Goal: Task Accomplishment & Management: Manage account settings

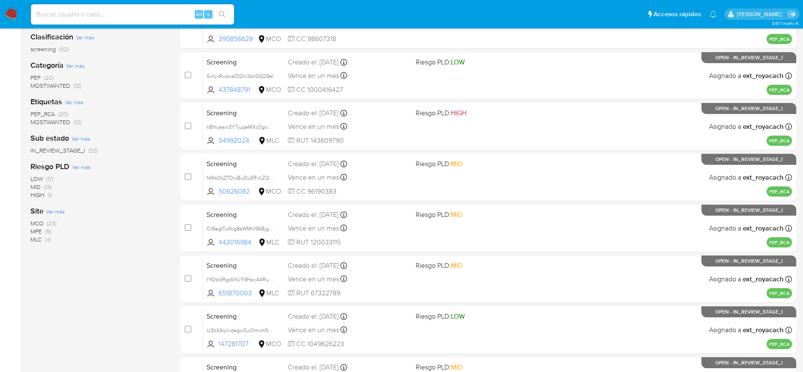
scroll to position [127, 0]
click at [33, 224] on span "MCO" at bounding box center [36, 222] width 13 height 8
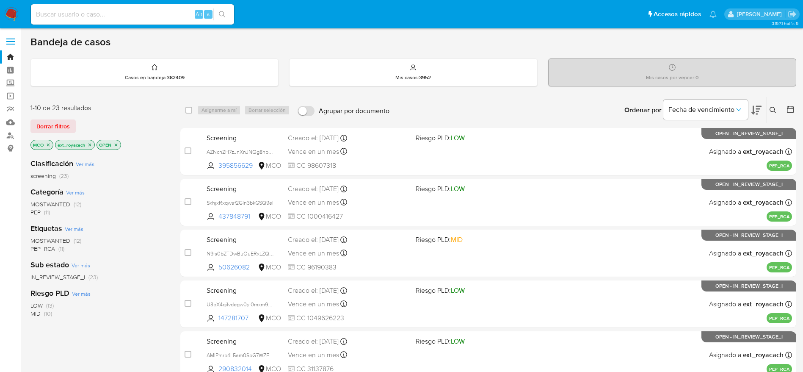
click at [55, 206] on span "MOSTWANTED" at bounding box center [50, 204] width 40 height 8
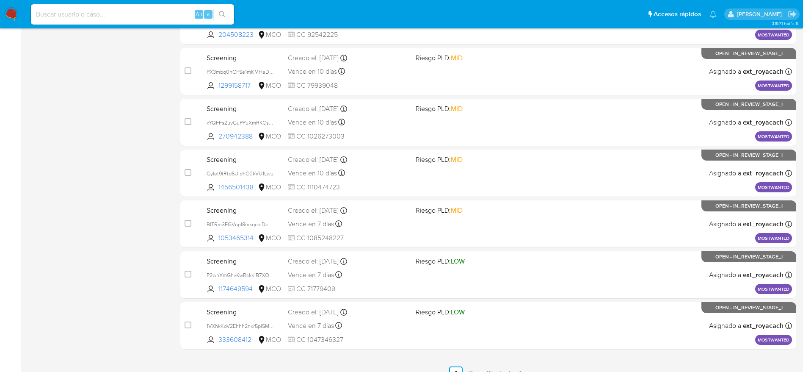
scroll to position [297, 0]
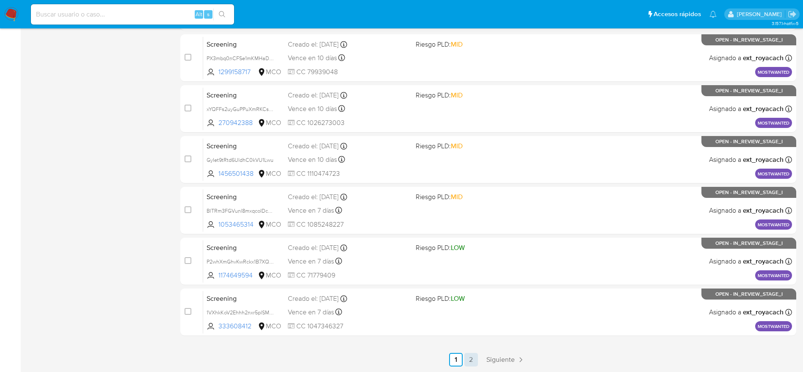
click at [471, 359] on link "2" at bounding box center [472, 360] width 14 height 14
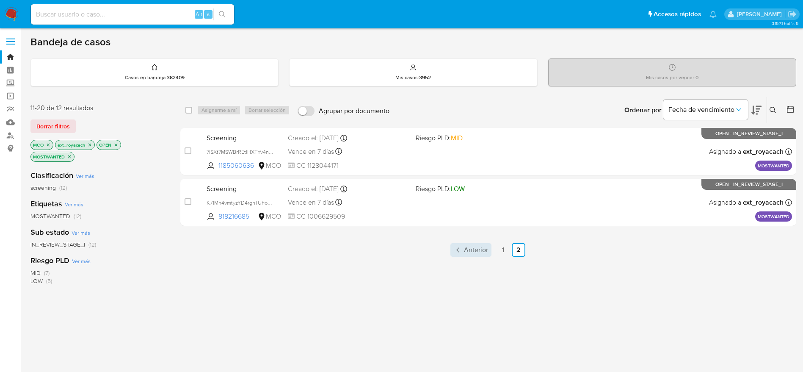
scroll to position [125, 0]
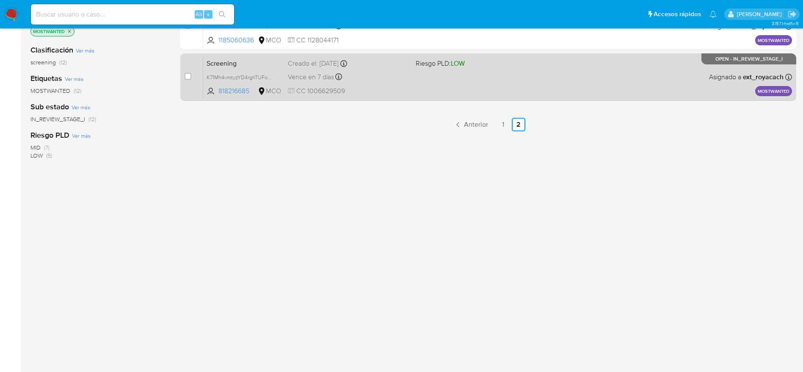
click at [444, 83] on div "Screening K71Mh4vmtyzYD4rghTUFoOtt 818216685 MCO Riesgo PLD: LOW Creado el: 28/…" at bounding box center [497, 76] width 589 height 43
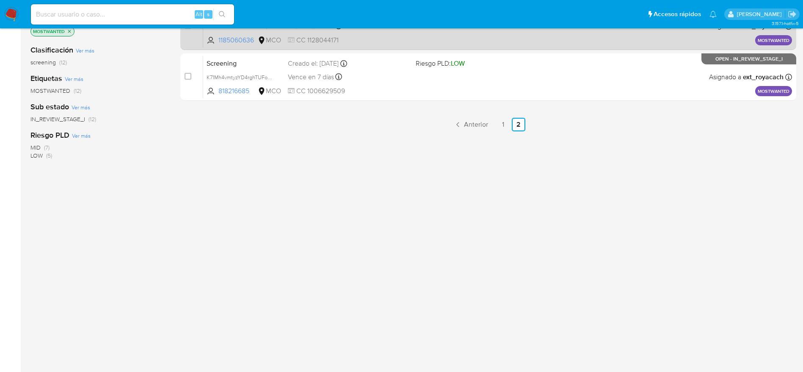
click at [372, 37] on span "CC 1128044171" at bounding box center [348, 40] width 121 height 9
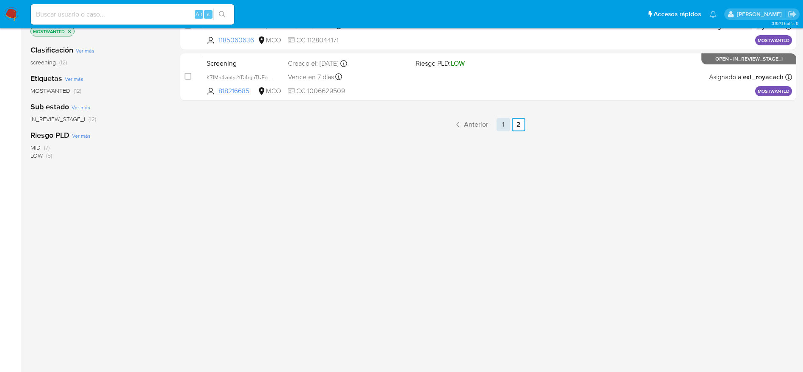
click at [502, 125] on link "1" at bounding box center [504, 125] width 14 height 14
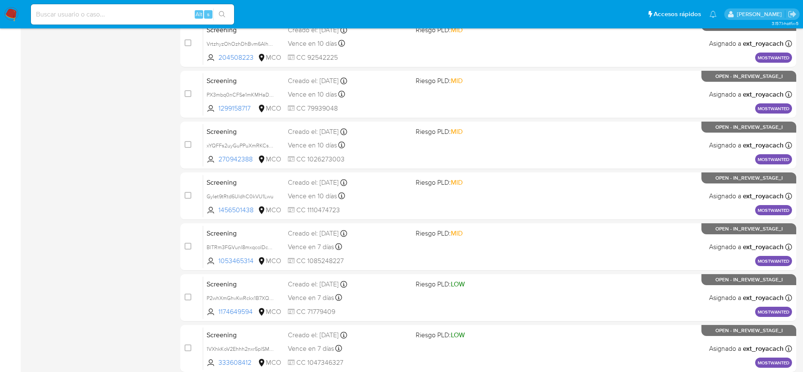
scroll to position [297, 0]
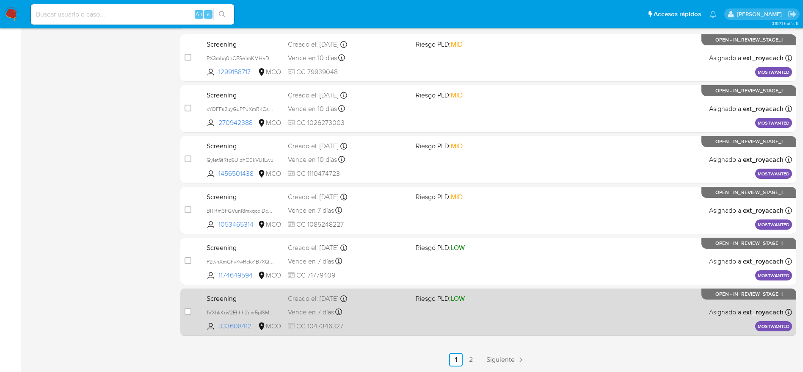
click at [412, 291] on div "Screening 1VXhkKoV2Ehhh2nxr5plSMMu 333608412 MCO Riesgo PLD: LOW Creado el: 28/…" at bounding box center [497, 311] width 589 height 43
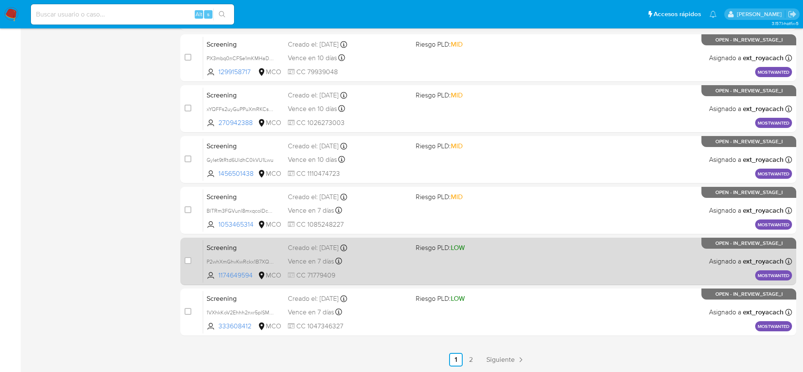
click at [391, 266] on div "Vence en 7 días Vence el 05/09/2025 07:06:39" at bounding box center [348, 260] width 121 height 11
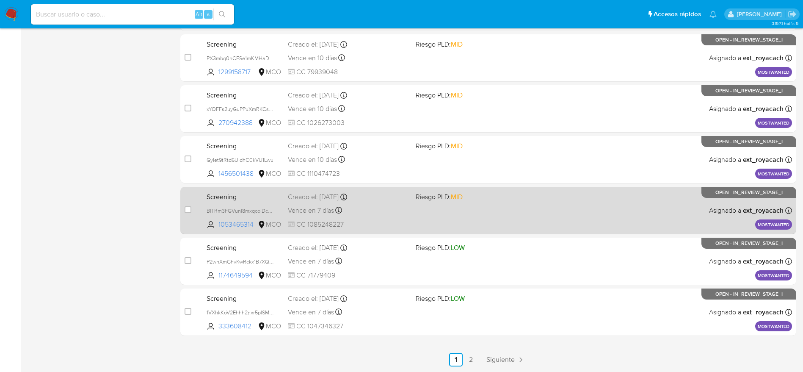
click at [430, 202] on div "Screening BlTRm3FGVunl8mxqcoIDcNFk 1053465314 MCO Riesgo PLD: MID Creado el: 28…" at bounding box center [497, 210] width 589 height 43
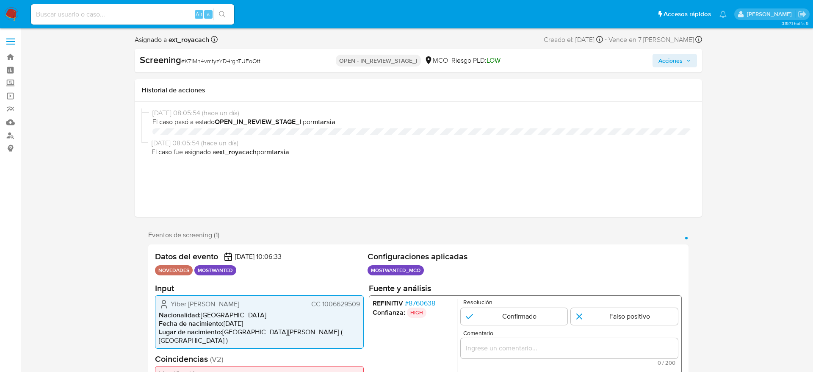
select select "10"
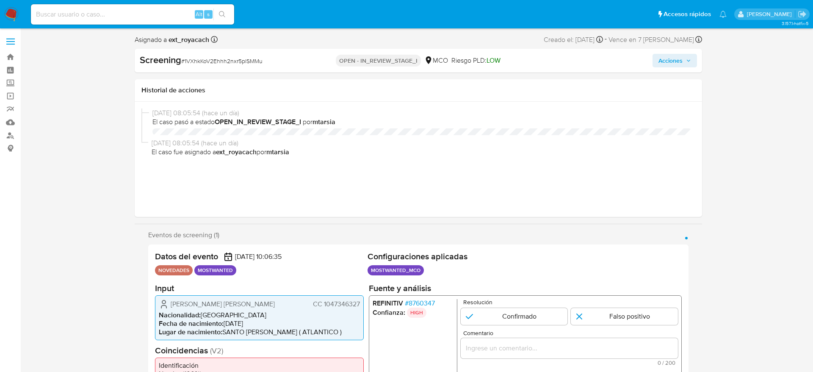
select select "10"
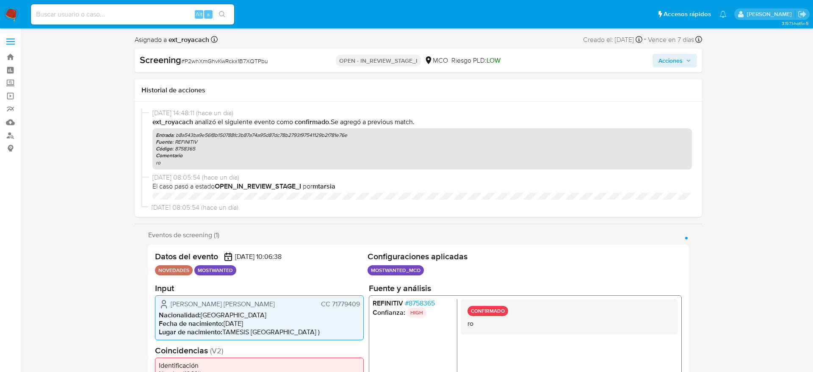
select select "10"
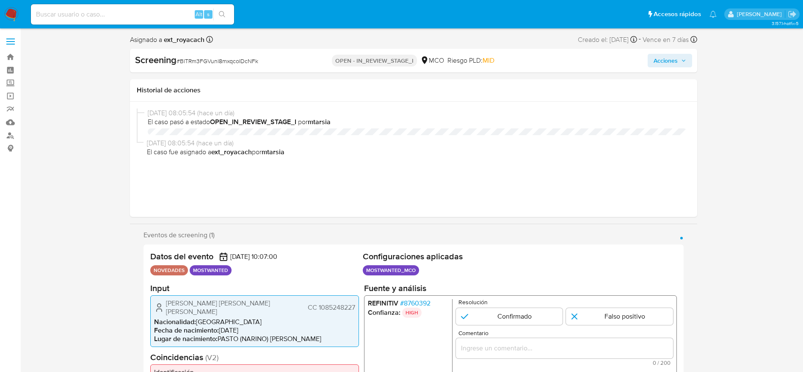
select select "10"
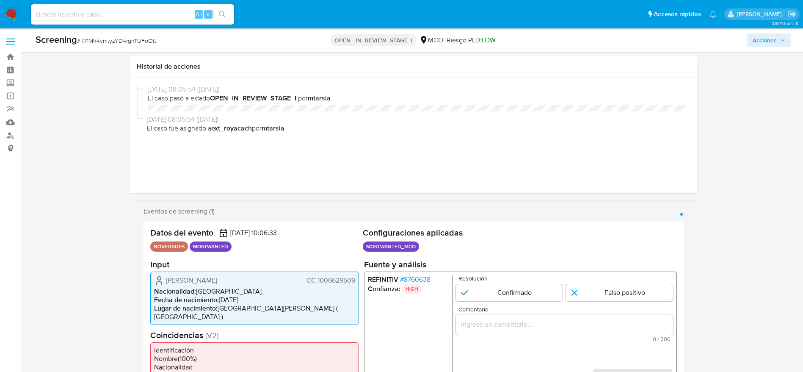
select select "10"
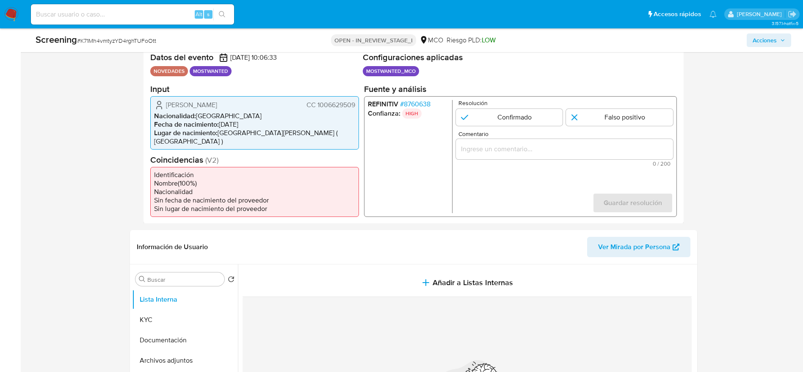
click at [210, 102] on span "[PERSON_NAME]" at bounding box center [191, 104] width 51 height 8
click at [210, 102] on span "Yiber Alexi Bustos Rodriguez" at bounding box center [191, 104] width 51 height 8
click at [155, 103] on icon "1 de 1" at bounding box center [159, 105] width 10 height 10
drag, startPoint x: 169, startPoint y: 103, endPoint x: 182, endPoint y: 103, distance: 13.1
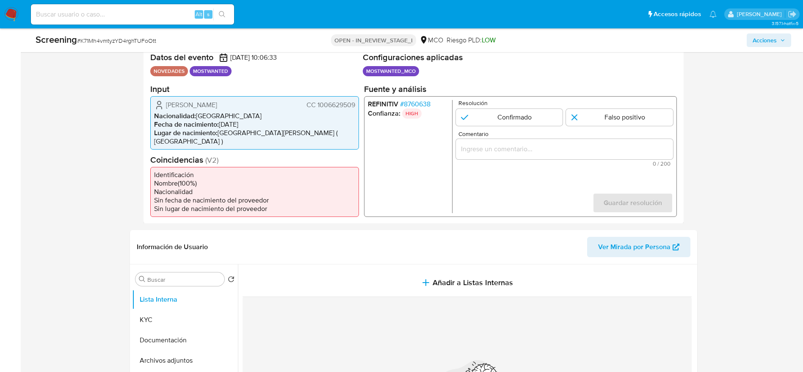
click at [182, 103] on span "Yiber Alexi Bustos Rodriguez" at bounding box center [191, 104] width 51 height 8
drag, startPoint x: 167, startPoint y: 105, endPoint x: 357, endPoint y: 105, distance: 190.1
click at [357, 105] on div "Yiber Alexi Bustos Rodriguez CC 1006629509 Nacionalidad : Colombia Fecha de nac…" at bounding box center [254, 122] width 209 height 53
click at [171, 337] on button "Documentación" at bounding box center [181, 340] width 99 height 20
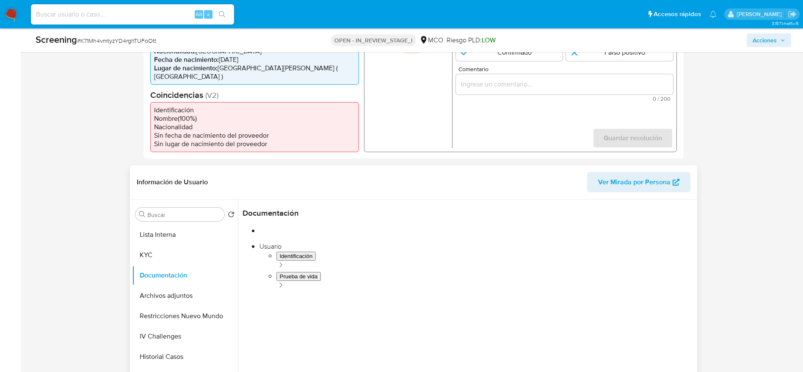
scroll to position [302, 0]
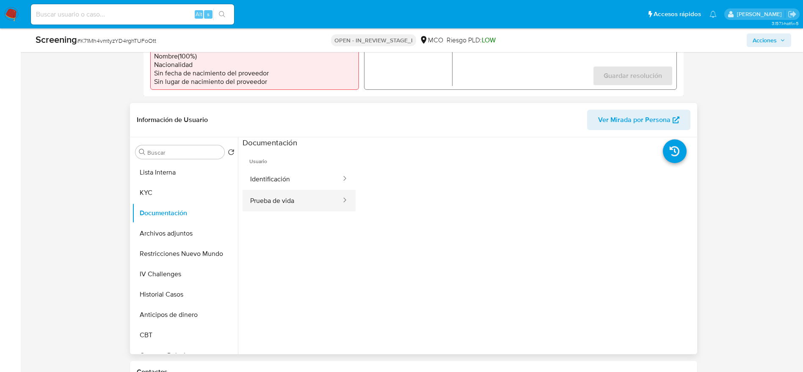
click at [296, 196] on button "Prueba de vida" at bounding box center [293, 201] width 100 height 22
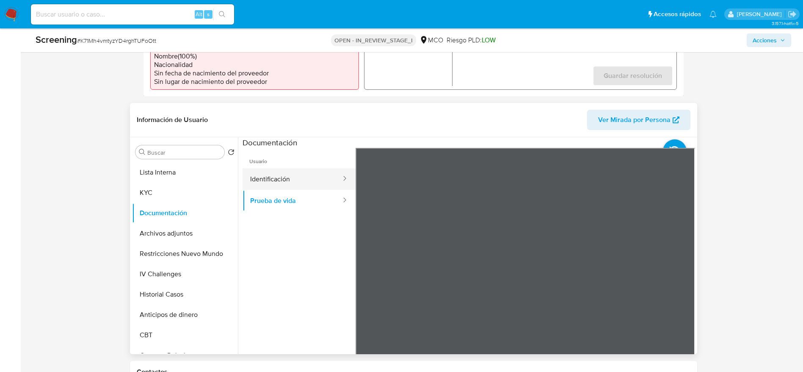
click at [268, 177] on button "Identificación" at bounding box center [293, 179] width 100 height 22
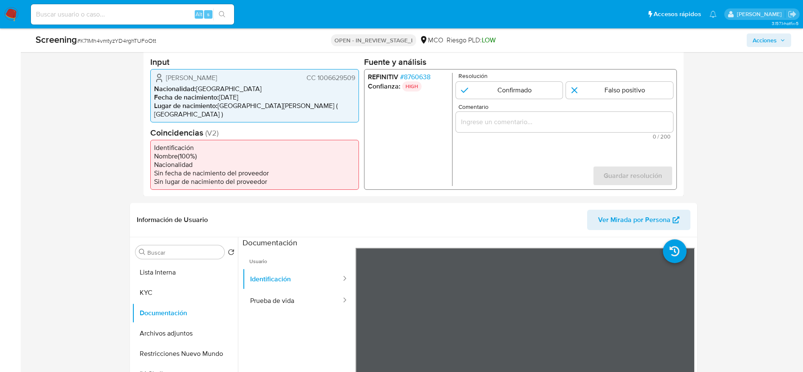
scroll to position [175, 0]
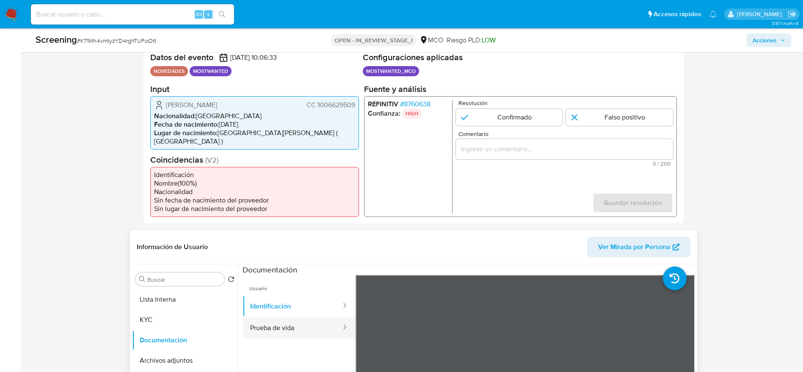
click at [294, 318] on button "Prueba de vida" at bounding box center [293, 328] width 100 height 22
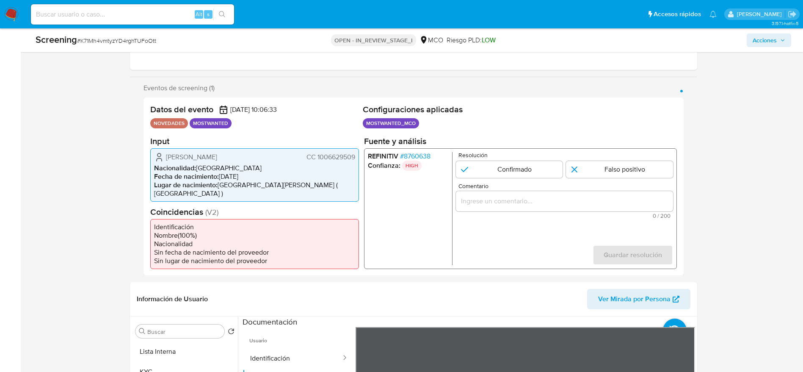
scroll to position [112, 0]
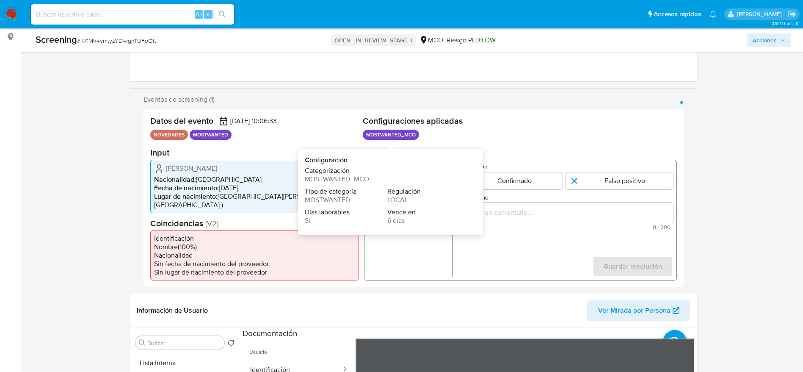
click at [302, 139] on ul "NOVEDADES MOSTWANTED" at bounding box center [254, 135] width 209 height 10
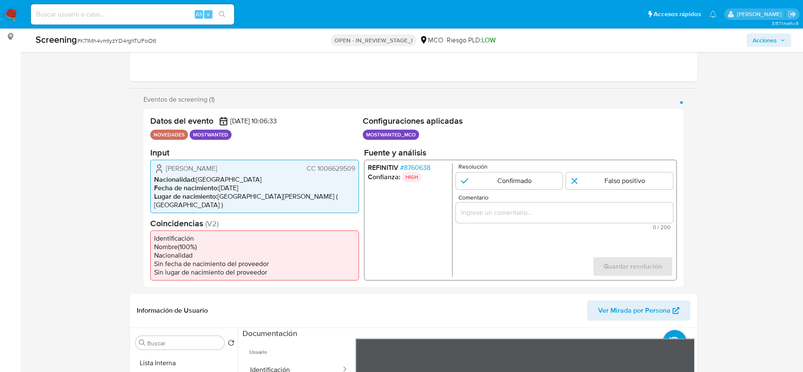
click at [331, 169] on span "CC 1006629509" at bounding box center [330, 168] width 49 height 8
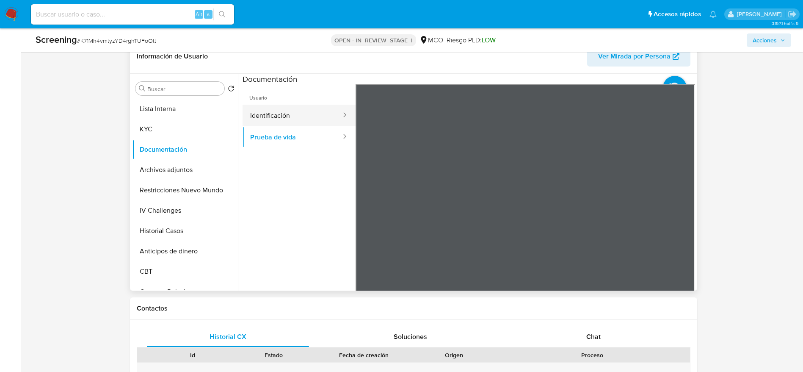
click at [272, 107] on button "Identificación" at bounding box center [293, 116] width 100 height 22
click at [676, 213] on icon at bounding box center [684, 221] width 17 height 17
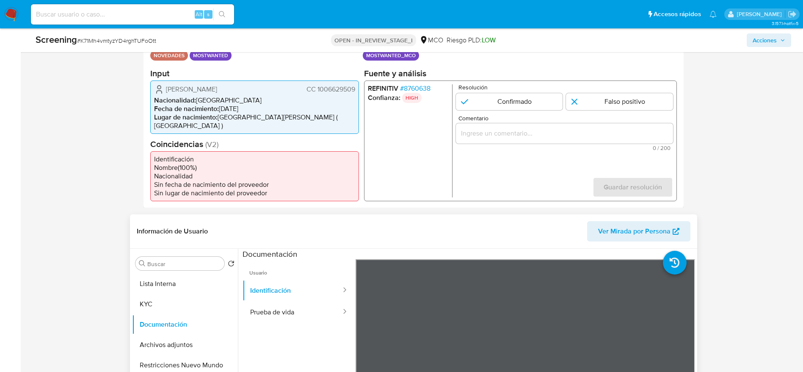
scroll to position [175, 0]
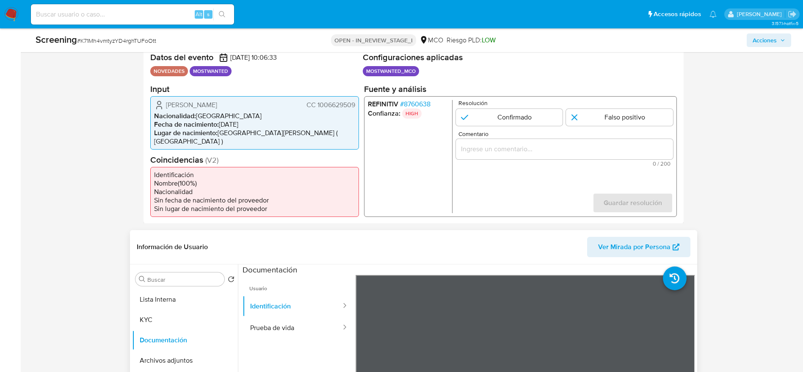
click at [200, 107] on span "Yiber Alexi Bustos Rodriguez" at bounding box center [191, 104] width 51 height 8
click at [202, 100] on span "Yiber Alexi Bustos Rodriguez" at bounding box center [191, 104] width 51 height 8
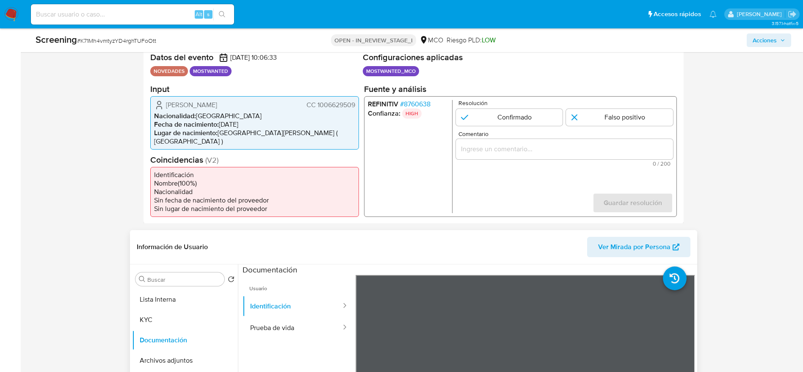
click at [337, 99] on div "Yiber Alexi Bustos Rodriguez CC 1006629509 Nacionalidad : Colombia Fecha de nac…" at bounding box center [254, 122] width 209 height 53
click at [336, 99] on div "Yiber Alexi Bustos Rodriguez CC 1006629509 Nacionalidad : Colombia Fecha de nac…" at bounding box center [254, 122] width 209 height 53
click at [335, 105] on span "CC 1006629509" at bounding box center [330, 104] width 49 height 8
click at [217, 105] on span "Yiber Alexi Bustos Rodriguez" at bounding box center [191, 104] width 51 height 8
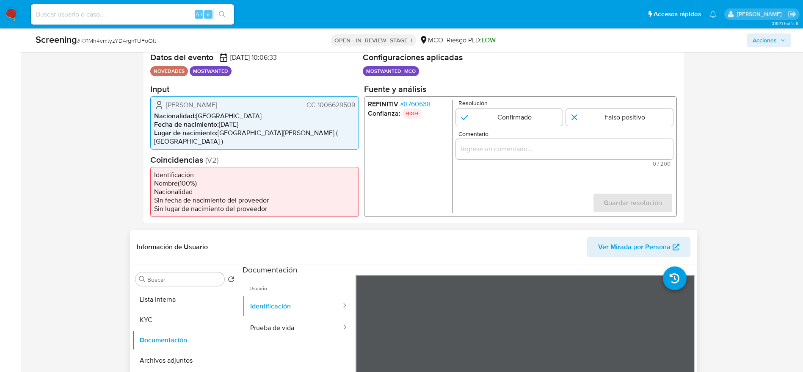
click at [217, 105] on span "Yiber Alexi Bustos Rodriguez" at bounding box center [191, 104] width 51 height 8
click at [343, 104] on span "CC 1006629509" at bounding box center [330, 104] width 49 height 8
click at [107, 41] on span "# K71Mh4vmtyzYD4rghTUFoOtt" at bounding box center [116, 40] width 79 height 8
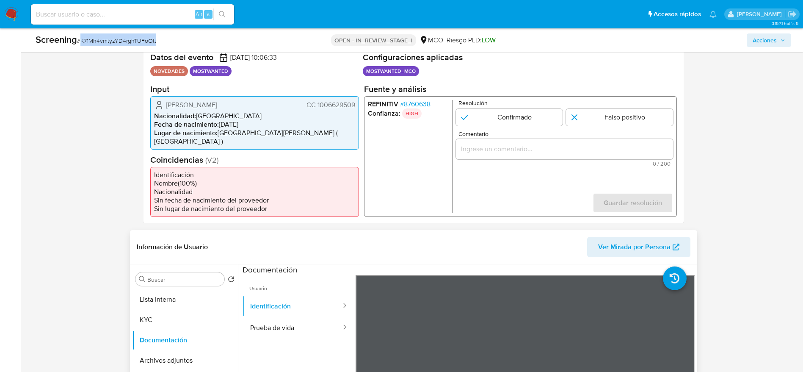
click at [107, 41] on span "# K71Mh4vmtyzYD4rghTUFoOtt" at bounding box center [116, 40] width 79 height 8
copy span "K71Mh4vmtyzYD4rghTUFoOtt"
drag, startPoint x: 161, startPoint y: 109, endPoint x: 357, endPoint y: 108, distance: 195.2
click at [357, 108] on div "Yiber Alexi Bustos Rodriguez CC 1006629509 Nacionalidad : Colombia Fecha de nac…" at bounding box center [254, 122] width 209 height 53
click at [417, 100] on span "# 8760638" at bounding box center [415, 104] width 30 height 8
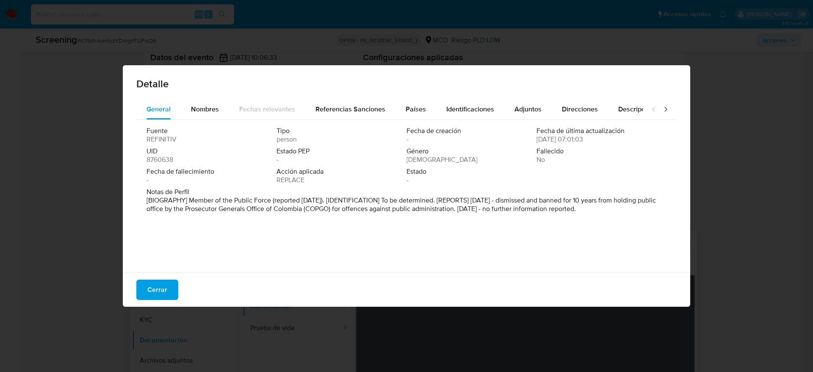
drag, startPoint x: 232, startPoint y: 204, endPoint x: 421, endPoint y: 223, distance: 189.8
click at [421, 223] on div "Fuente REFINITIV Tipo person Fecha de creación - Fecha de última actualización …" at bounding box center [406, 194] width 540 height 148
click at [467, 227] on div "Fuente REFINITIV Tipo person Fecha de creación - Fecha de última actualización …" at bounding box center [406, 194] width 540 height 148
drag, startPoint x: 421, startPoint y: 207, endPoint x: 504, endPoint y: 210, distance: 83.0
click at [504, 210] on p "[BIOGRAPHY] Member of the Public Force (reported Feb 2022). [IDENTIFICATION] To…" at bounding box center [406, 204] width 518 height 17
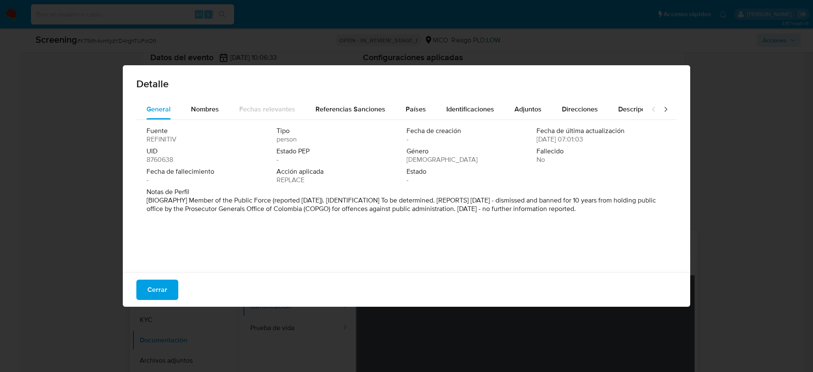
click at [510, 222] on div "Fuente REFINITIV Tipo person Fecha de creación - Fecha de última actualización …" at bounding box center [406, 194] width 540 height 148
click at [151, 299] on span "Cerrar" at bounding box center [157, 289] width 20 height 19
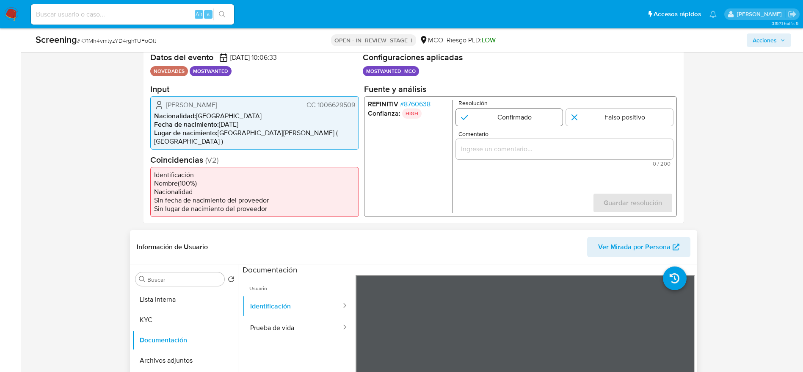
click at [550, 116] on input "1 de 1" at bounding box center [509, 116] width 107 height 17
radio input "true"
click at [547, 149] on input "Comentario" at bounding box center [564, 148] width 217 height 11
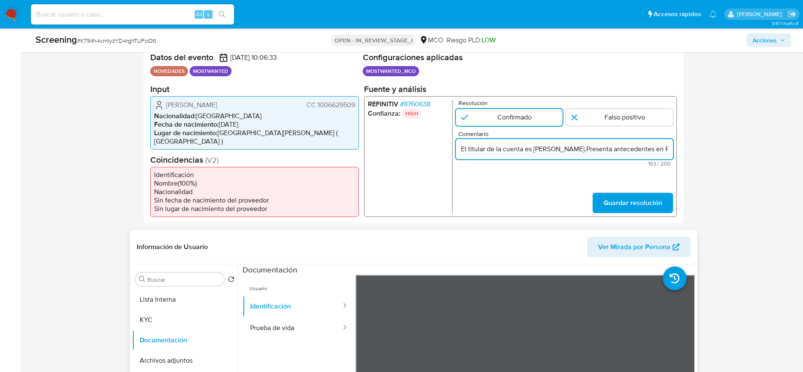
scroll to position [0, 365]
type input "El titular de la cuenta es Yiber Alexi Bustos Rodriguez.Presenta antecedentes e…"
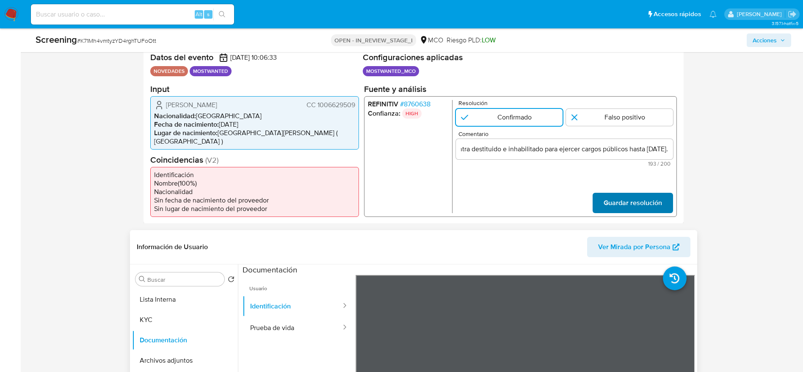
click at [642, 193] on span "Guardar resolución" at bounding box center [632, 202] width 58 height 19
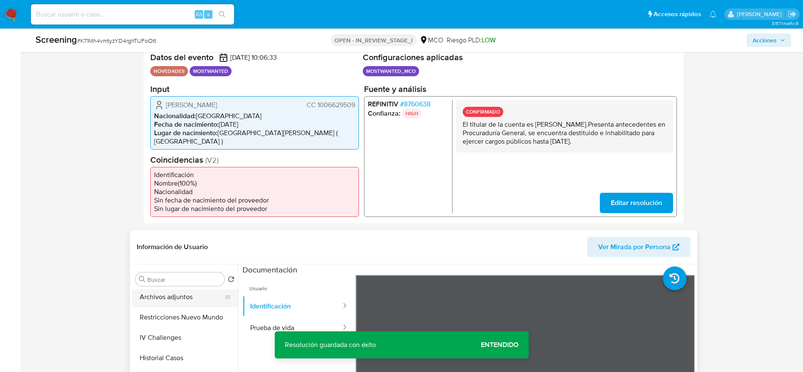
scroll to position [0, 0]
click at [164, 310] on button "KYC" at bounding box center [181, 320] width 99 height 20
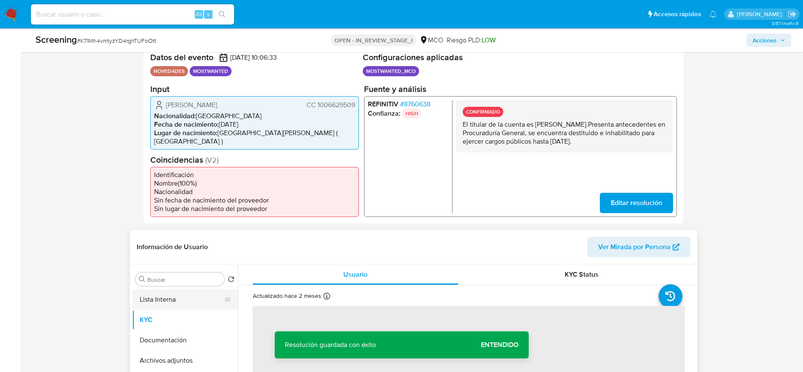
click at [151, 289] on button "Lista Interna" at bounding box center [181, 299] width 99 height 20
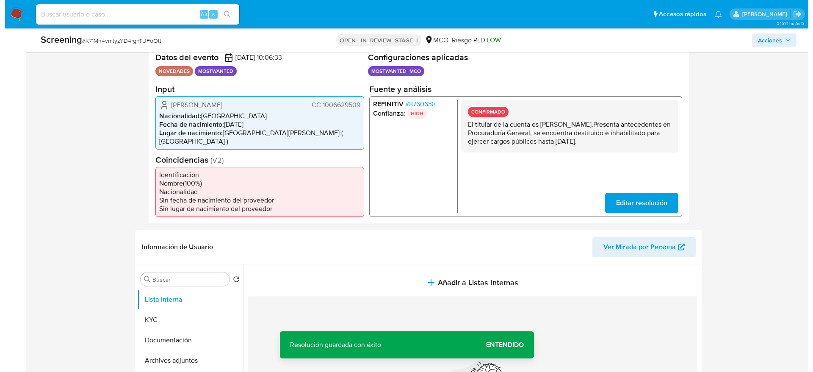
scroll to position [239, 0]
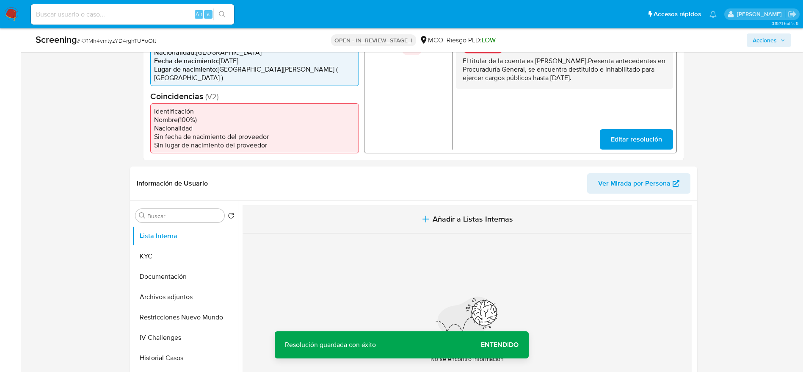
click at [455, 214] on span "Añadir a Listas Internas" at bounding box center [473, 218] width 80 height 9
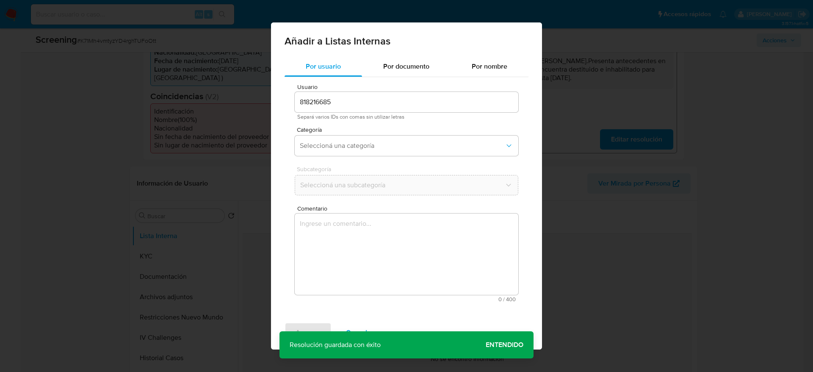
click at [452, 268] on textarea "Comentario" at bounding box center [407, 253] width 224 height 81
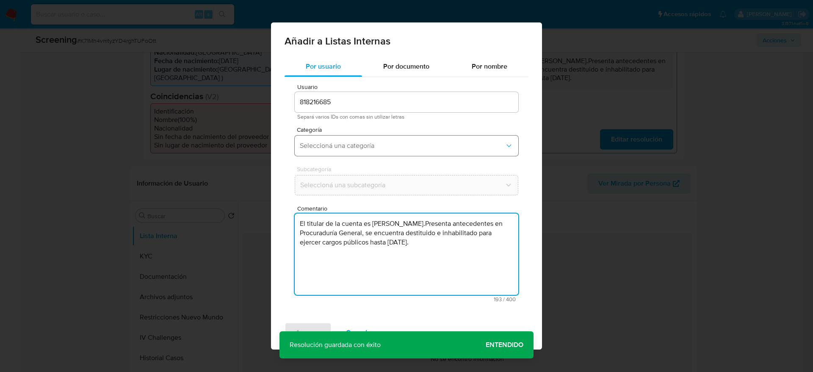
type textarea "El titular de la cuenta es Yiber Alexi Bustos Rodriguez.Presenta antecedentes e…"
click at [362, 151] on button "Seleccioná una categoría" at bounding box center [407, 146] width 224 height 20
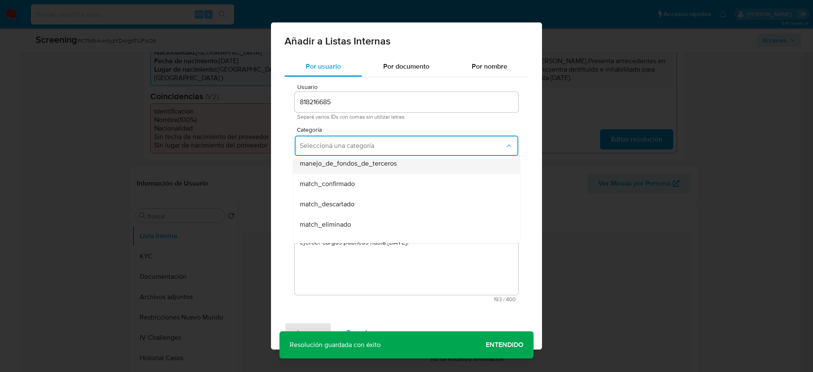
scroll to position [64, 0]
click at [339, 169] on span "match_confirmado" at bounding box center [327, 166] width 55 height 8
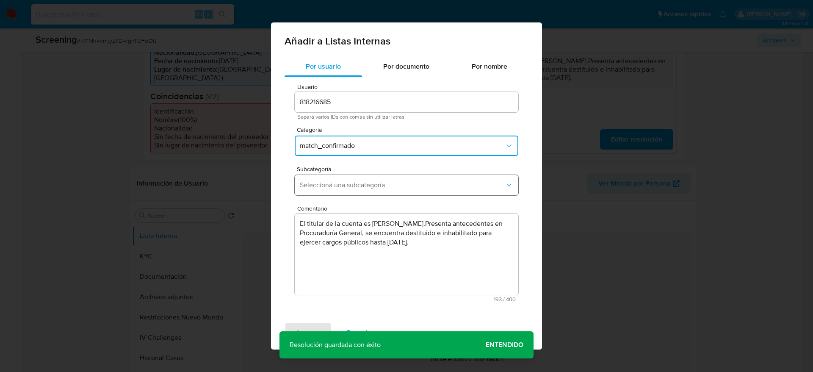
click at [340, 187] on span "Seleccioná una subcategoría" at bounding box center [402, 185] width 205 height 8
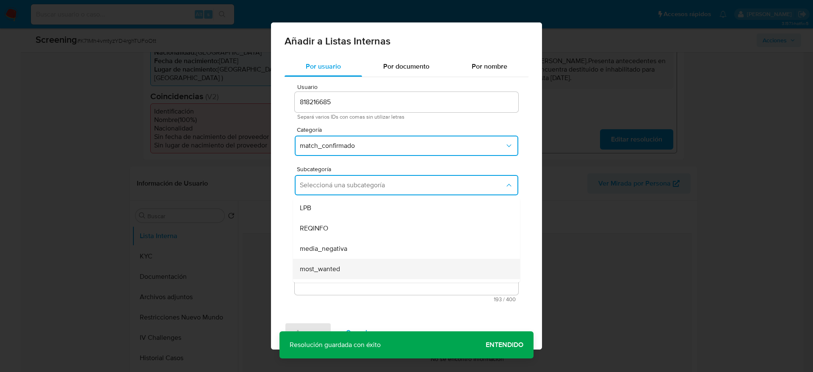
scroll to position [58, 0]
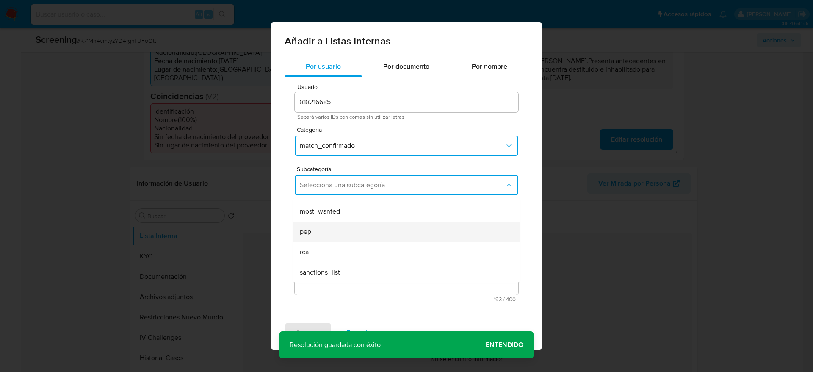
click at [307, 235] on span "pep" at bounding box center [305, 231] width 11 height 8
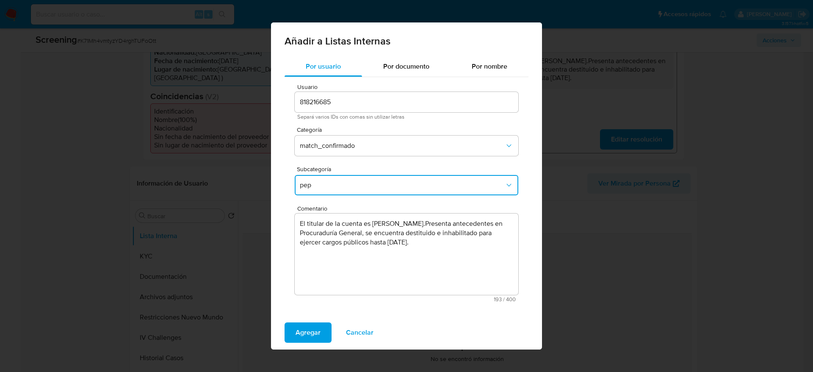
click at [339, 193] on button "pep" at bounding box center [407, 185] width 224 height 20
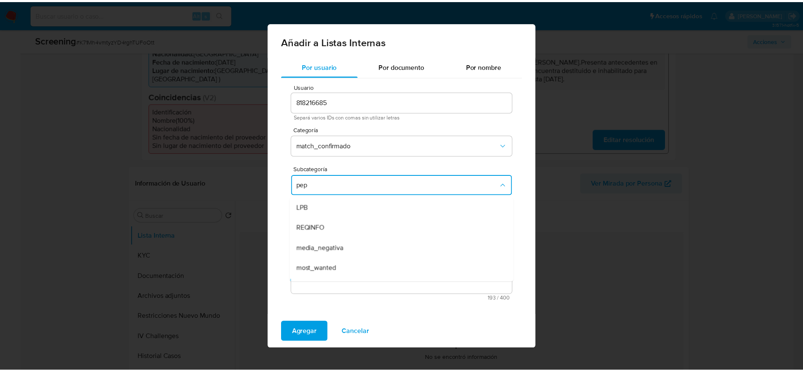
scroll to position [17, 0]
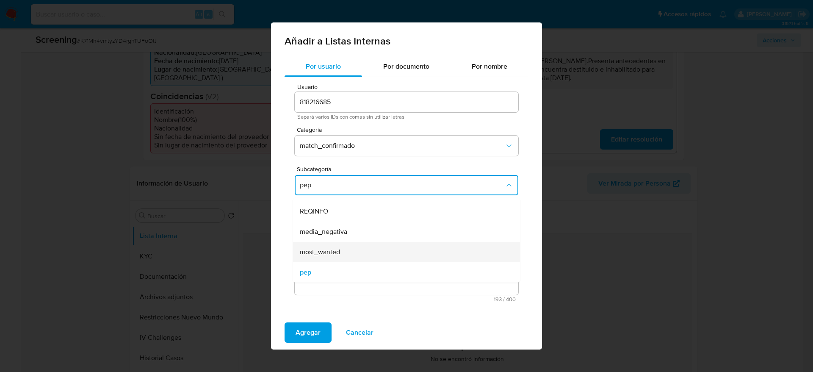
click at [341, 248] on div "most_wanted" at bounding box center [404, 252] width 208 height 20
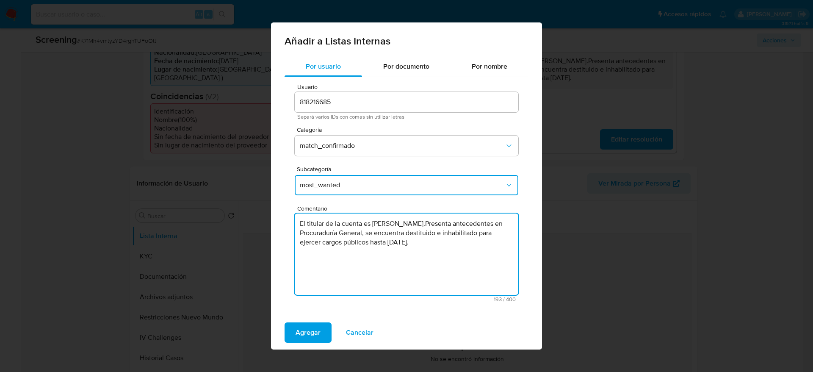
drag, startPoint x: 370, startPoint y: 232, endPoint x: 437, endPoint y: 251, distance: 70.4
click at [437, 251] on textarea "El titular de la cuenta es Yiber Alexi Bustos Rodriguez.Presenta antecedentes e…" at bounding box center [407, 253] width 224 height 81
click at [312, 332] on span "Agregar" at bounding box center [308, 332] width 25 height 19
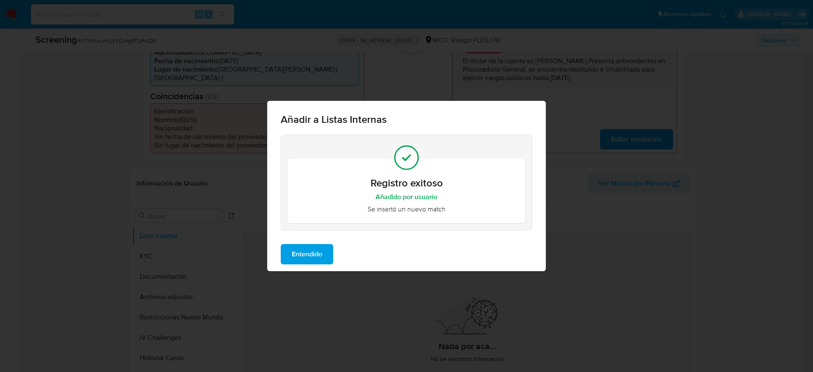
click at [308, 253] on span "Entendido" at bounding box center [307, 254] width 30 height 19
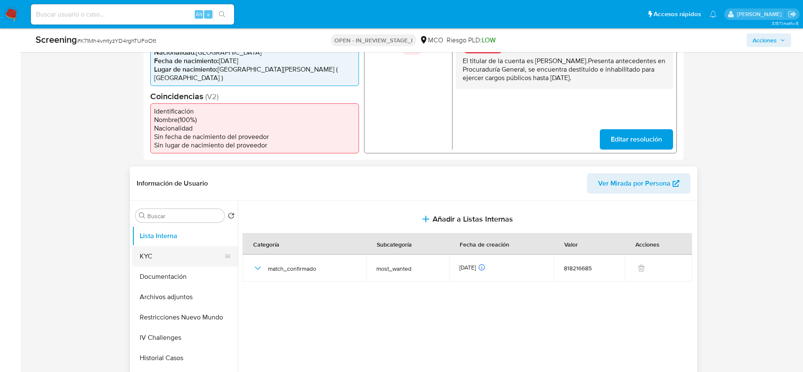
click at [177, 254] on button "KYC" at bounding box center [181, 256] width 99 height 20
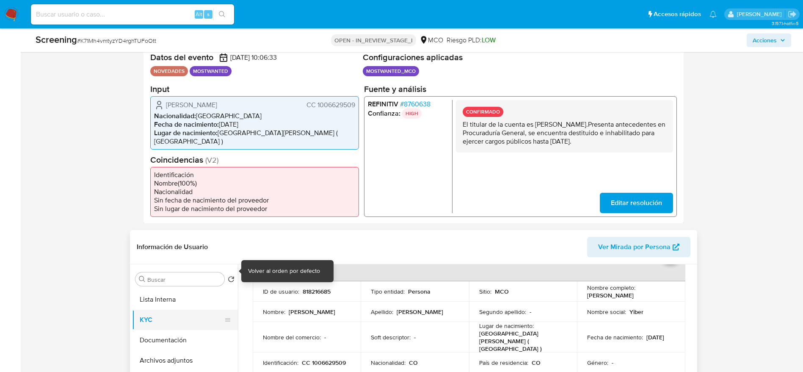
scroll to position [64, 0]
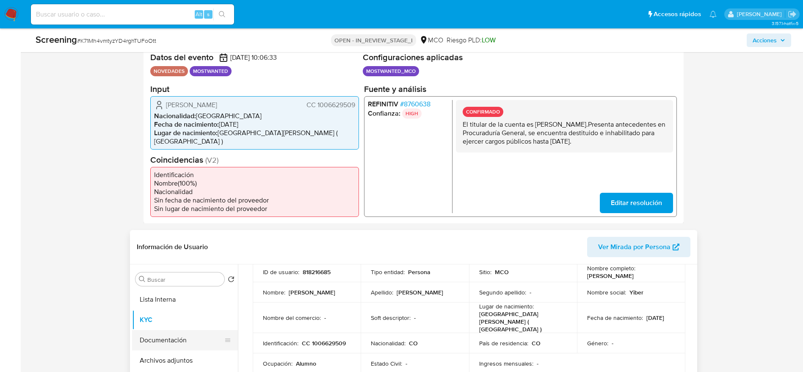
drag, startPoint x: 169, startPoint y: 328, endPoint x: 168, endPoint y: 341, distance: 12.8
click at [168, 330] on button "Documentación" at bounding box center [181, 340] width 99 height 20
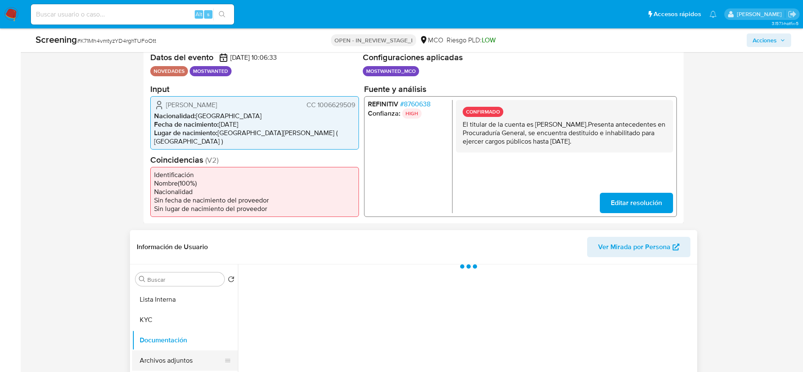
scroll to position [0, 0]
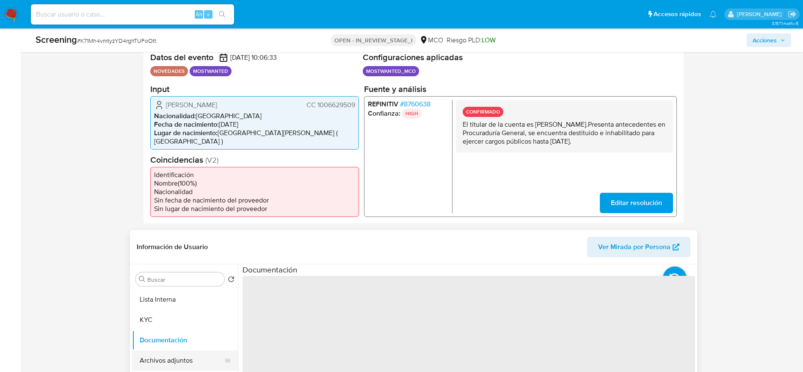
click at [170, 355] on button "Archivos adjuntos" at bounding box center [181, 360] width 99 height 20
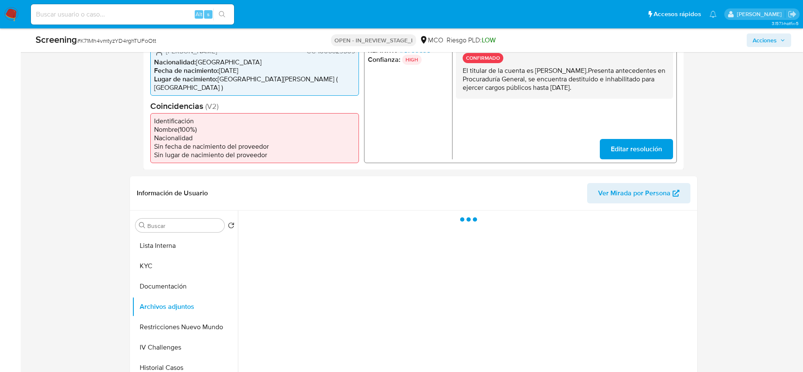
scroll to position [302, 0]
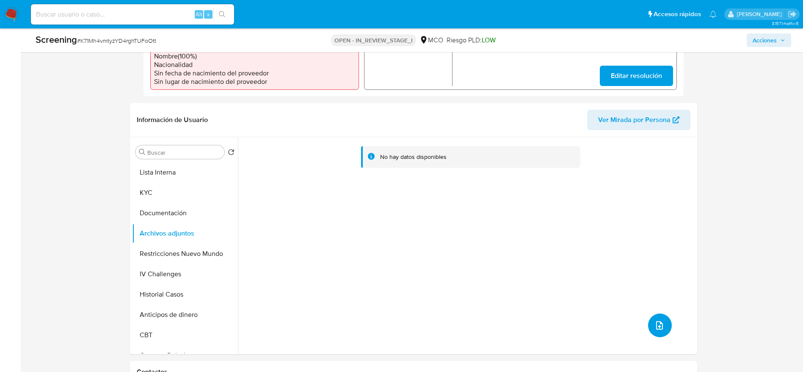
click at [655, 320] on span "upload-file" at bounding box center [660, 325] width 10 height 10
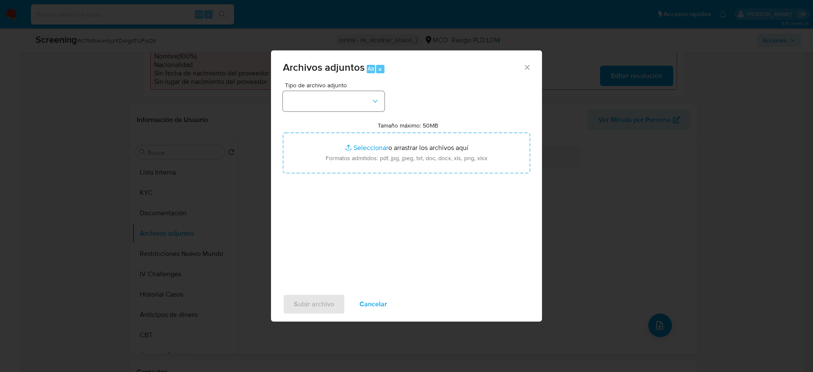
click at [383, 91] on div "Tipo de archivo adjunto" at bounding box center [334, 96] width 102 height 29
click at [377, 92] on button "button" at bounding box center [334, 101] width 102 height 20
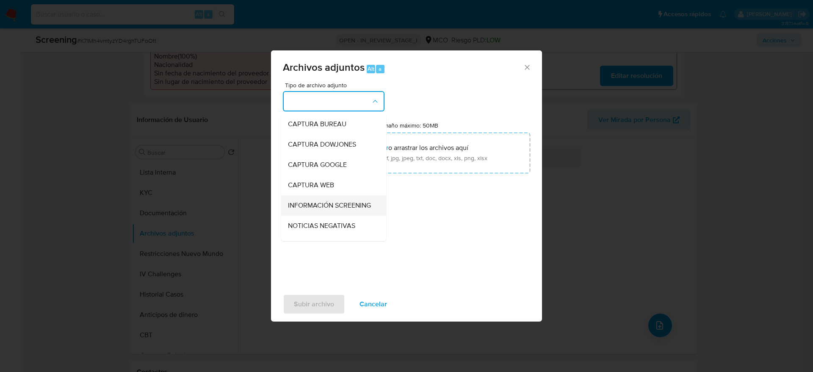
click at [321, 207] on span "INFORMACIÓN SCREENING" at bounding box center [329, 205] width 83 height 8
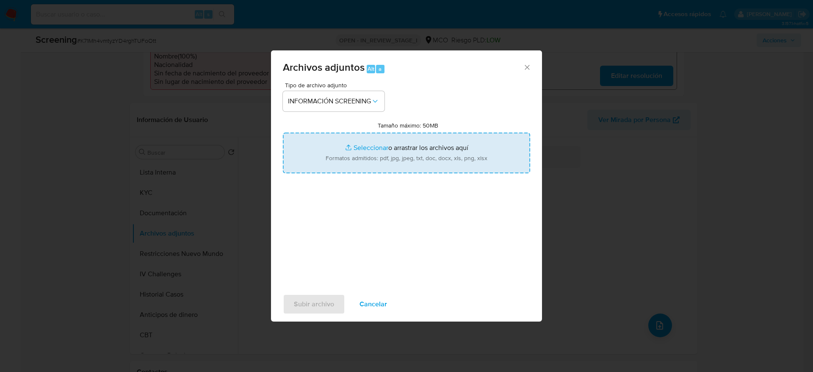
click at [394, 158] on input "Tamaño máximo: 50MB Seleccionar archivos" at bounding box center [406, 153] width 247 height 41
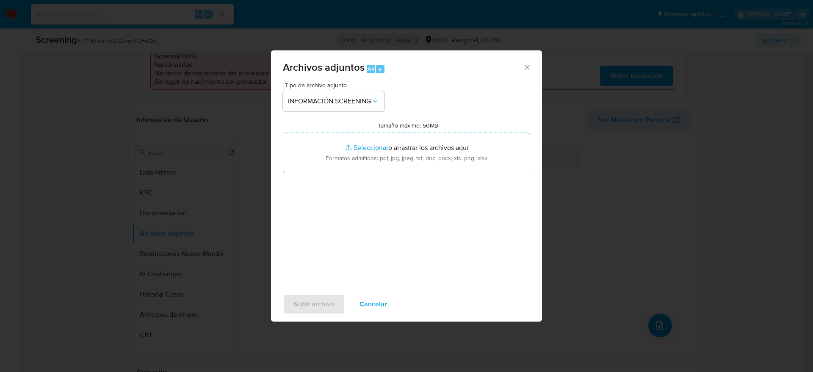
click at [376, 300] on span "Cancelar" at bounding box center [373, 304] width 28 height 19
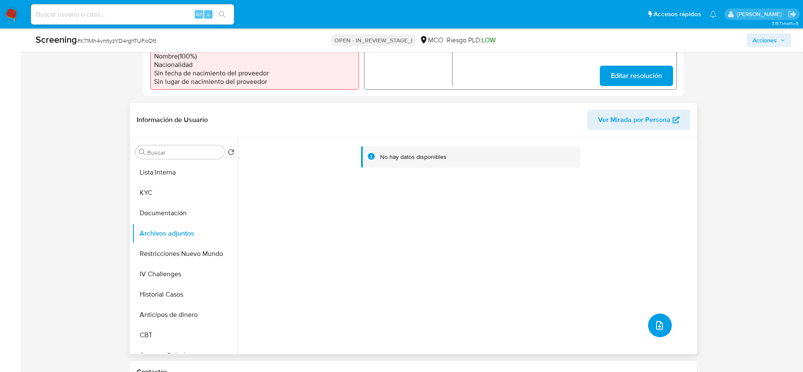
click at [657, 320] on icon "upload-file" at bounding box center [660, 325] width 10 height 10
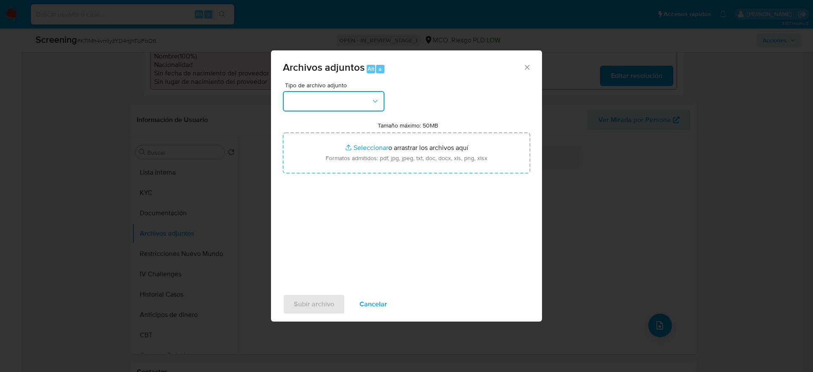
click at [362, 106] on button "button" at bounding box center [334, 101] width 102 height 20
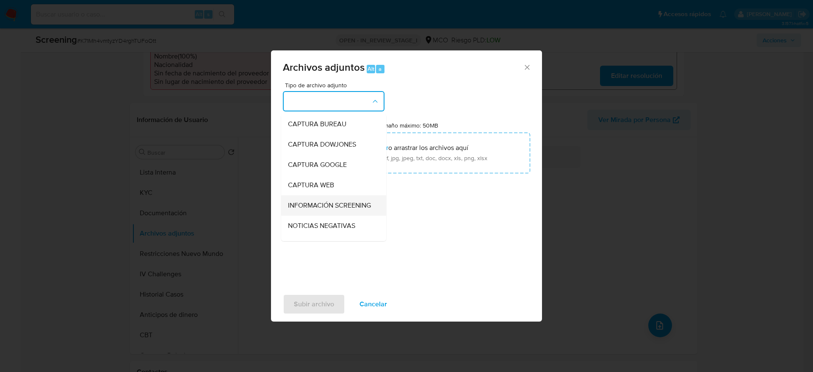
click at [325, 207] on span "INFORMACIÓN SCREENING" at bounding box center [329, 205] width 83 height 8
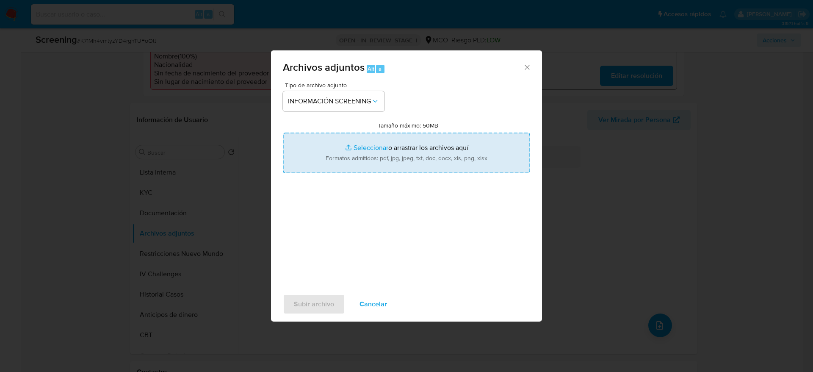
click at [346, 156] on input "Tamaño máximo: 50MB Seleccionar archivos" at bounding box center [406, 153] width 247 height 41
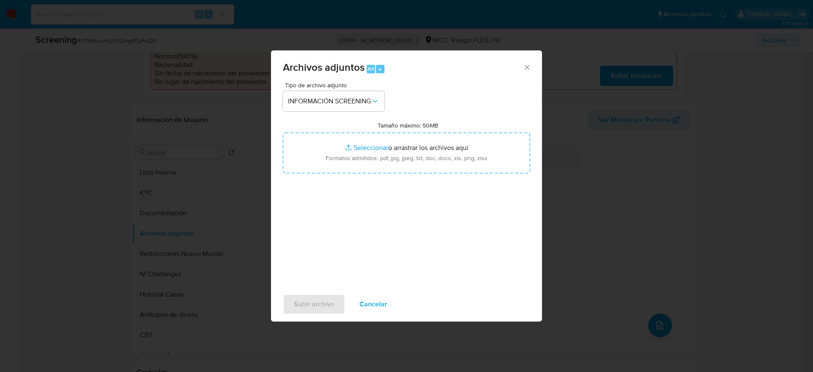
click at [362, 311] on span "Cancelar" at bounding box center [373, 304] width 28 height 19
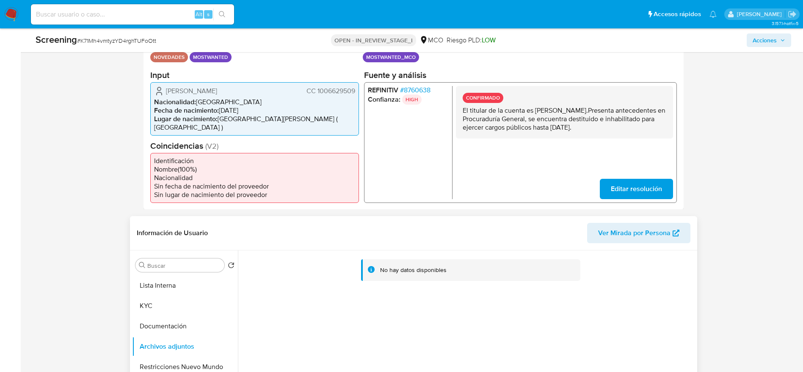
scroll to position [175, 0]
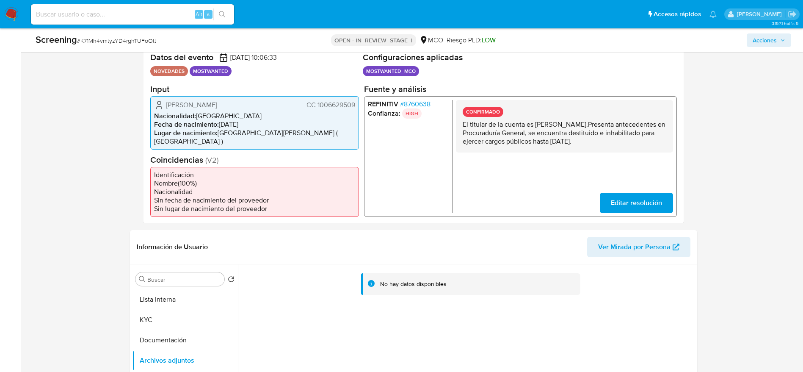
click at [338, 103] on span "CC 1006629509" at bounding box center [330, 104] width 49 height 8
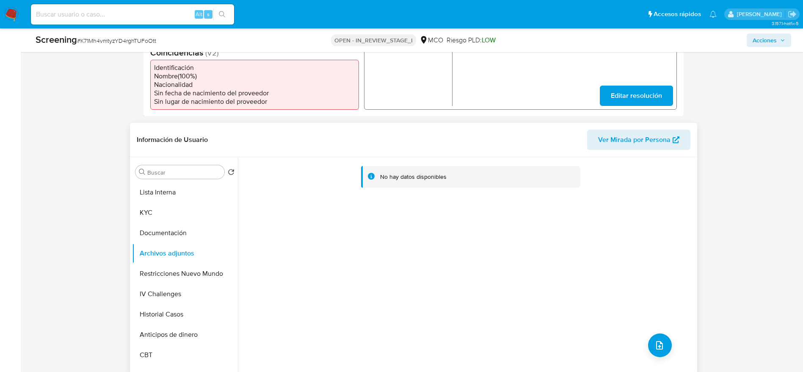
scroll to position [302, 0]
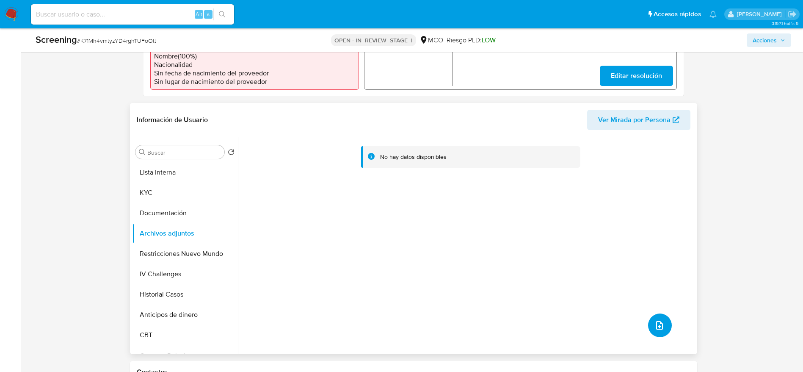
click at [663, 320] on button "upload-file" at bounding box center [660, 325] width 24 height 24
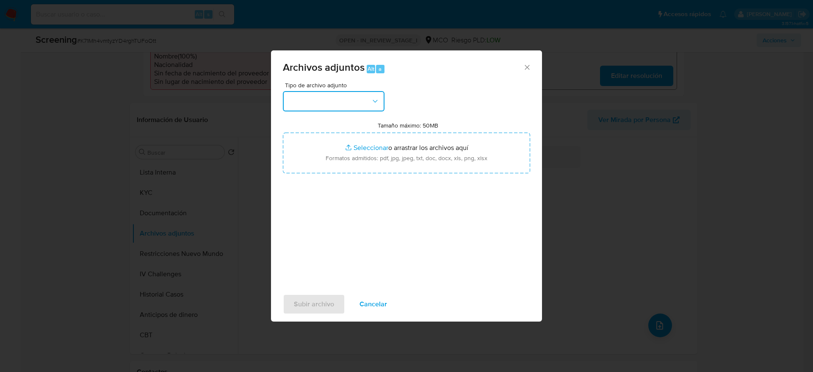
click at [361, 107] on button "button" at bounding box center [334, 101] width 102 height 20
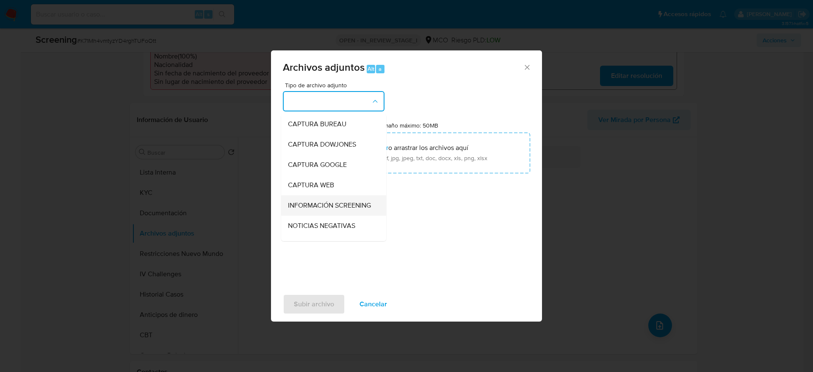
click at [330, 209] on span "INFORMACIÓN SCREENING" at bounding box center [329, 205] width 83 height 8
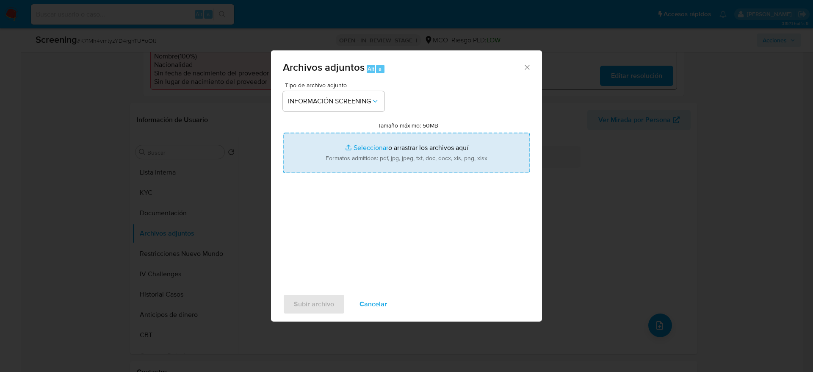
click at [332, 147] on input "Tamaño máximo: 50MB Seleccionar archivos" at bounding box center [406, 153] width 247 height 41
type input "C:\fakepath\CONTRALORIA.pdf"
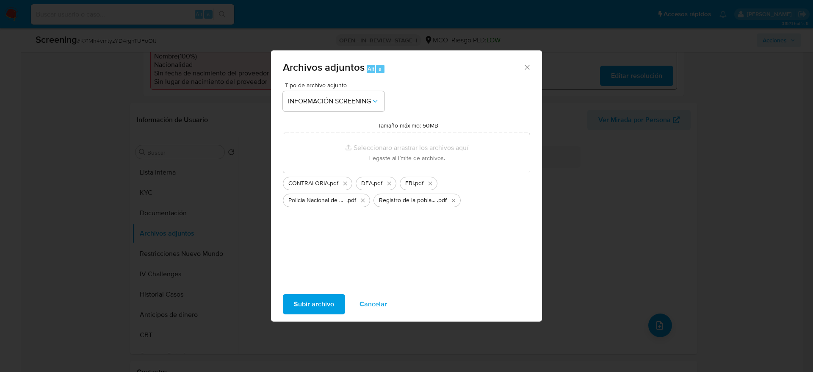
click at [328, 296] on span "Subir archivo" at bounding box center [314, 304] width 40 height 19
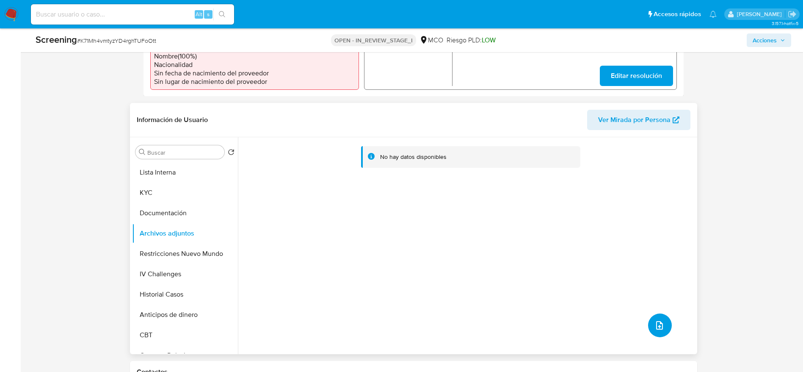
click at [655, 320] on icon "upload-file" at bounding box center [660, 325] width 10 height 10
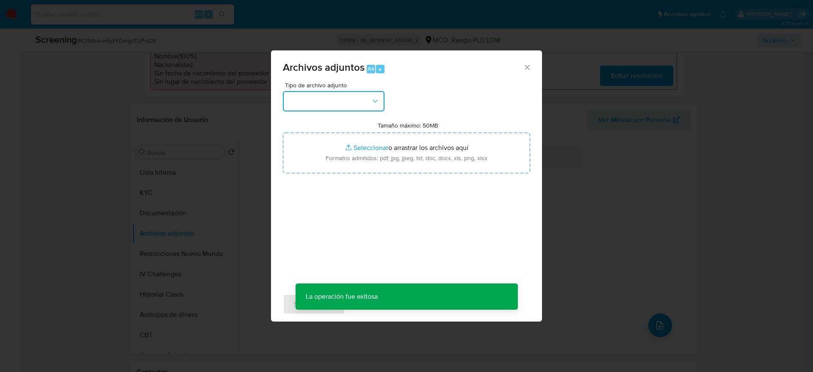
click at [341, 102] on button "button" at bounding box center [334, 101] width 102 height 20
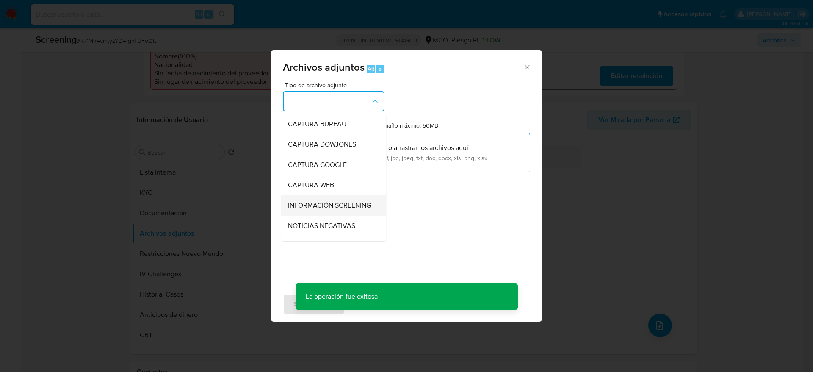
click at [320, 205] on span "INFORMACIÓN SCREENING" at bounding box center [329, 205] width 83 height 8
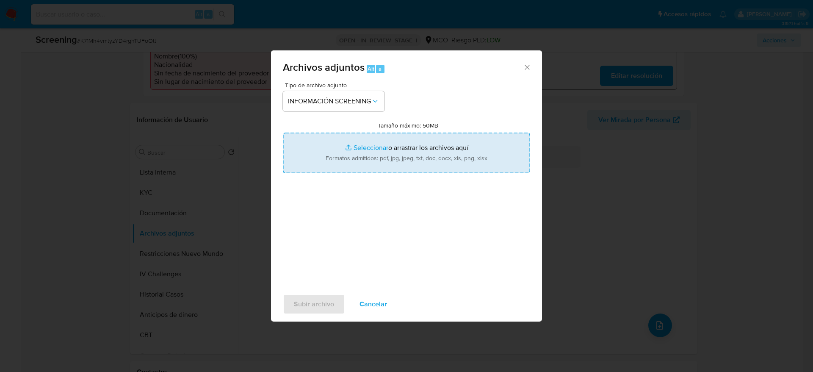
click at [364, 150] on input "Tamaño máximo: 50MB Seleccionar archivos" at bounding box center [406, 153] width 247 height 41
type input "C:\fakepath\_Yiber Alexi Bustos Rodriguez_ - Buscar con Google.pdf"
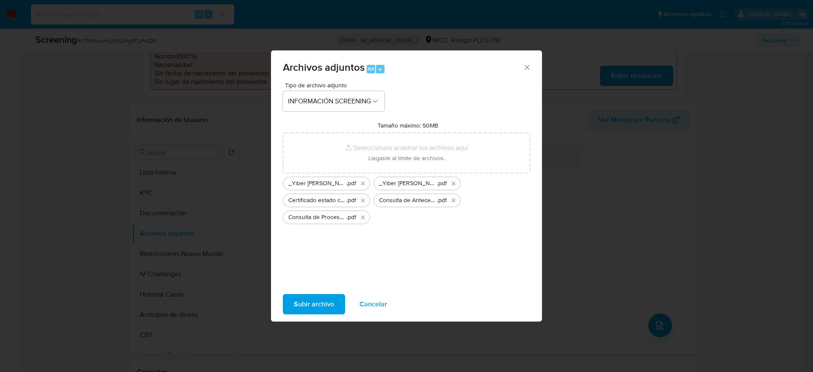
click at [300, 306] on span "Subir archivo" at bounding box center [314, 304] width 40 height 19
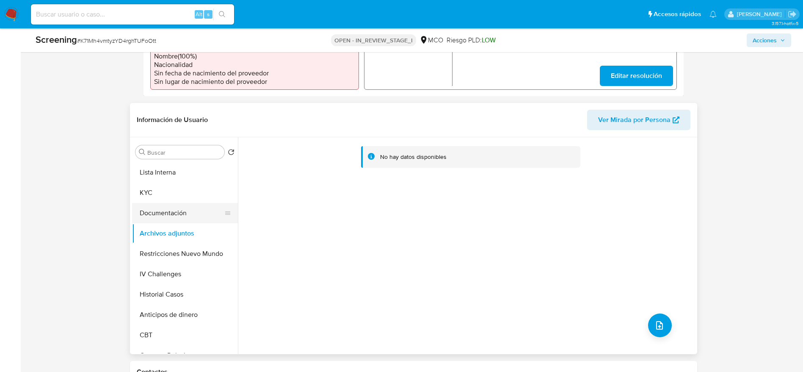
click at [196, 203] on button "Documentación" at bounding box center [181, 213] width 99 height 20
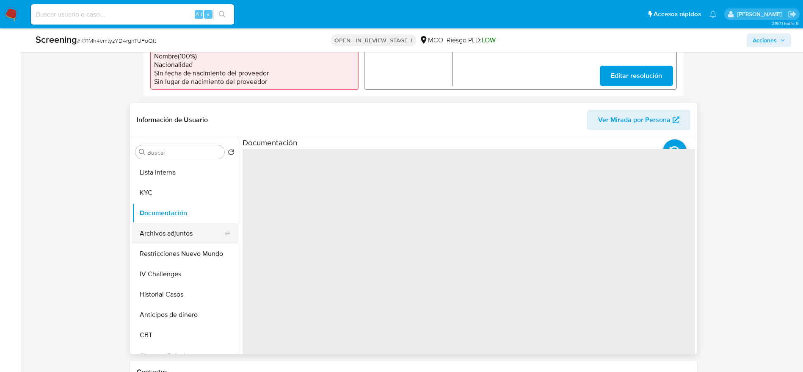
click at [205, 229] on button "Archivos adjuntos" at bounding box center [181, 233] width 99 height 20
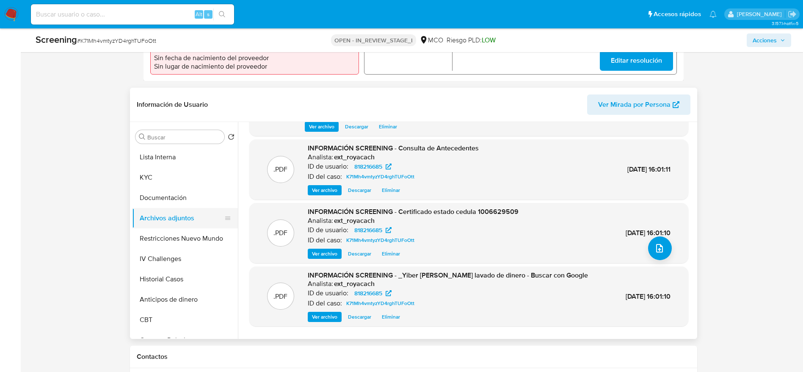
scroll to position [64, 0]
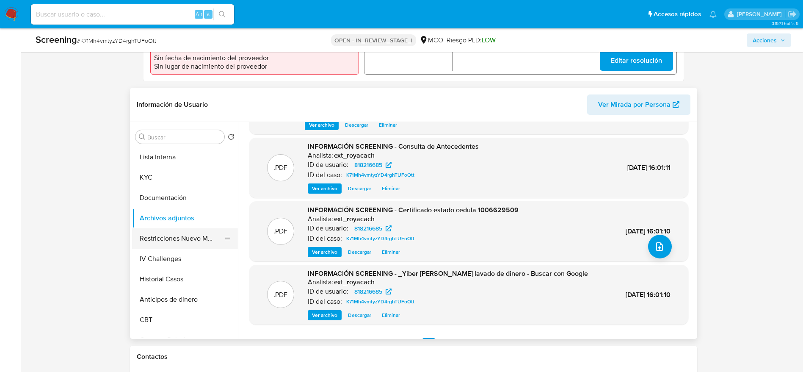
click at [184, 235] on button "Restricciones Nuevo Mundo" at bounding box center [181, 238] width 99 height 20
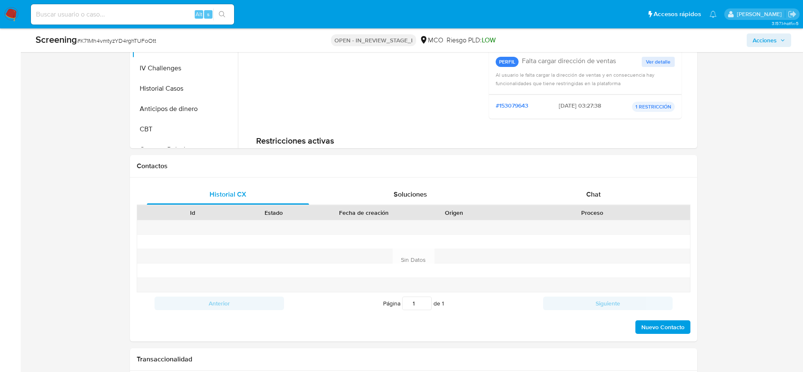
scroll to position [1256, 0]
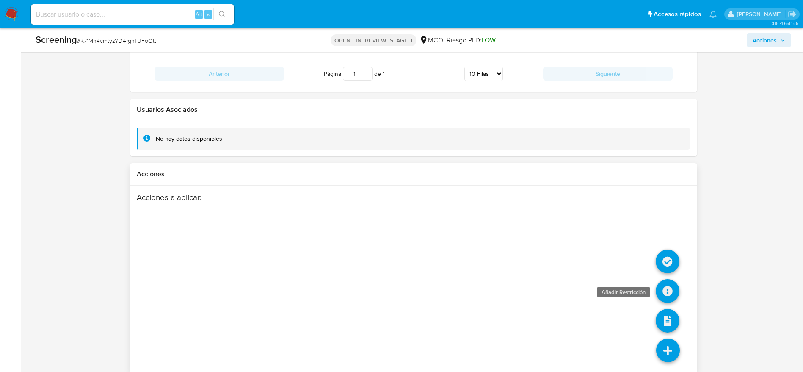
click at [660, 280] on icon at bounding box center [668, 291] width 24 height 24
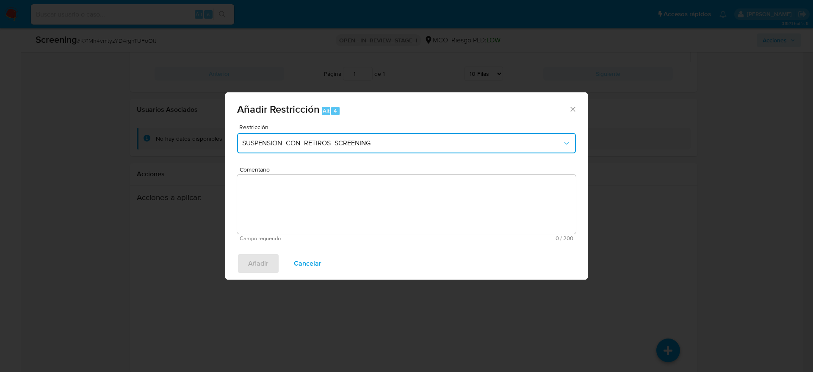
click at [342, 141] on span "SUSPENSION_CON_RETIROS_SCREENING" at bounding box center [402, 143] width 320 height 8
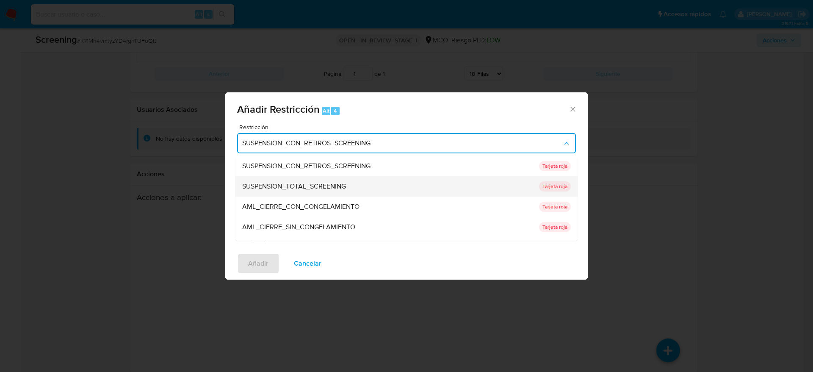
click at [326, 185] on span "SUSPENSION_TOTAL_SCREENING" at bounding box center [294, 186] width 104 height 8
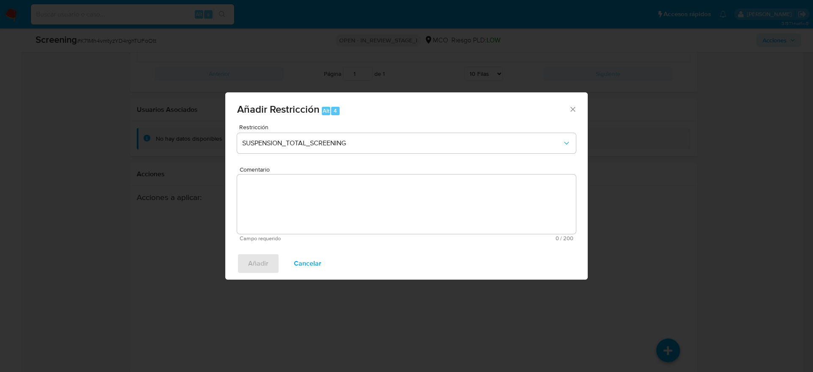
click at [449, 201] on textarea "Comentario" at bounding box center [406, 203] width 339 height 59
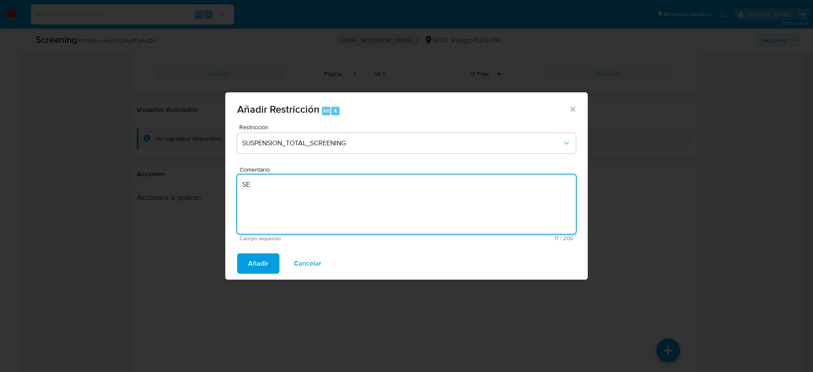
type textarea "S"
paste textarea ""Alarma generada por regla SCREENING_NOVEDADES MOSWANTED. El titular de la cuen…"
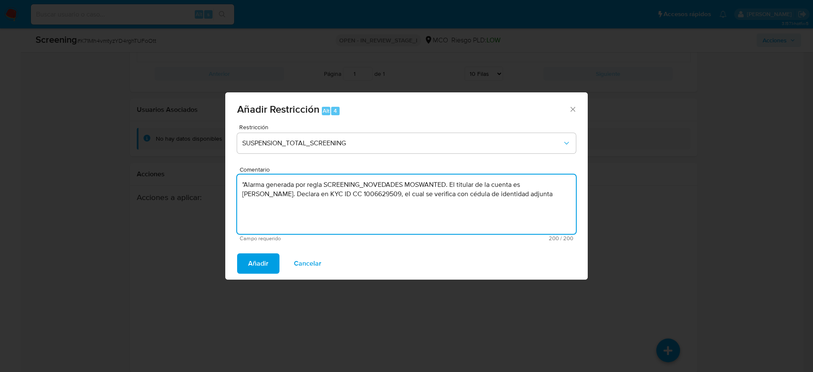
paste textarea "El titular de la cuenta es Yiber Alexi Bustos Rodriguez.Presenta antecedentes e…"
type textarea "El titular de la cuenta es Yiber Alexi Bustos Rodriguez.Presenta antecedentes e…"
click at [259, 260] on span "Añadir" at bounding box center [258, 263] width 20 height 19
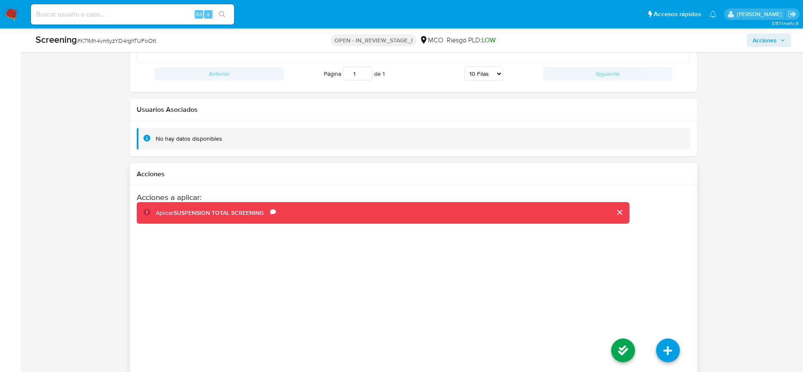
click at [608, 345] on li at bounding box center [623, 351] width 45 height 47
click at [623, 340] on icon at bounding box center [623, 350] width 24 height 24
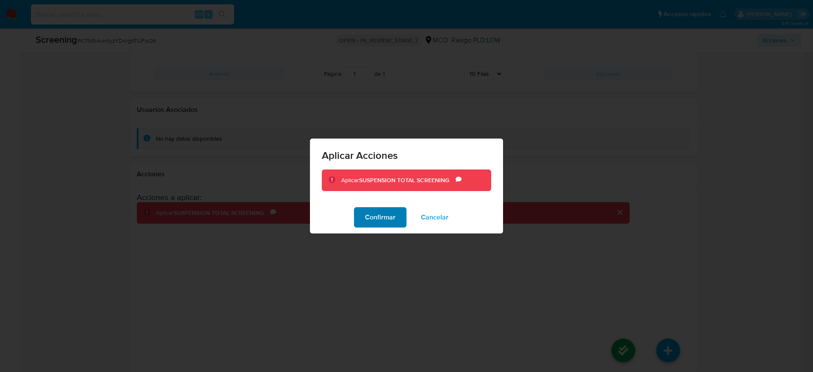
click at [399, 209] on button "Confirmar" at bounding box center [380, 217] width 53 height 20
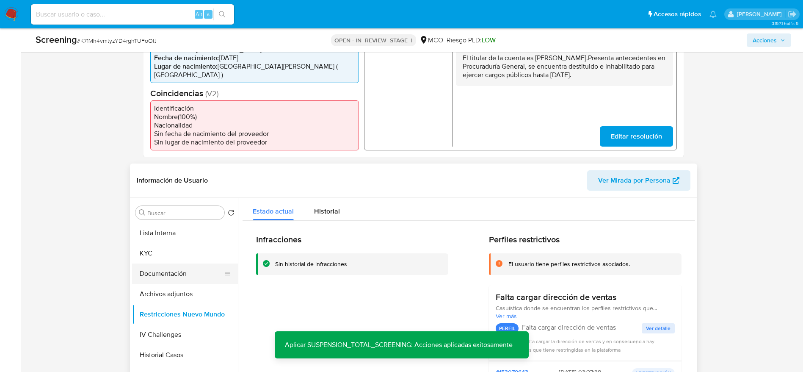
scroll to position [240, 0]
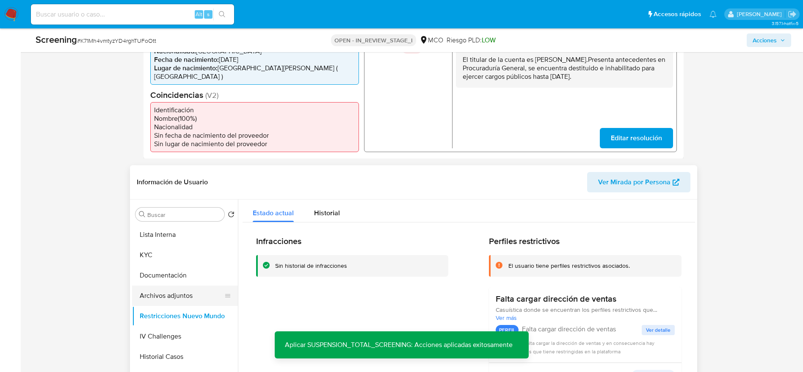
drag, startPoint x: 172, startPoint y: 285, endPoint x: 173, endPoint y: 289, distance: 4.3
click at [171, 285] on button "Archivos adjuntos" at bounding box center [181, 295] width 99 height 20
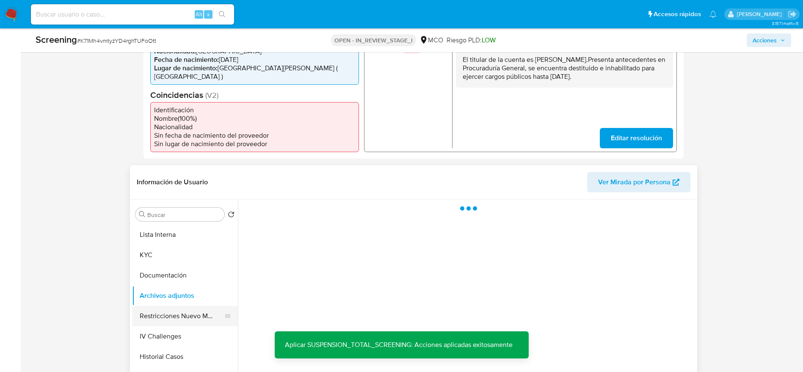
click at [180, 306] on button "Restricciones Nuevo Mundo" at bounding box center [181, 316] width 99 height 20
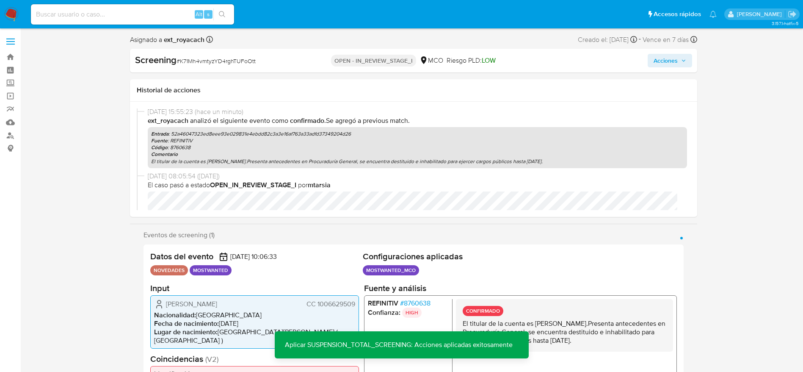
scroll to position [0, 0]
click at [679, 63] on span "Acciones" at bounding box center [670, 61] width 33 height 12
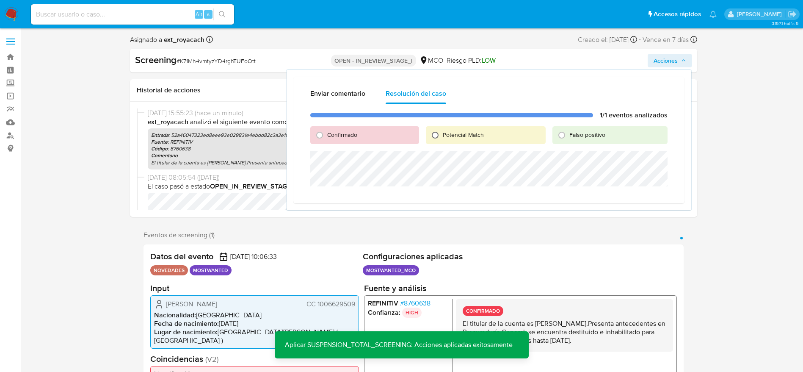
click at [440, 139] on input "Potencial Match" at bounding box center [436, 135] width 14 height 14
radio input "true"
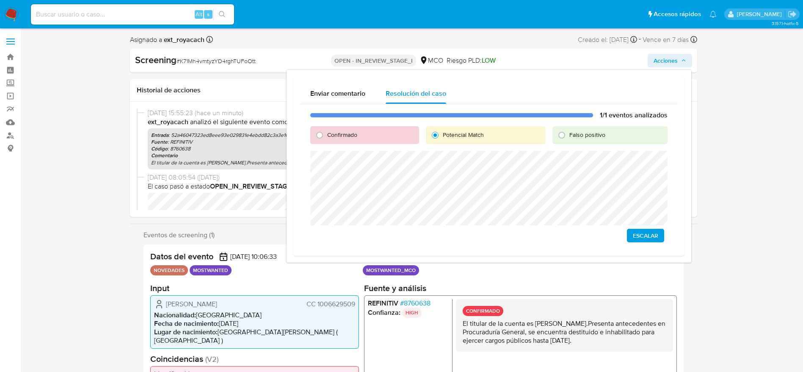
click at [642, 235] on span "Escalar" at bounding box center [645, 236] width 25 height 12
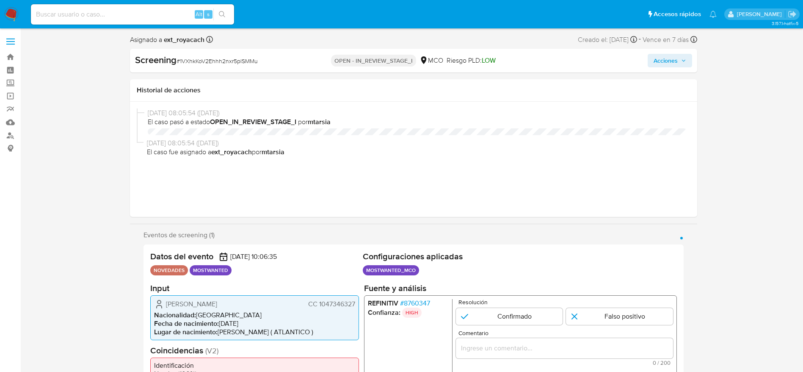
select select "10"
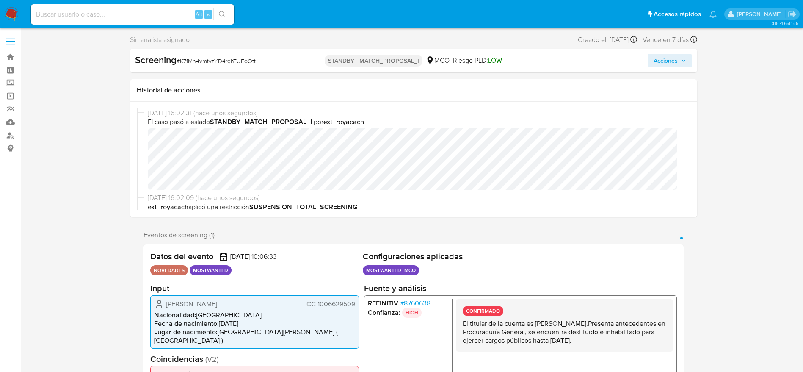
select select "10"
click at [206, 66] on div "Screening # K71Mh4vmtyzYD4rghTUFoOtt" at bounding box center [226, 60] width 183 height 13
copy span "K71Mh4vmtyzYD4rghTUFoOtt"
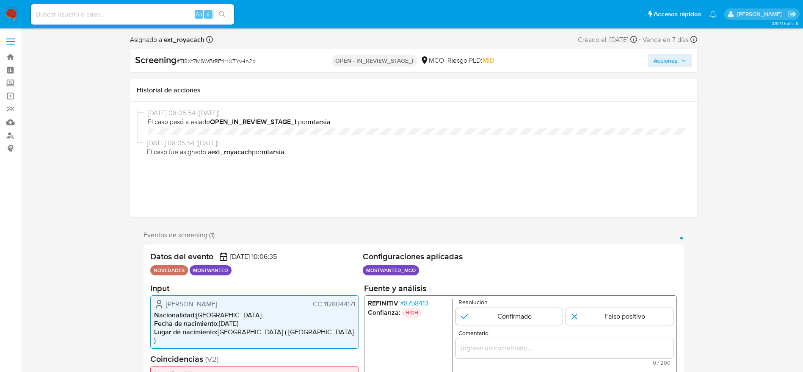
select select "10"
click at [191, 52] on div "Screening # 7ISXt7MSWBrREtlHXTYv4n2p OPEN - IN_REVIEW_STAGE_I MCO Riesgo PLD: M…" at bounding box center [413, 61] width 567 height 24
copy span "7ISXt7MSWBrREtlHXTYv4n2p"
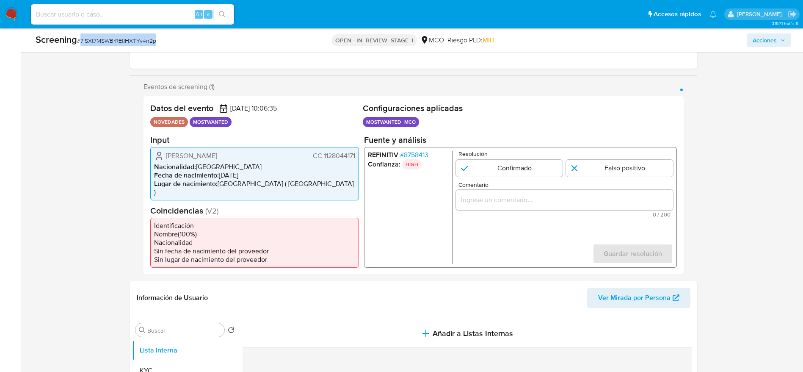
scroll to position [127, 0]
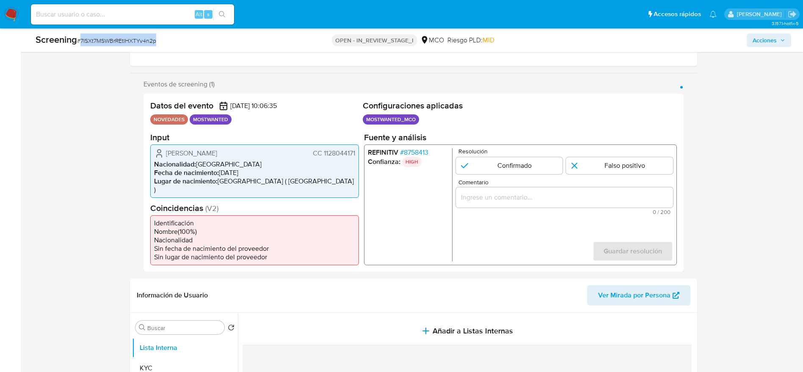
copy span "7ISXt7MSWBrREtlHXTYv4n2p"
drag, startPoint x: 162, startPoint y: 147, endPoint x: 362, endPoint y: 144, distance: 200.7
click at [358, 158] on div "Arcelio Antonio Fuentes Morelo CC 1128044171 Nacionalidad : Colombia Fecha de n…" at bounding box center [254, 170] width 209 height 53
click at [217, 157] on span "Arcelio Antonio Fuentes Morelo" at bounding box center [191, 153] width 51 height 8
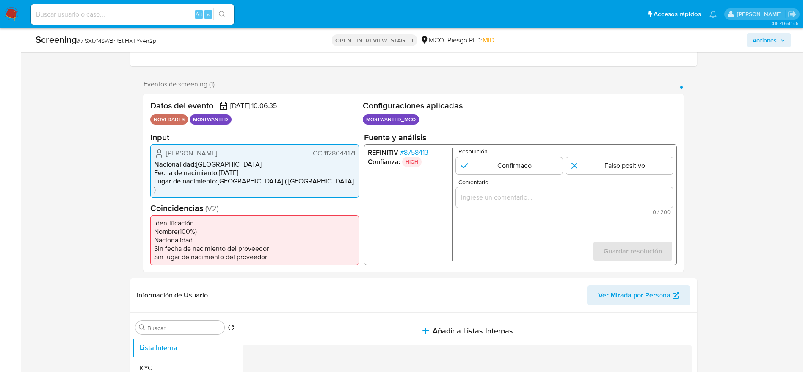
click at [217, 157] on span "Arcelio Antonio Fuentes Morelo" at bounding box center [191, 153] width 51 height 8
click at [130, 41] on span "# 7ISXt7MSWBrREtlHXTYv4n2p" at bounding box center [116, 40] width 79 height 8
click at [329, 151] on span "CC 1128044171" at bounding box center [333, 153] width 42 height 8
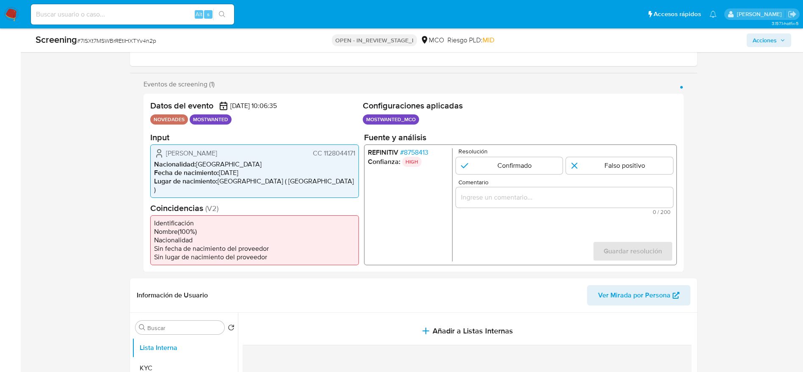
click at [329, 151] on span "CC 1128044171" at bounding box center [333, 153] width 42 height 8
click at [217, 153] on span "Arcelio Antonio Fuentes Morelo" at bounding box center [191, 153] width 51 height 8
click at [205, 160] on li "Nacionalidad : Colombia" at bounding box center [254, 164] width 201 height 8
click at [196, 155] on span "Arcelio Antonio Fuentes Morelo" at bounding box center [191, 153] width 51 height 8
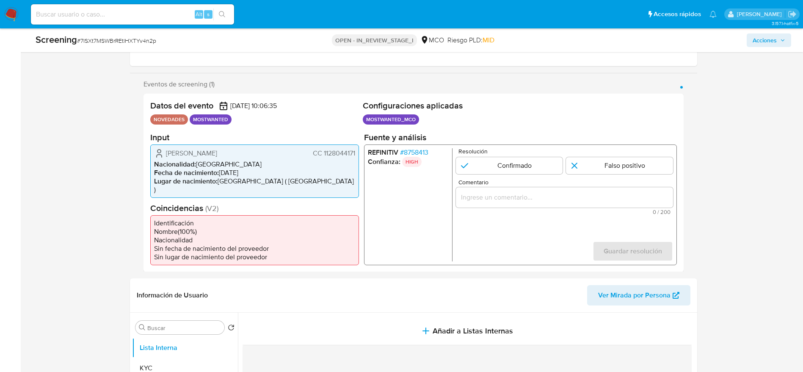
click at [196, 155] on span "Arcelio Antonio Fuentes Morelo" at bounding box center [191, 153] width 51 height 8
click at [335, 147] on div "Arcelio Antonio Fuentes Morelo CC 1128044171 Nacionalidad : Colombia Fecha de n…" at bounding box center [254, 170] width 209 height 53
click at [217, 149] on span "Arcelio Antonio Fuentes Morelo" at bounding box center [191, 153] width 51 height 8
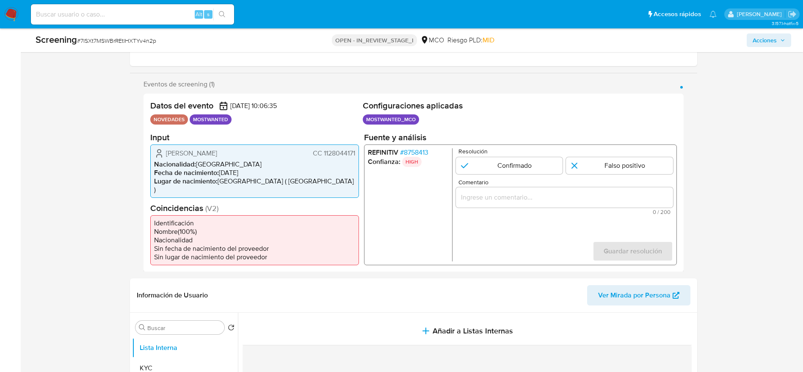
click at [217, 149] on span "Arcelio Antonio Fuentes Morelo" at bounding box center [191, 153] width 51 height 8
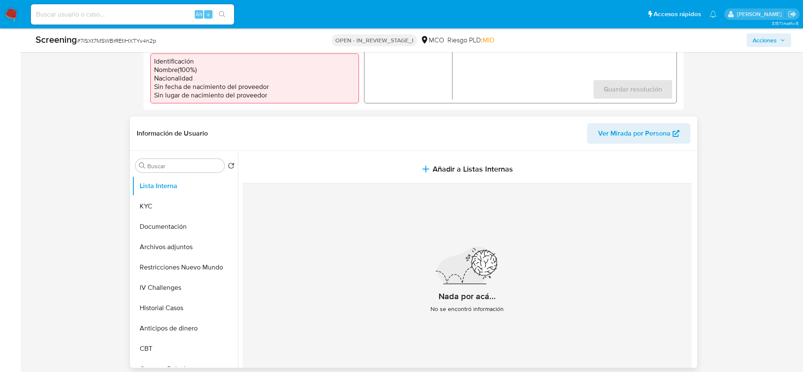
scroll to position [318, 0]
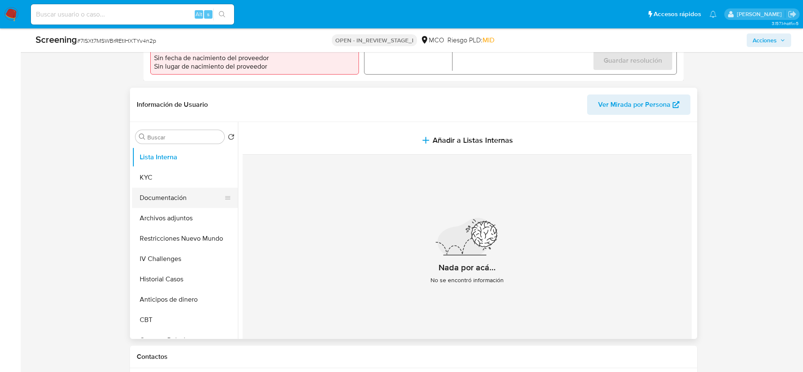
click at [157, 194] on button "Documentación" at bounding box center [181, 198] width 99 height 20
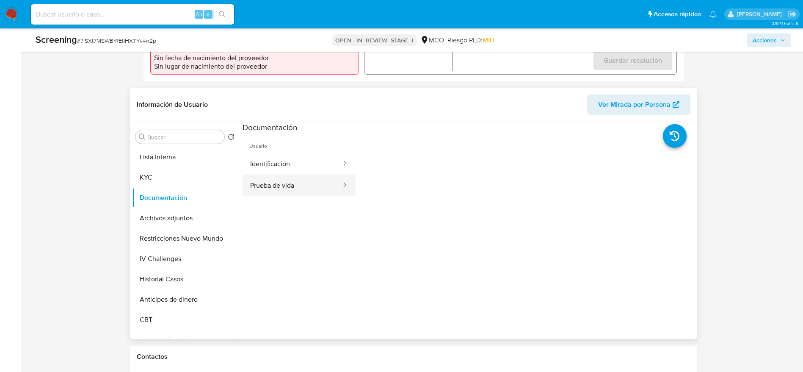
click at [293, 174] on button "Prueba de vida" at bounding box center [293, 185] width 100 height 22
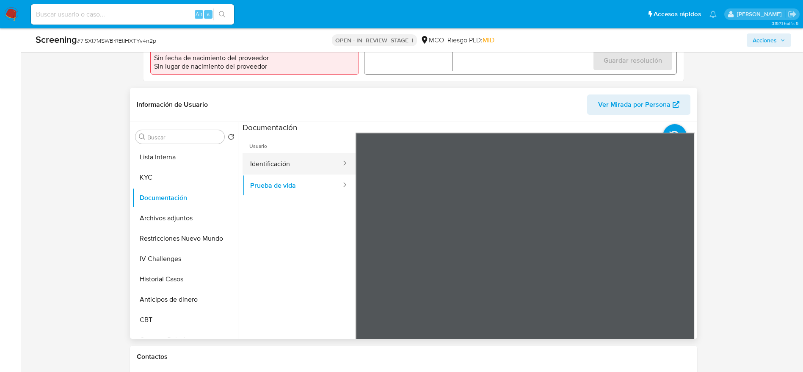
click at [307, 153] on button "Identificación" at bounding box center [293, 164] width 100 height 22
click at [682, 266] on icon at bounding box center [684, 270] width 5 height 8
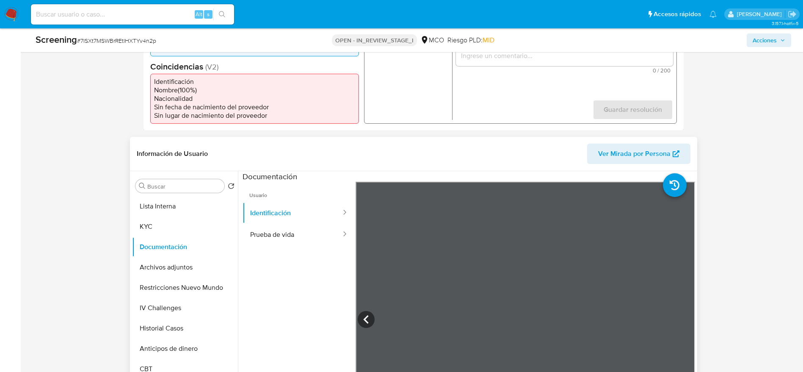
scroll to position [191, 0]
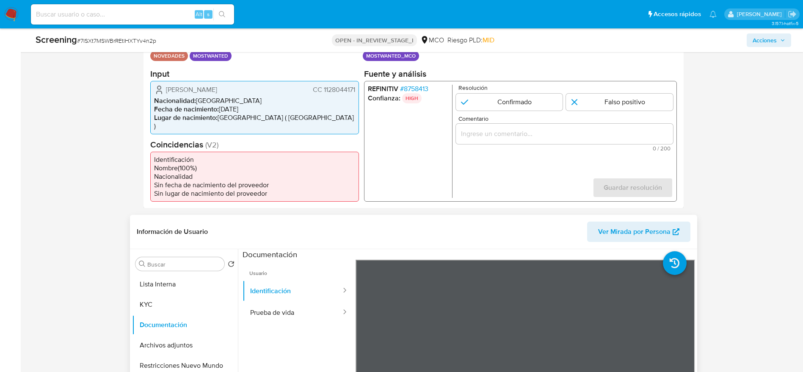
click at [326, 90] on span "CC 1128044171" at bounding box center [333, 89] width 42 height 8
click at [207, 86] on span "Arcelio Antonio Fuentes Morelo" at bounding box center [191, 89] width 51 height 8
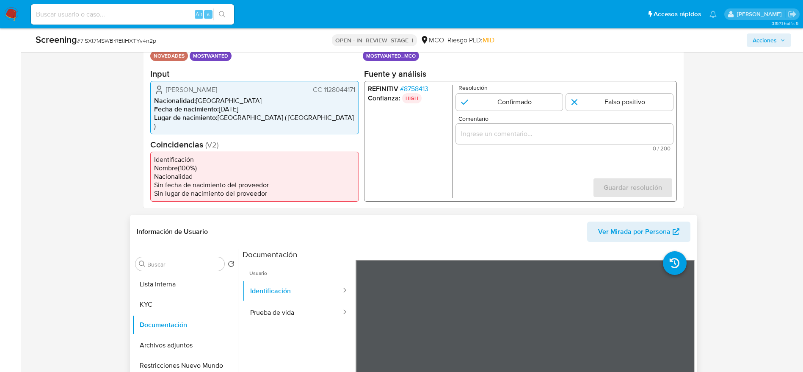
click at [344, 89] on span "CC 1128044171" at bounding box center [333, 89] width 42 height 8
click at [562, 139] on div "1 de 1" at bounding box center [564, 133] width 217 height 20
click at [550, 132] on input "Comentario" at bounding box center [564, 133] width 217 height 11
paste input "El titular de la cuenta es Arcelio Antonio Fuentes Morelo. Presenta antecedente…"
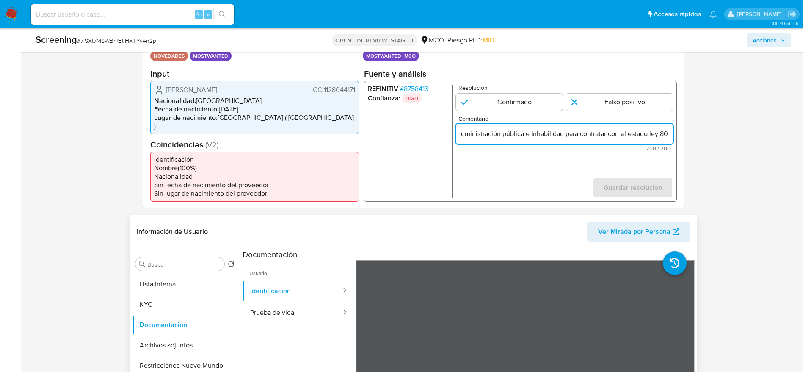
scroll to position [0, 0]
paste input "hasta enero de 2027."
type input "El titular de la cuenta es Arcelio Antonio Fuentes Morelo. Presenta antecedente…"
click at [518, 100] on input "1 de 1" at bounding box center [509, 101] width 107 height 17
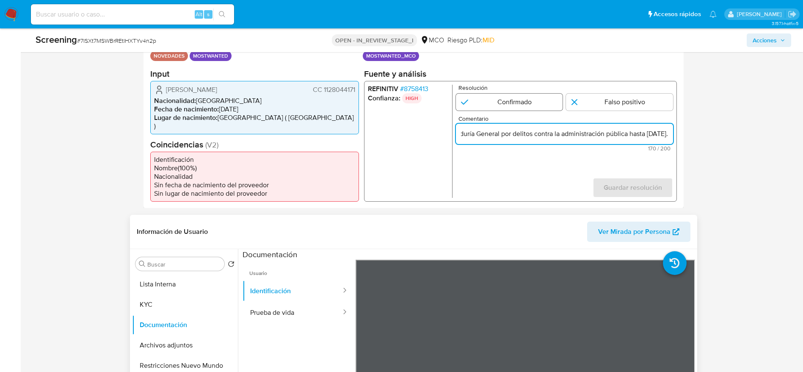
radio input "true"
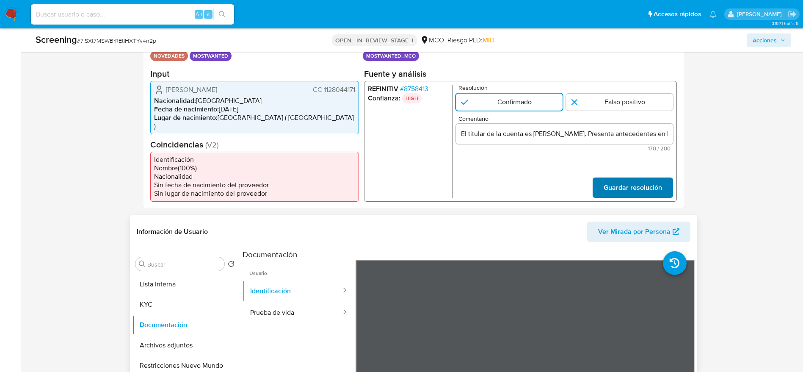
click at [640, 178] on span "Guardar resolución" at bounding box center [632, 187] width 58 height 19
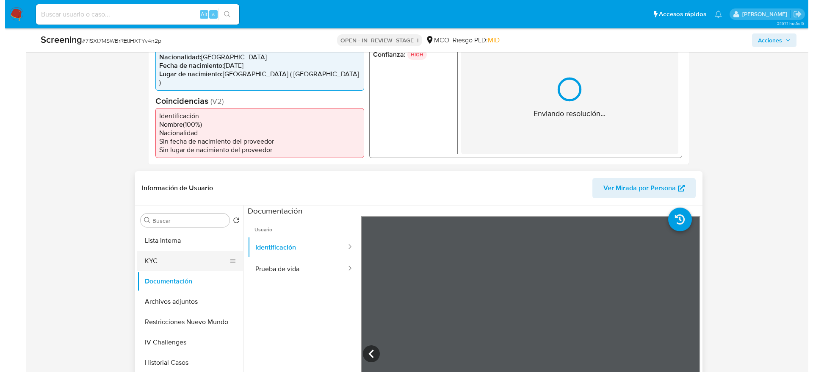
scroll to position [254, 0]
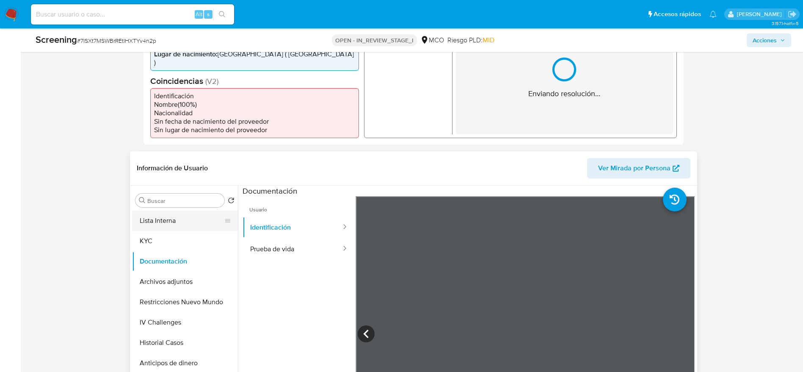
click at [156, 216] on button "Lista Interna" at bounding box center [181, 220] width 99 height 20
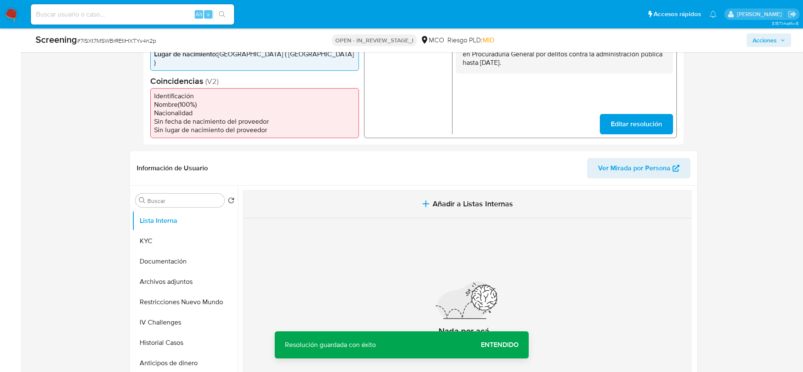
click at [389, 201] on button "Añadir a Listas Internas" at bounding box center [467, 204] width 449 height 28
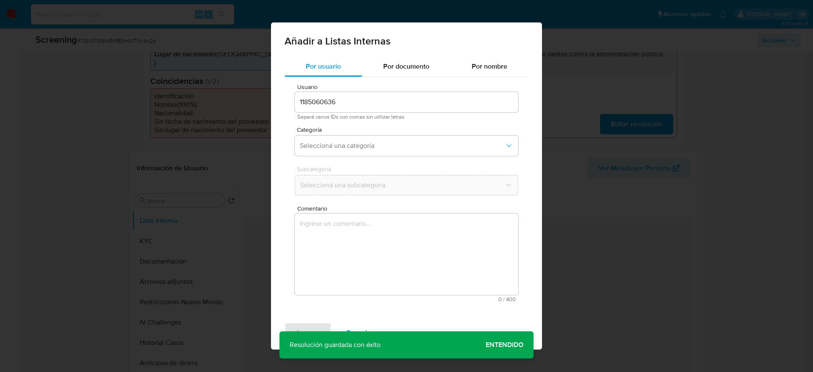
click at [354, 212] on div "Comentario 0 / 400 400 caracteres restantes" at bounding box center [407, 253] width 224 height 97
click at [361, 227] on textarea "Comentario" at bounding box center [407, 253] width 224 height 81
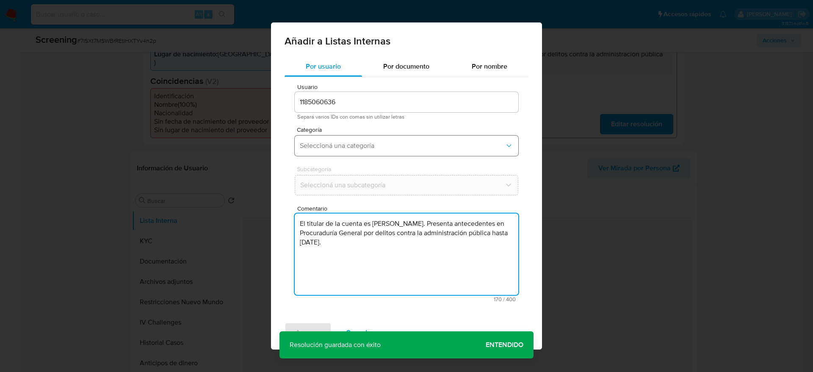
type textarea "El titular de la cuenta es Arcelio Antonio Fuentes Morelo. Presenta antecedente…"
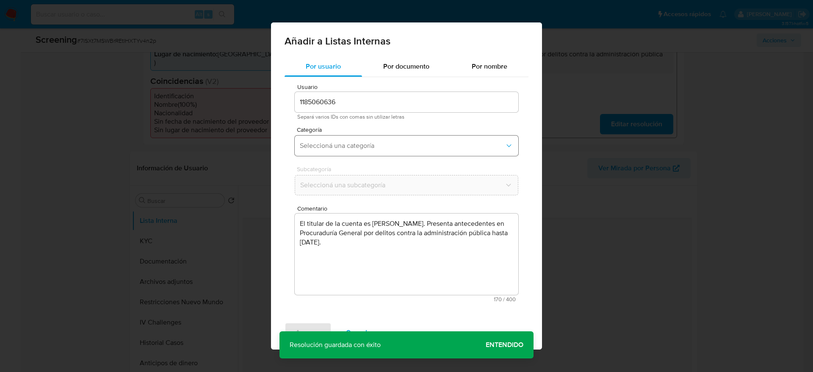
click at [378, 144] on span "Seleccioná una categoría" at bounding box center [402, 145] width 205 height 8
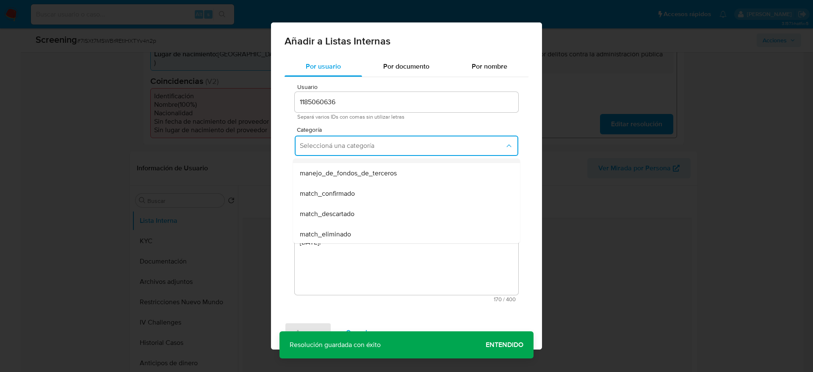
scroll to position [64, 0]
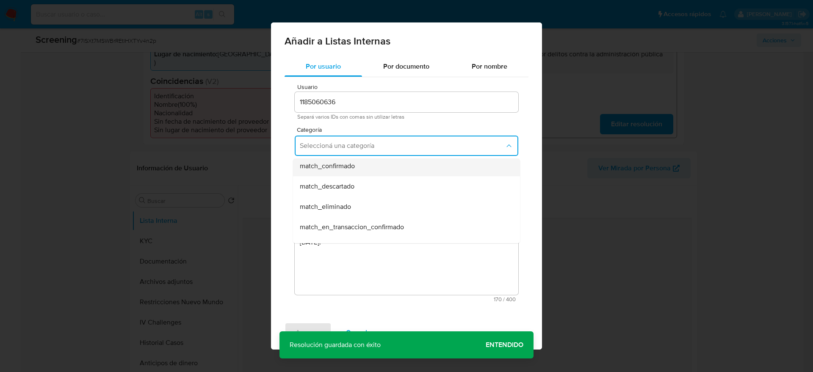
click at [359, 173] on div "match_confirmado" at bounding box center [404, 166] width 208 height 20
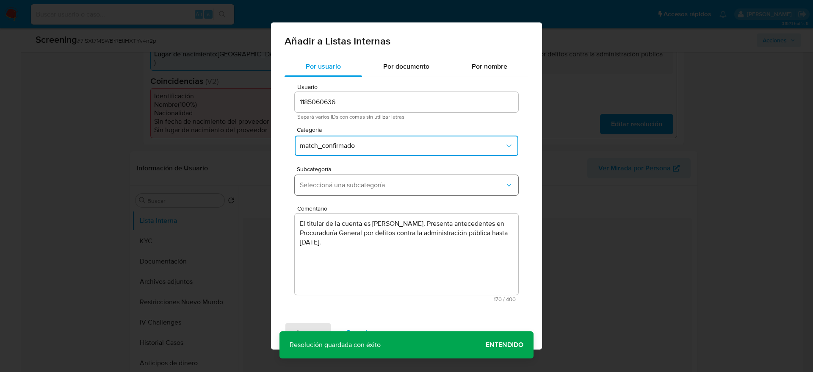
click at [364, 179] on button "Seleccioná una subcategoría" at bounding box center [407, 185] width 224 height 20
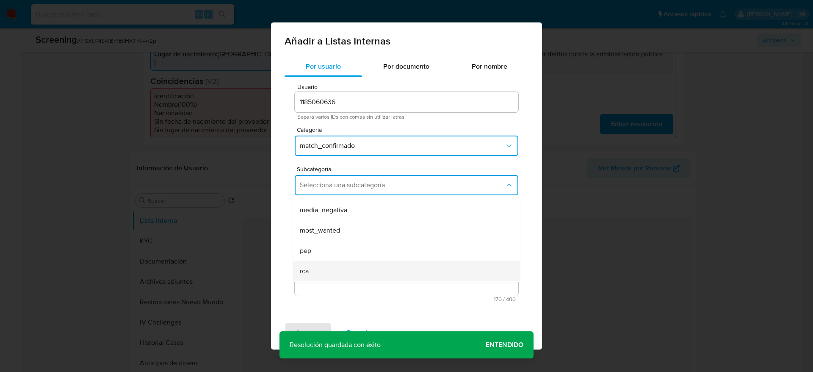
scroll to position [58, 0]
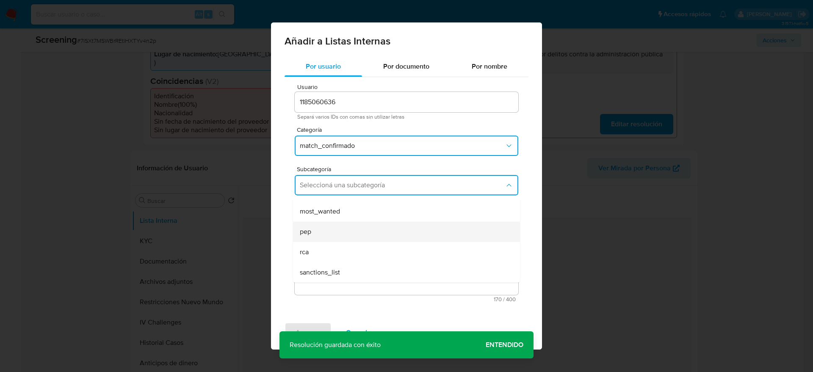
click at [309, 221] on div "pep" at bounding box center [404, 231] width 208 height 20
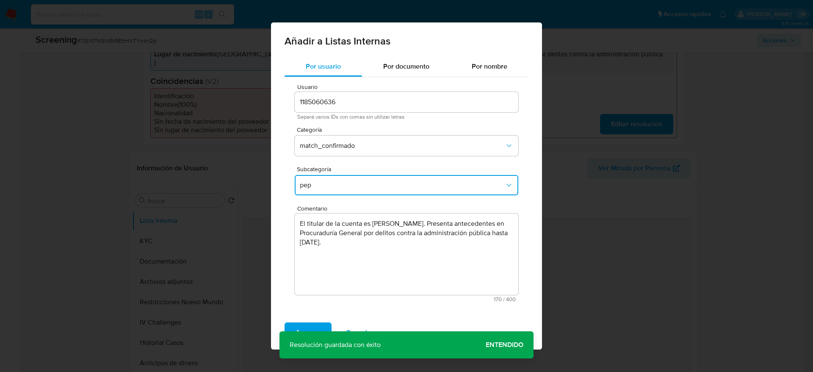
click at [307, 190] on button "pep" at bounding box center [407, 185] width 224 height 20
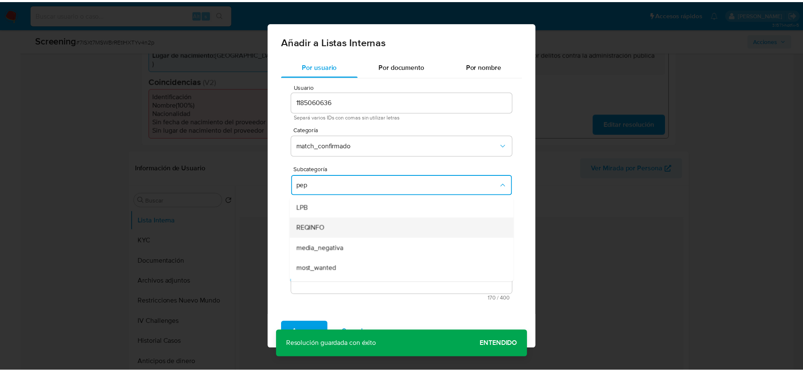
scroll to position [17, 0]
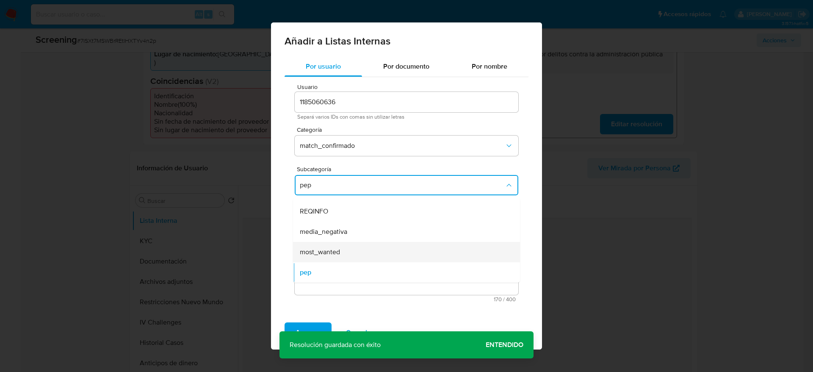
click at [316, 252] on span "most_wanted" at bounding box center [320, 252] width 40 height 8
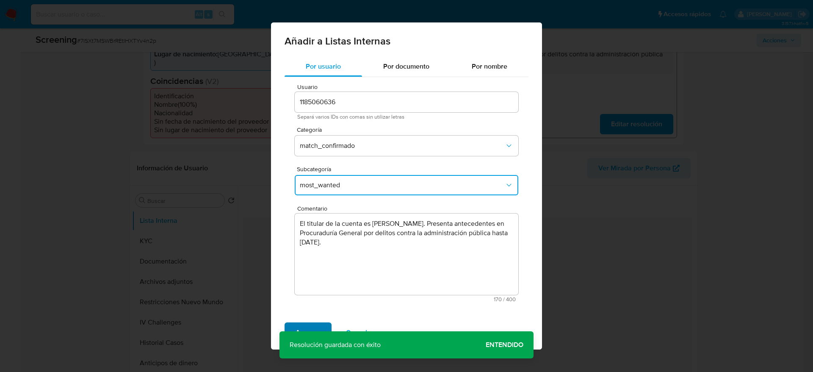
click at [301, 324] on span "Agregar" at bounding box center [308, 332] width 25 height 19
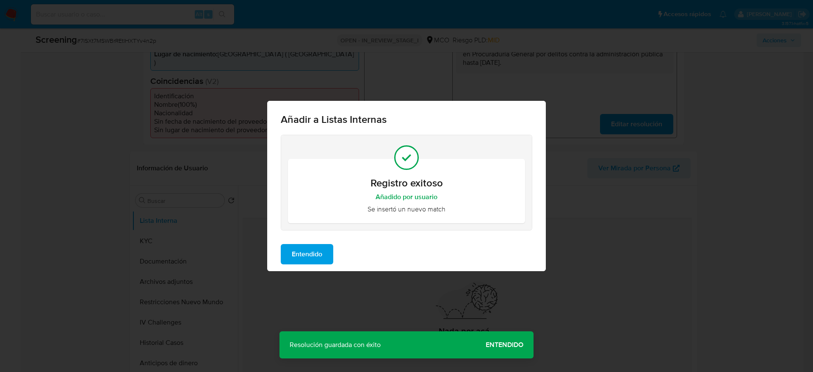
click at [312, 253] on span "Entendido" at bounding box center [307, 254] width 30 height 19
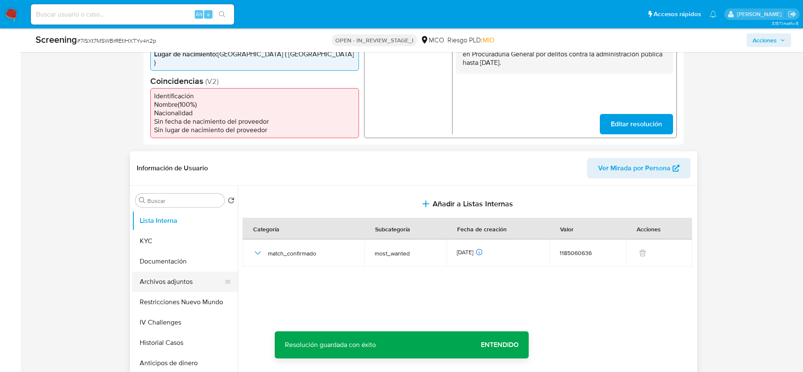
click at [172, 271] on button "Archivos adjuntos" at bounding box center [181, 281] width 99 height 20
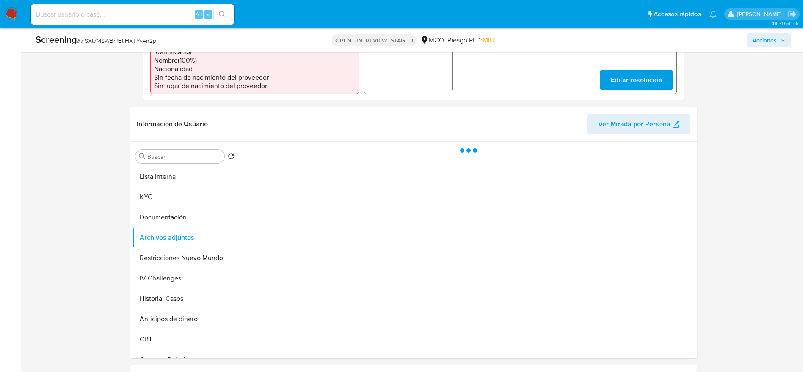
scroll to position [318, 0]
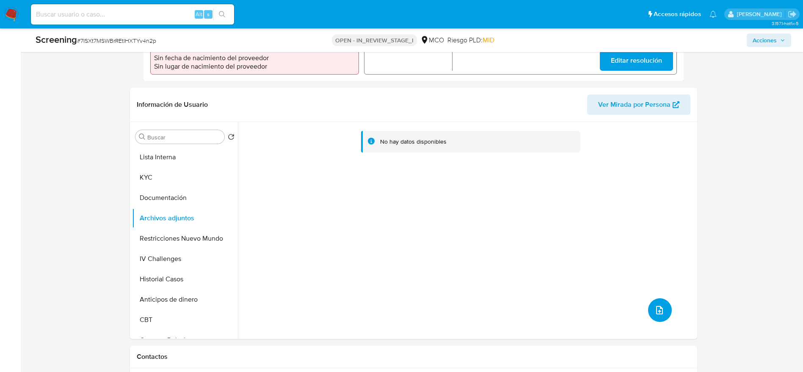
click at [655, 305] on icon "upload-file" at bounding box center [660, 310] width 10 height 10
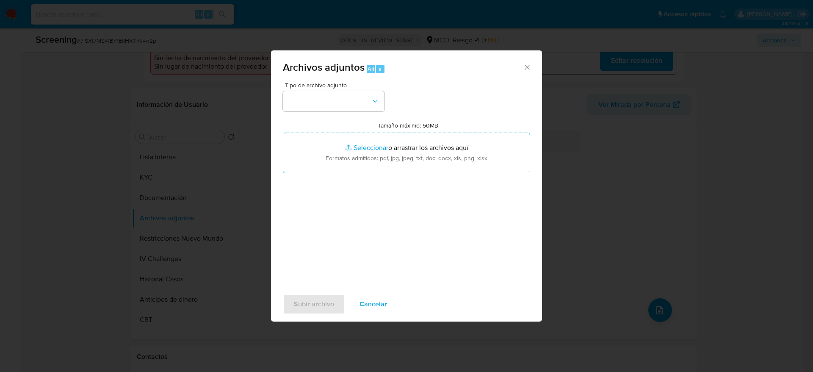
click at [526, 63] on icon "Cerrar" at bounding box center [527, 67] width 8 height 8
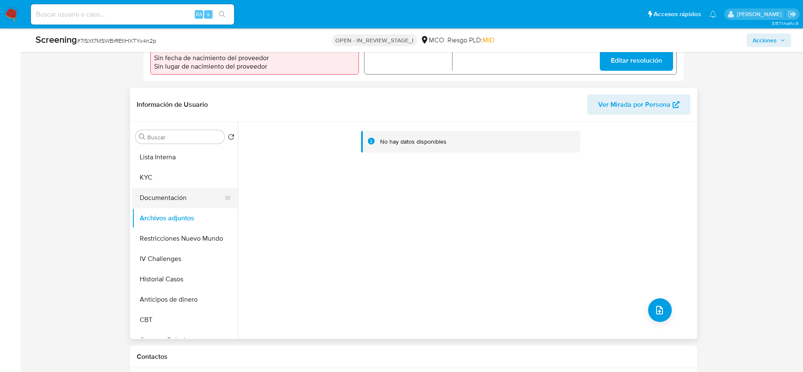
click at [175, 188] on button "Documentación" at bounding box center [181, 198] width 99 height 20
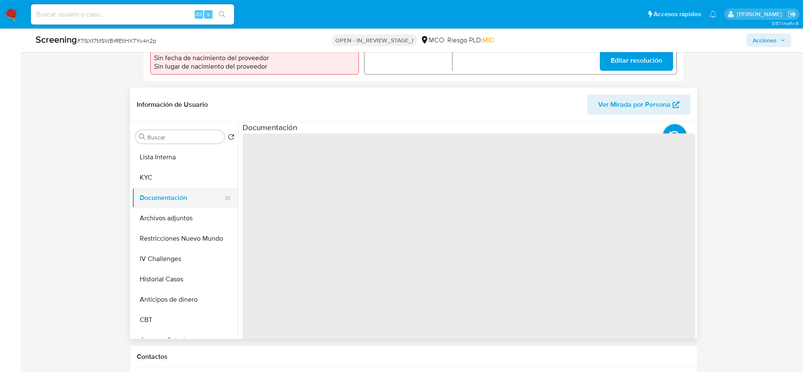
click at [184, 195] on button "Documentación" at bounding box center [181, 198] width 99 height 20
click at [184, 208] on button "Archivos adjuntos" at bounding box center [181, 218] width 99 height 20
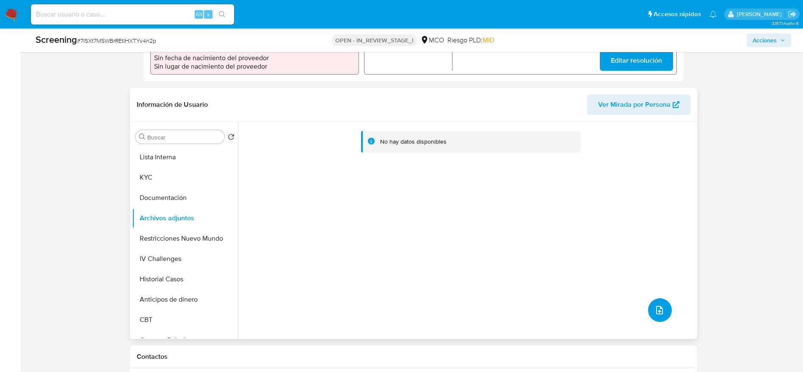
click at [656, 305] on icon "upload-file" at bounding box center [660, 310] width 10 height 10
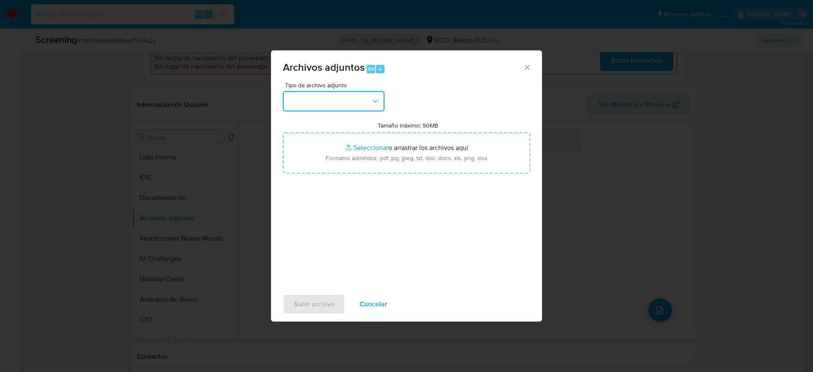
click at [325, 98] on button "button" at bounding box center [334, 101] width 102 height 20
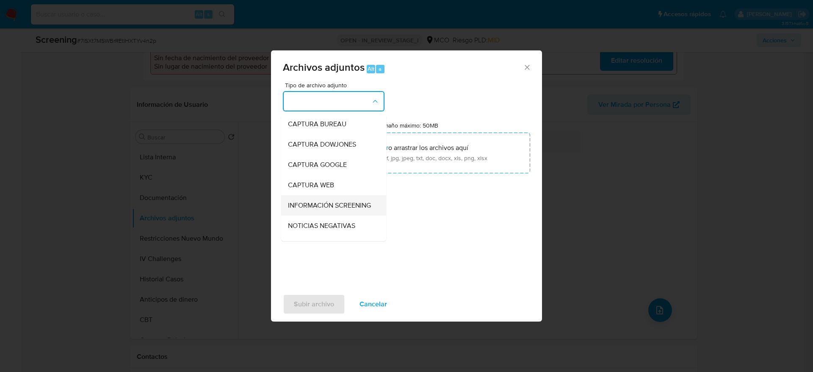
click at [321, 210] on span "INFORMACIÓN SCREENING" at bounding box center [329, 205] width 83 height 8
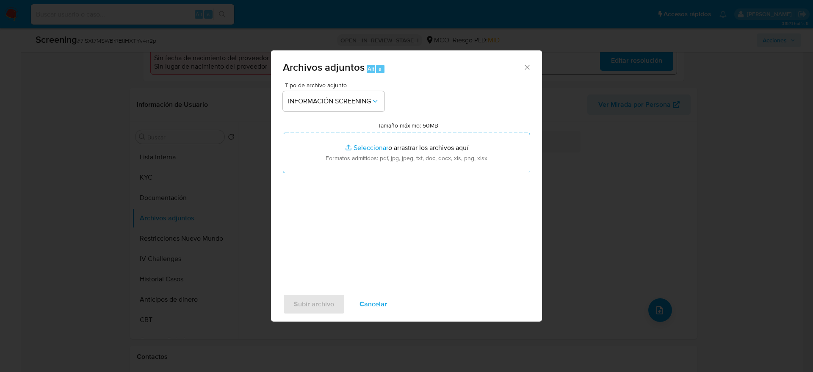
click at [338, 174] on div "Tipo de archivo adjunto INFORMACIÓN SCREENING Tamaño máximo: 50MB Seleccionar a…" at bounding box center [406, 182] width 247 height 200
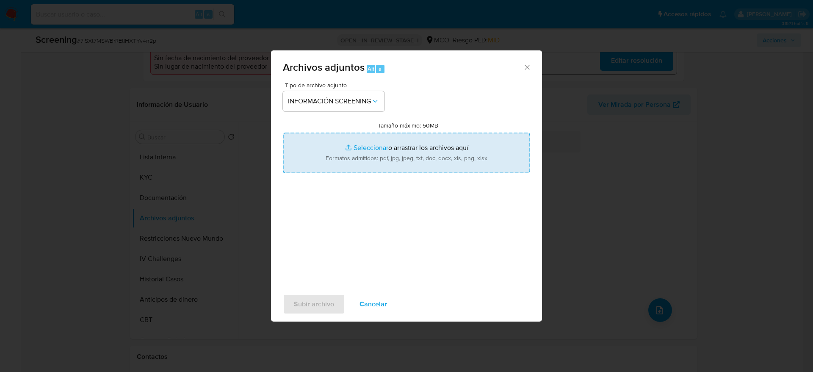
click at [339, 163] on input "Tamaño máximo: 50MB Seleccionar archivos" at bounding box center [406, 153] width 247 height 41
type input "C:\fakepath\CONTRALORIA.pdf"
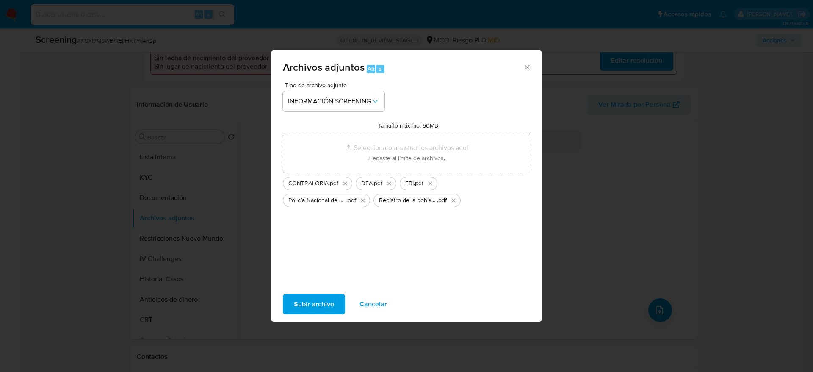
click at [321, 289] on div "Subir archivo Cancelar" at bounding box center [406, 304] width 271 height 32
click at [333, 298] on span "Subir archivo" at bounding box center [314, 304] width 40 height 19
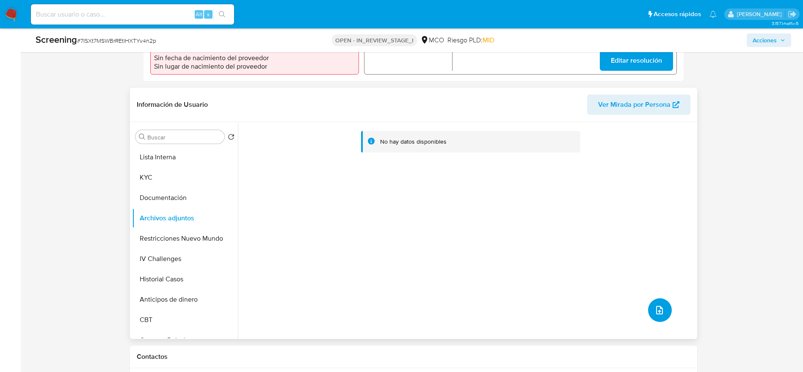
click at [655, 305] on icon "upload-file" at bounding box center [660, 310] width 10 height 10
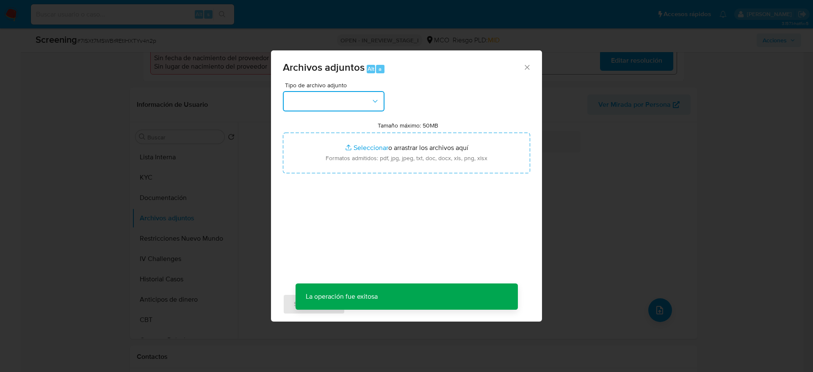
click at [314, 106] on button "button" at bounding box center [334, 101] width 102 height 20
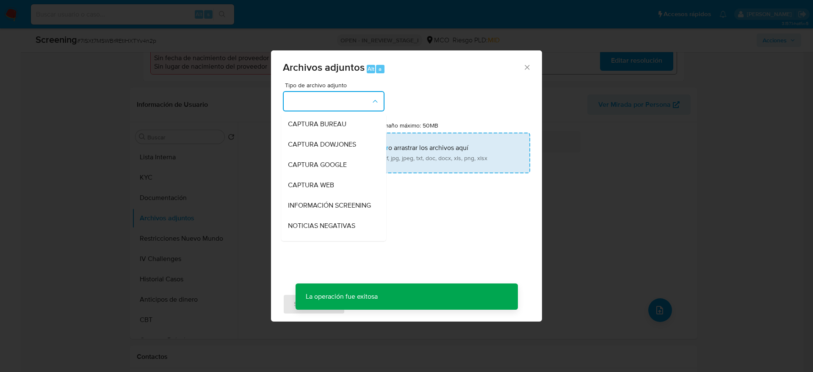
drag, startPoint x: 340, startPoint y: 203, endPoint x: 334, endPoint y: 160, distance: 44.1
click at [339, 203] on span "INFORMACIÓN SCREENING" at bounding box center [329, 205] width 83 height 8
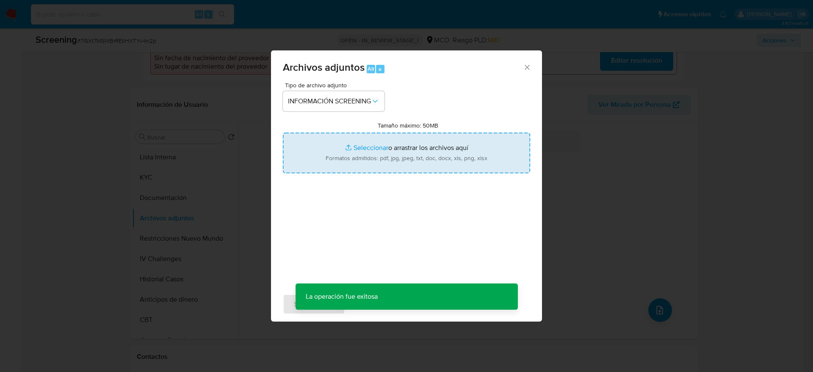
click at [334, 158] on input "Tamaño máximo: 50MB Seleccionar archivos" at bounding box center [406, 153] width 247 height 41
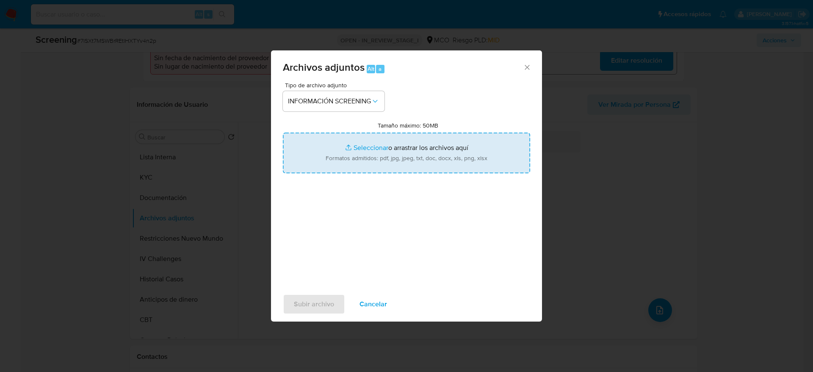
type input "C:\fakepath\_Arcelio Antonio Fuentes Morelo_ - Buscar con Google.pdf"
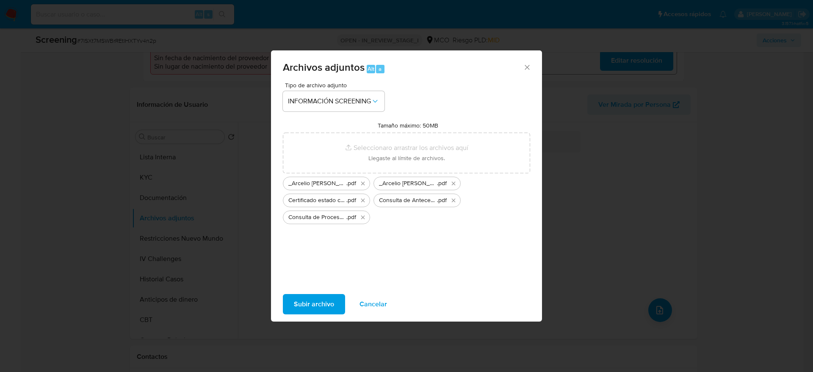
click at [317, 308] on span "Subir archivo" at bounding box center [314, 304] width 40 height 19
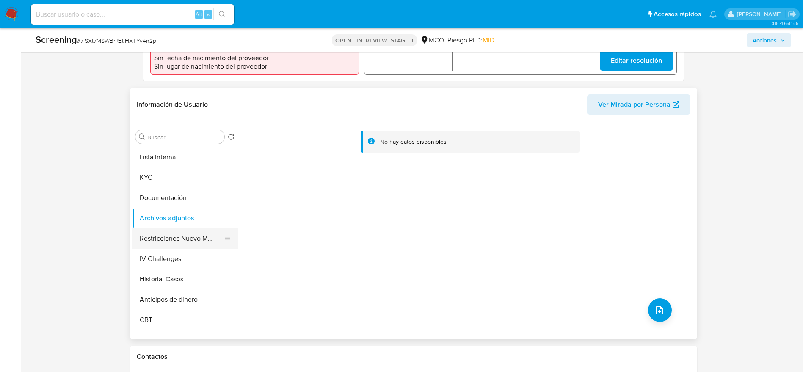
click at [173, 235] on button "Restricciones Nuevo Mundo" at bounding box center [181, 238] width 99 height 20
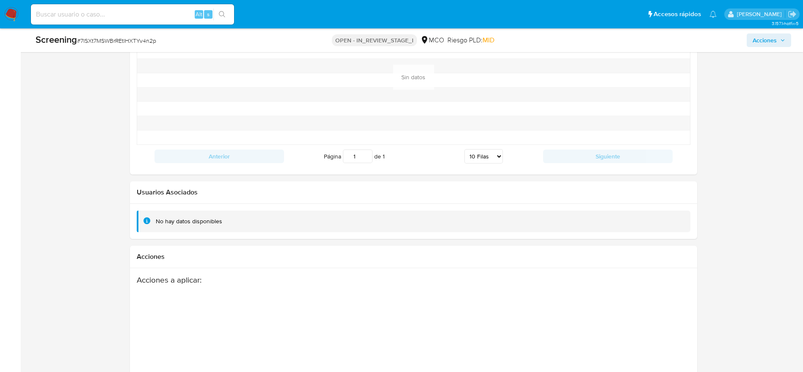
scroll to position [1256, 0]
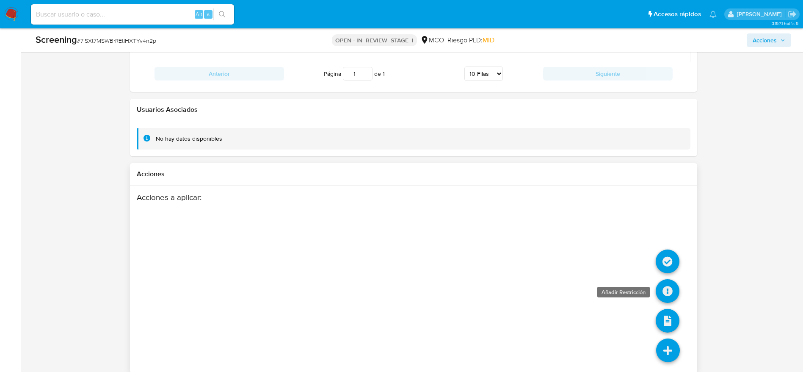
click at [665, 279] on icon at bounding box center [668, 291] width 24 height 24
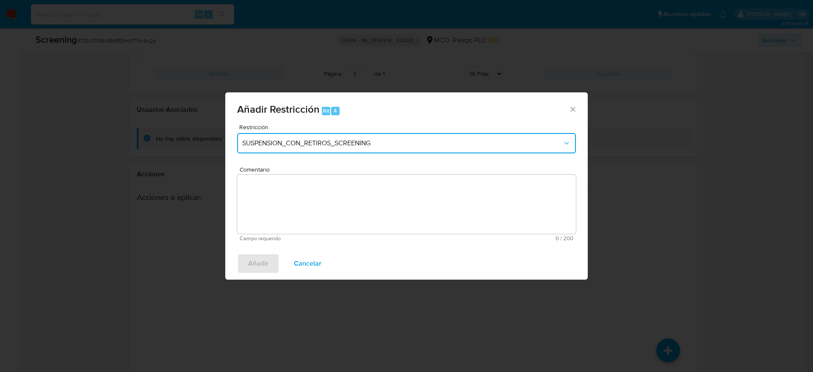
click at [404, 145] on span "SUSPENSION_CON_RETIROS_SCREENING" at bounding box center [402, 143] width 320 height 8
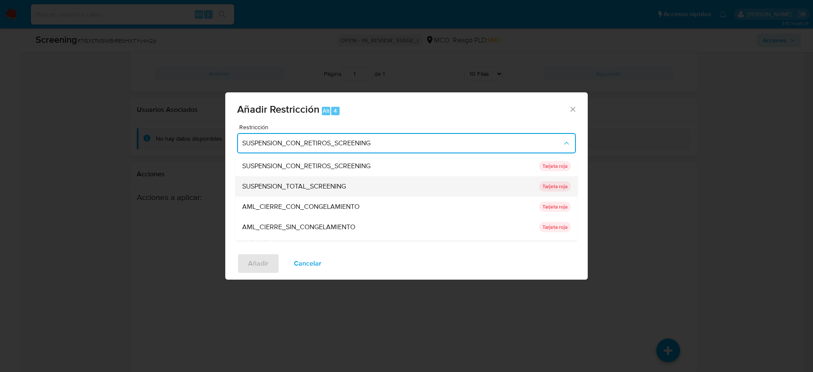
click at [346, 186] on span "SUSPENSION_TOTAL_SCREENING" at bounding box center [294, 186] width 104 height 8
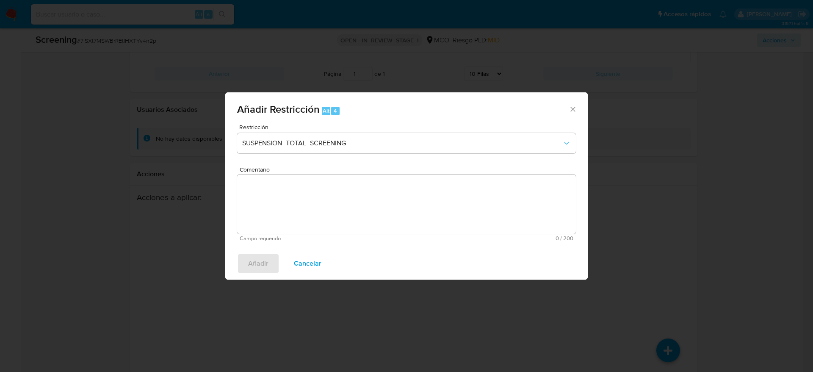
click at [457, 195] on textarea "Comentario" at bounding box center [406, 203] width 339 height 59
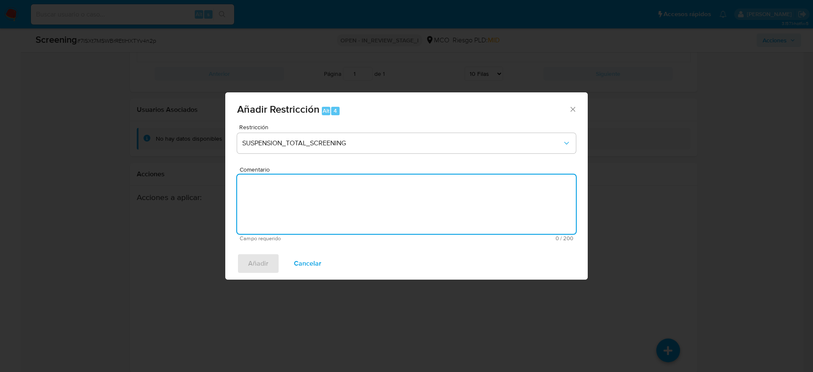
paste textarea "El titular de la cuenta es Arcelio Antonio Fuentes Morelo. Presenta antecedente…"
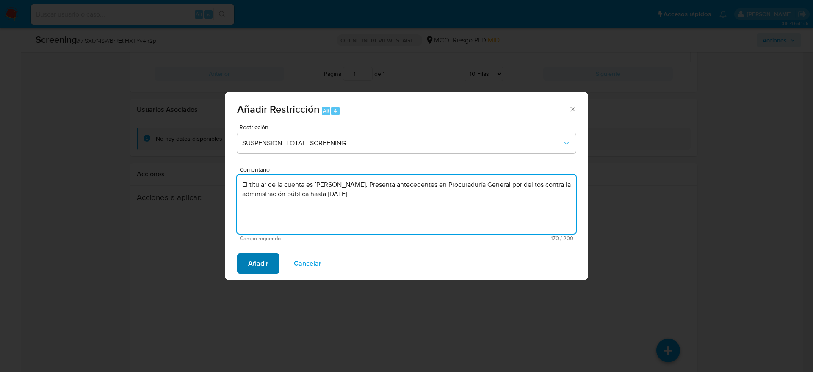
type textarea "El titular de la cuenta es Arcelio Antonio Fuentes Morelo. Presenta antecedente…"
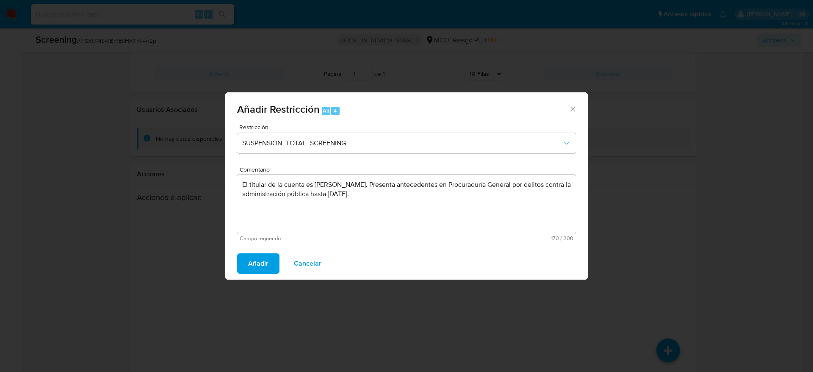
click at [268, 263] on span "Añadir" at bounding box center [258, 263] width 20 height 19
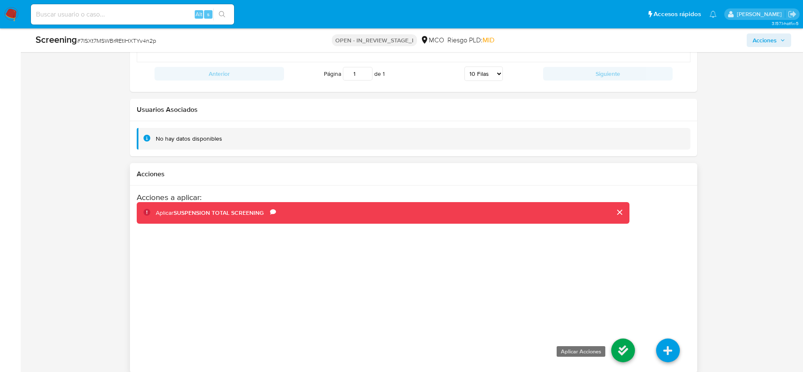
click at [620, 340] on icon at bounding box center [623, 350] width 24 height 24
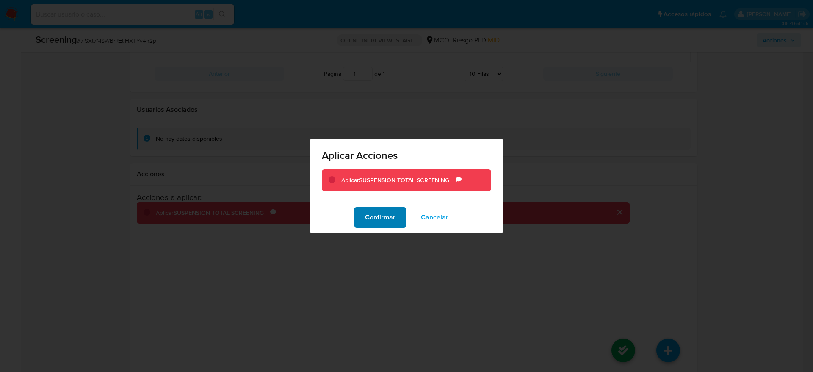
click at [363, 213] on button "Confirmar" at bounding box center [380, 217] width 53 height 20
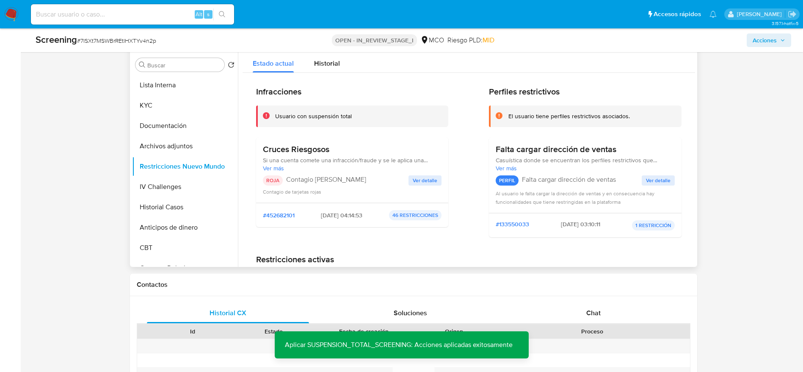
scroll to position [304, 0]
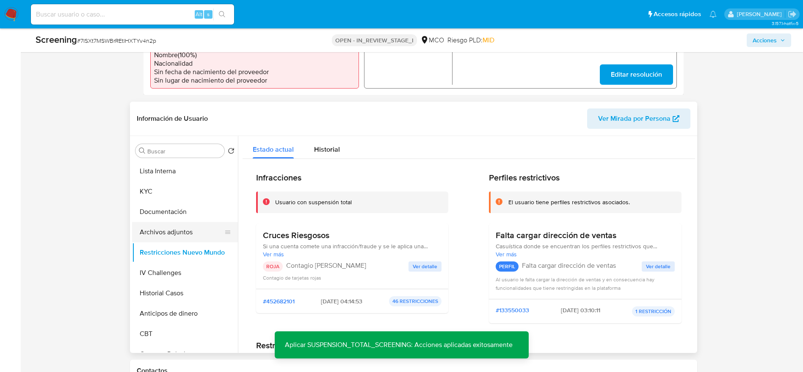
click at [166, 222] on button "Archivos adjuntos" at bounding box center [181, 232] width 99 height 20
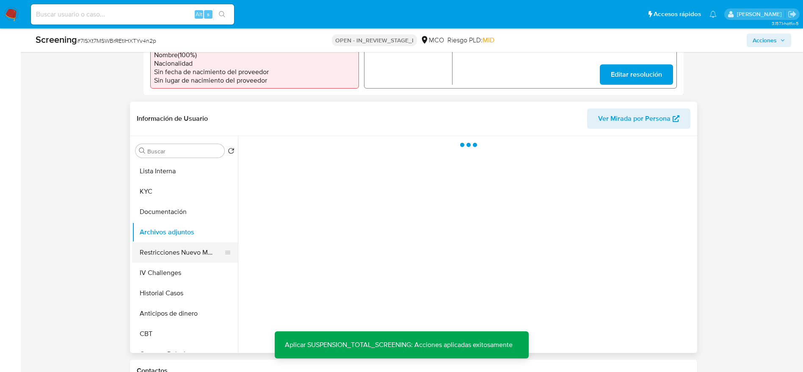
click at [181, 242] on button "Restricciones Nuevo Mundo" at bounding box center [181, 252] width 99 height 20
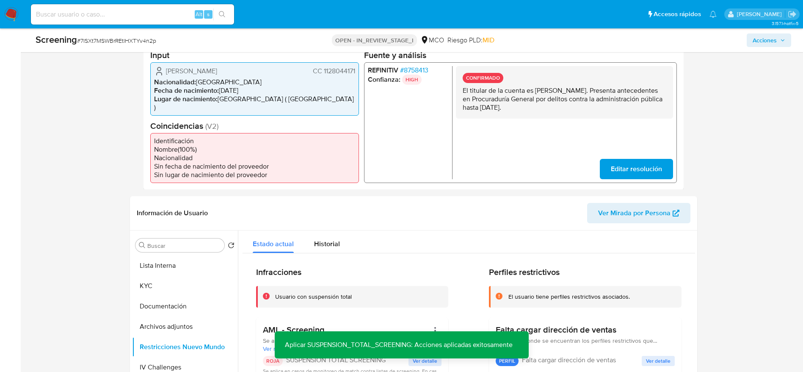
scroll to position [0, 0]
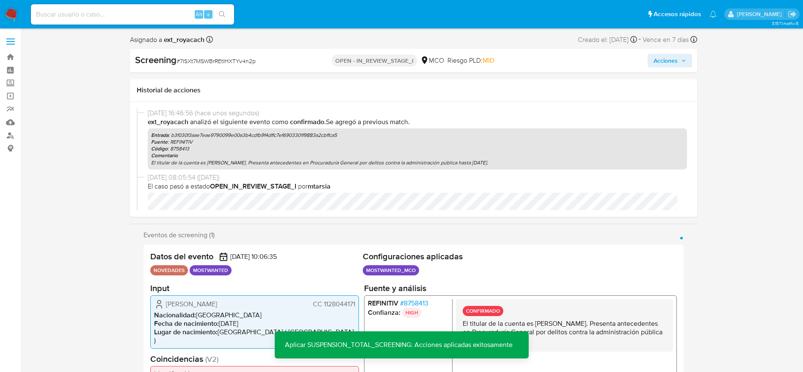
click at [658, 54] on span "Acciones" at bounding box center [666, 61] width 24 height 14
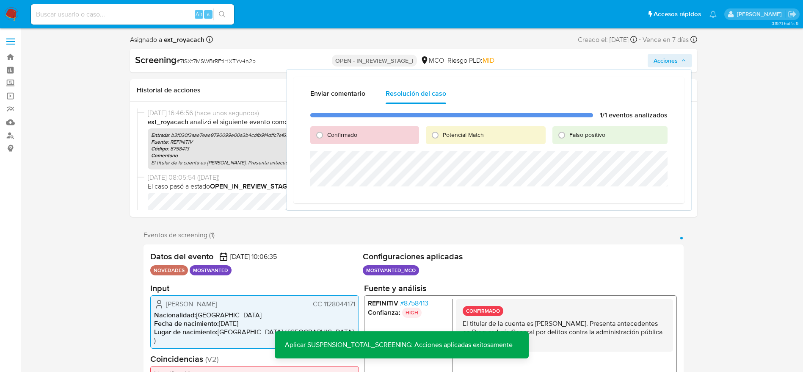
click at [460, 128] on div "Potencial Match" at bounding box center [486, 135] width 120 height 18
click at [460, 133] on span "Potencial Match" at bounding box center [463, 134] width 41 height 8
click at [442, 133] on input "Potencial Match" at bounding box center [436, 135] width 14 height 14
radio input "true"
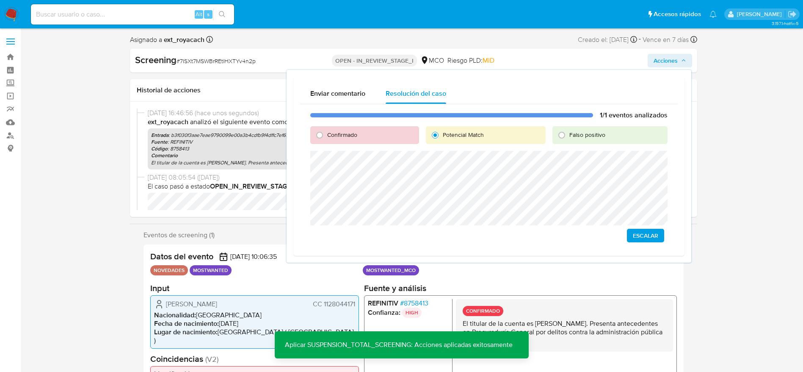
scroll to position [64, 0]
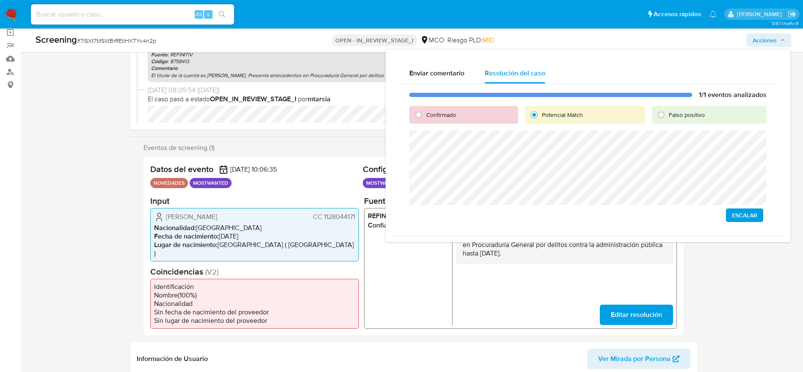
click at [737, 215] on span "Escalar" at bounding box center [744, 215] width 25 height 12
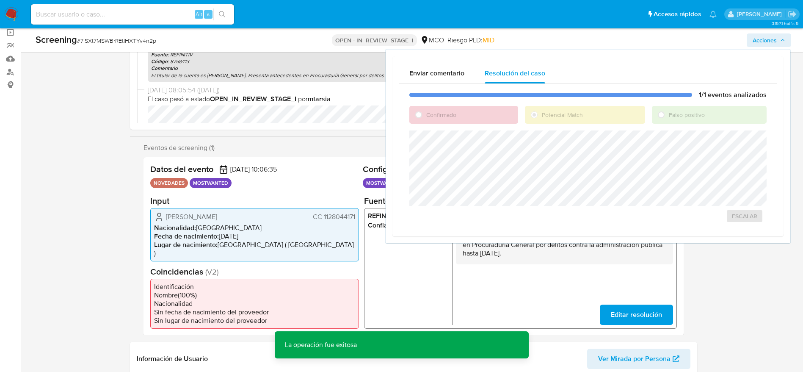
click at [143, 37] on span "# 7ISXt7MSWBrREtlHXTYv4n2p" at bounding box center [116, 40] width 79 height 8
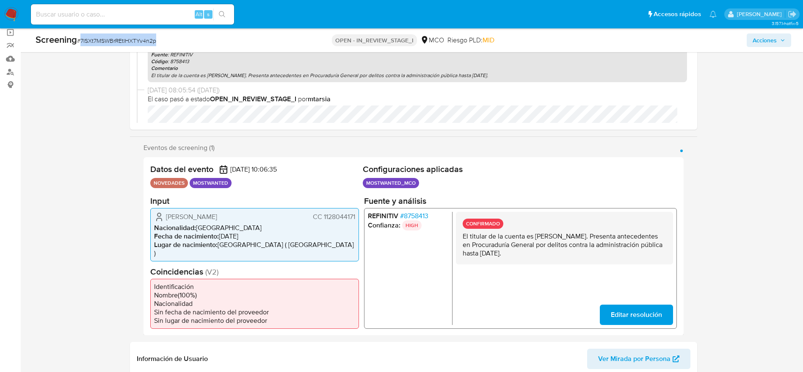
click at [143, 37] on span "# 7ISXt7MSWBrREtlHXTYv4n2p" at bounding box center [116, 40] width 79 height 8
copy span "7ISXt7MSWBrREtlHXTYv4n2p"
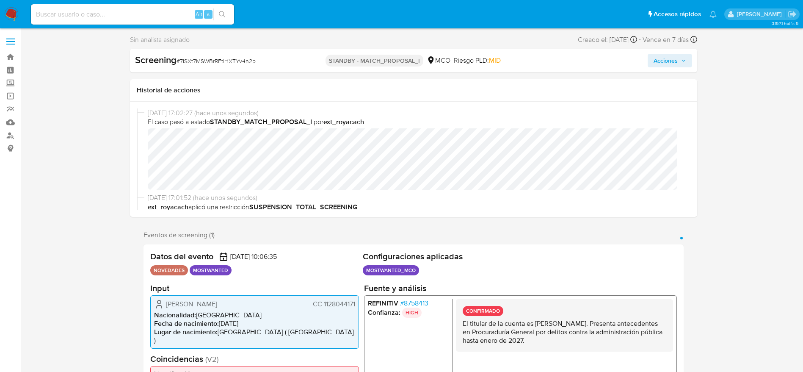
select select "10"
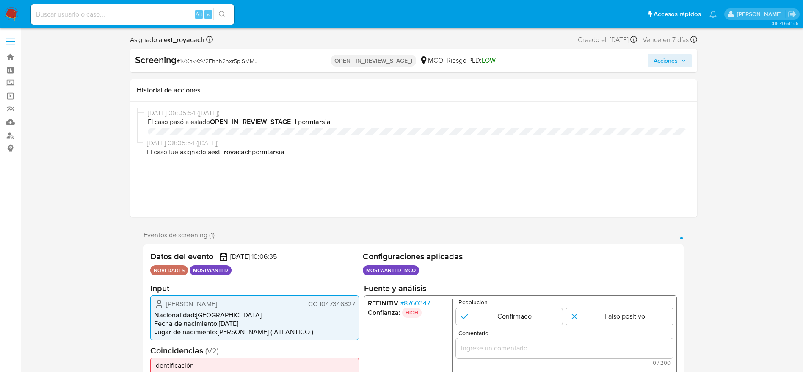
select select "10"
click at [198, 62] on span "# 1VXhkKoV2Ehhh2nxr5plSMMu" at bounding box center [217, 61] width 81 height 8
click at [196, 61] on span "# 1VXhkKoV2Ehhh2nxr5plSMMu" at bounding box center [217, 61] width 81 height 8
click at [206, 45] on div "Asignado a ext_royacach Asignado el: 28/08/2025 08:05:54" at bounding box center [171, 39] width 83 height 11
click at [215, 61] on span "# 1VXhkKoV2Ehhh2nxr5plSMMu" at bounding box center [217, 61] width 81 height 8
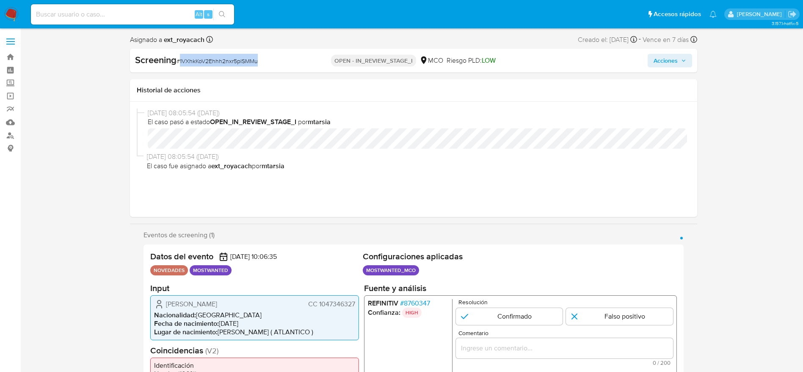
click at [215, 61] on span "# 1VXhkKoV2Ehhh2nxr5plSMMu" at bounding box center [217, 61] width 81 height 8
copy span "1VXhkKoV2Ehhh2nxr5plSMMu"
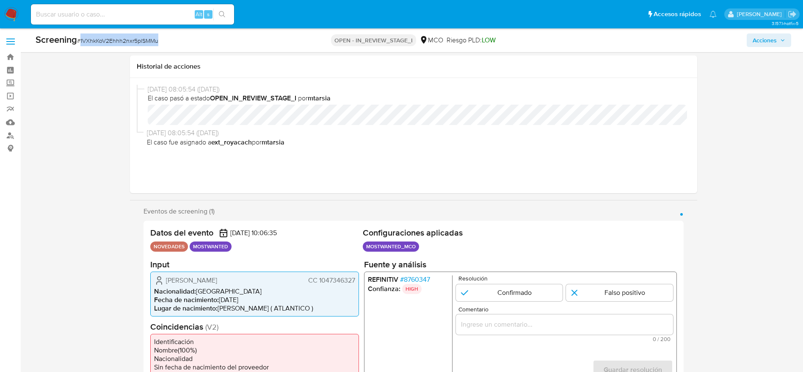
scroll to position [127, 0]
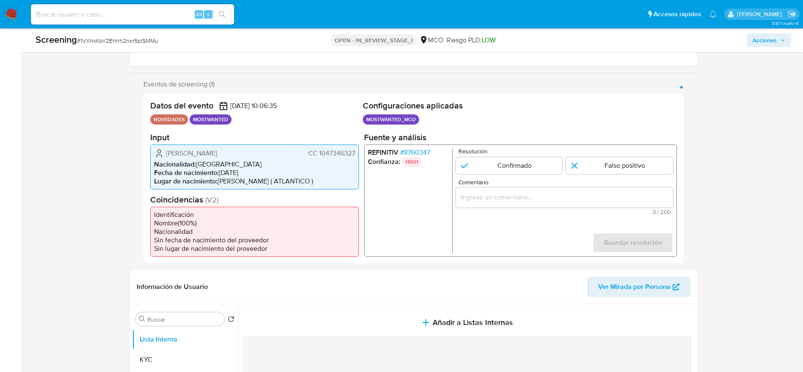
drag, startPoint x: 156, startPoint y: 147, endPoint x: 355, endPoint y: 163, distance: 199.7
click at [355, 163] on div "Oscar Alexander Bocanegra Payares CC 1047346327 Nacionalidad : Colombia Fecha d…" at bounding box center [254, 166] width 209 height 45
click at [329, 158] on div "Oscar Alexander Bocanegra Payares CC 1047346327" at bounding box center [254, 153] width 201 height 10
click at [330, 158] on div "Oscar Alexander Bocanegra Payares CC 1047346327" at bounding box center [254, 153] width 201 height 10
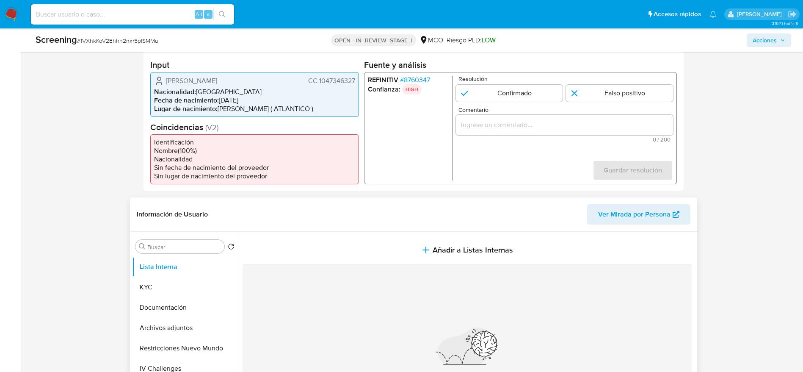
scroll to position [381, 0]
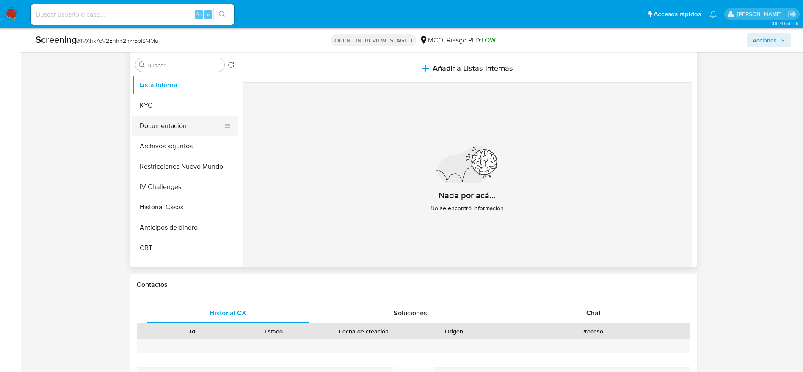
click at [161, 131] on button "Documentación" at bounding box center [181, 126] width 99 height 20
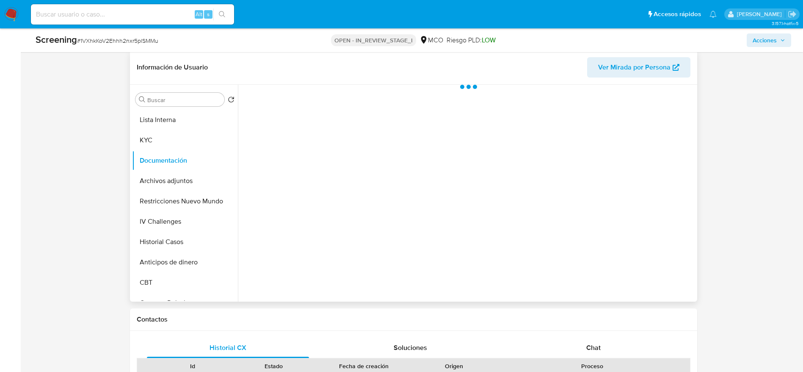
scroll to position [318, 0]
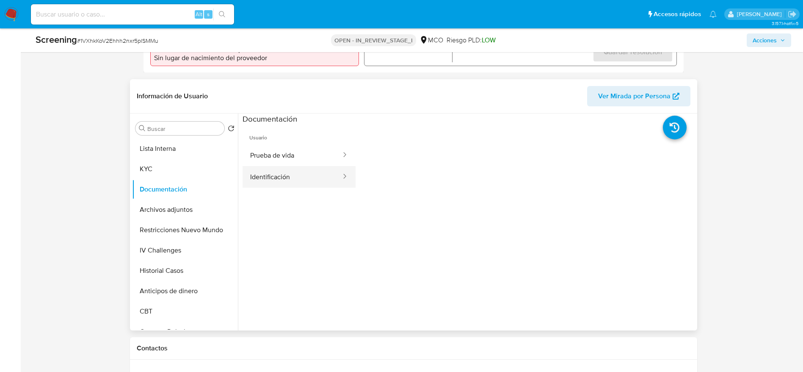
click at [282, 177] on button "Identificación" at bounding box center [293, 177] width 100 height 22
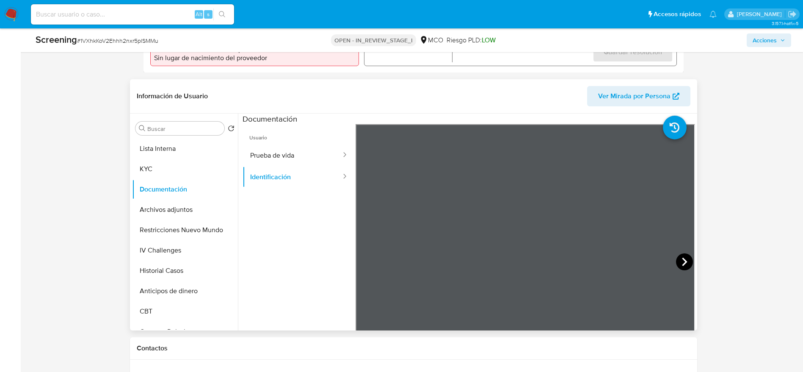
click at [676, 264] on icon at bounding box center [684, 261] width 17 height 17
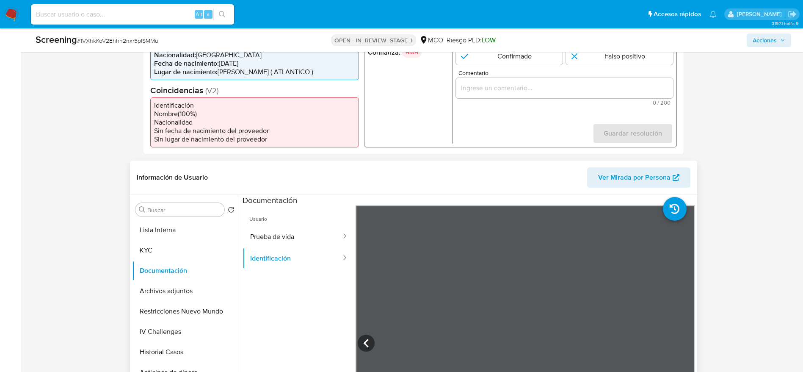
scroll to position [191, 0]
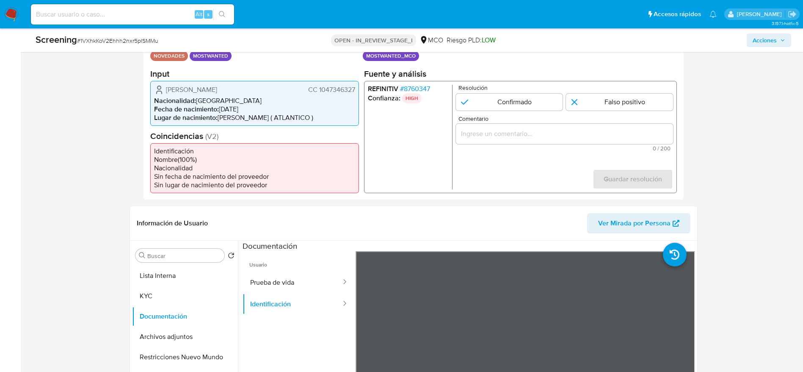
click at [217, 87] on span "Oscar Alexander Bocanegra Payares" at bounding box center [191, 89] width 51 height 8
click at [208, 88] on span "Oscar Alexander Bocanegra Payares" at bounding box center [191, 89] width 51 height 8
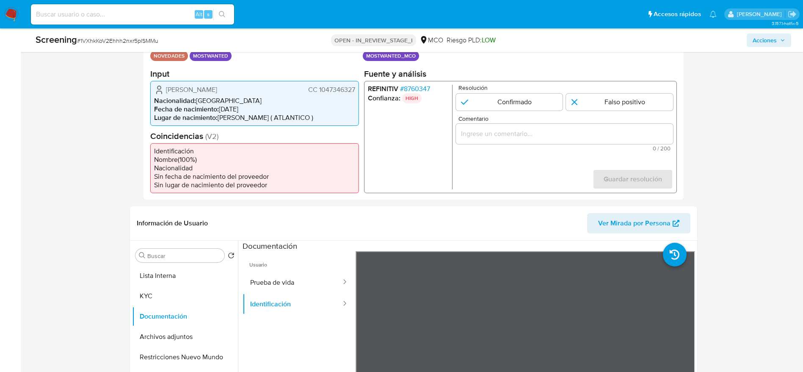
click at [330, 94] on span "CC 1047346327" at bounding box center [331, 89] width 47 height 8
click at [199, 94] on span "Oscar Alexander Bocanegra Payares" at bounding box center [191, 89] width 51 height 8
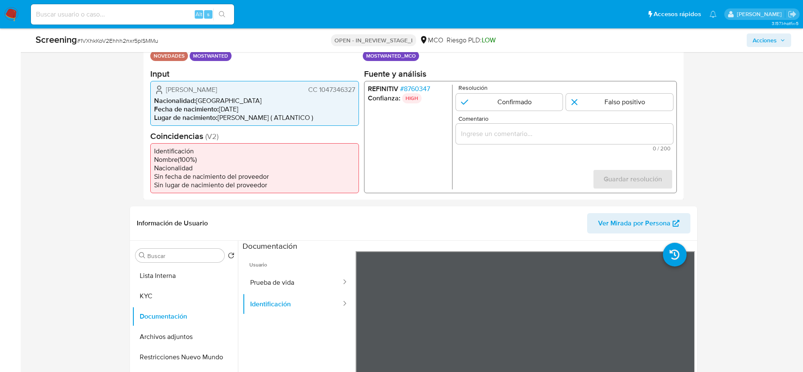
click at [345, 86] on div "Oscar Alexander Bocanegra Payares CC 1047346327" at bounding box center [254, 89] width 201 height 10
drag, startPoint x: 165, startPoint y: 81, endPoint x: 359, endPoint y: 91, distance: 194.2
click at [359, 91] on div "Oscar Alexander Bocanegra Payares CC 1047346327 Nacionalidad : Colombia Fecha d…" at bounding box center [254, 102] width 209 height 45
click at [407, 89] on span "# 8760347" at bounding box center [415, 88] width 30 height 8
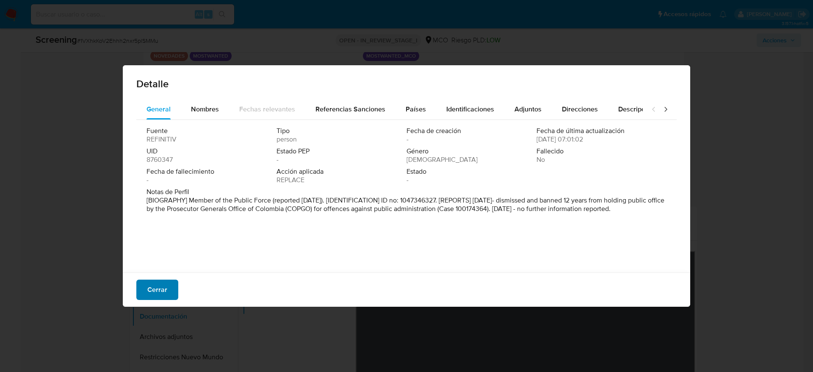
click at [153, 287] on span "Cerrar" at bounding box center [157, 289] width 20 height 19
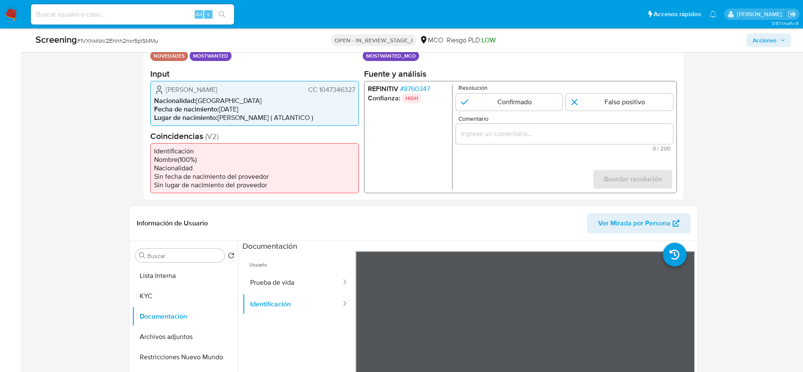
drag, startPoint x: 524, startPoint y: 100, endPoint x: 540, endPoint y: 120, distance: 25.3
click at [526, 100] on input "1 de 1" at bounding box center [509, 101] width 107 height 17
radio input "true"
click at [542, 122] on div "Comentario 0 / 200 200 caracteres restantes" at bounding box center [564, 133] width 217 height 36
click at [547, 134] on input "Comentario" at bounding box center [564, 133] width 217 height 11
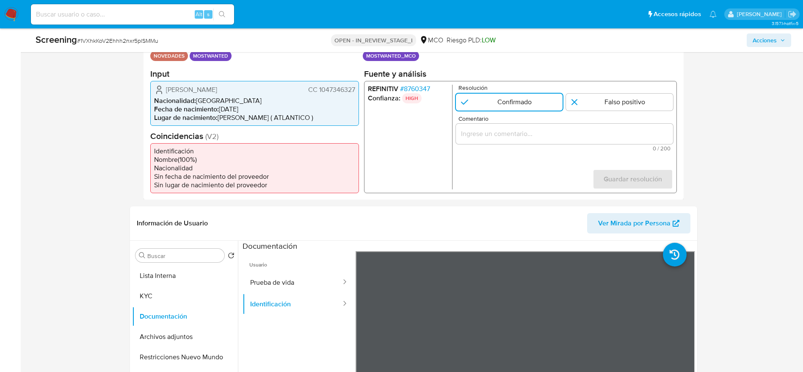
paste input "El titular de la cuenta es Oscar Alexander Bocanegra Payares. Presenta antecede…"
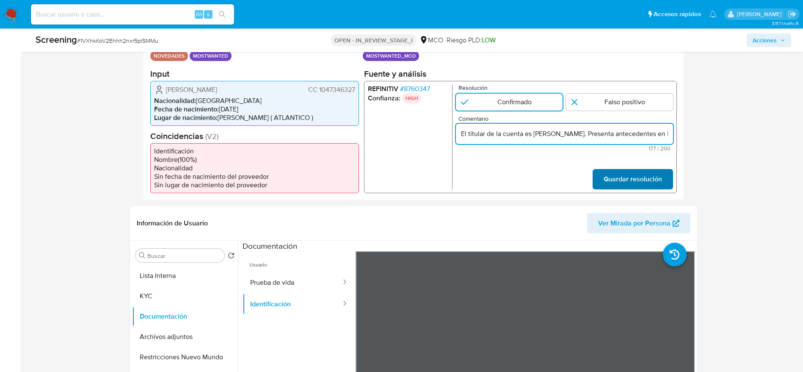
scroll to position [0, 326]
type input "El titular de la cuenta es Oscar Alexander Bocanegra Payares. Presenta antecede…"
click at [631, 185] on span "Guardar resolución" at bounding box center [632, 178] width 58 height 19
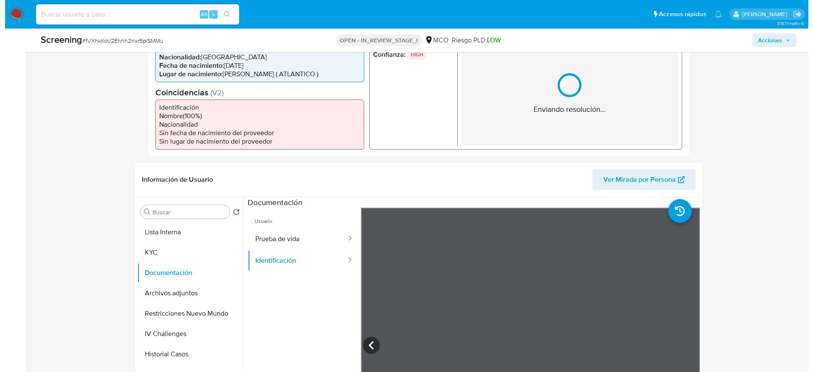
scroll to position [254, 0]
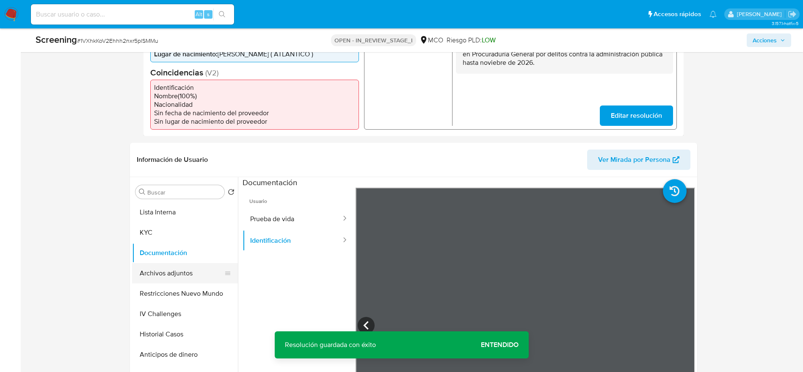
click at [150, 273] on button "Archivos adjuntos" at bounding box center [181, 273] width 99 height 20
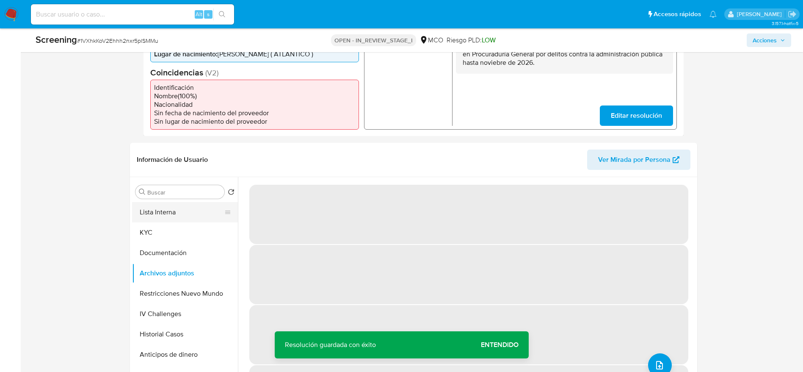
click at [160, 222] on button "Lista Interna" at bounding box center [181, 212] width 99 height 20
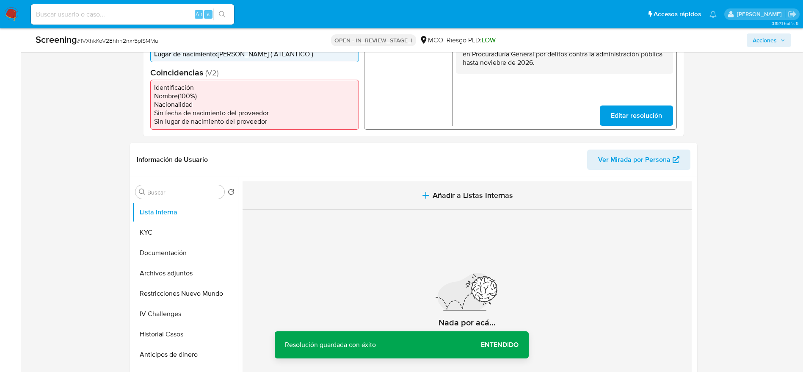
click at [354, 204] on button "Añadir a Listas Internas" at bounding box center [467, 195] width 449 height 28
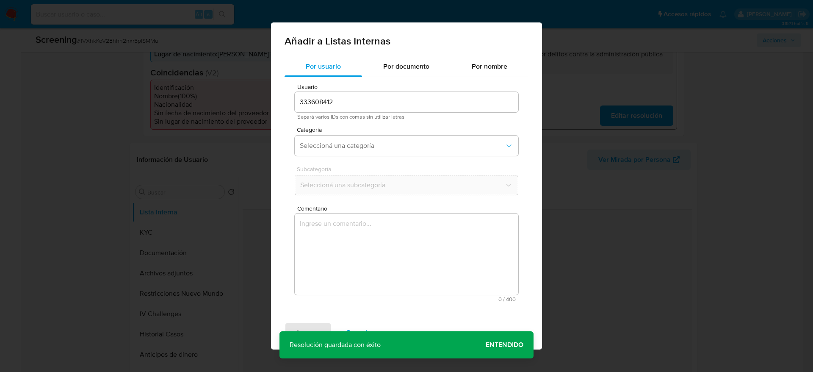
click at [362, 281] on textarea "Comentario" at bounding box center [407, 253] width 224 height 81
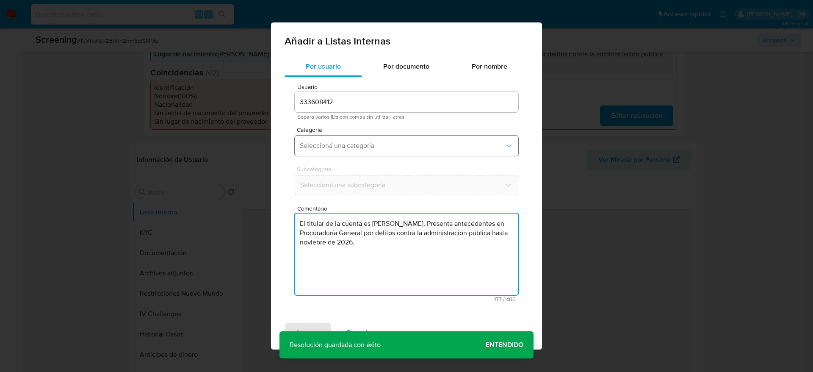
type textarea "El titular de la cuenta es Oscar Alexander Bocanegra Payares. Presenta antecede…"
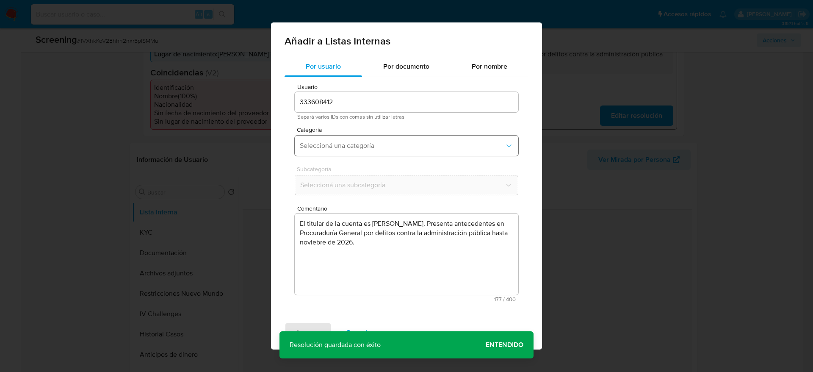
click at [376, 151] on button "Seleccioná una categoría" at bounding box center [407, 146] width 224 height 20
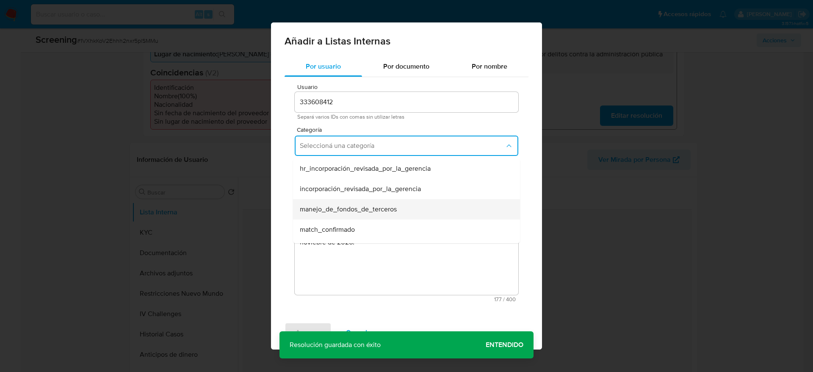
scroll to position [64, 0]
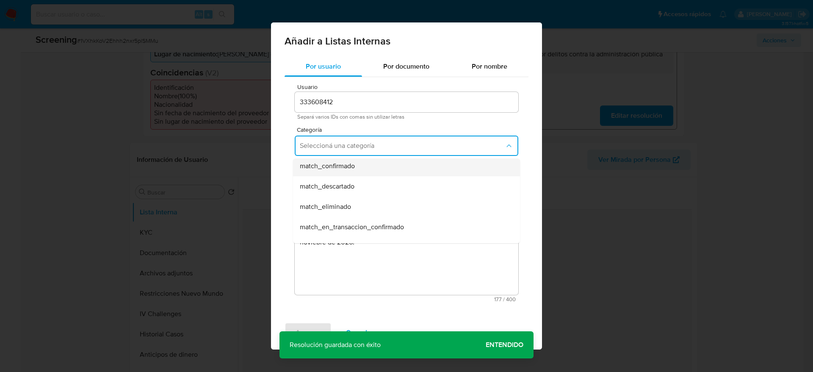
click at [321, 163] on span "match_confirmado" at bounding box center [327, 166] width 55 height 8
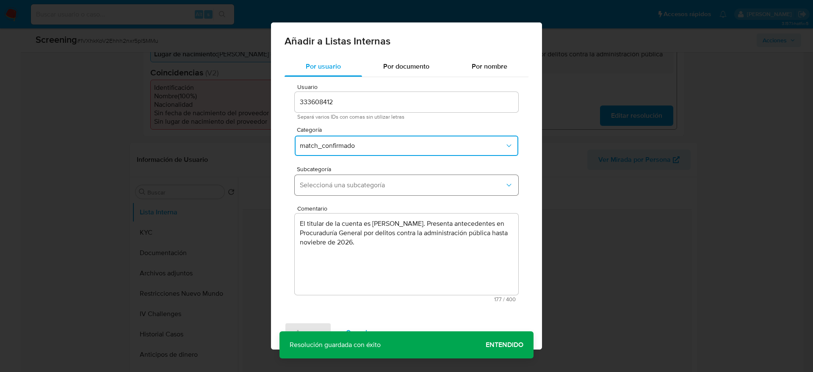
click at [339, 188] on span "Seleccioná una subcategoría" at bounding box center [402, 185] width 205 height 8
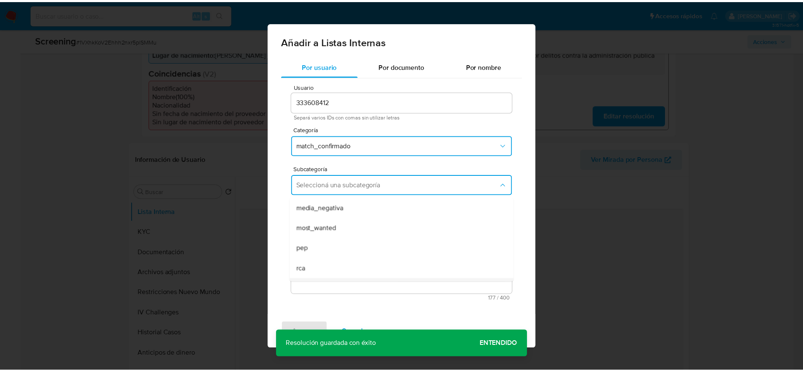
scroll to position [58, 0]
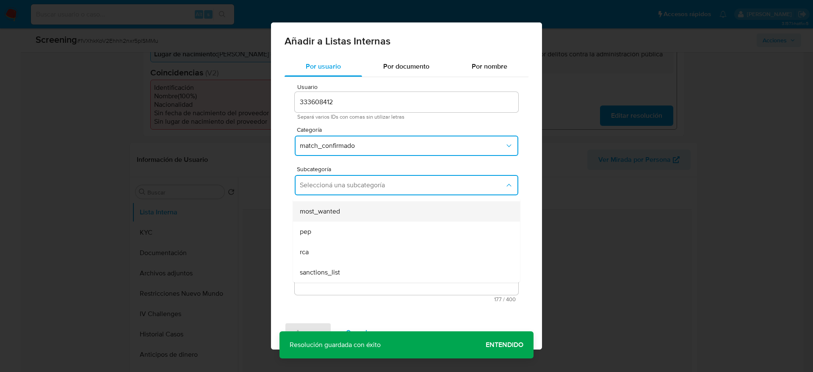
click at [322, 210] on span "most_wanted" at bounding box center [320, 211] width 40 height 8
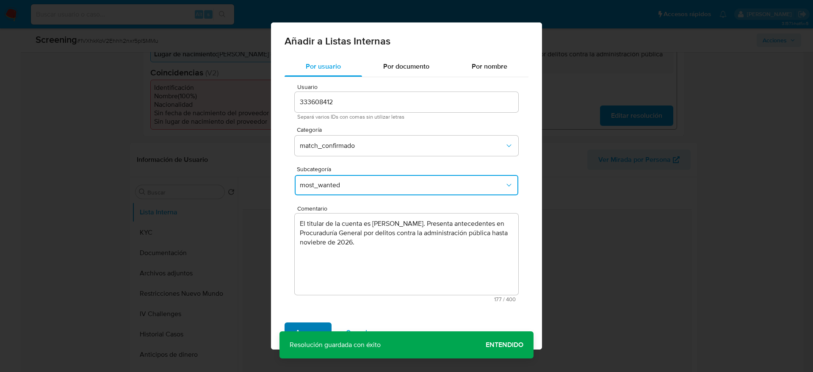
click at [316, 331] on span "Agregar" at bounding box center [308, 332] width 25 height 19
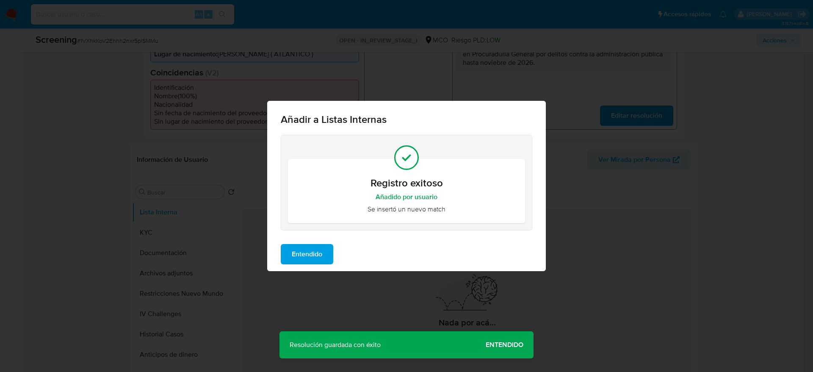
click at [306, 250] on span "Entendido" at bounding box center [307, 254] width 30 height 19
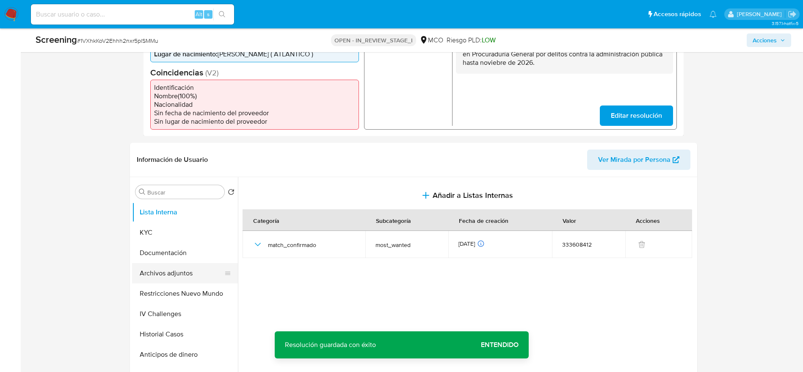
click at [166, 279] on button "Archivos adjuntos" at bounding box center [181, 273] width 99 height 20
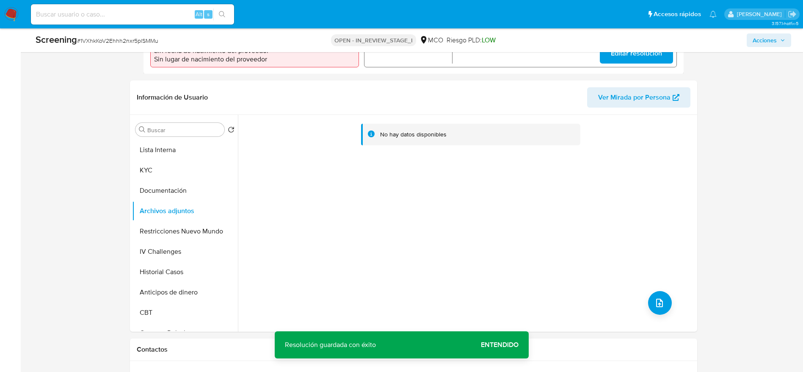
scroll to position [318, 0]
click at [665, 307] on button "upload-file" at bounding box center [660, 302] width 24 height 24
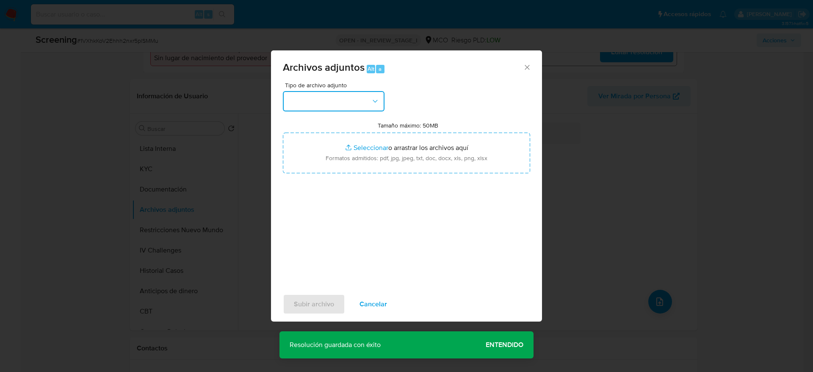
click at [344, 101] on button "button" at bounding box center [334, 101] width 102 height 20
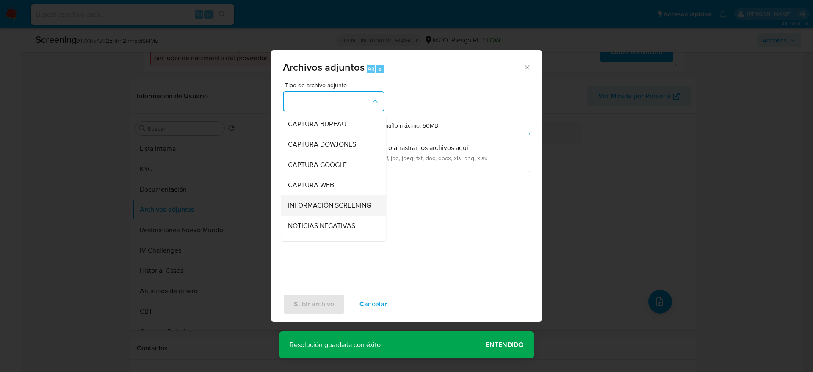
click at [305, 216] on div "INFORMACIÓN SCREENING" at bounding box center [331, 205] width 86 height 20
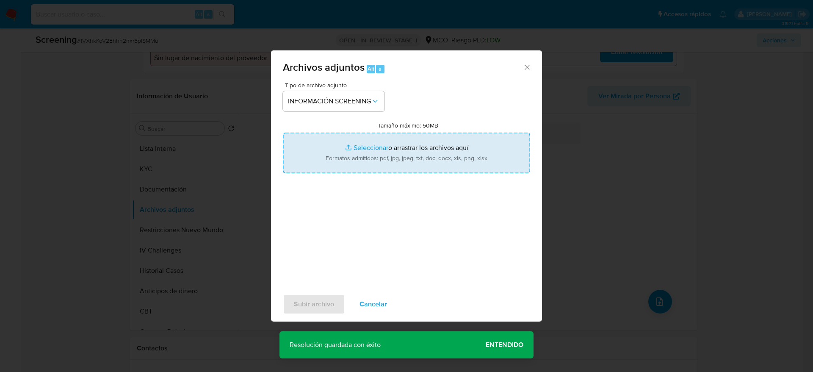
click at [338, 160] on input "Tamaño máximo: 50MB Seleccionar archivos" at bounding box center [406, 153] width 247 height 41
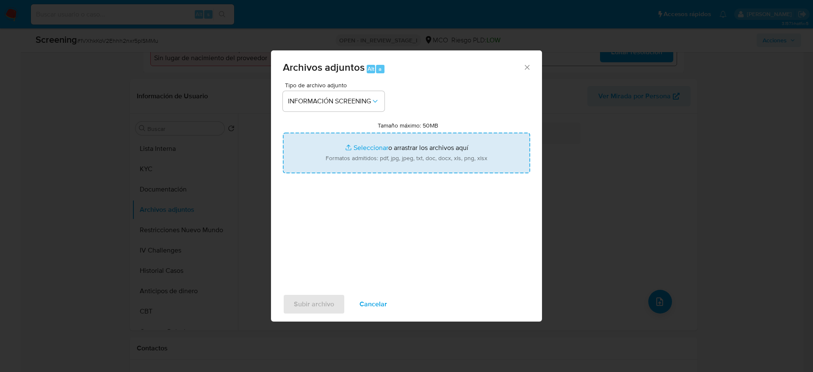
type input "C:\fakepath\CONTRALORIA.pdf"
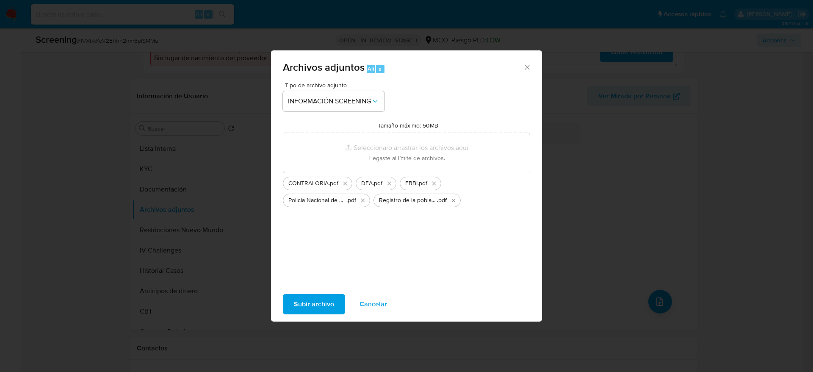
click at [326, 299] on span "Subir archivo" at bounding box center [314, 304] width 40 height 19
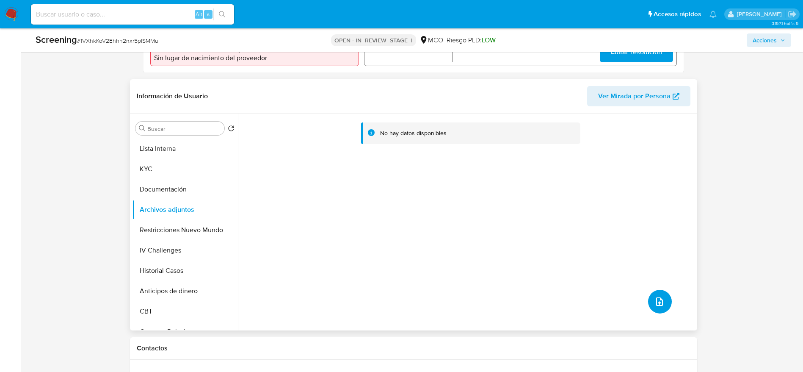
click at [661, 305] on icon "upload-file" at bounding box center [660, 301] width 10 height 10
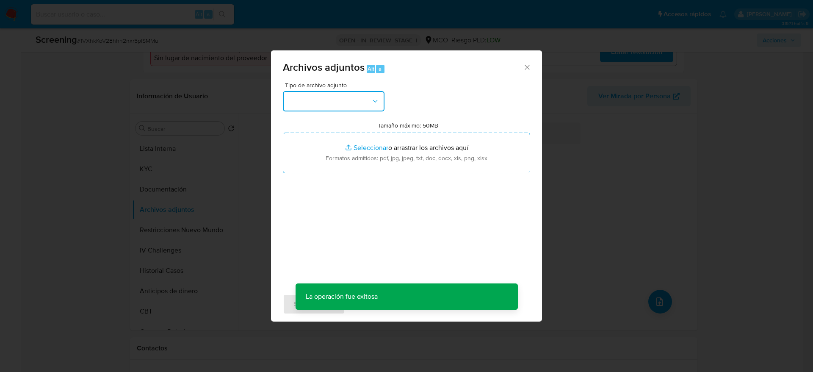
click at [348, 107] on button "button" at bounding box center [334, 101] width 102 height 20
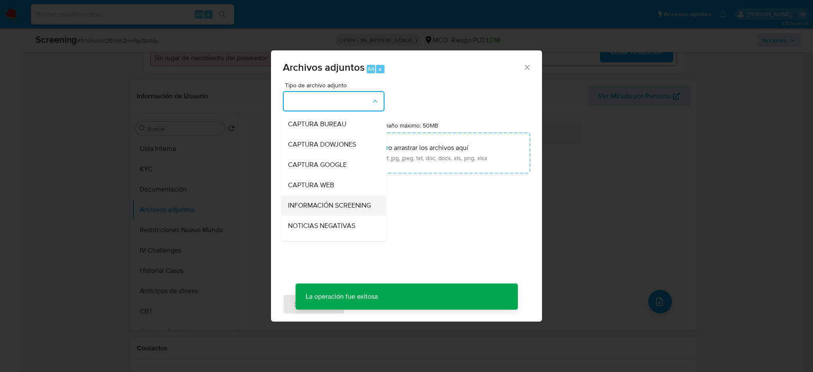
click at [315, 210] on span "INFORMACIÓN SCREENING" at bounding box center [329, 205] width 83 height 8
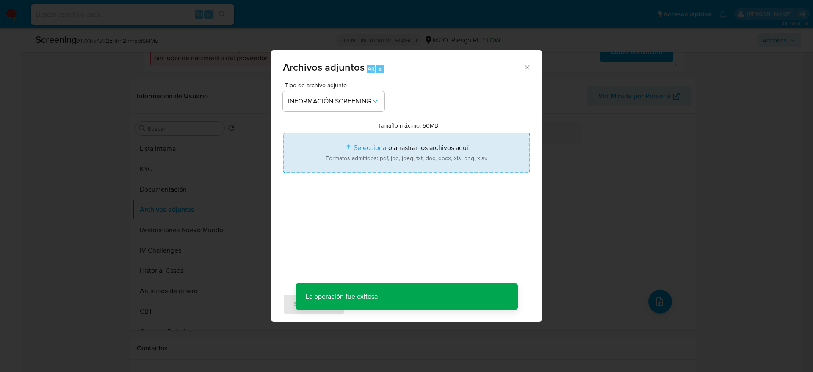
click at [318, 155] on input "Tamaño máximo: 50MB Seleccionar archivos" at bounding box center [406, 153] width 247 height 41
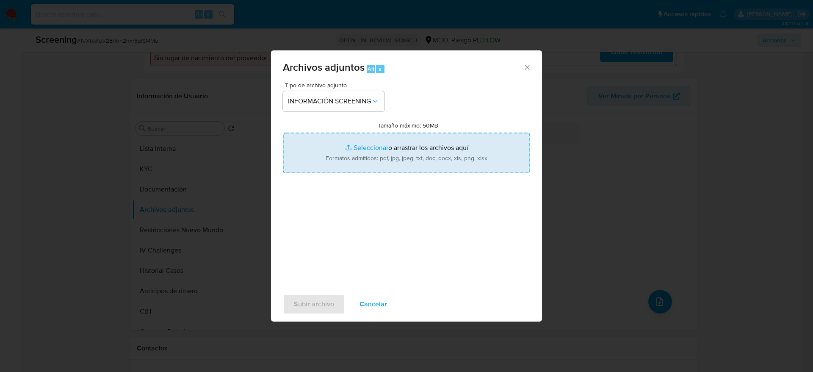
type input "C:\fakepath\_Oscar Alexander Bocanegra Payares_ - Buscar con Google.pdf"
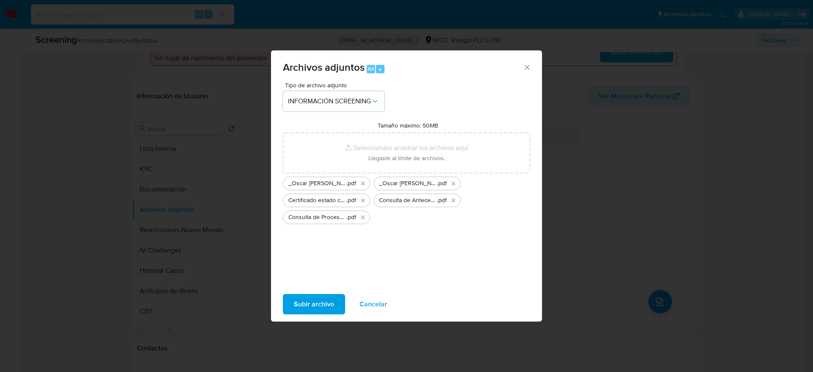
click at [329, 305] on span "Subir archivo" at bounding box center [314, 304] width 40 height 19
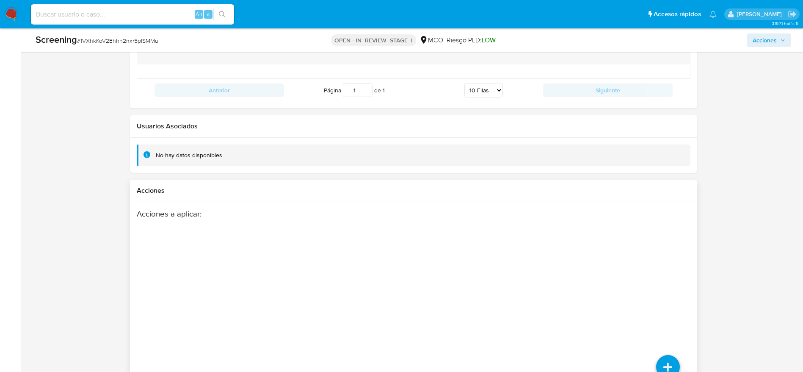
scroll to position [1263, 0]
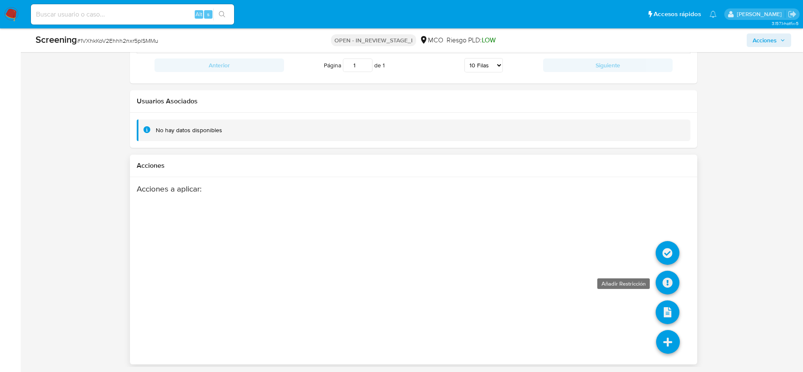
click at [664, 279] on icon at bounding box center [668, 283] width 24 height 24
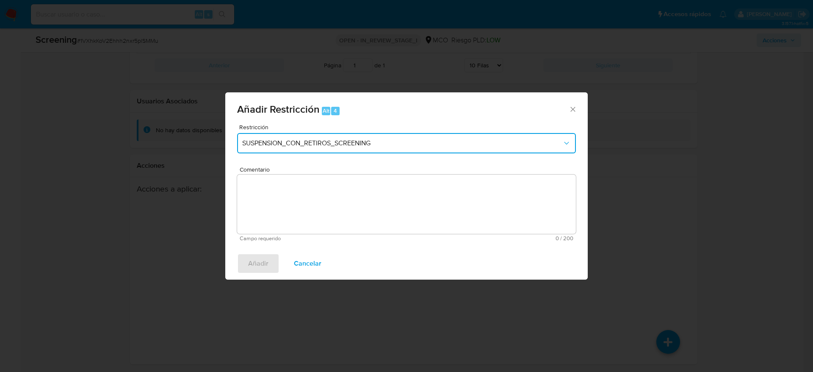
click at [338, 138] on button "SUSPENSION_CON_RETIROS_SCREENING" at bounding box center [406, 143] width 339 height 20
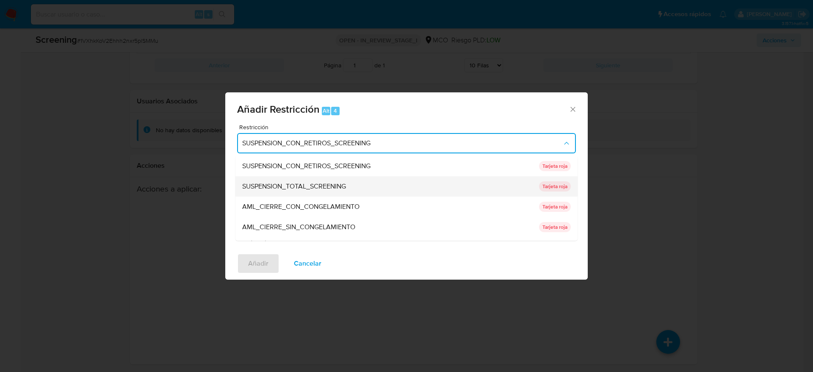
click at [325, 177] on div "SUSPENSION_TOTAL_SCREENING" at bounding box center [388, 186] width 292 height 20
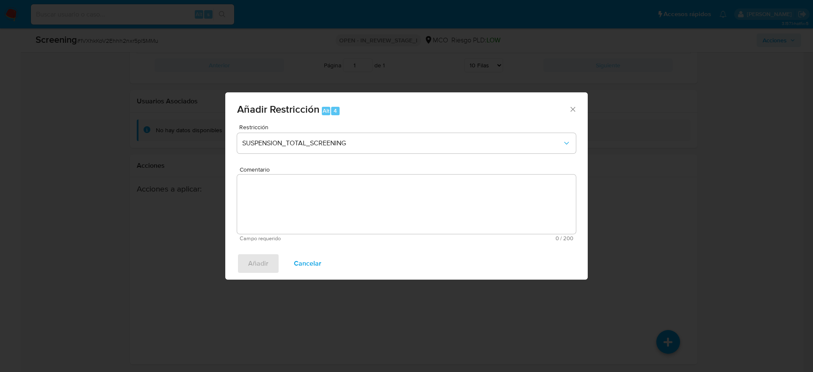
click at [507, 192] on textarea "Comentario" at bounding box center [406, 203] width 339 height 59
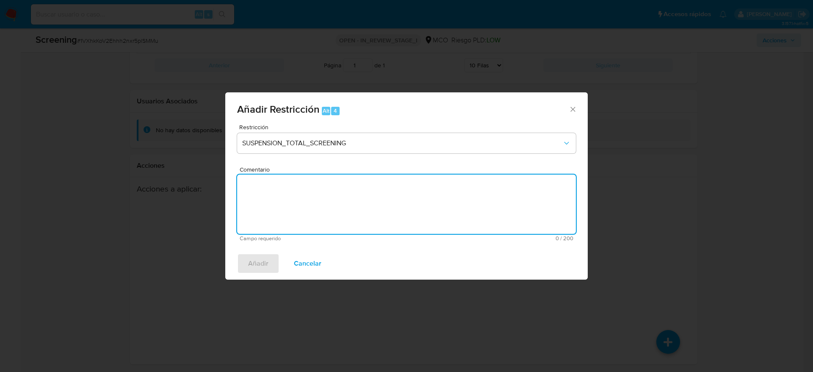
paste textarea "El titular de la cuenta es Oscar Alexander Bocanegra Payares. Presenta antecede…"
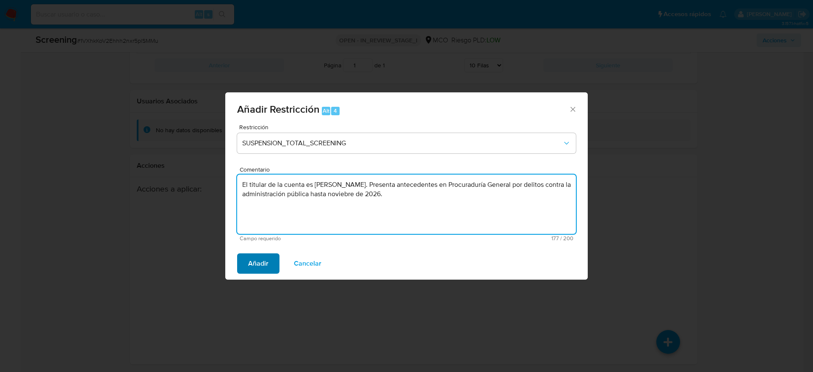
type textarea "El titular de la cuenta es Oscar Alexander Bocanegra Payares. Presenta antecede…"
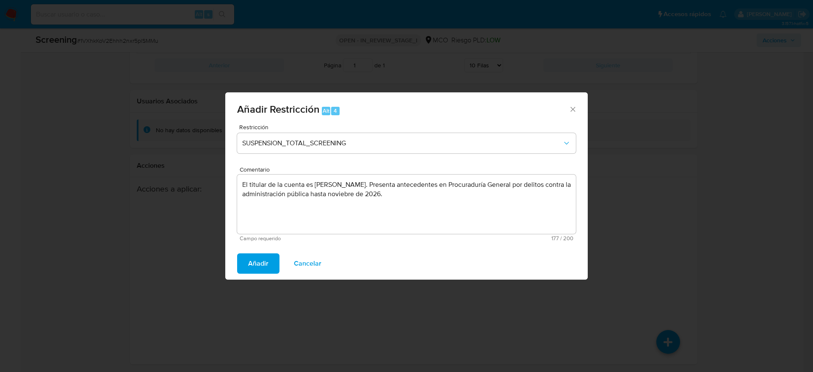
click at [251, 258] on span "Añadir" at bounding box center [258, 263] width 20 height 19
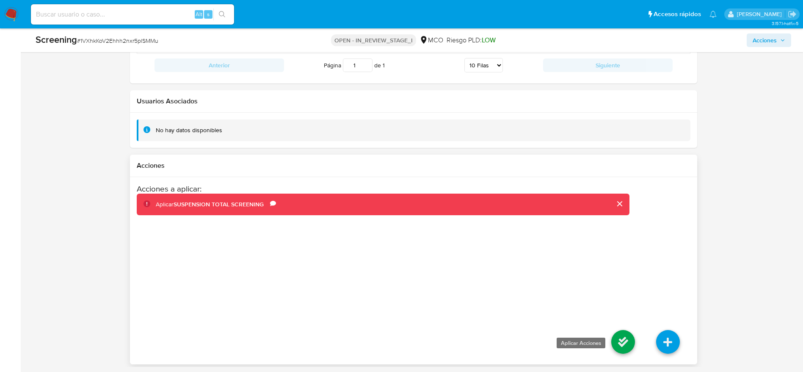
click at [620, 343] on icon at bounding box center [623, 342] width 24 height 24
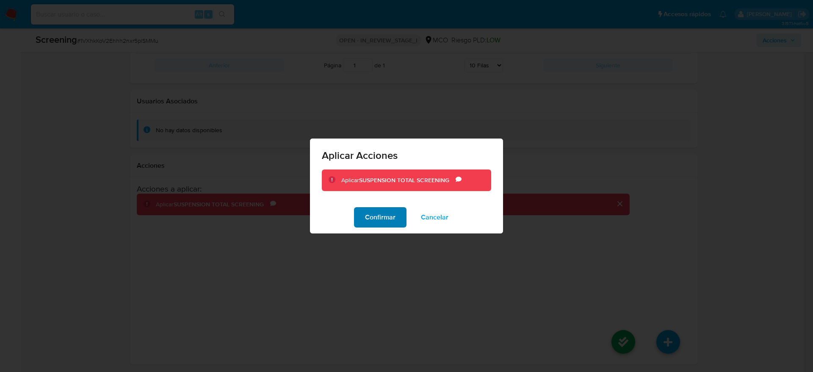
click at [384, 219] on span "Confirmar" at bounding box center [380, 217] width 30 height 19
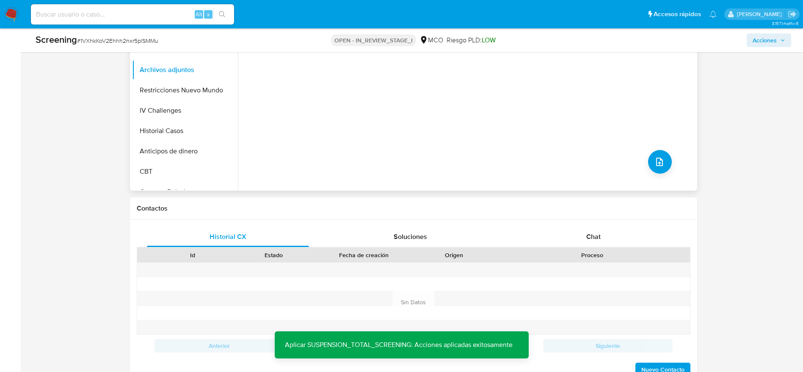
scroll to position [374, 0]
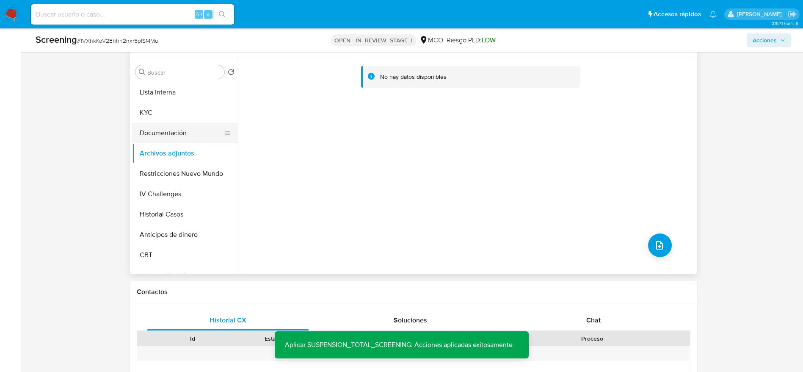
click at [151, 138] on button "Documentación" at bounding box center [181, 133] width 99 height 20
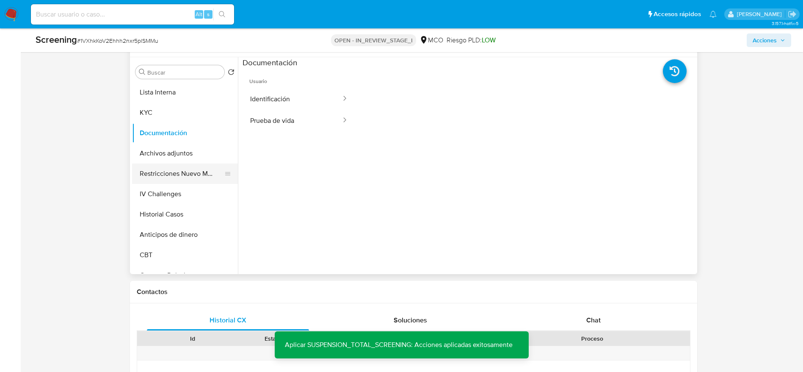
click at [158, 184] on button "Restricciones Nuevo Mundo" at bounding box center [181, 173] width 99 height 20
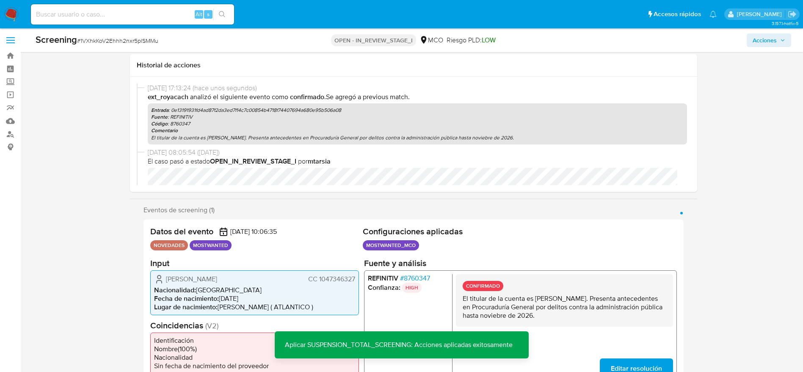
scroll to position [0, 0]
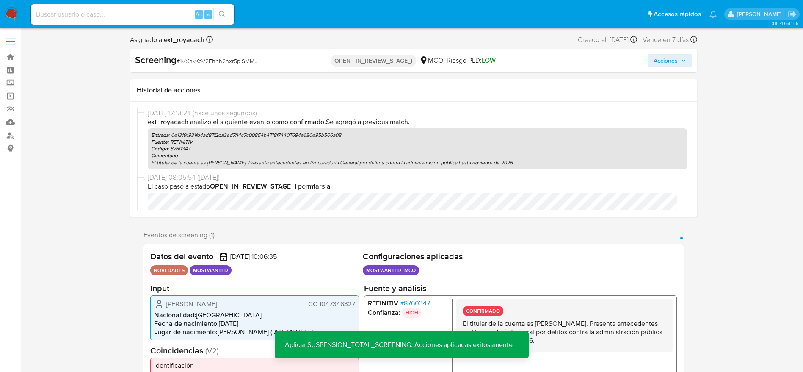
click at [664, 54] on span "Acciones" at bounding box center [666, 61] width 24 height 14
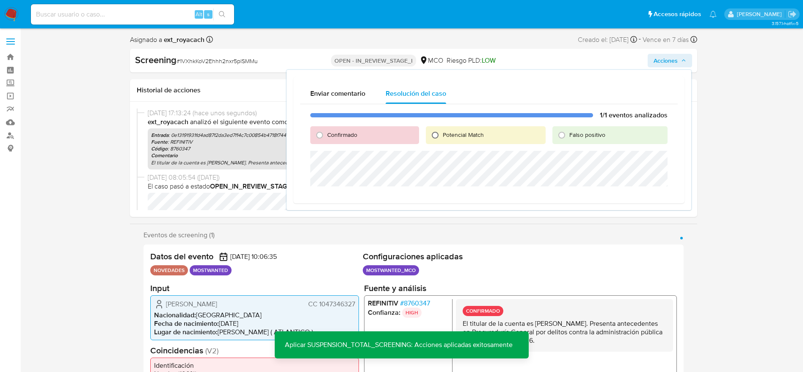
click at [440, 135] on input "Potencial Match" at bounding box center [436, 135] width 14 height 14
radio input "true"
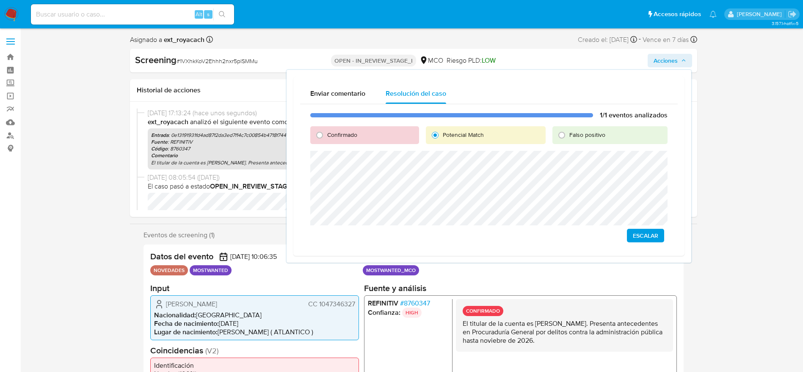
click at [650, 238] on span "Escalar" at bounding box center [645, 236] width 25 height 12
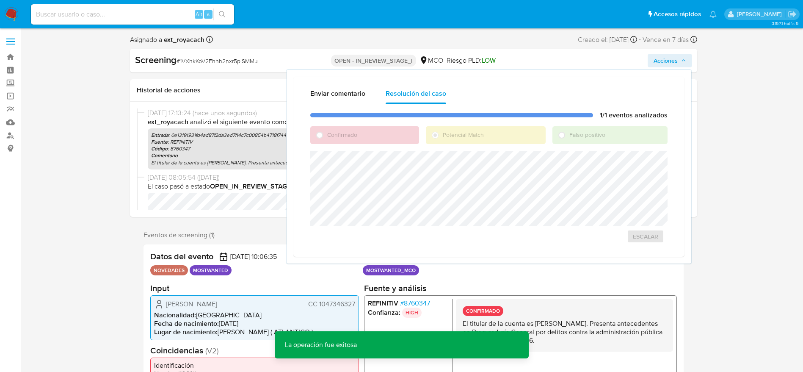
click at [223, 51] on div "Screening # 1VXhkKoV2Ehhh2nxr5plSMMu OPEN - IN_REVIEW_STAGE_I MCO Riesgo PLD: L…" at bounding box center [413, 61] width 567 height 24
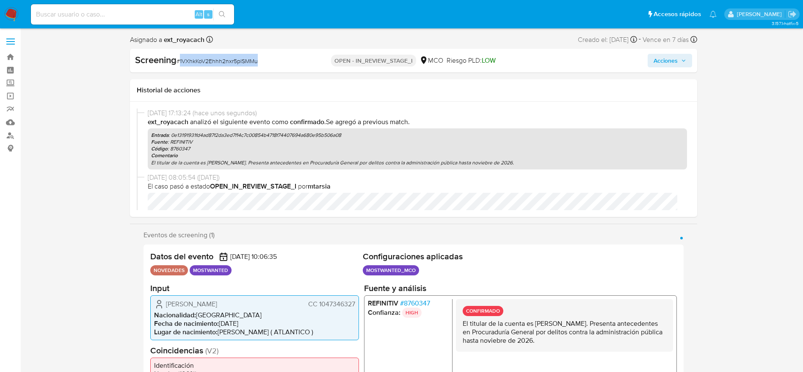
click at [223, 51] on div "Screening # 1VXhkKoV2Ehhh2nxr5plSMMu OPEN - IN_REVIEW_STAGE_I MCO Riesgo PLD: L…" at bounding box center [413, 61] width 567 height 24
copy span "1VXhkKoV2Ehhh2nxr5plSMMu"
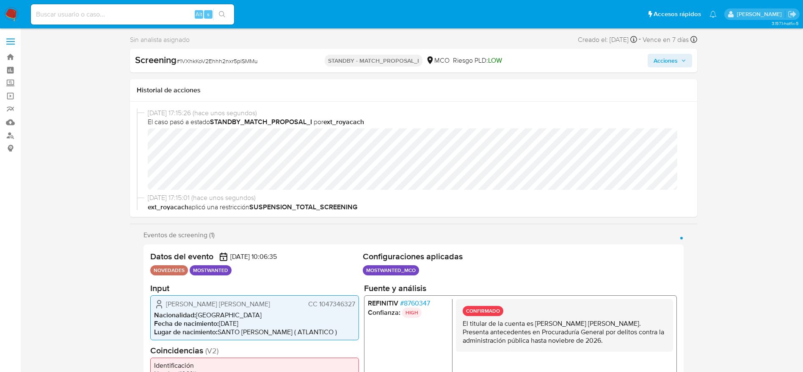
select select "10"
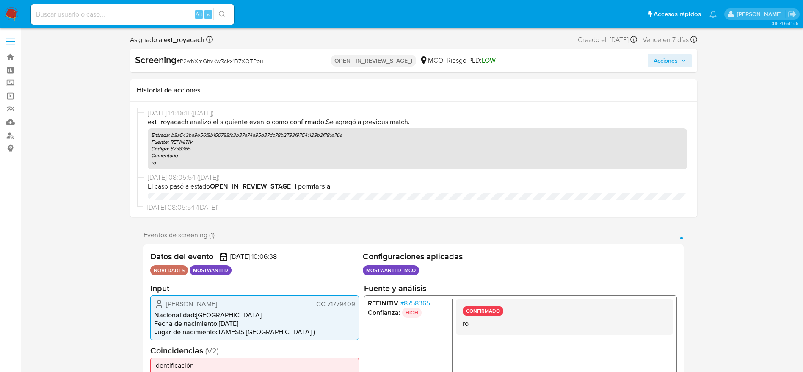
select select "10"
click at [187, 60] on span "# P2whXmGhvKwRckx1B7XQTPbu" at bounding box center [220, 61] width 87 height 8
copy span "P2whXmGhvKwRckx1B7XQTPbu"
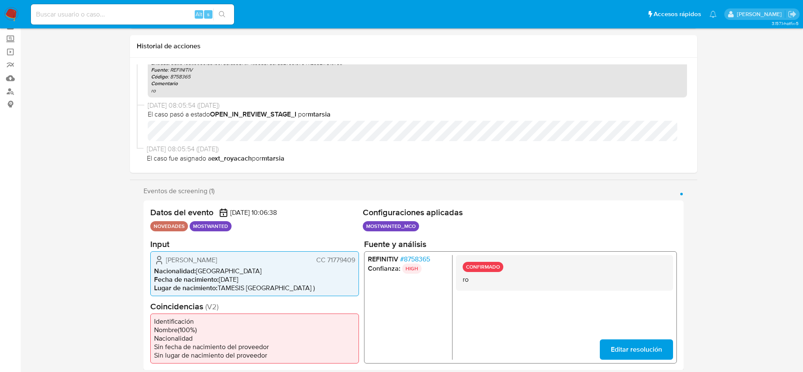
scroll to position [64, 0]
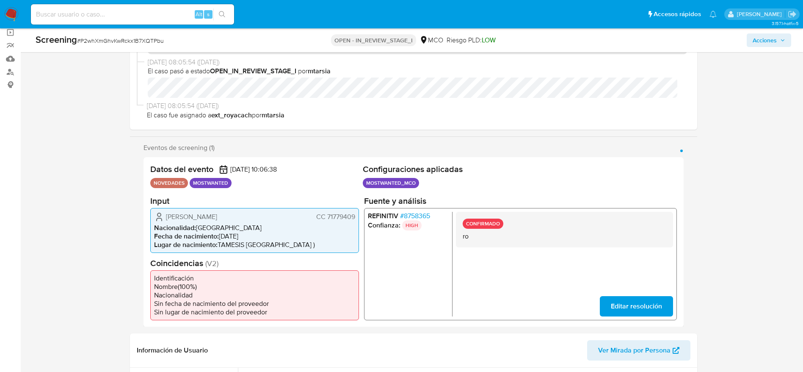
drag, startPoint x: 158, startPoint y: 212, endPoint x: 354, endPoint y: 217, distance: 195.7
click at [354, 217] on div "[PERSON_NAME] CC 71779409" at bounding box center [254, 216] width 201 height 10
click at [406, 216] on span "# 8758365" at bounding box center [415, 215] width 30 height 8
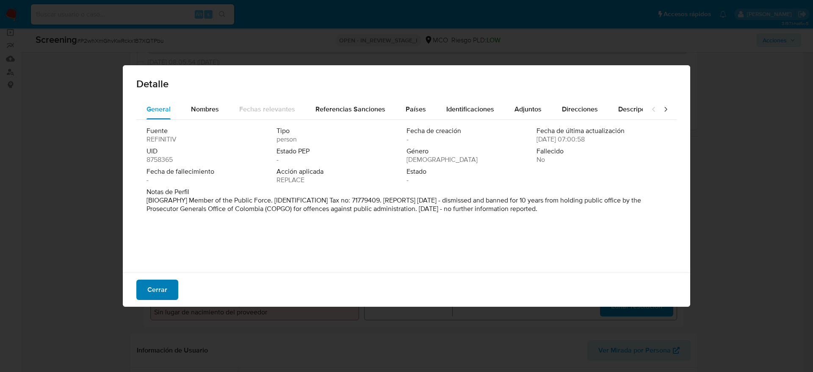
click at [158, 288] on span "Cerrar" at bounding box center [157, 289] width 20 height 19
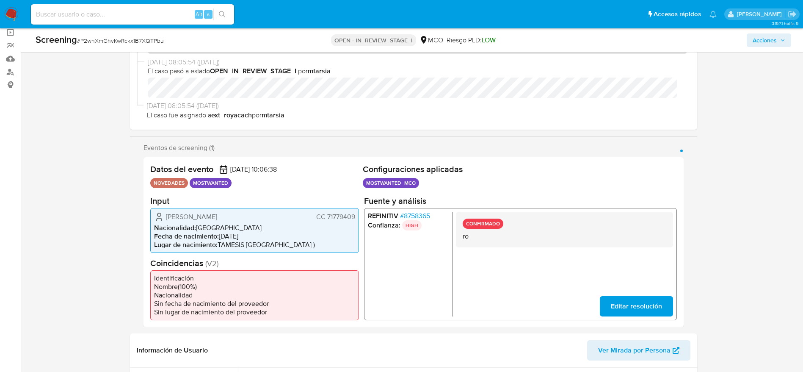
click at [205, 212] on span "[PERSON_NAME]" at bounding box center [191, 216] width 51 height 8
click at [340, 221] on span "CC 71779409" at bounding box center [335, 216] width 39 height 8
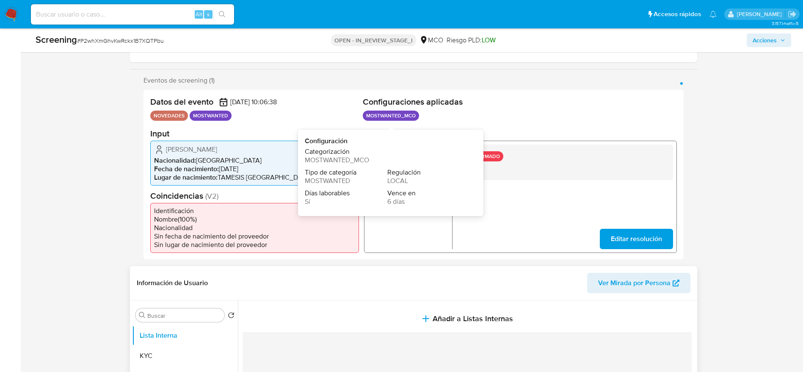
scroll to position [191, 0]
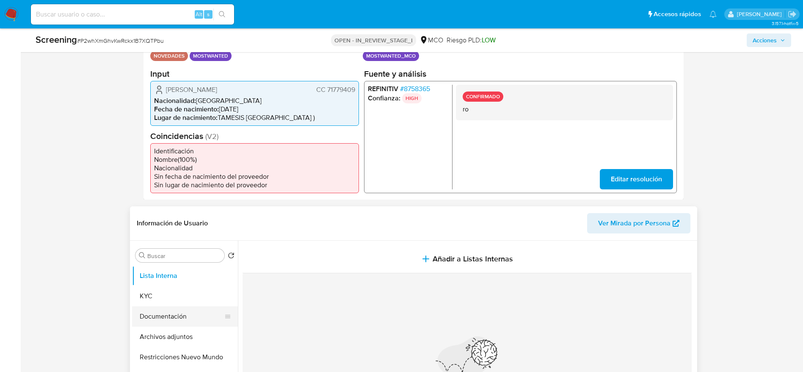
click at [188, 308] on button "Documentación" at bounding box center [181, 316] width 99 height 20
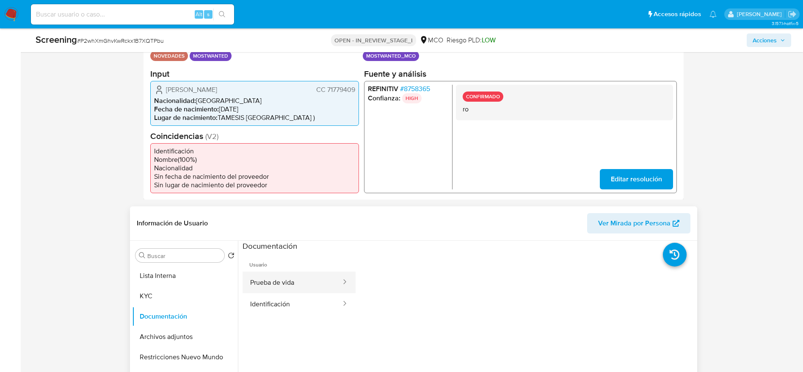
click at [299, 286] on button "Prueba de vida" at bounding box center [293, 282] width 100 height 22
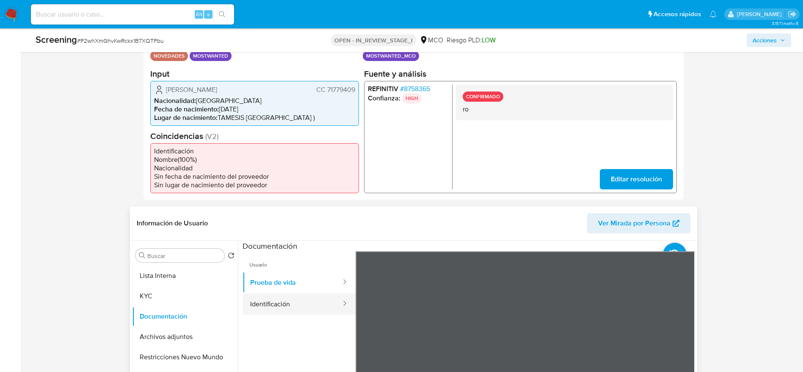
click at [297, 306] on button "Identificación" at bounding box center [293, 304] width 100 height 22
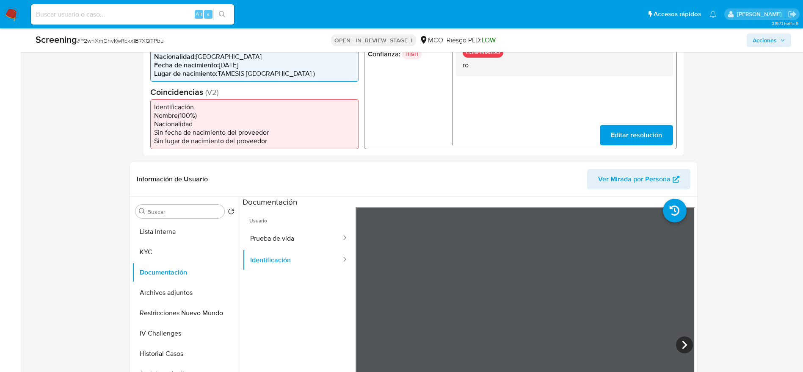
scroll to position [254, 0]
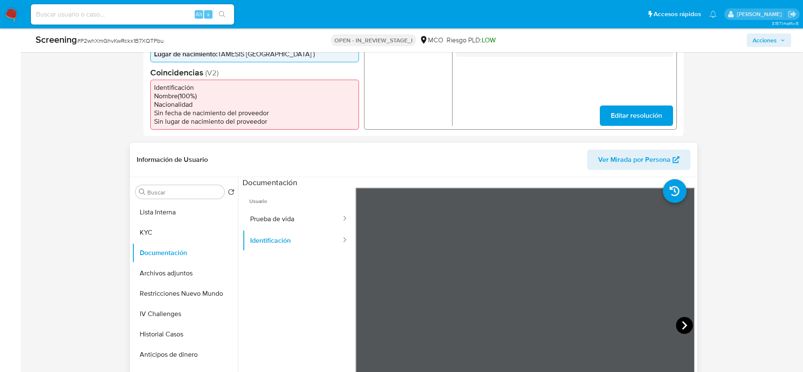
click at [678, 330] on icon at bounding box center [684, 325] width 17 height 17
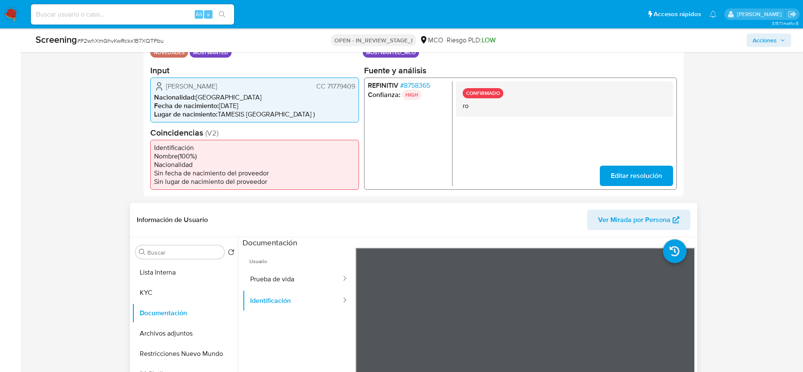
scroll to position [127, 0]
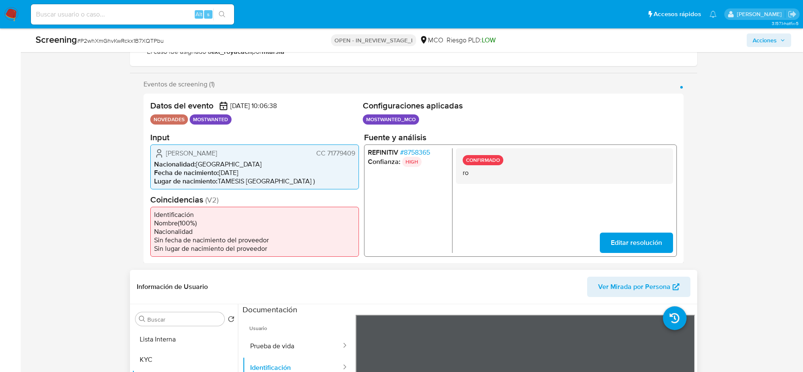
click at [340, 149] on span "CC 71779409" at bounding box center [335, 153] width 39 height 8
click at [248, 159] on div "[PERSON_NAME] CC 71779409 Nacionalidad : [DEMOGRAPHIC_DATA] Fecha de nacimiento…" at bounding box center [254, 166] width 209 height 45
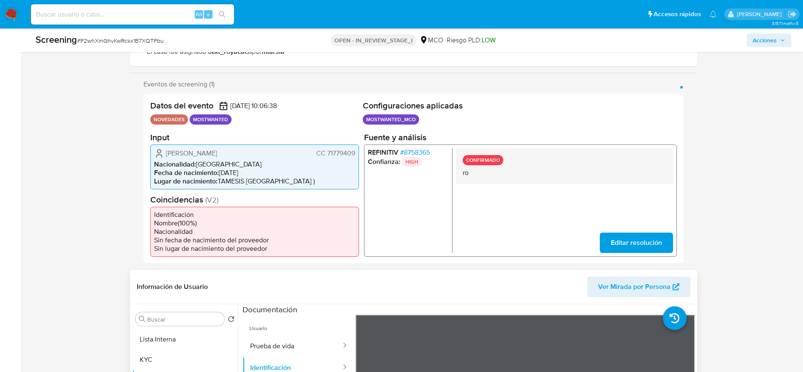
click at [217, 152] on span "[PERSON_NAME]" at bounding box center [191, 153] width 51 height 8
click at [322, 149] on span "CC 71779409" at bounding box center [335, 153] width 39 height 8
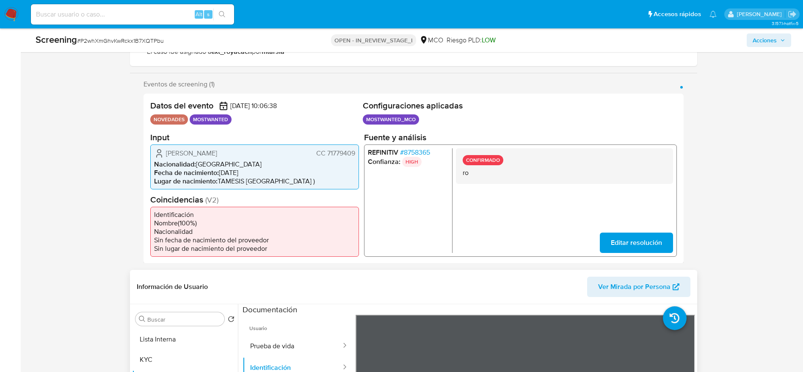
click at [340, 152] on span "CC 71779409" at bounding box center [335, 153] width 39 height 8
click at [618, 240] on span "Editar resolución" at bounding box center [636, 242] width 51 height 19
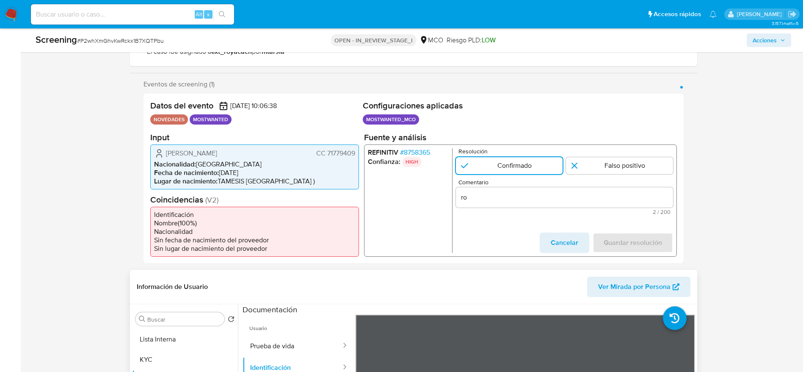
click at [523, 185] on div "Comentario ro 2 / 200 198 caracteres restantes" at bounding box center [564, 197] width 217 height 36
click at [524, 185] on div "Comentario ro 2 / 200 198 caracteres restantes" at bounding box center [564, 197] width 217 height 36
click at [529, 190] on div "ro" at bounding box center [564, 197] width 217 height 20
click at [534, 197] on input "ro" at bounding box center [564, 196] width 217 height 11
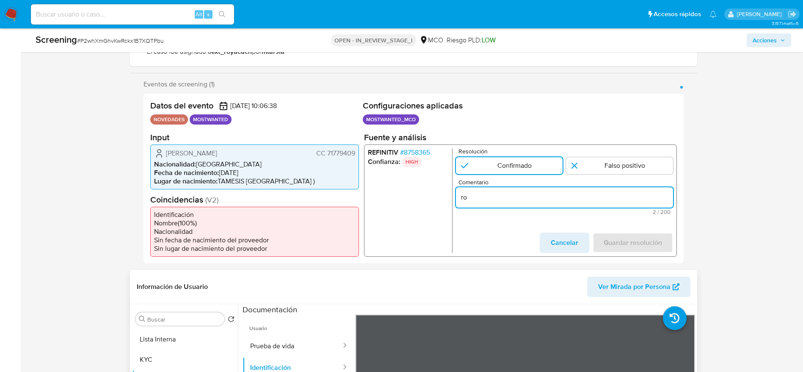
click at [534, 197] on input "ro" at bounding box center [564, 196] width 217 height 11
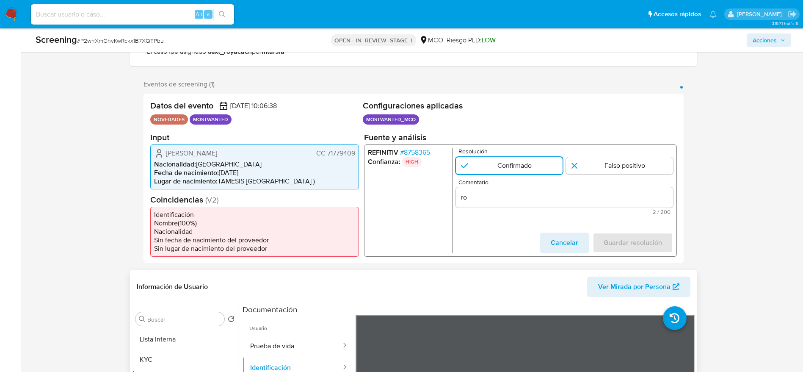
drag, startPoint x: 515, startPoint y: 190, endPoint x: 478, endPoint y: 196, distance: 38.1
click at [478, 196] on input "ro" at bounding box center [564, 196] width 217 height 11
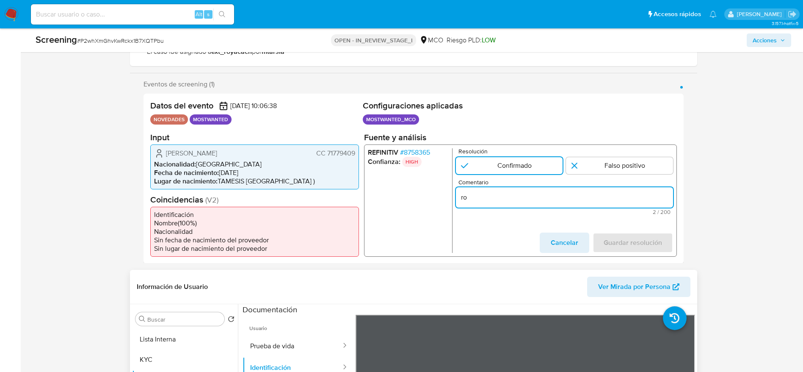
click at [478, 196] on input "ro" at bounding box center [564, 196] width 217 height 11
paste input "El titular de la cuenta es [PERSON_NAME]. Presenta antecedentes en Procuraduría…"
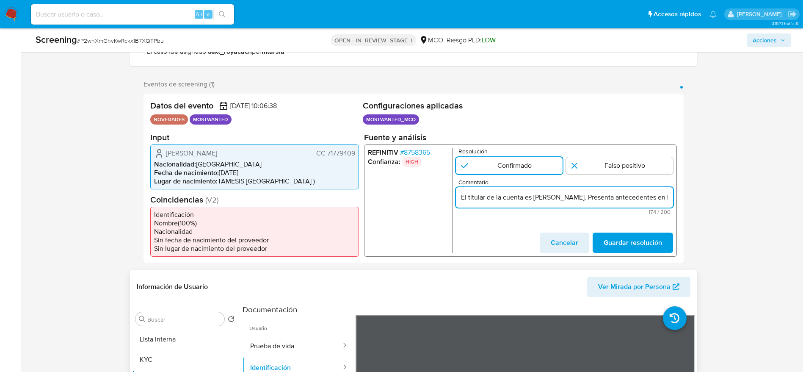
scroll to position [0, 314]
type input "El titular de la cuenta es [PERSON_NAME]. Presenta antecedentes en Procuraduría…"
click at [619, 245] on span "Guardar resolución" at bounding box center [632, 242] width 58 height 19
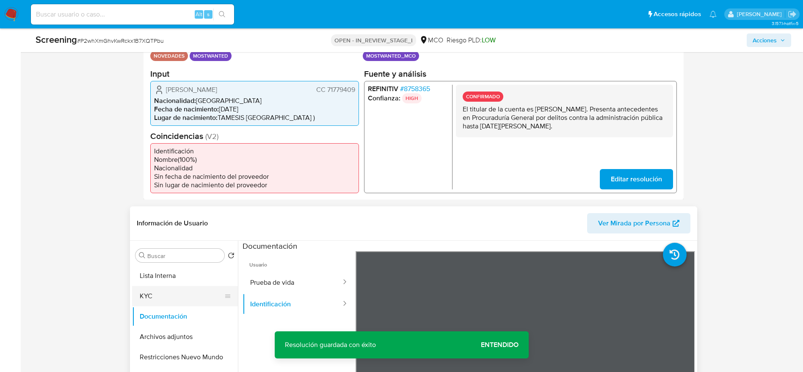
scroll to position [92, 0]
click at [174, 293] on button "KYC" at bounding box center [181, 296] width 99 height 20
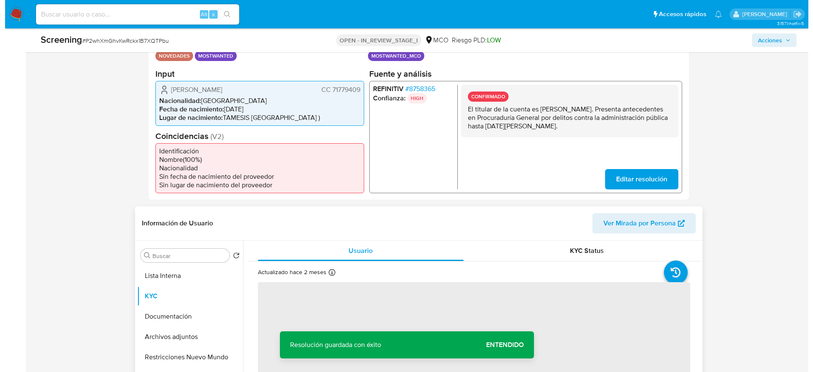
scroll to position [254, 0]
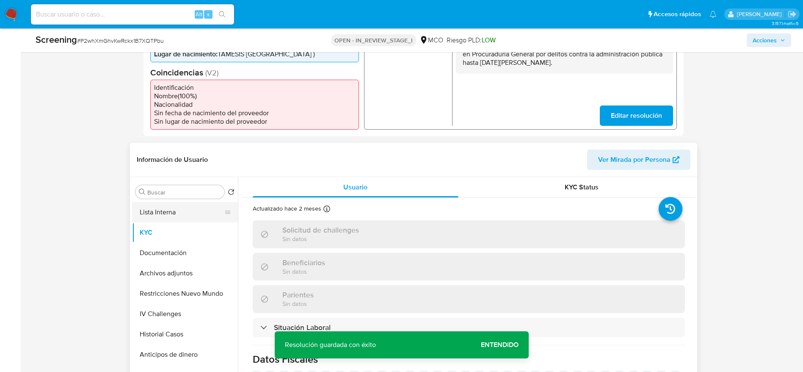
click at [174, 220] on button "Lista Interna" at bounding box center [181, 212] width 99 height 20
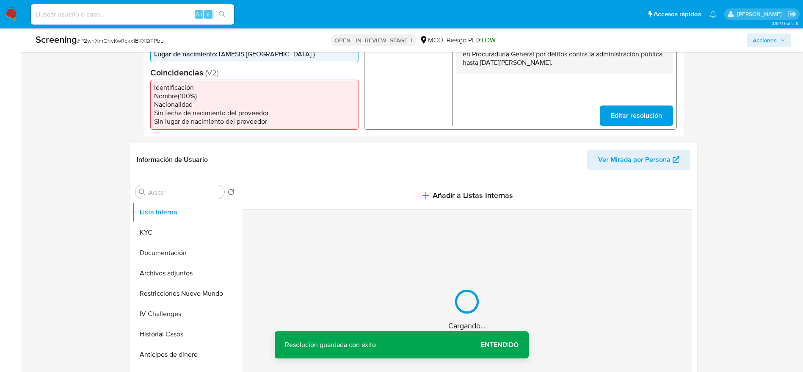
click at [354, 219] on div "Cargando..." at bounding box center [467, 309] width 449 height 199
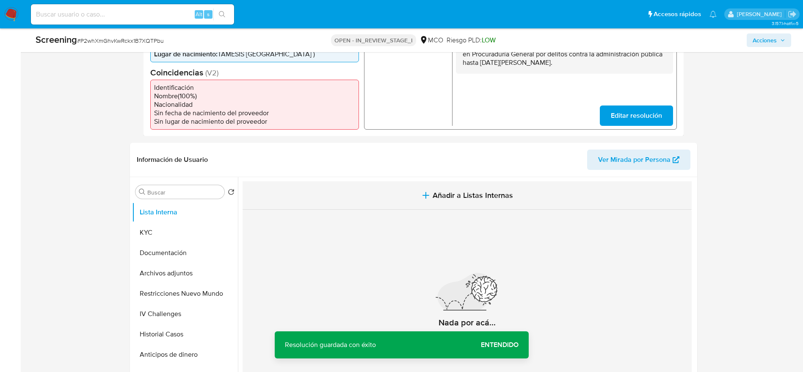
click at [357, 202] on button "Añadir a Listas Internas" at bounding box center [467, 195] width 449 height 28
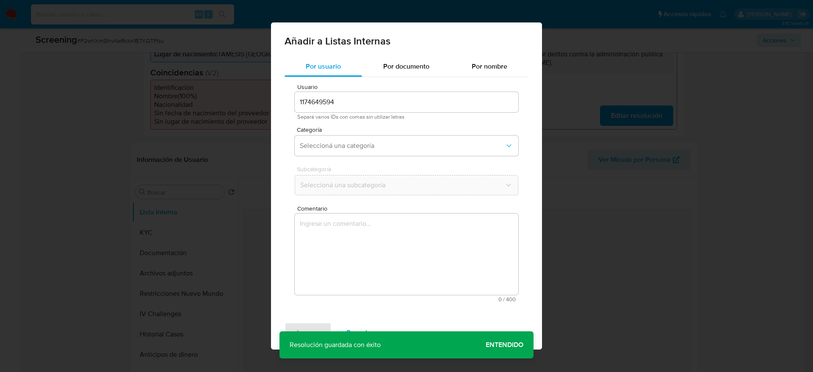
click at [384, 246] on textarea "Comentario" at bounding box center [407, 253] width 224 height 81
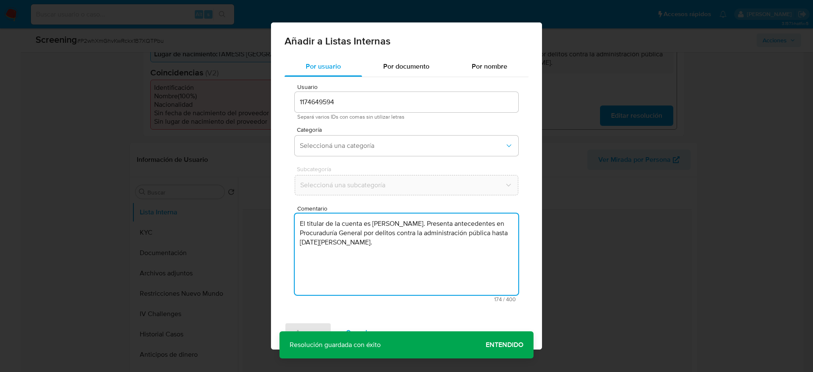
type textarea "El titular de la cuenta es [PERSON_NAME]. Presenta antecedentes en Procuraduría…"
click at [327, 160] on div "Usuario 1174649594 Separá varios IDs con comas sin utilizar letras Categoría Se…" at bounding box center [407, 193] width 244 height 232
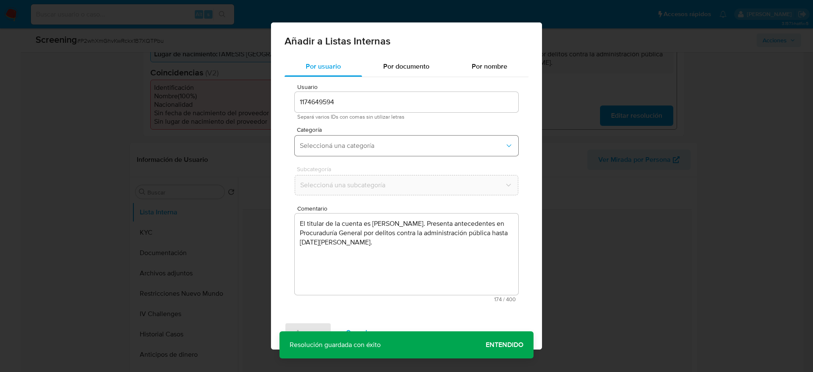
drag, startPoint x: 334, startPoint y: 150, endPoint x: 329, endPoint y: 153, distance: 5.5
click at [334, 150] on button "Seleccioná una categoría" at bounding box center [407, 146] width 224 height 20
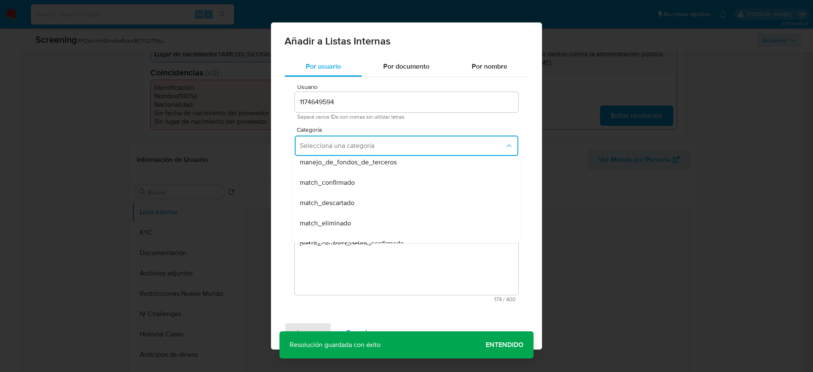
scroll to position [64, 0]
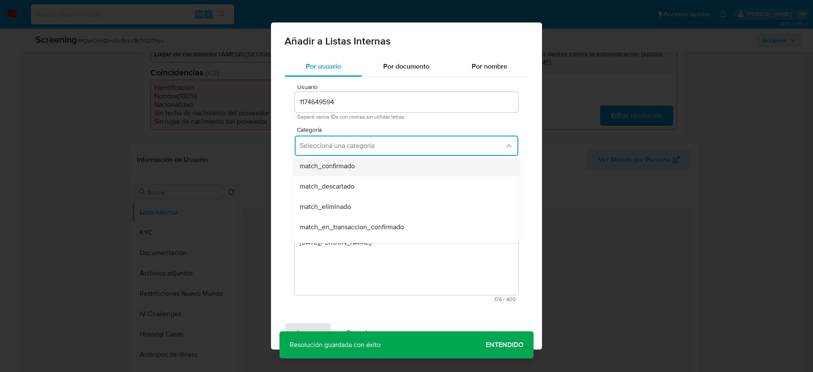
click at [326, 170] on span "match_confirmado" at bounding box center [327, 166] width 55 height 8
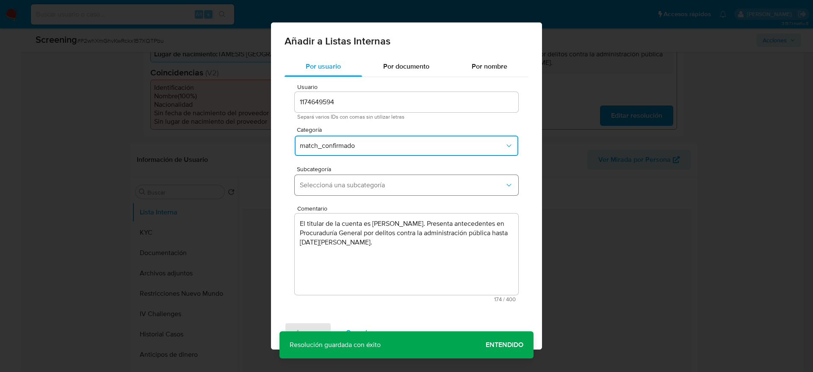
click at [336, 188] on span "Seleccioná una subcategoría" at bounding box center [402, 185] width 205 height 8
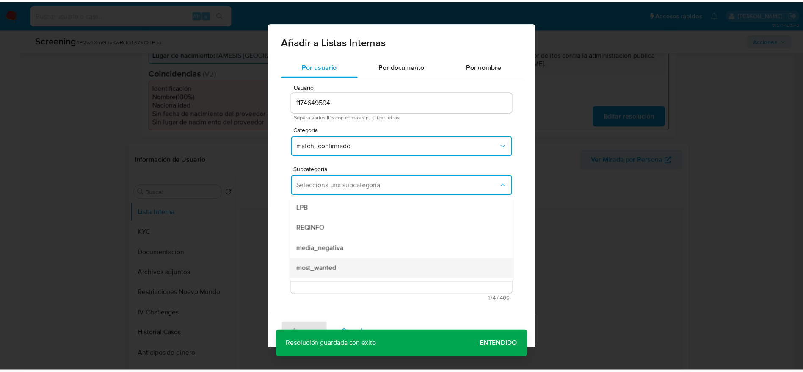
scroll to position [58, 0]
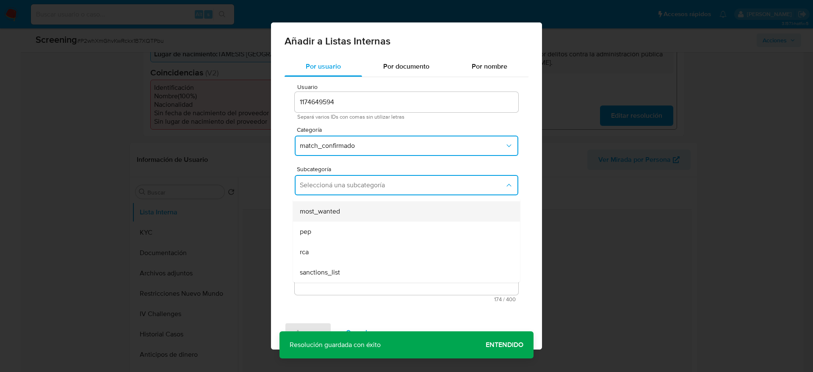
click at [313, 210] on span "most_wanted" at bounding box center [320, 211] width 40 height 8
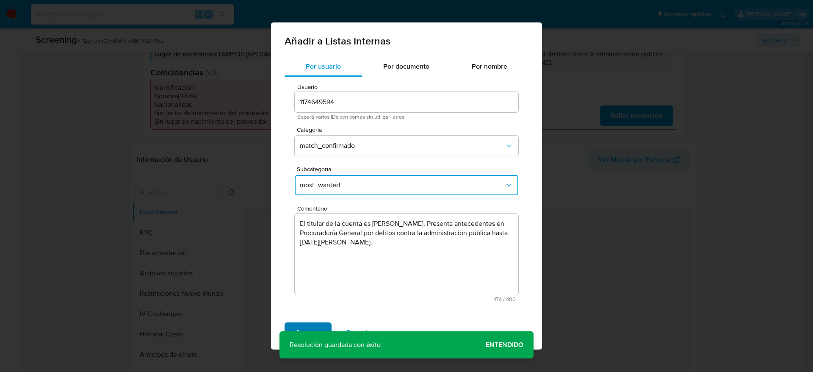
click at [298, 326] on span "Agregar" at bounding box center [308, 332] width 25 height 19
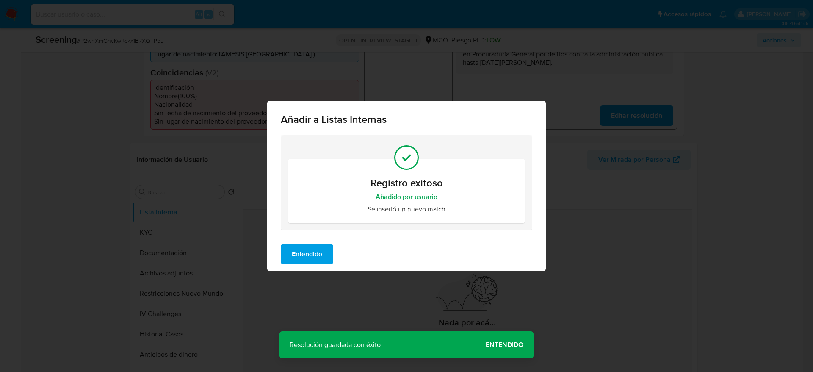
drag, startPoint x: 328, startPoint y: 257, endPoint x: 302, endPoint y: 259, distance: 25.9
click at [326, 257] on button "Entendido" at bounding box center [307, 254] width 53 height 20
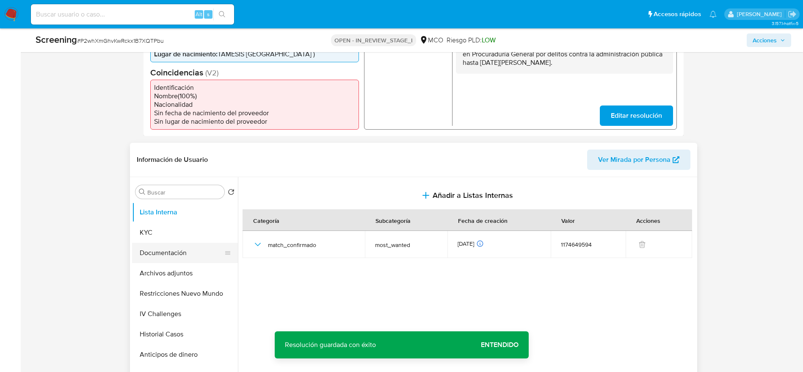
click at [199, 248] on button "Documentación" at bounding box center [181, 253] width 99 height 20
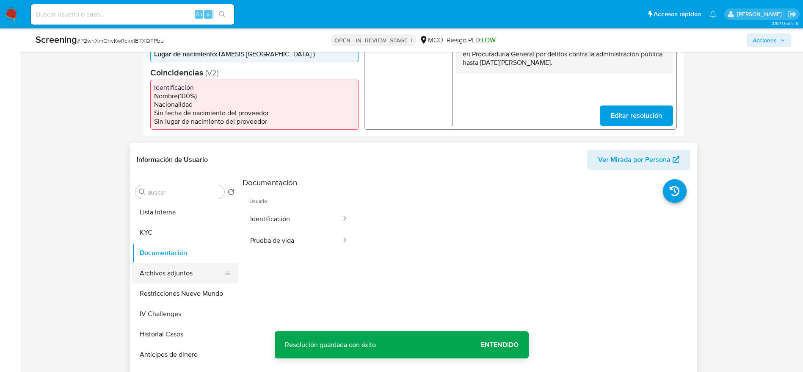
click at [185, 269] on button "Archivos adjuntos" at bounding box center [181, 273] width 99 height 20
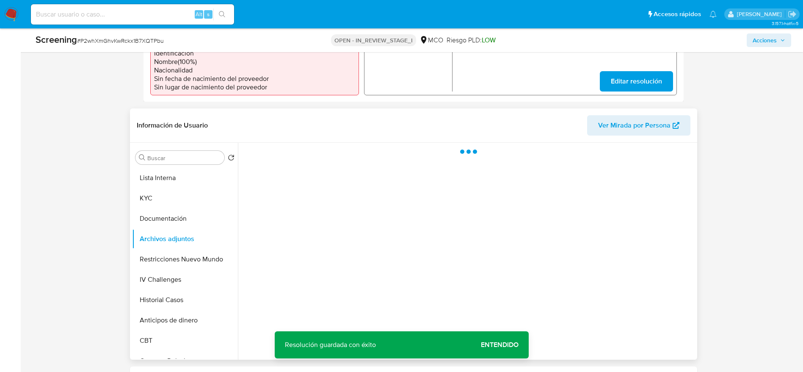
scroll to position [318, 0]
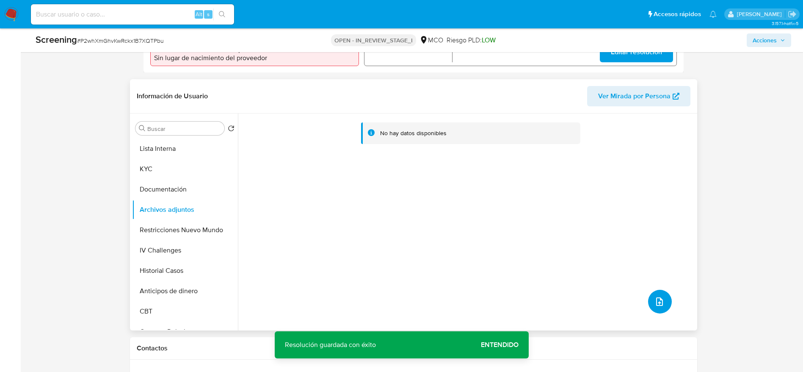
click at [648, 295] on button "upload-file" at bounding box center [660, 302] width 24 height 24
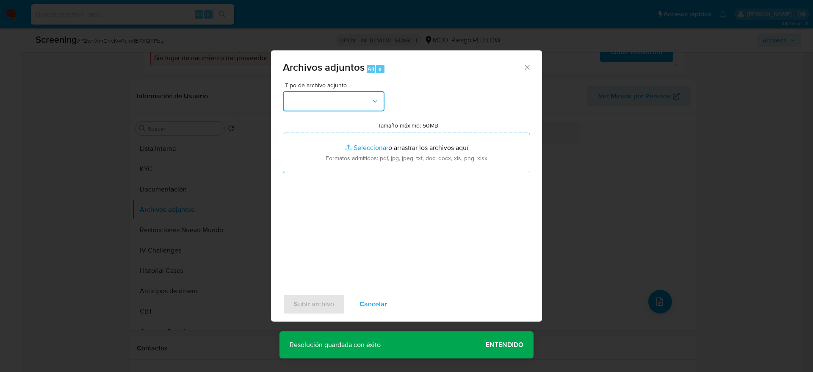
click at [358, 104] on button "button" at bounding box center [334, 101] width 102 height 20
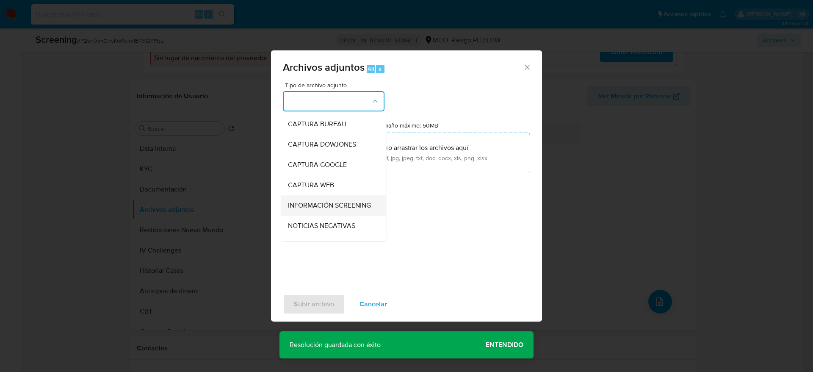
click at [350, 209] on span "INFORMACIÓN SCREENING" at bounding box center [329, 205] width 83 height 8
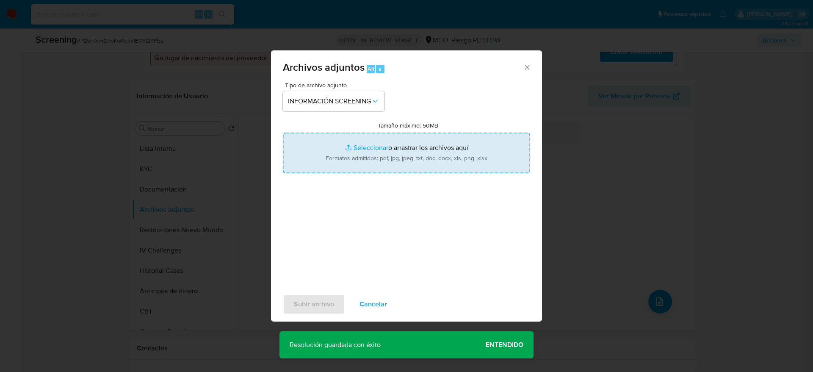
click at [349, 145] on input "Tamaño máximo: 50MB Seleccionar archivos" at bounding box center [406, 153] width 247 height 41
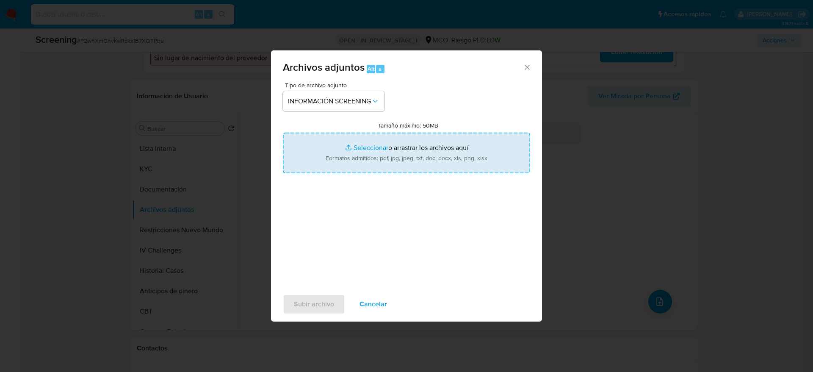
type input "C:\fakepath\CONTRALORIA.pdf"
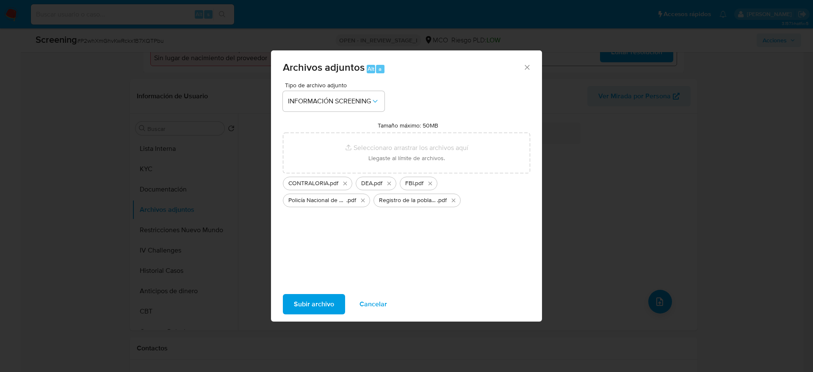
click at [316, 297] on span "Subir archivo" at bounding box center [314, 304] width 40 height 19
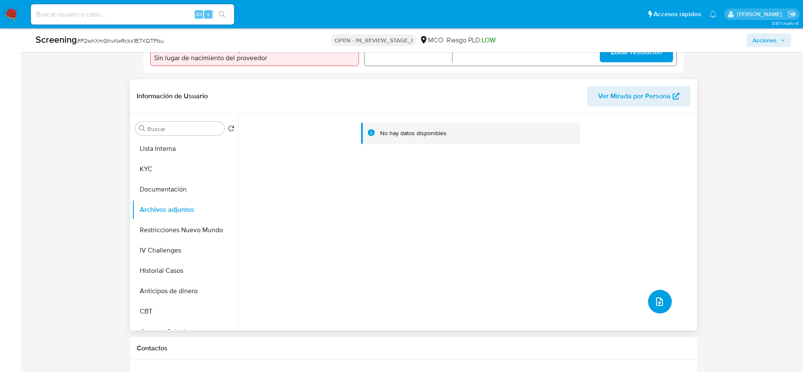
click at [655, 298] on span "upload-file" at bounding box center [660, 301] width 10 height 10
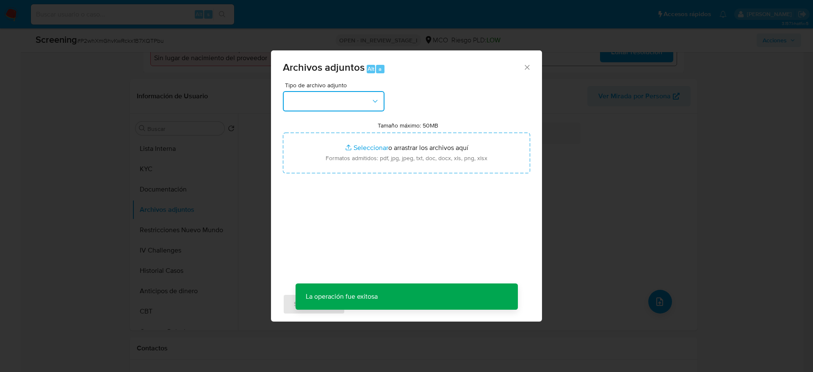
click at [315, 91] on button "button" at bounding box center [334, 101] width 102 height 20
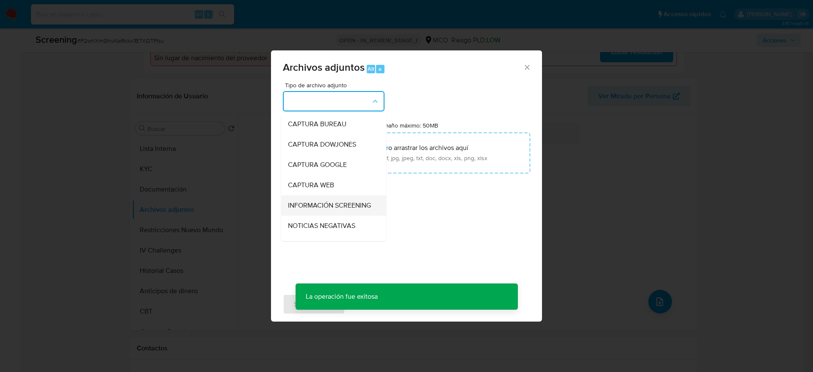
click at [355, 210] on span "INFORMACIÓN SCREENING" at bounding box center [329, 205] width 83 height 8
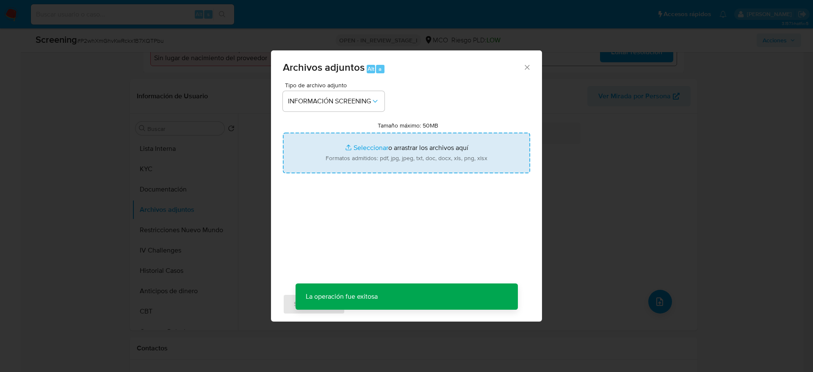
click at [340, 147] on input "Tamaño máximo: 50MB Seleccionar archivos" at bounding box center [406, 153] width 247 height 41
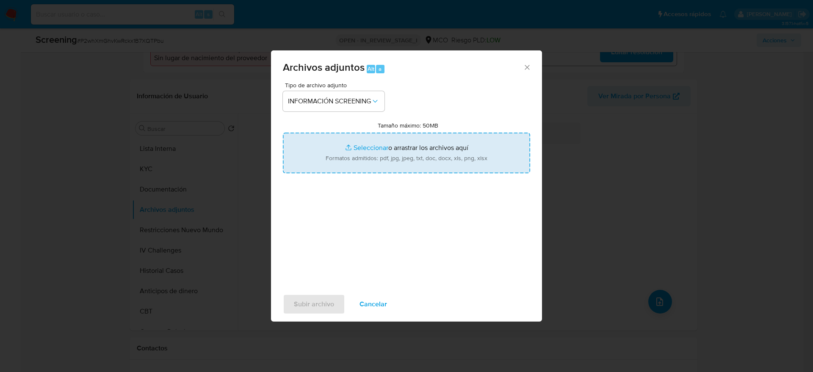
type input "C:\fakepath\_Ruben [PERSON_NAME] - Buscar con Google.pdf"
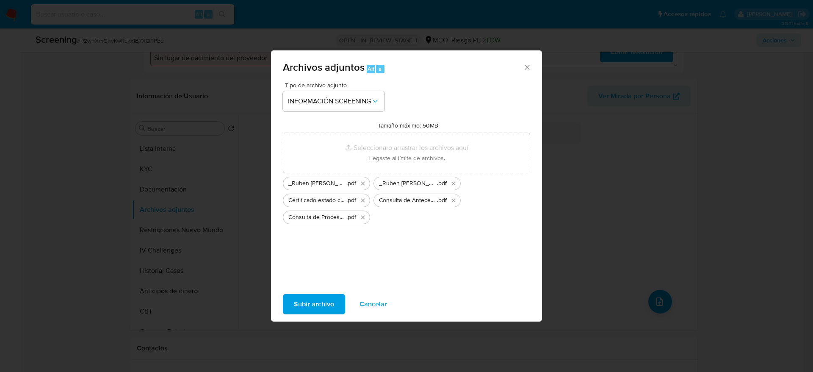
click at [318, 311] on span "Subir archivo" at bounding box center [314, 304] width 40 height 19
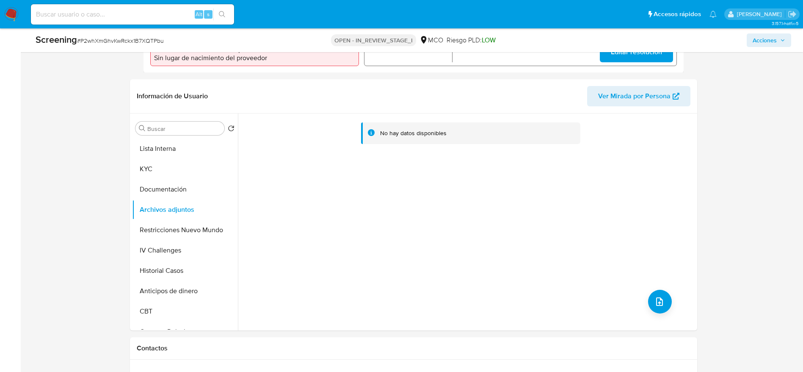
click at [183, 231] on button "Restricciones Nuevo Mundo" at bounding box center [185, 230] width 106 height 20
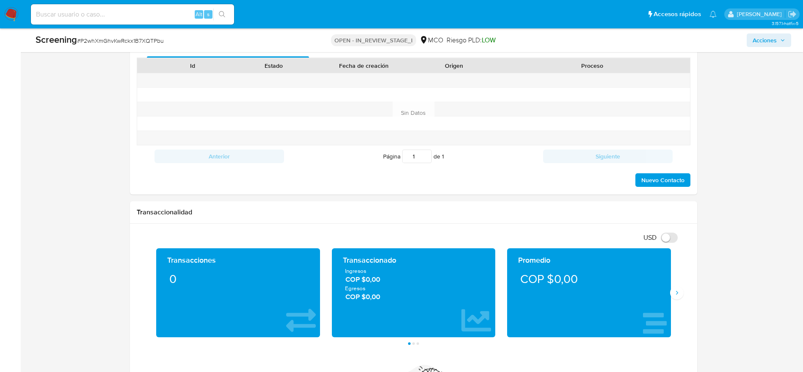
scroll to position [1256, 0]
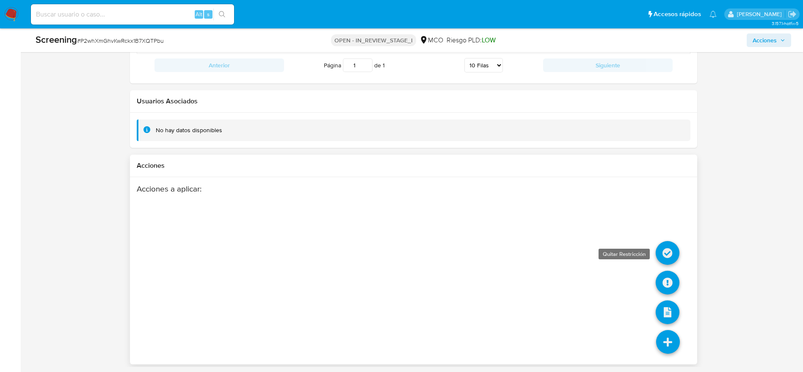
click at [661, 248] on icon at bounding box center [668, 253] width 24 height 24
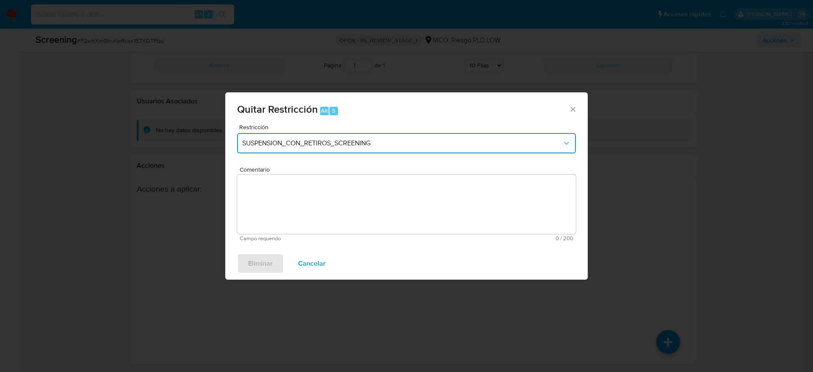
click at [396, 138] on button "SUSPENSION_CON_RETIROS_SCREENING" at bounding box center [406, 143] width 339 height 20
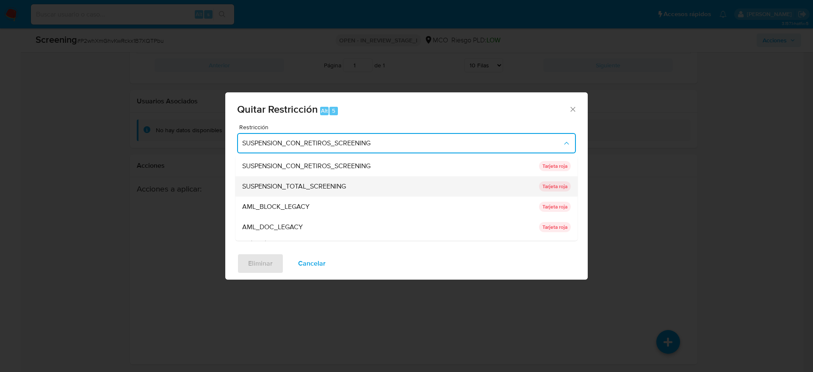
click at [364, 177] on div "SUSPENSION_TOTAL_SCREENING" at bounding box center [388, 186] width 292 height 20
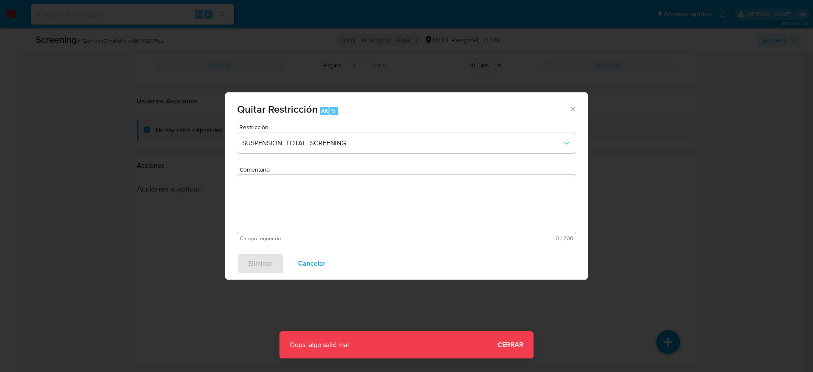
click at [506, 191] on textarea "Comentario" at bounding box center [406, 203] width 339 height 59
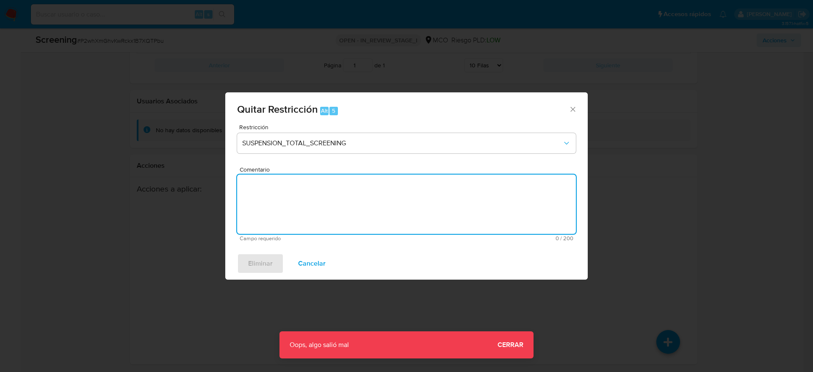
paste textarea "El titular de la cuenta es [PERSON_NAME]. Presenta antecedentes en Procuraduría…"
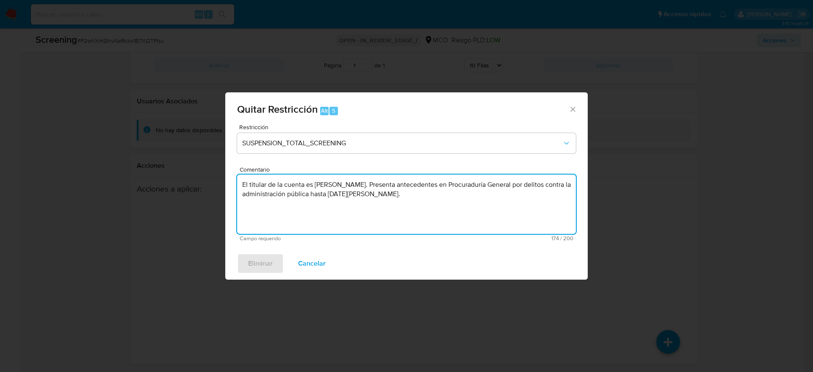
click at [398, 202] on textarea "El titular de la cuenta es [PERSON_NAME]. Presenta antecedentes en Procuraduría…" at bounding box center [406, 203] width 339 height 59
type textarea "El titular de la cuenta es [PERSON_NAME]. Presenta antecedentes en Procuraduría…"
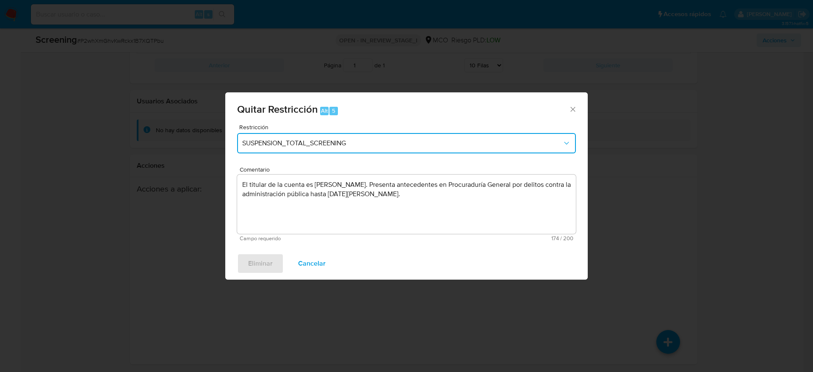
click at [403, 142] on span "SUSPENSION_TOTAL_SCREENING" at bounding box center [402, 143] width 320 height 8
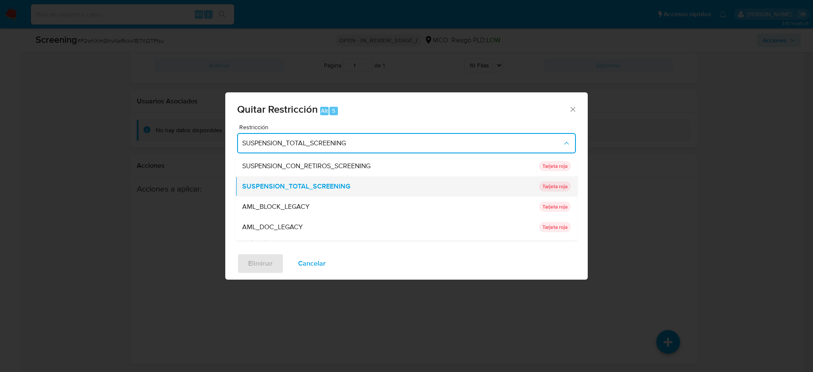
click at [351, 181] on div "SUSPENSION_TOTAL_SCREENING" at bounding box center [388, 186] width 292 height 20
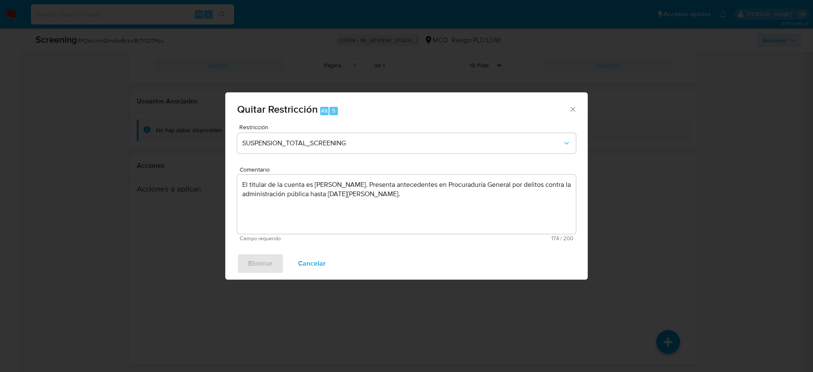
click at [258, 260] on div "Eliminar Cancelar" at bounding box center [406, 263] width 362 height 32
click at [323, 262] on span "Cancelar" at bounding box center [312, 263] width 28 height 19
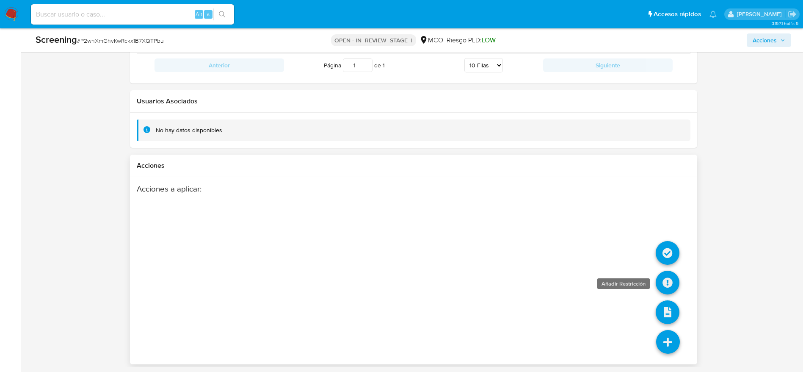
click at [672, 274] on icon at bounding box center [668, 283] width 24 height 24
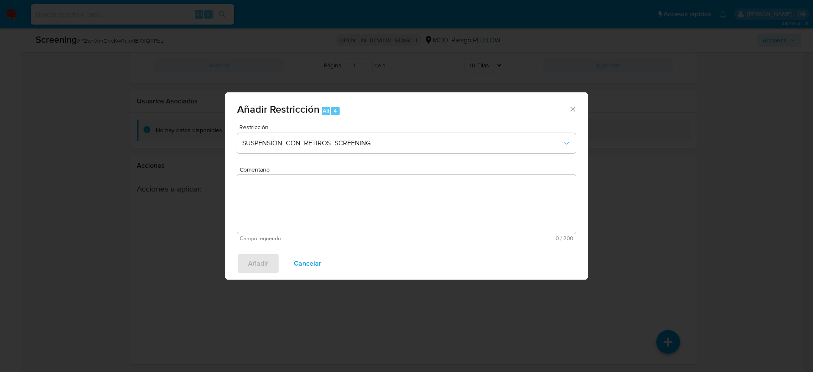
click at [397, 128] on span "Restricción" at bounding box center [408, 127] width 339 height 6
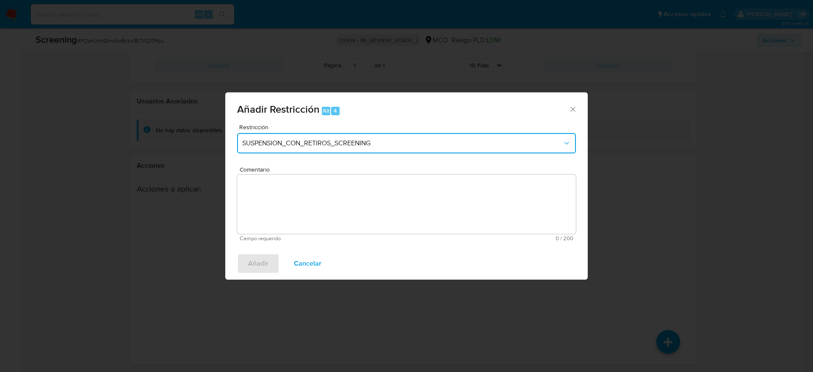
click at [403, 139] on span "SUSPENSION_CON_RETIROS_SCREENING" at bounding box center [402, 143] width 320 height 8
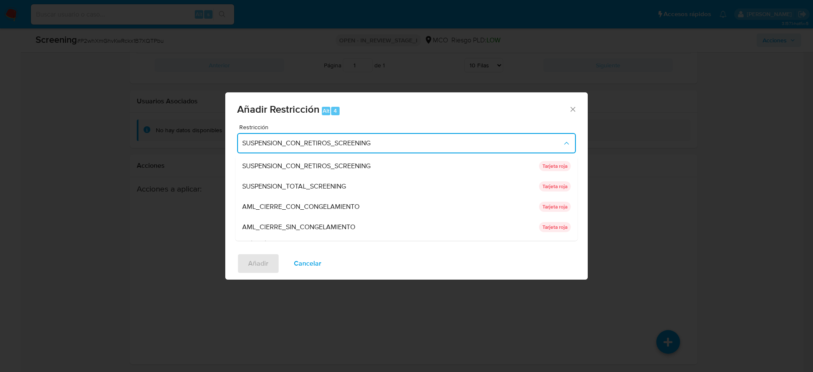
click at [368, 181] on div "SUSPENSION_TOTAL_SCREENING" at bounding box center [388, 186] width 292 height 20
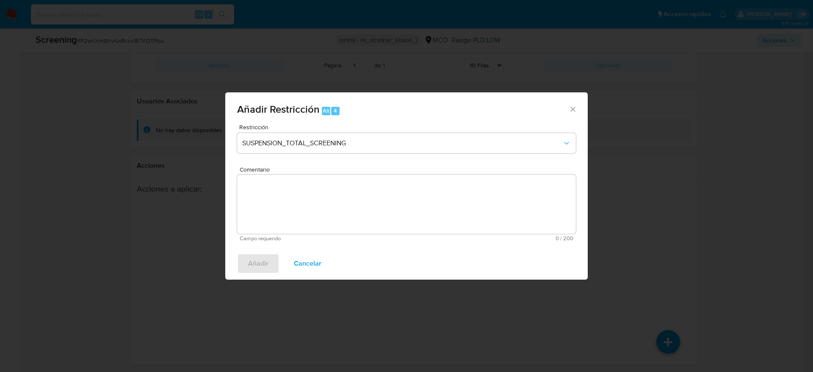
click at [364, 194] on textarea "Comentario" at bounding box center [406, 203] width 339 height 59
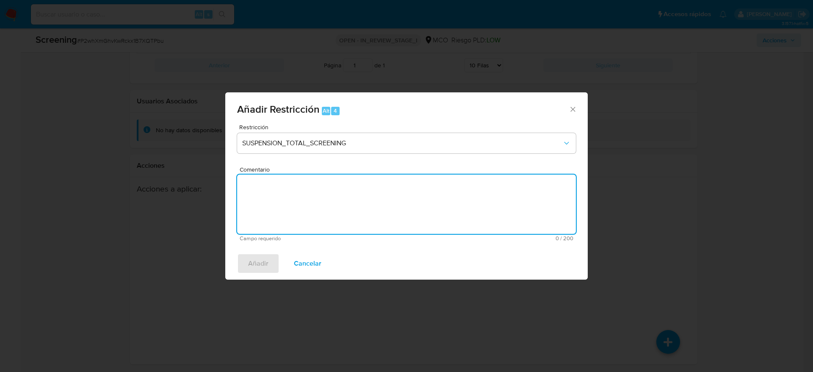
paste textarea "El titular de la cuenta es [PERSON_NAME]. Presenta antecedentes en Procuraduría…"
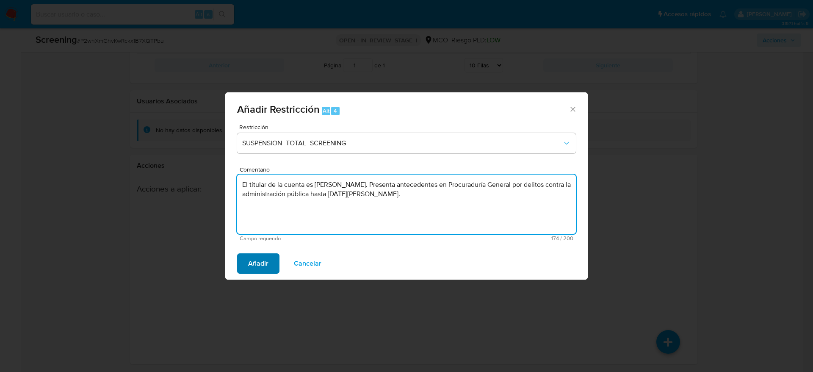
type textarea "El titular de la cuenta es [PERSON_NAME]. Presenta antecedentes en Procuraduría…"
click at [243, 264] on button "Añadir" at bounding box center [258, 263] width 42 height 20
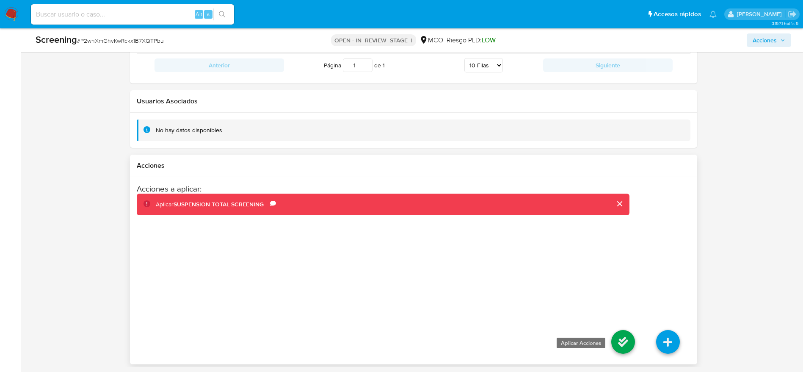
click at [622, 332] on icon at bounding box center [623, 342] width 24 height 24
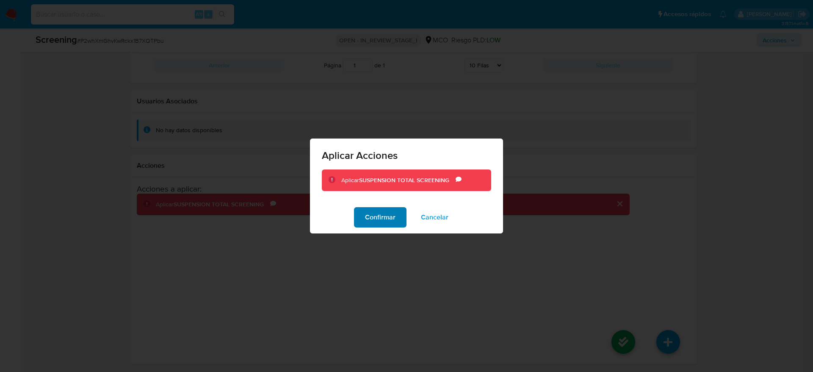
click at [362, 227] on button "Confirmar" at bounding box center [380, 217] width 53 height 20
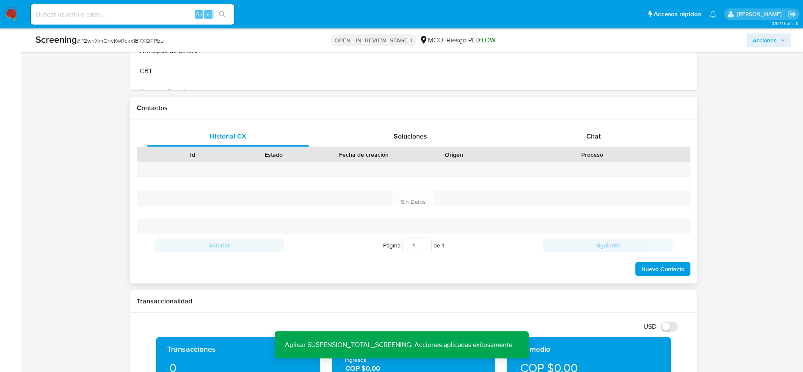
scroll to position [304, 0]
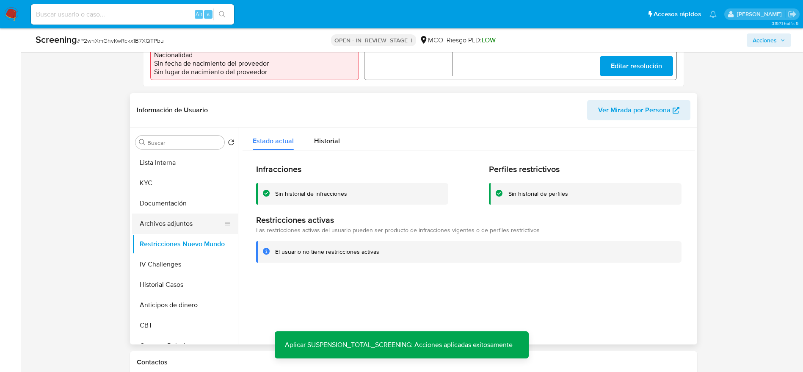
click at [180, 224] on button "Archivos adjuntos" at bounding box center [181, 223] width 99 height 20
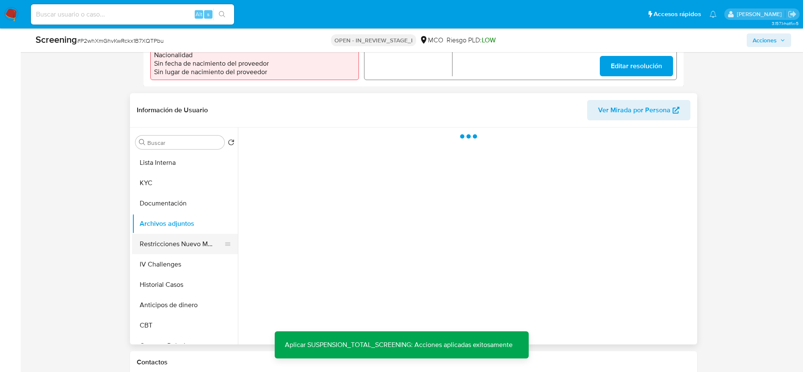
click at [178, 241] on button "Restricciones Nuevo Mundo" at bounding box center [181, 244] width 99 height 20
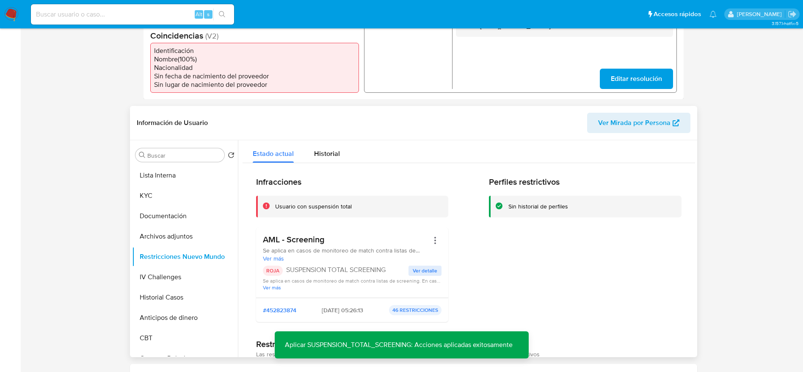
scroll to position [381, 0]
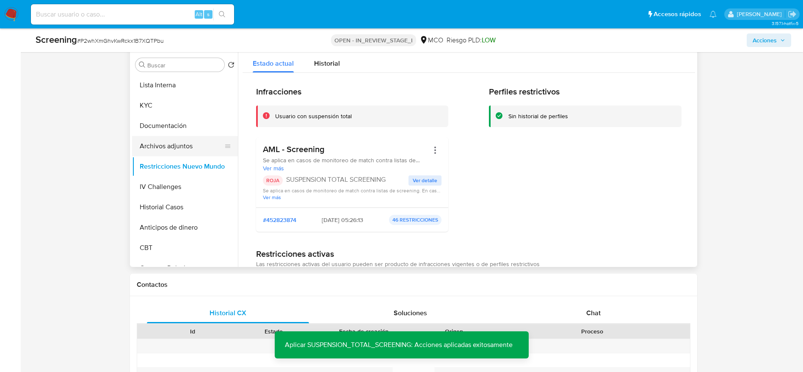
click at [177, 147] on button "Archivos adjuntos" at bounding box center [181, 146] width 99 height 20
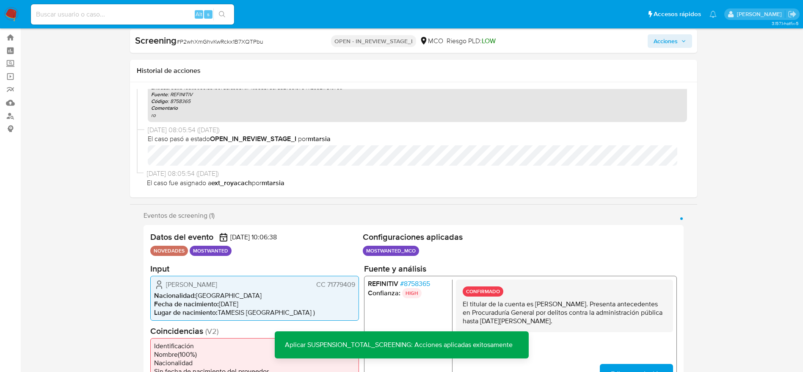
scroll to position [0, 0]
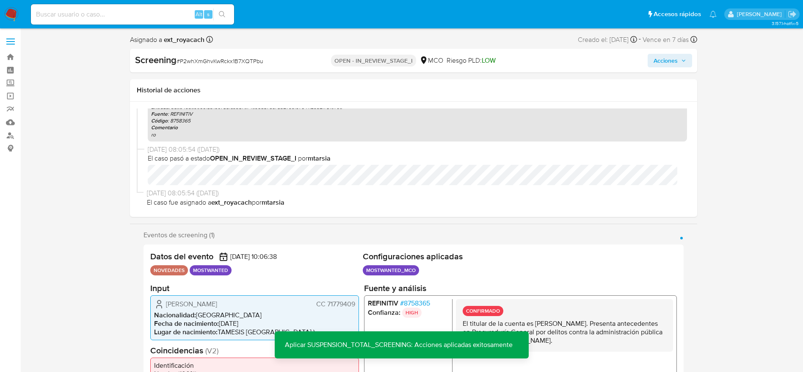
click at [646, 62] on div "Acciones" at bounding box center [600, 61] width 183 height 14
click at [661, 53] on div "Screening # P2whXmGhvKwRckx1B7XQTPbu OPEN - IN_REVIEW_STAGE_I MCO Riesgo PLD: L…" at bounding box center [413, 61] width 567 height 24
click at [642, 67] on div "Screening # P2whXmGhvKwRckx1B7XQTPbu OPEN - IN_REVIEW_STAGE_I MCO Riesgo PLD: L…" at bounding box center [413, 61] width 567 height 24
click at [651, 63] on button "Acciones" at bounding box center [670, 61] width 44 height 14
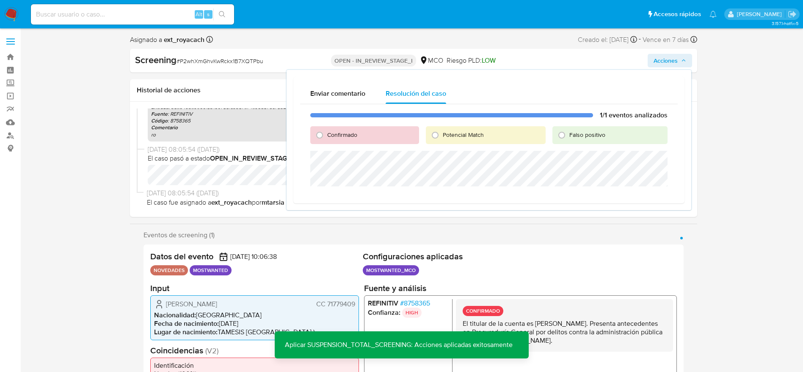
drag, startPoint x: 339, startPoint y: 130, endPoint x: 421, endPoint y: 133, distance: 82.2
click at [340, 130] on div "Confirmado" at bounding box center [364, 135] width 109 height 18
click at [444, 133] on span "Potencial Match" at bounding box center [463, 134] width 41 height 8
click at [442, 133] on input "Potencial Match" at bounding box center [436, 135] width 14 height 14
radio input "true"
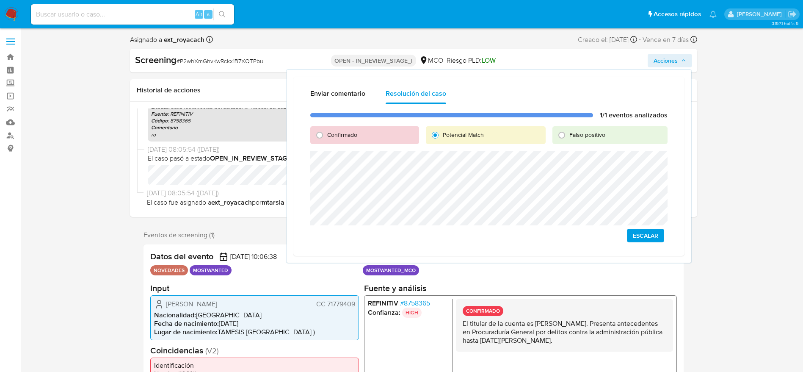
click at [645, 234] on span "Escalar" at bounding box center [645, 236] width 25 height 12
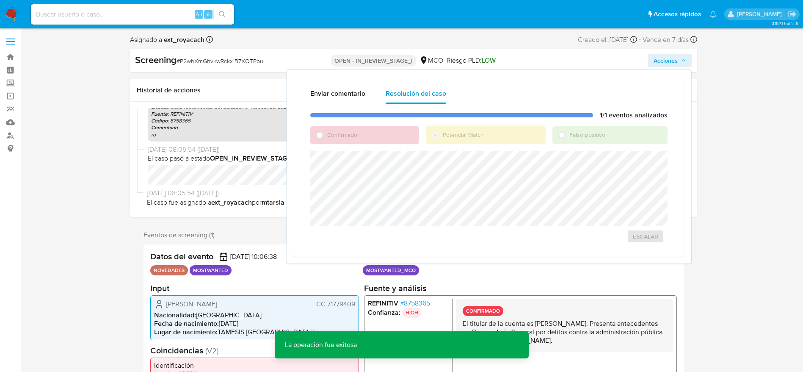
click at [238, 62] on span "# P2whXmGhvKwRckx1B7XQTPbu" at bounding box center [220, 61] width 87 height 8
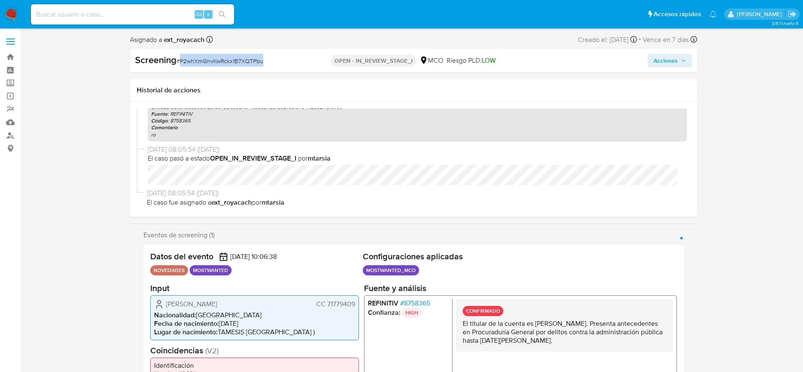
click at [238, 62] on span "# P2whXmGhvKwRckx1B7XQTPbu" at bounding box center [220, 61] width 87 height 8
copy span "P2whXmGhvKwRckx1B7XQTPbu"
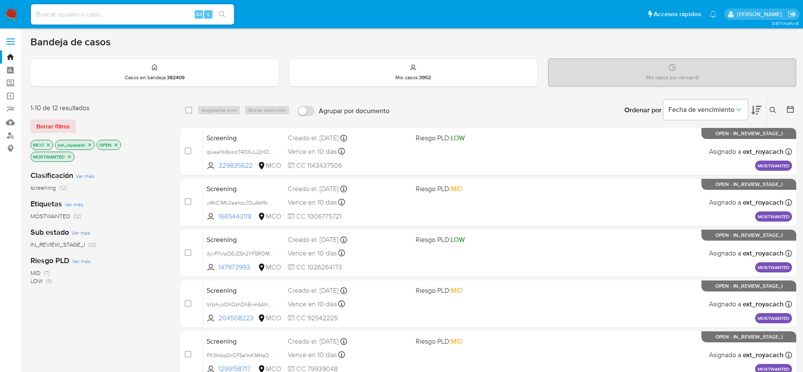
scroll to position [297, 0]
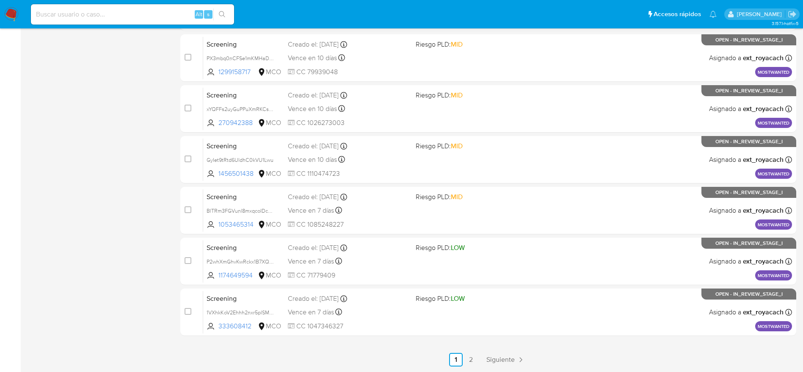
click at [19, 8] on nav "Pausado Ver notificaciones Alt s Accesos rápidos Presiona las siguientes teclas…" at bounding box center [401, 14] width 803 height 28
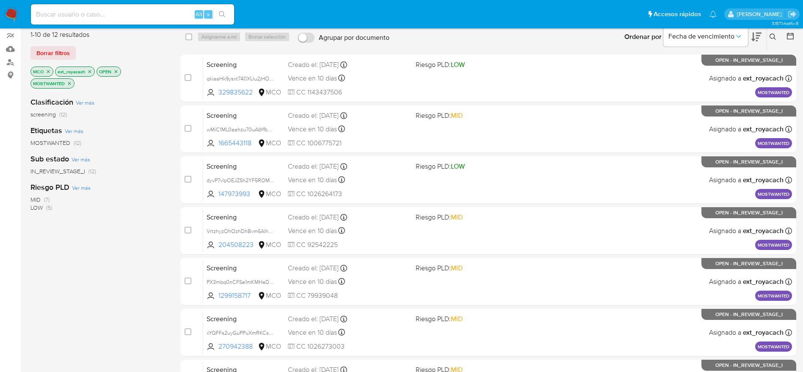
scroll to position [0, 0]
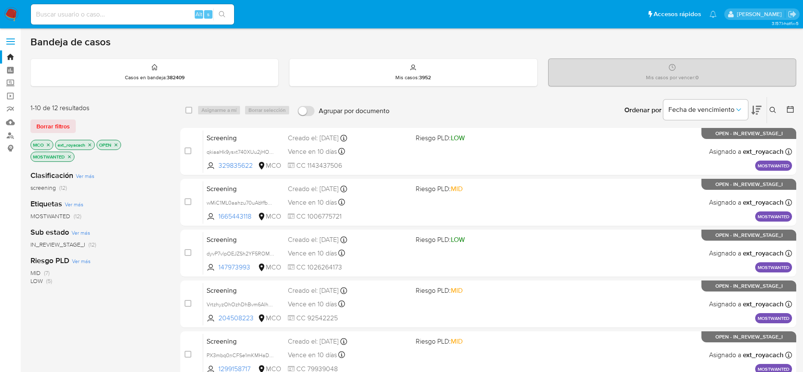
click at [15, 17] on img at bounding box center [11, 14] width 14 height 14
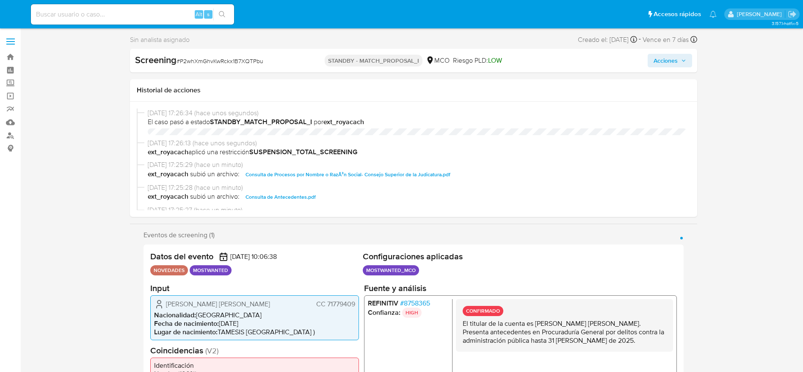
select select "10"
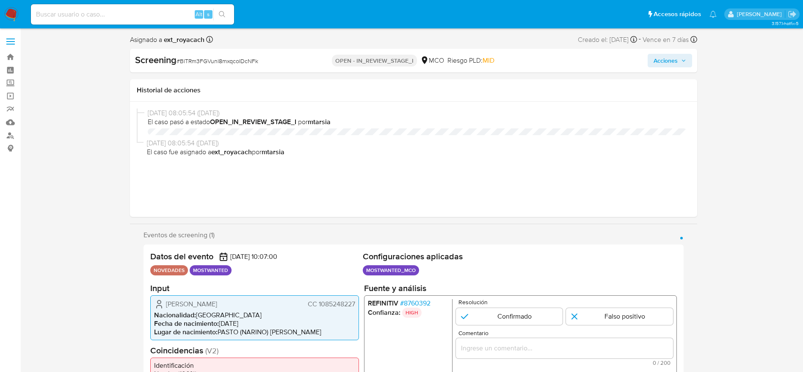
select select "10"
click at [208, 54] on div "Screening # BlTRm3FGVunl8mxqcoIDcNFk" at bounding box center [226, 60] width 183 height 13
copy span "BlTRm3FGVunl8mxqcoIDcNFk"
drag, startPoint x: 159, startPoint y: 310, endPoint x: 278, endPoint y: 307, distance: 118.6
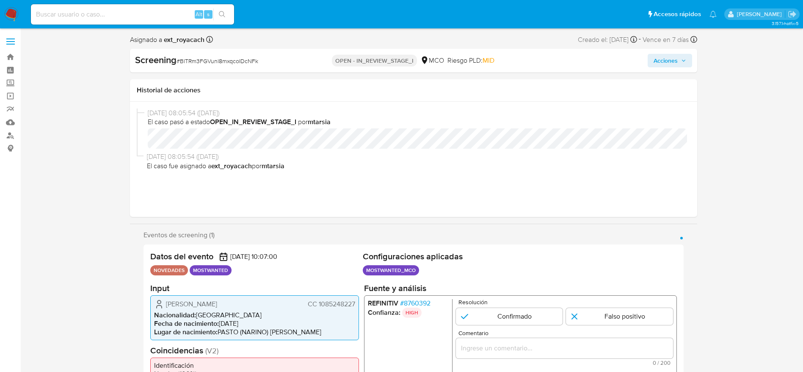
click at [278, 307] on div "William Fernando Martinez Melo CC 1085248227 Nacionalidad : Colombia Fecha de n…" at bounding box center [254, 317] width 209 height 45
drag, startPoint x: 166, startPoint y: 304, endPoint x: 357, endPoint y: 306, distance: 190.6
click at [357, 306] on div "William Fernando Martinez Melo CC 1085248227 Nacionalidad : Colombia Fecha de n…" at bounding box center [254, 317] width 209 height 45
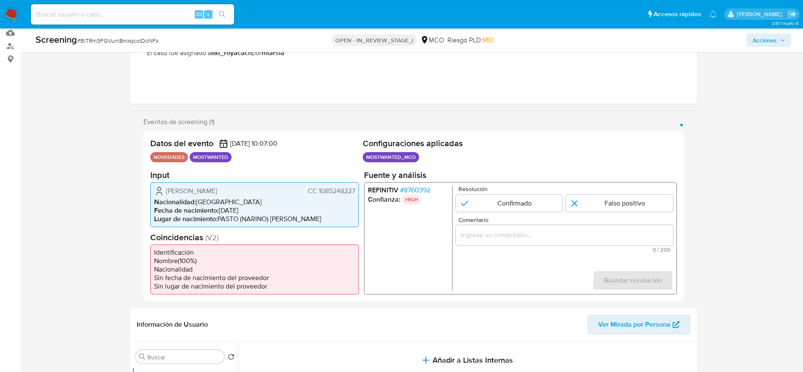
scroll to position [127, 0]
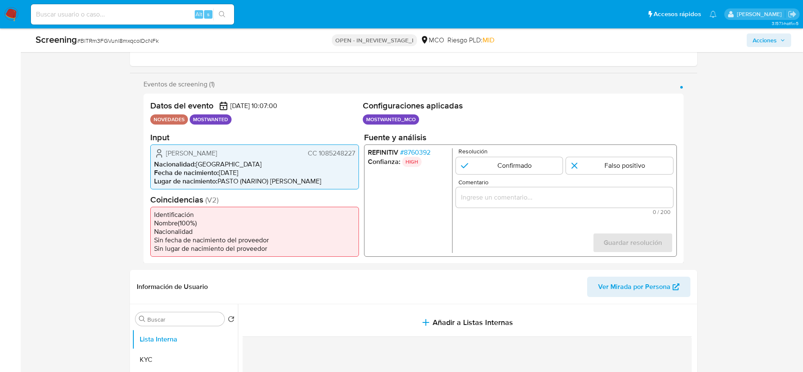
click at [109, 48] on div "Screening # BlTRm3FGVunl8mxqcoIDcNFk OPEN - IN_REVIEW_STAGE_I MCO Riesgo PLD: M…" at bounding box center [413, 40] width 766 height 24
click at [108, 48] on div "Screening # BlTRm3FGVunl8mxqcoIDcNFk OPEN - IN_REVIEW_STAGE_I MCO Riesgo PLD: M…" at bounding box center [413, 40] width 766 height 24
click at [117, 40] on span "# BlTRm3FGVunl8mxqcoIDcNFk" at bounding box center [118, 40] width 82 height 8
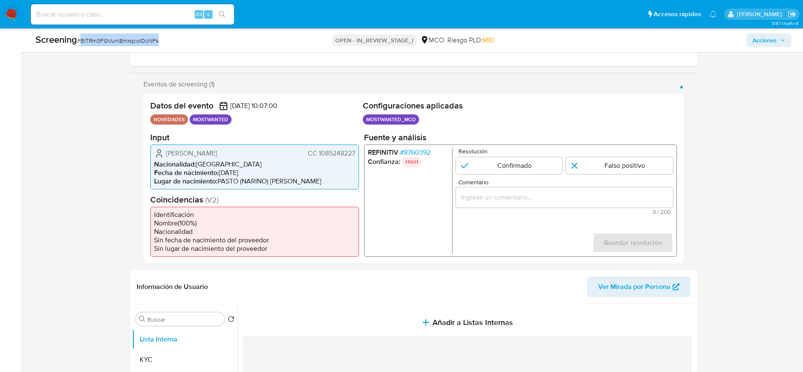
copy span "BlTRm3FGVunl8mxqcoIDcNFk"
drag, startPoint x: 156, startPoint y: 158, endPoint x: 285, endPoint y: 164, distance: 129.3
click at [285, 164] on div "William Fernando Martinez Melo CC 1085248227 Nacionalidad : Colombia Fecha de n…" at bounding box center [254, 166] width 209 height 45
click at [217, 149] on span "William Fernando Martinez Melo" at bounding box center [191, 153] width 51 height 8
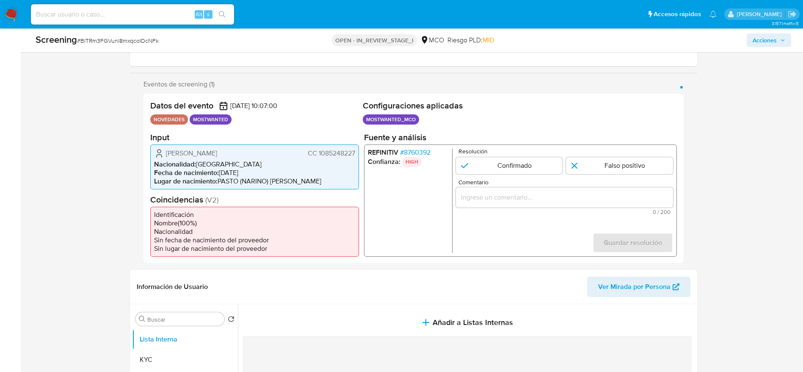
click at [217, 149] on span "William Fernando Martinez Melo" at bounding box center [191, 153] width 51 height 8
click at [346, 150] on span "CC 1085248227" at bounding box center [330, 153] width 47 height 8
click at [214, 149] on span "William Fernando Martinez Melo" at bounding box center [191, 153] width 51 height 8
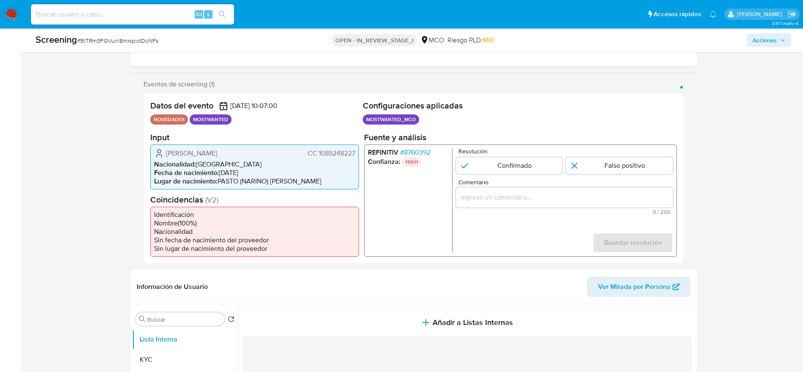
click at [214, 149] on span "William Fernando Martinez Melo" at bounding box center [191, 153] width 51 height 8
click at [337, 150] on span "CC 1085248227" at bounding box center [330, 153] width 47 height 8
click at [512, 173] on input "1 de 1" at bounding box center [509, 165] width 107 height 17
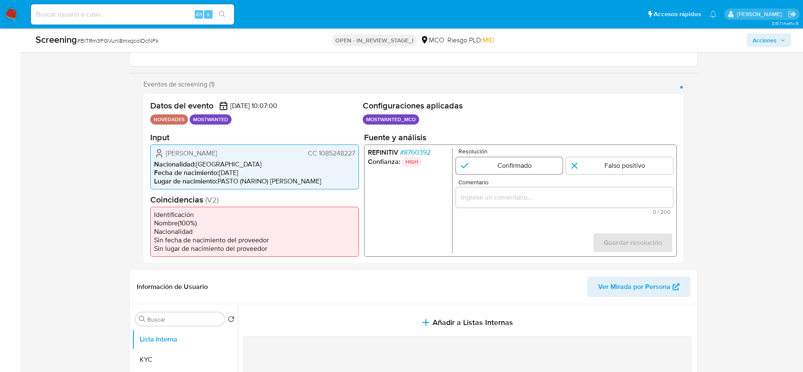
radio input "true"
click at [530, 204] on div "1 de 1" at bounding box center [564, 197] width 217 height 20
click at [522, 199] on input "Comentario" at bounding box center [564, 196] width 217 height 11
paste input "El titular de la cuenta es William Fernando Martinez Melo. Presenta antecedente…"
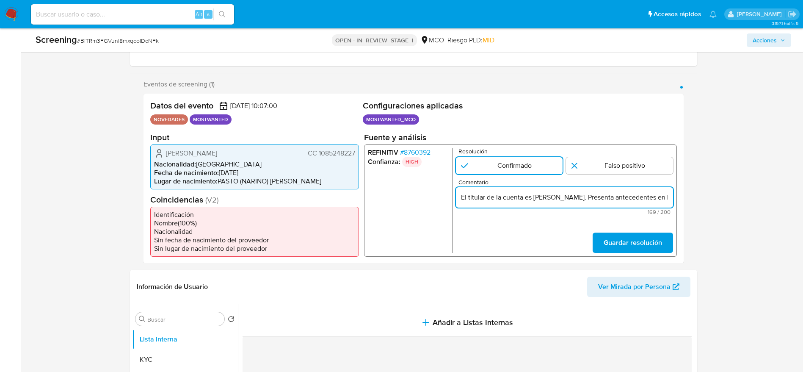
scroll to position [0, 302]
click at [602, 201] on input "El titular de la cuenta es William Fernando Martinez Melo. Presenta antecedente…" at bounding box center [564, 196] width 217 height 11
type input "El titular de la cuenta es William Fernando Martinez Melo. Presenta antecedente…"
click at [643, 240] on span "Guardar resolución" at bounding box center [632, 242] width 58 height 19
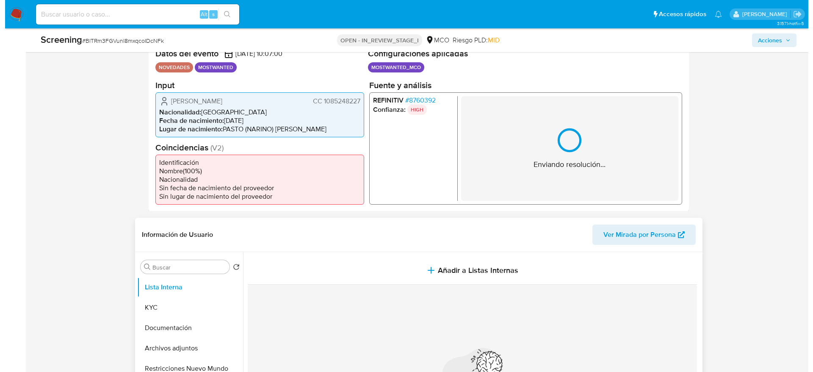
scroll to position [191, 0]
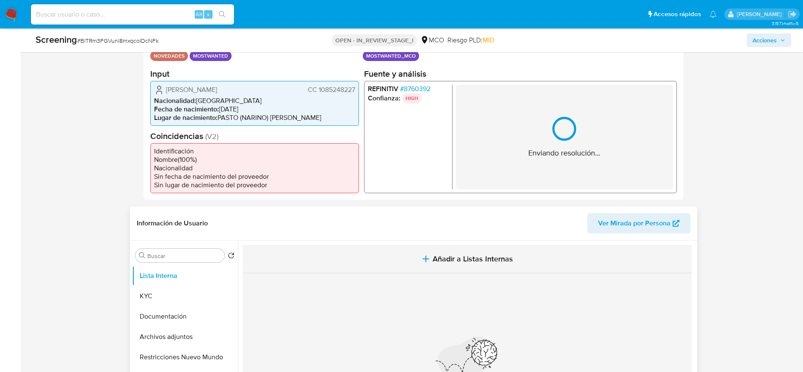
click at [449, 246] on button "Añadir a Listas Internas" at bounding box center [467, 259] width 449 height 28
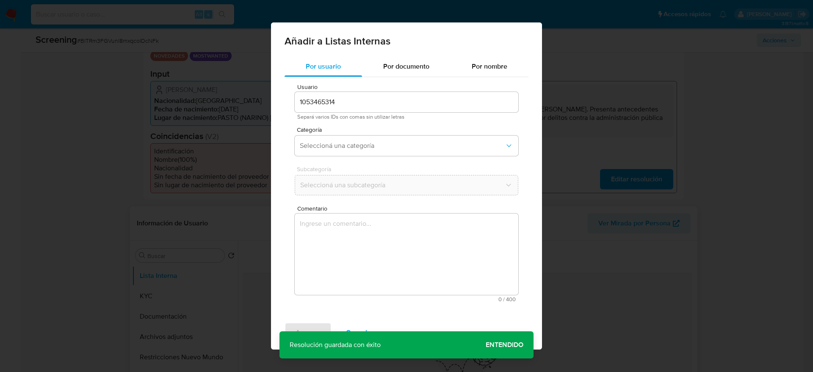
click at [466, 296] on span "0 / 400" at bounding box center [406, 299] width 218 height 6
click at [414, 213] on div "Comentario 0 / 400 400 caracteres restantes" at bounding box center [407, 253] width 224 height 97
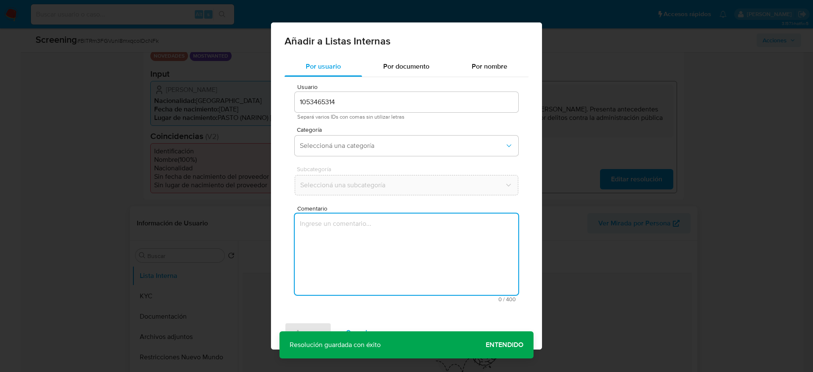
click at [414, 222] on textarea "Comentario" at bounding box center [407, 253] width 224 height 81
click at [359, 150] on button "Seleccioná una categoría" at bounding box center [407, 146] width 224 height 20
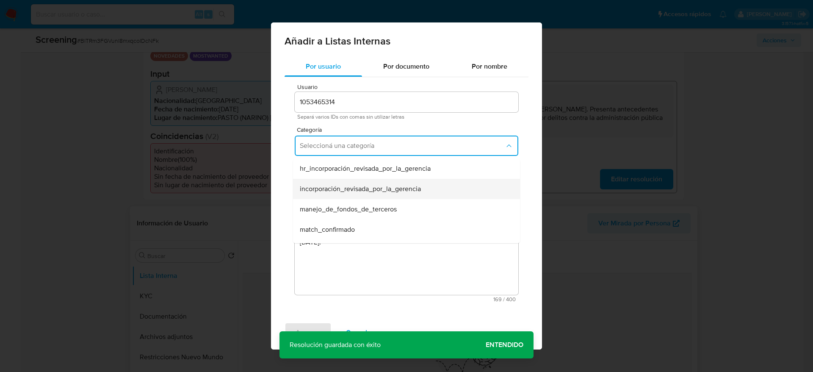
scroll to position [64, 0]
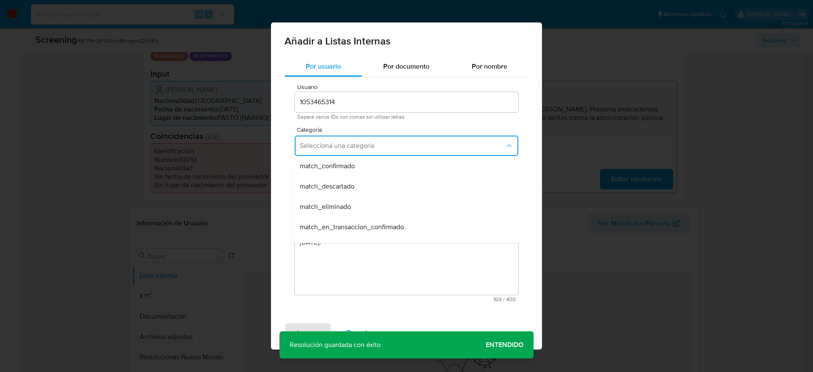
click at [346, 166] on span "match_confirmado" at bounding box center [327, 166] width 55 height 8
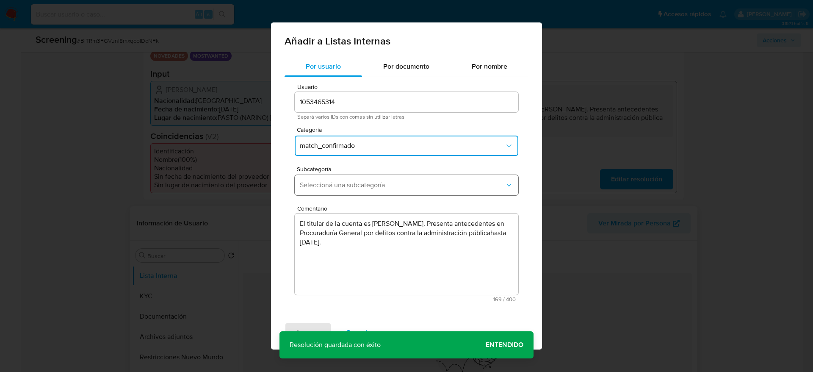
click at [354, 190] on button "Seleccioná una subcategoría" at bounding box center [407, 185] width 224 height 20
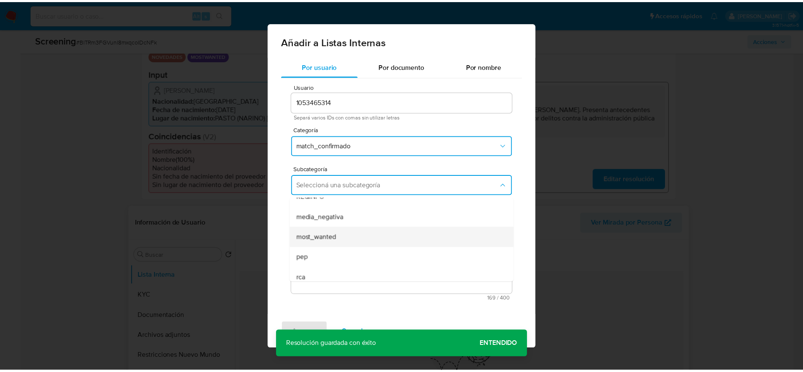
scroll to position [58, 0]
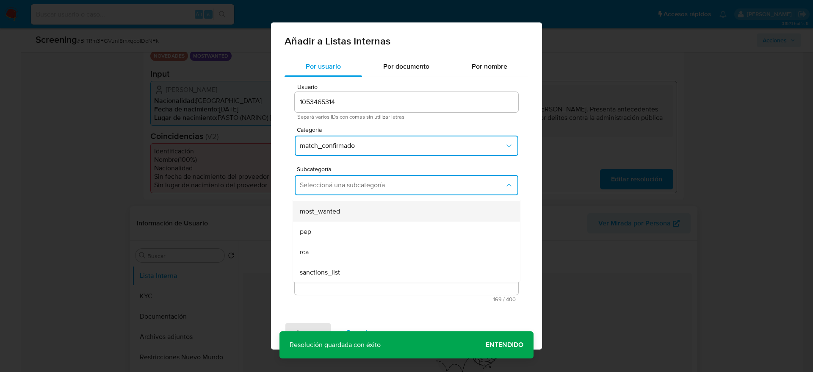
click at [326, 217] on div "most_wanted" at bounding box center [404, 211] width 208 height 20
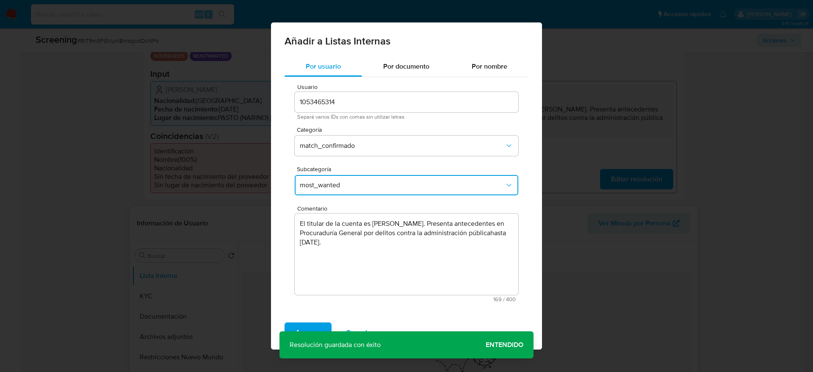
click at [366, 241] on textarea "El titular de la cuenta es William Fernando Martinez Melo. Presenta antecedente…" at bounding box center [407, 253] width 224 height 81
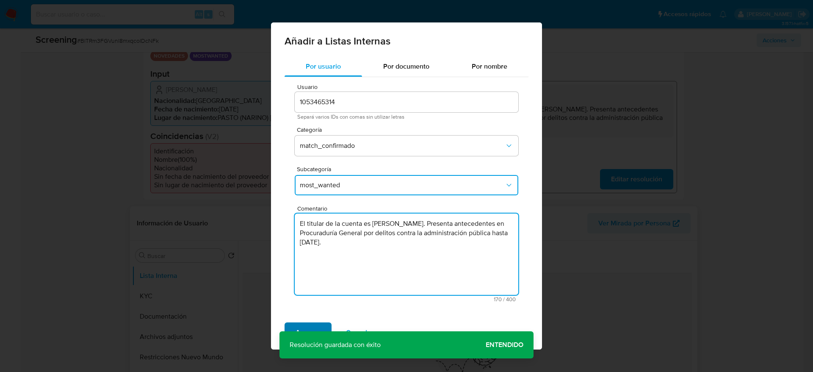
type textarea "El titular de la cuenta es William Fernando Martinez Melo. Presenta antecedente…"
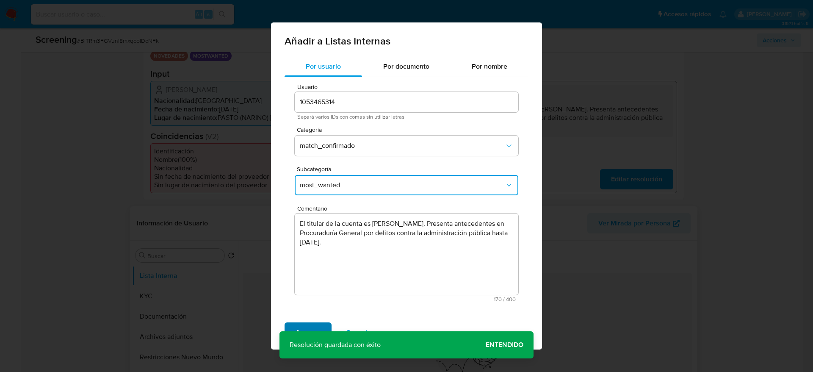
click at [315, 328] on span "Agregar" at bounding box center [308, 332] width 25 height 19
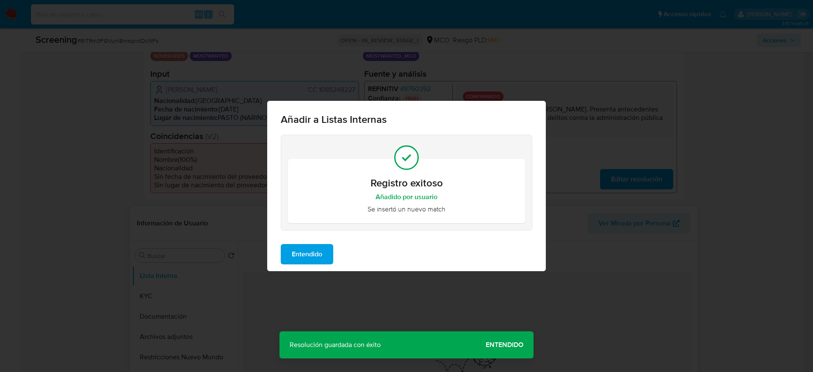
click at [326, 255] on button "Entendido" at bounding box center [307, 254] width 53 height 20
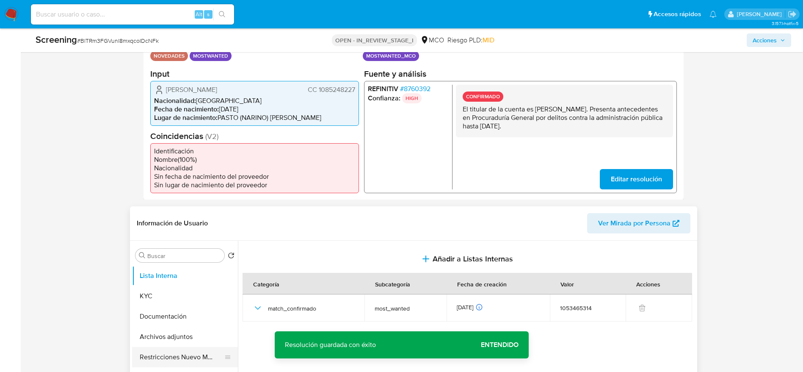
click at [206, 351] on button "Restricciones Nuevo Mundo" at bounding box center [181, 357] width 99 height 20
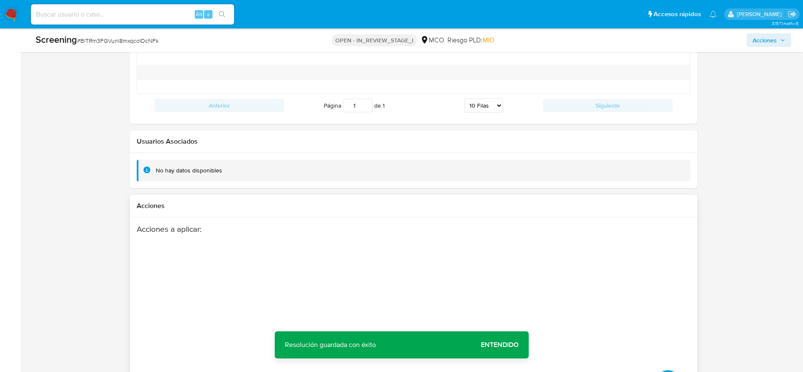
scroll to position [1256, 0]
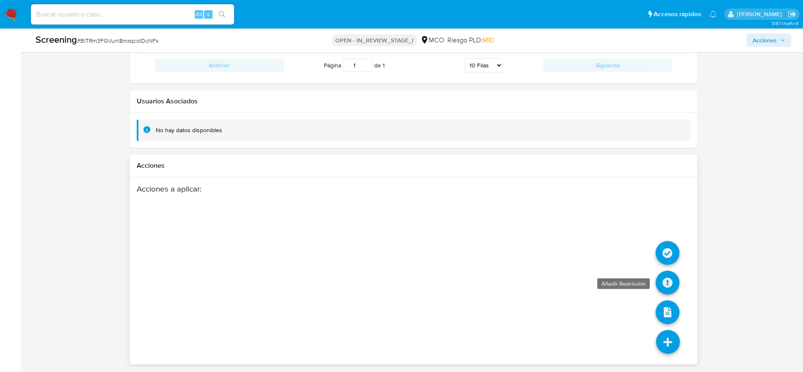
click at [674, 278] on icon at bounding box center [668, 283] width 24 height 24
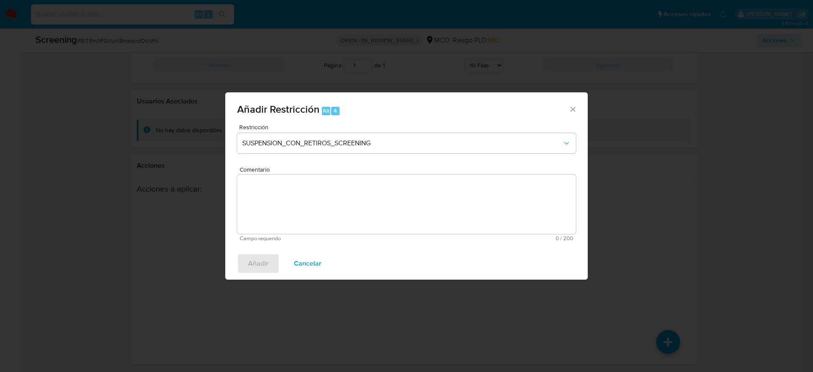
click at [349, 157] on div "Restricción SUSPENSION_CON_RETIROS_SCREENING" at bounding box center [406, 144] width 339 height 40
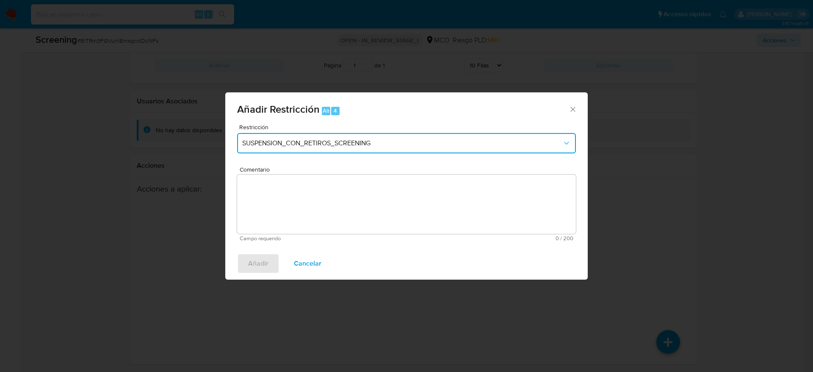
drag, startPoint x: 342, startPoint y: 151, endPoint x: 337, endPoint y: 150, distance: 4.7
click at [340, 150] on button "SUSPENSION_CON_RETIROS_SCREENING" at bounding box center [406, 143] width 339 height 20
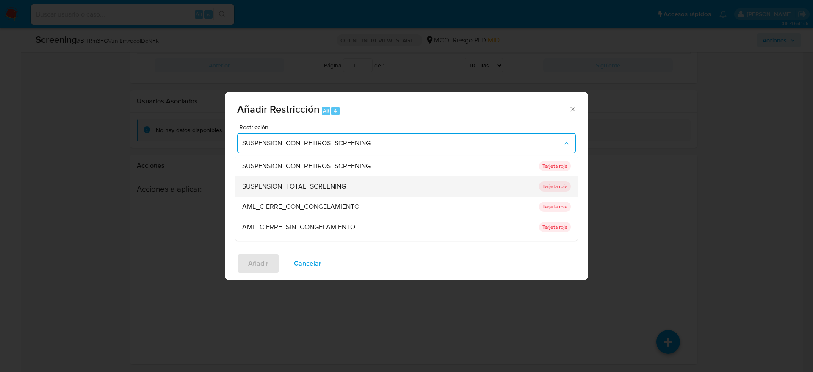
click at [305, 191] on div "SUSPENSION_TOTAL_SCREENING" at bounding box center [388, 186] width 292 height 20
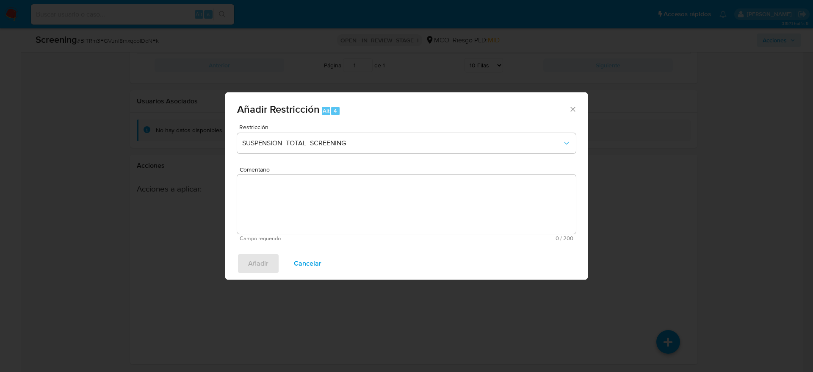
click at [420, 177] on textarea "Comentario" at bounding box center [406, 203] width 339 height 59
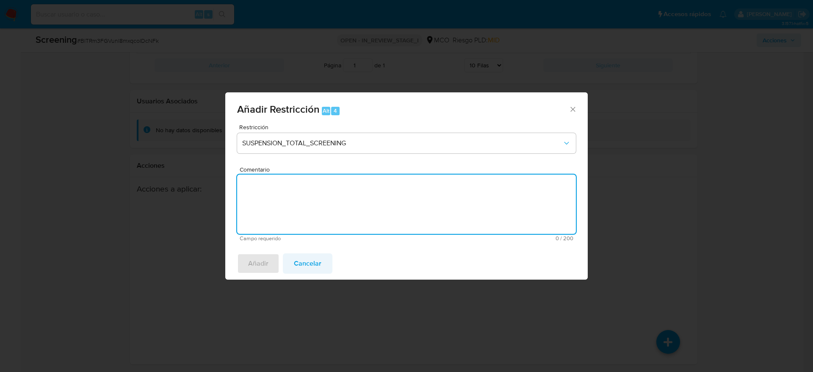
paste textarea "El titular de la cuenta es William Fernando Martinez Melo. Presenta antecedente…"
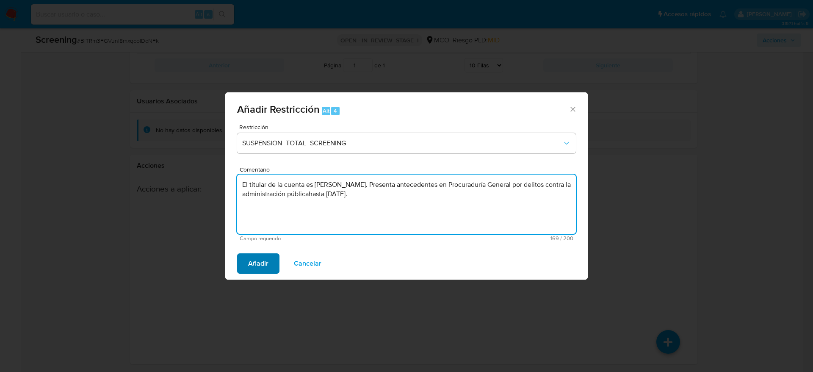
type textarea "El titular de la cuenta es William Fernando Martinez Melo. Presenta antecedente…"
click at [260, 267] on span "Añadir" at bounding box center [258, 263] width 20 height 19
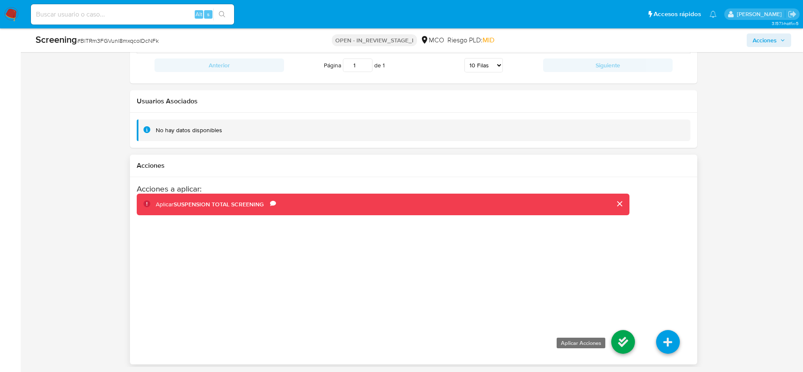
click at [618, 343] on icon at bounding box center [623, 342] width 24 height 24
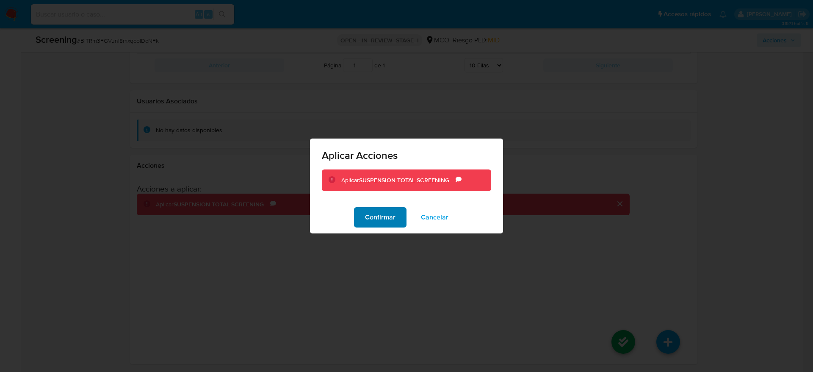
click at [382, 220] on span "Confirmar" at bounding box center [380, 217] width 30 height 19
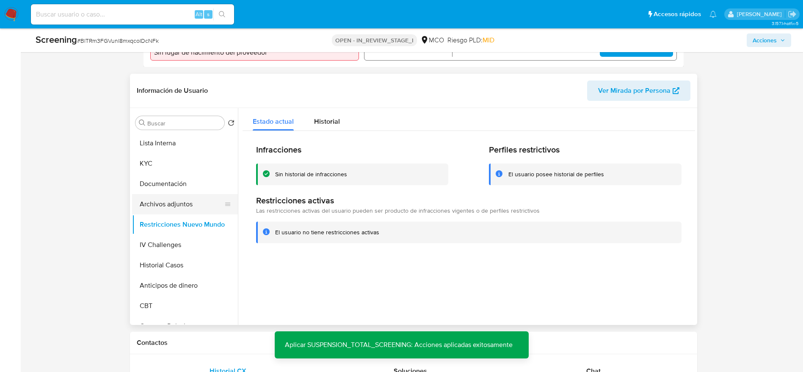
scroll to position [304, 0]
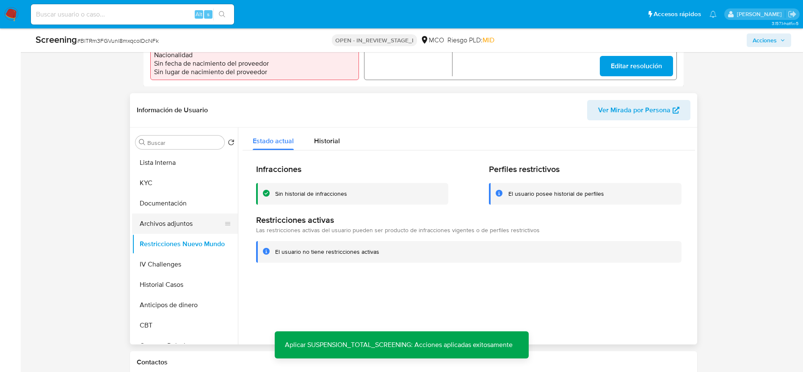
click at [187, 225] on button "Archivos adjuntos" at bounding box center [181, 223] width 99 height 20
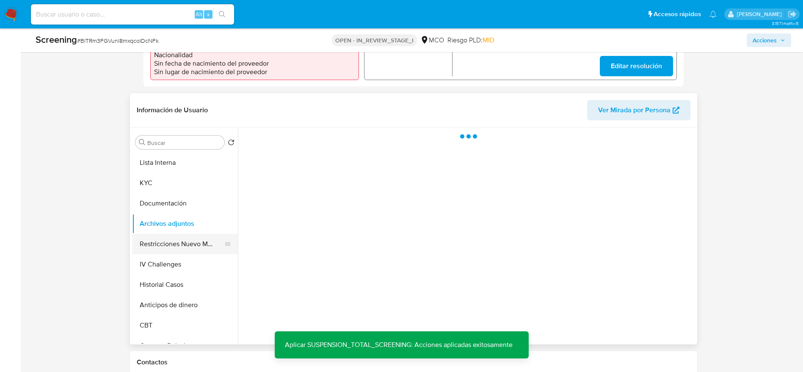
click at [182, 246] on button "Restricciones Nuevo Mundo" at bounding box center [181, 244] width 99 height 20
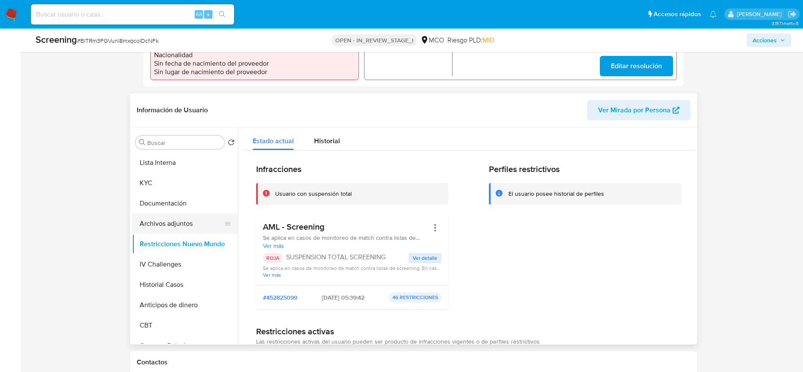
click at [177, 221] on button "Archivos adjuntos" at bounding box center [181, 223] width 99 height 20
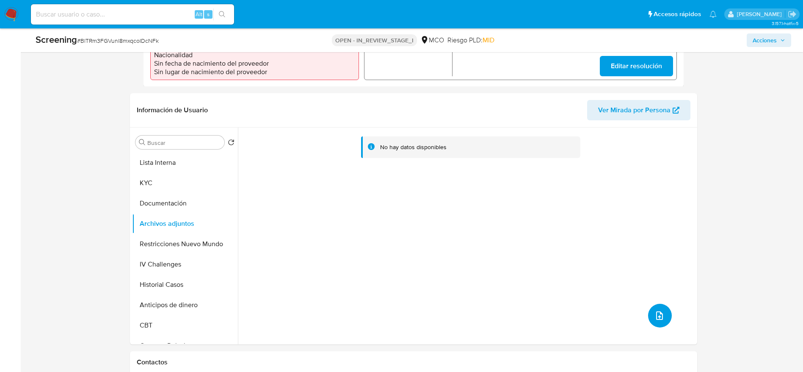
click at [657, 311] on icon "upload-file" at bounding box center [659, 315] width 7 height 8
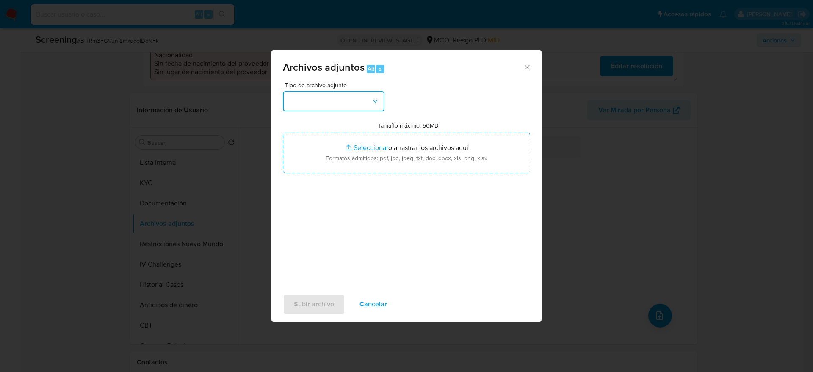
click at [349, 104] on button "button" at bounding box center [334, 101] width 102 height 20
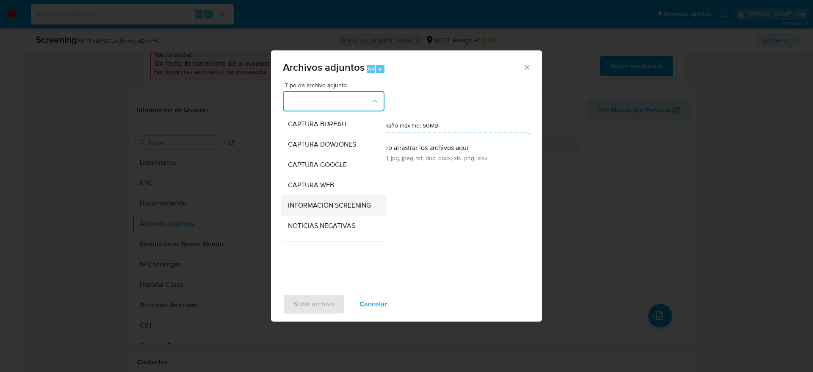
click at [313, 202] on span "INFORMACIÓN SCREENING" at bounding box center [329, 205] width 83 height 8
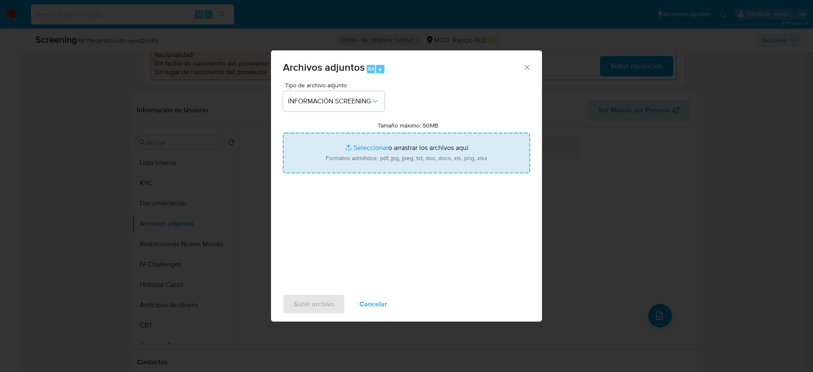
click at [415, 159] on input "Tamaño máximo: 50MB Seleccionar archivos" at bounding box center [406, 153] width 247 height 41
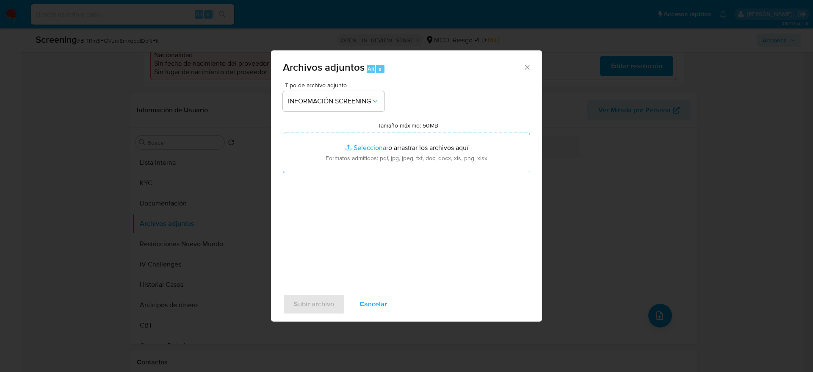
click at [370, 306] on span "Cancelar" at bounding box center [373, 304] width 28 height 19
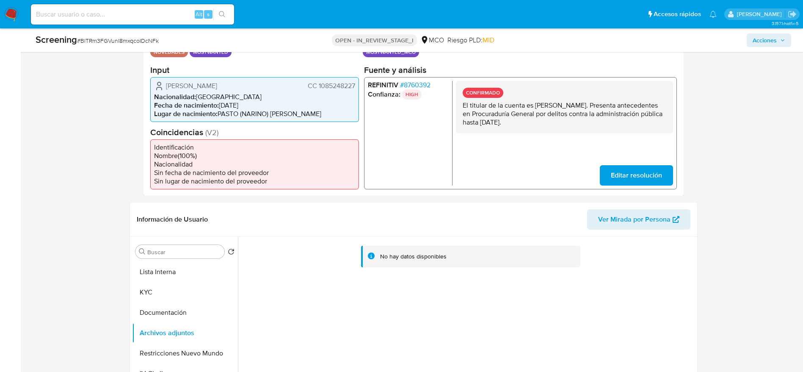
scroll to position [113, 0]
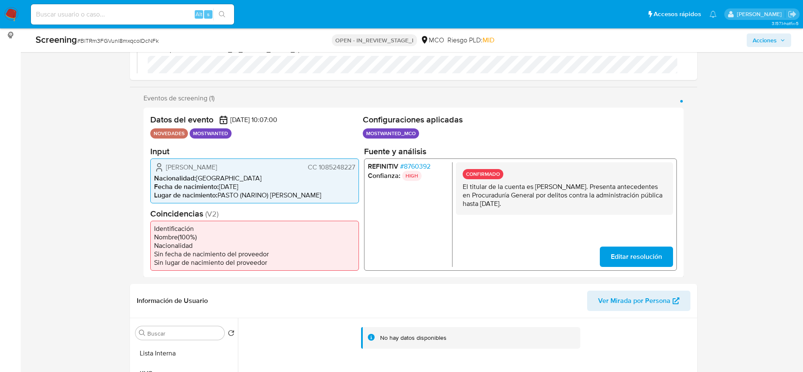
click at [330, 172] on div "William Fernando Martinez Melo CC 1085248227 Nacionalidad : Colombia Fecha de n…" at bounding box center [254, 180] width 209 height 45
click at [329, 172] on div "William Fernando Martinez Melo CC 1085248227 Nacionalidad : Colombia Fecha de n…" at bounding box center [254, 180] width 209 height 45
click at [324, 169] on span "CC 1085248227" at bounding box center [330, 167] width 47 height 8
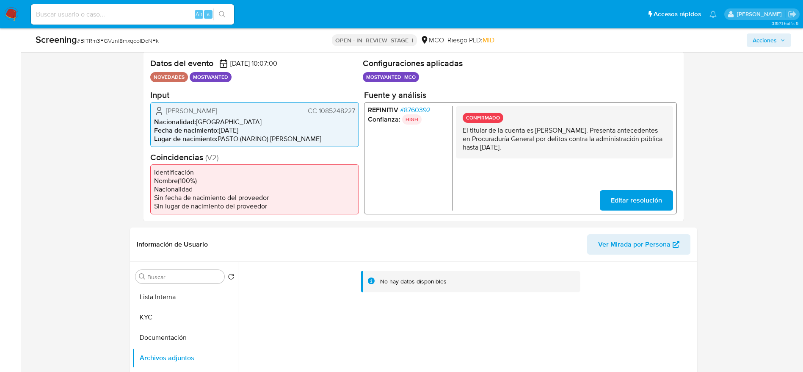
scroll to position [240, 0]
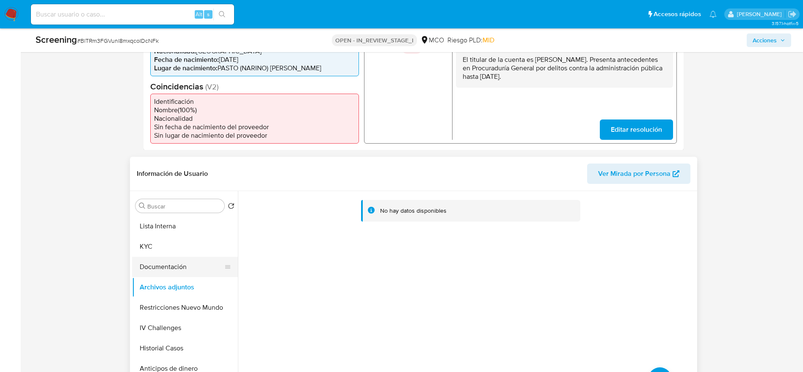
click at [197, 260] on button "Documentación" at bounding box center [181, 267] width 99 height 20
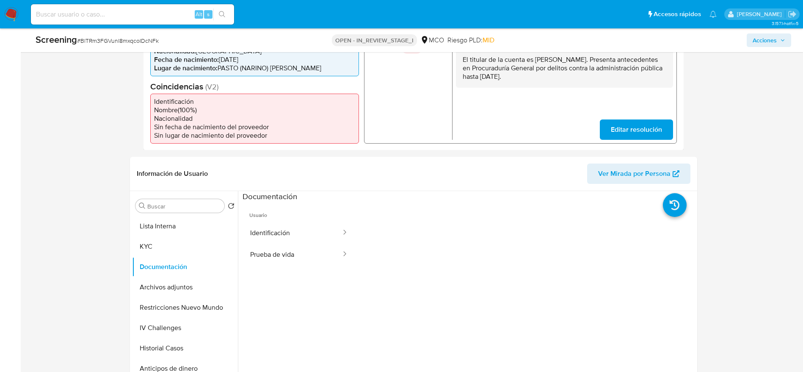
click at [301, 237] on button "Identificación" at bounding box center [293, 233] width 100 height 22
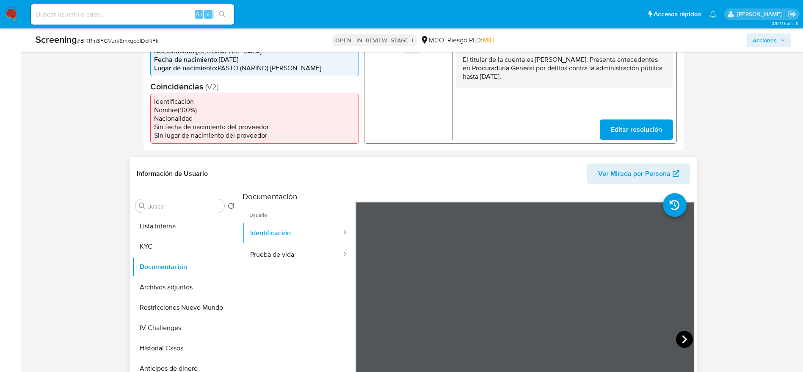
click at [682, 337] on icon at bounding box center [684, 339] width 5 height 8
click at [180, 288] on button "Archivos adjuntos" at bounding box center [181, 287] width 99 height 20
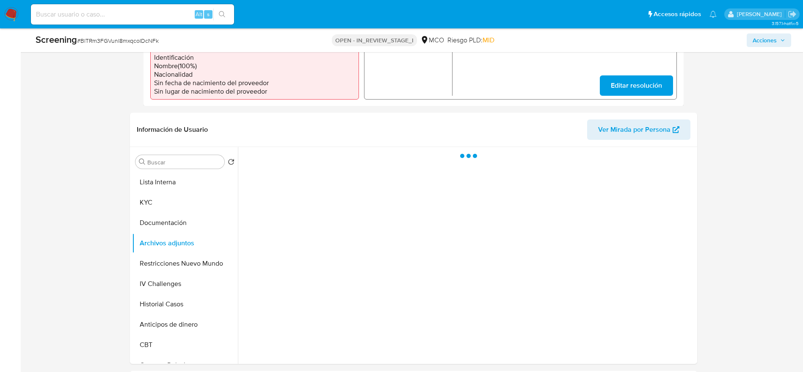
scroll to position [304, 0]
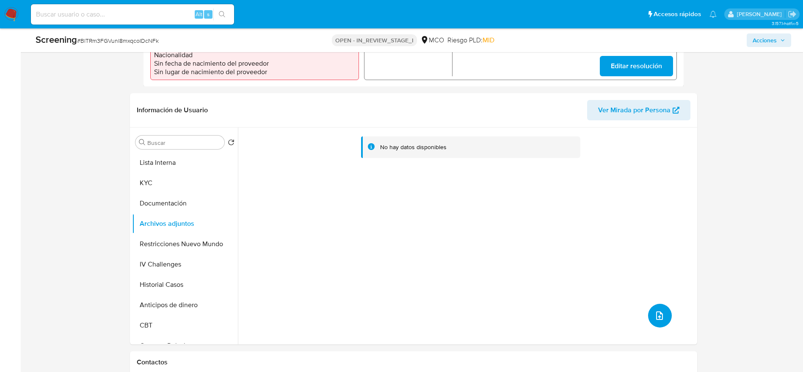
click at [657, 313] on icon "upload-file" at bounding box center [660, 315] width 10 height 10
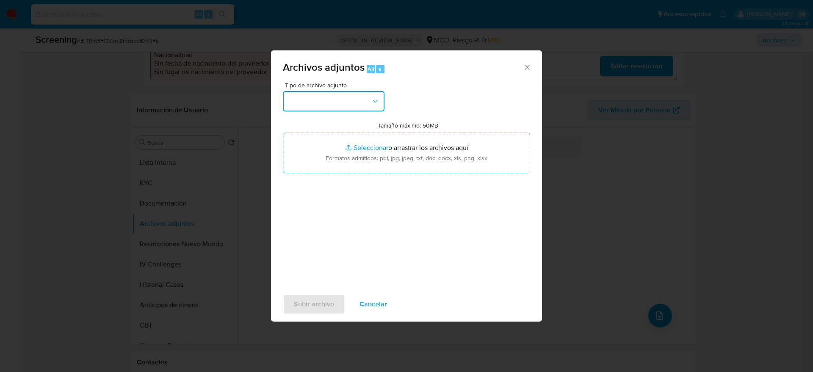
click at [344, 105] on button "button" at bounding box center [334, 101] width 102 height 20
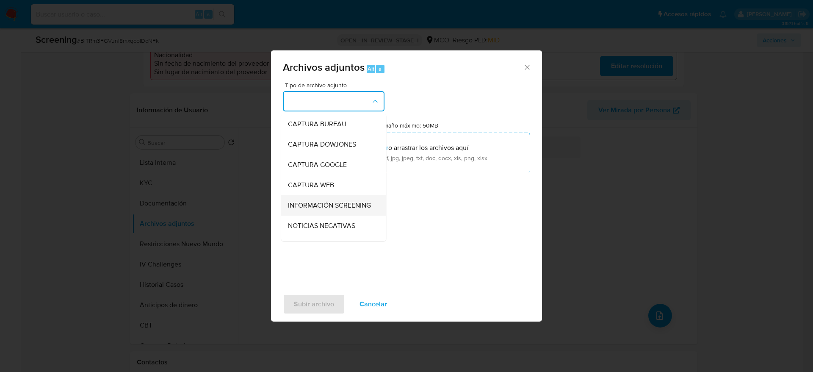
click at [350, 204] on span "INFORMACIÓN SCREENING" at bounding box center [329, 205] width 83 height 8
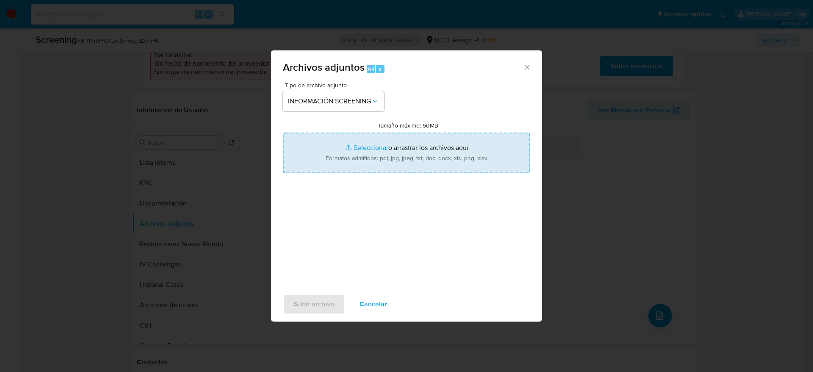
click at [348, 166] on input "Tamaño máximo: 50MB Seleccionar archivos" at bounding box center [406, 153] width 247 height 41
type input "C:\fakepath\CONTRALORIA.pdf"
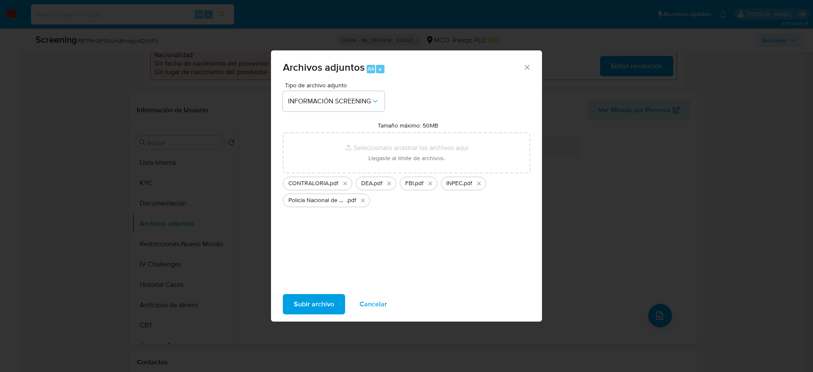
click at [325, 297] on span "Subir archivo" at bounding box center [314, 304] width 40 height 19
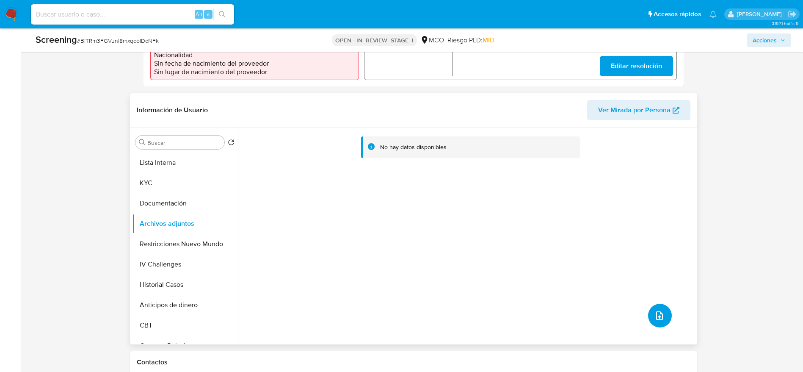
click at [661, 313] on icon "upload-file" at bounding box center [660, 315] width 10 height 10
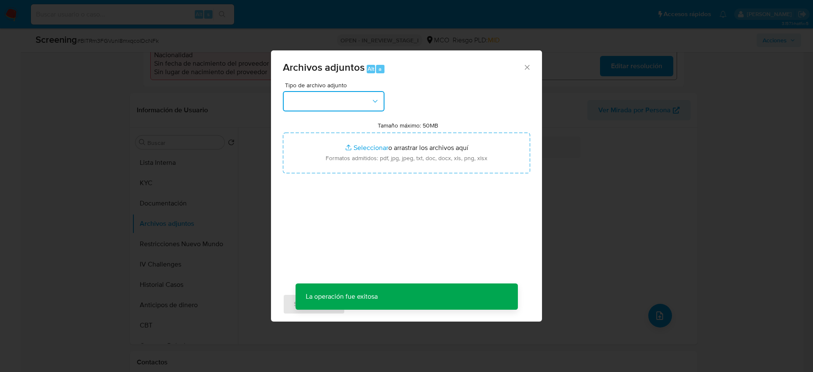
click at [371, 106] on button "button" at bounding box center [334, 101] width 102 height 20
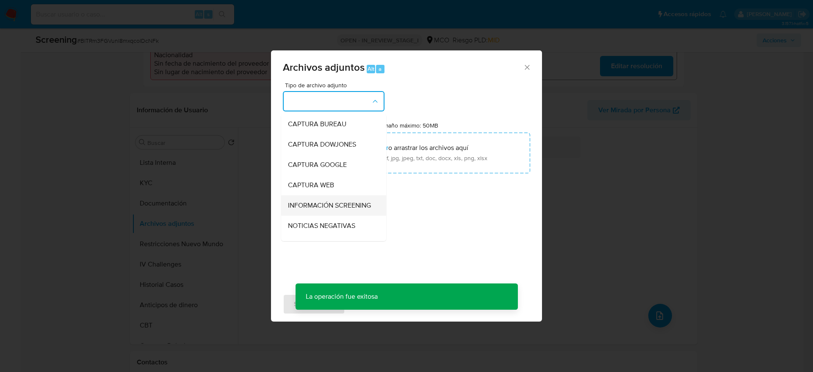
click at [331, 216] on div "INFORMACIÓN SCREENING" at bounding box center [331, 205] width 86 height 20
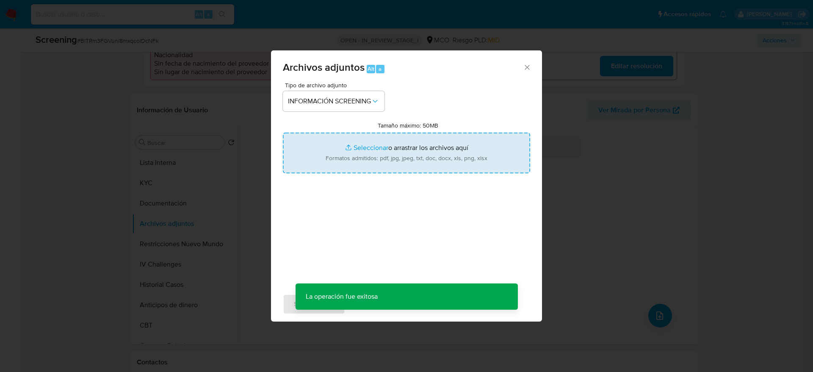
click at [383, 138] on input "Tamaño máximo: 50MB Seleccionar archivos" at bounding box center [406, 153] width 247 height 41
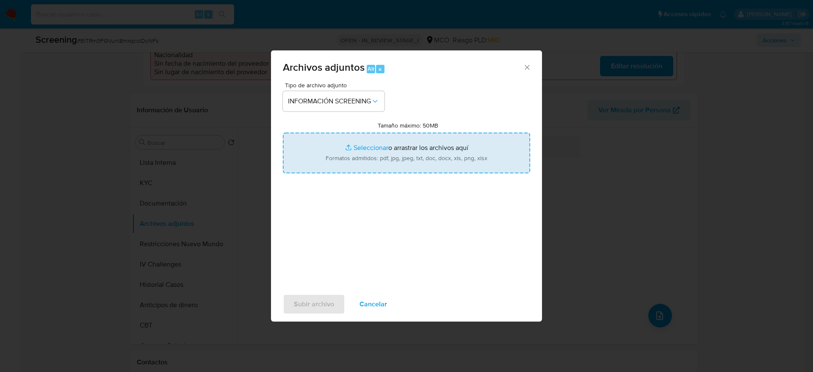
type input "C:\fakepath\_William Fernando Martinez Melo_ - Buscar con Google.pdf"
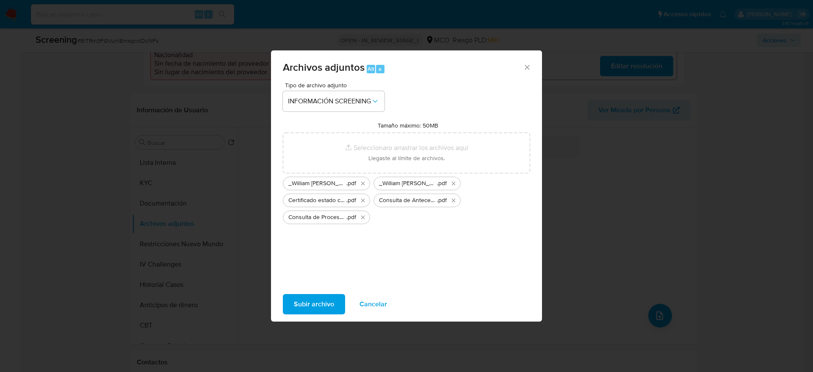
click at [313, 307] on span "Subir archivo" at bounding box center [314, 304] width 40 height 19
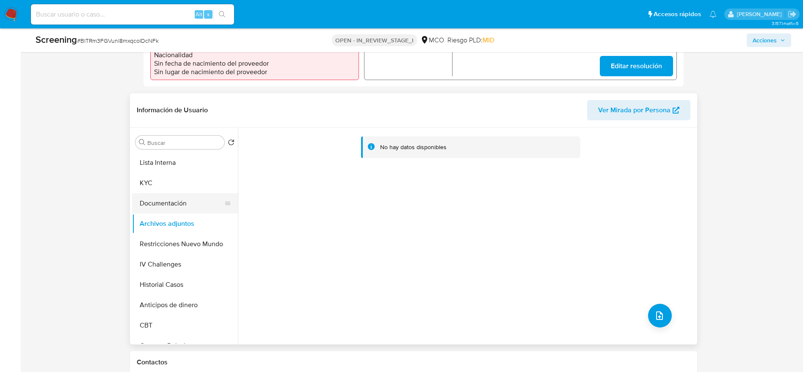
click at [202, 210] on button "Documentación" at bounding box center [181, 203] width 99 height 20
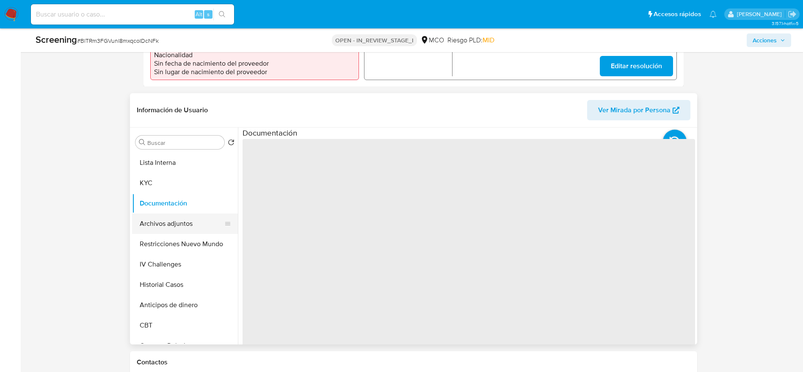
click at [207, 227] on button "Archivos adjuntos" at bounding box center [181, 223] width 99 height 20
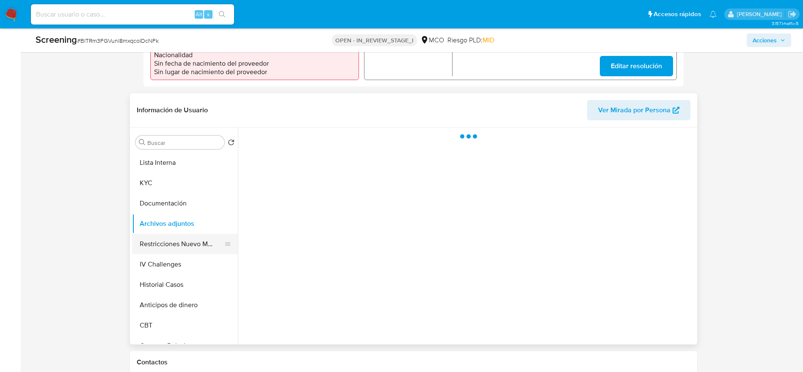
click at [209, 240] on button "Restricciones Nuevo Mundo" at bounding box center [181, 244] width 99 height 20
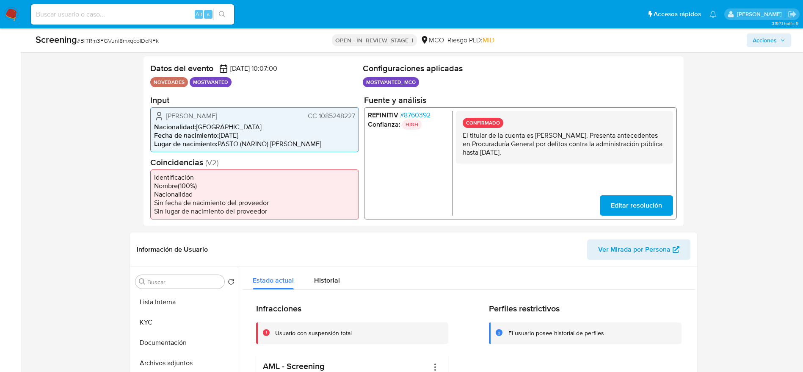
scroll to position [0, 0]
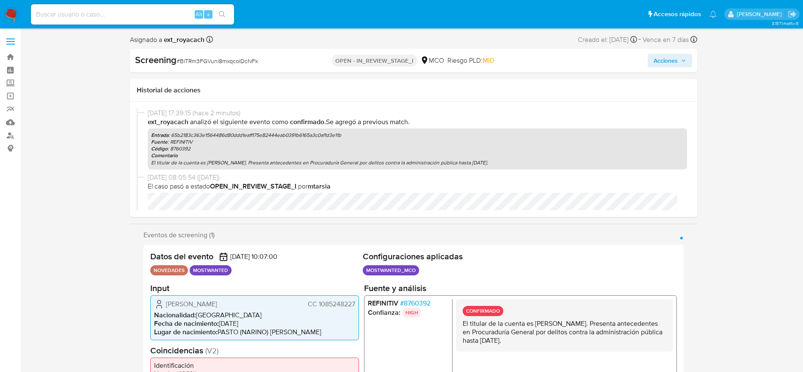
click at [681, 63] on icon "button" at bounding box center [683, 60] width 5 height 5
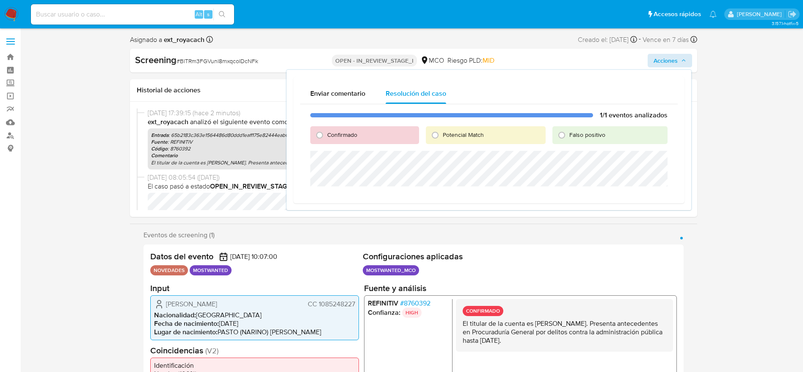
click at [454, 136] on span "Potencial Match" at bounding box center [463, 134] width 41 height 8
click at [442, 136] on input "Potencial Match" at bounding box center [436, 135] width 14 height 14
radio input "true"
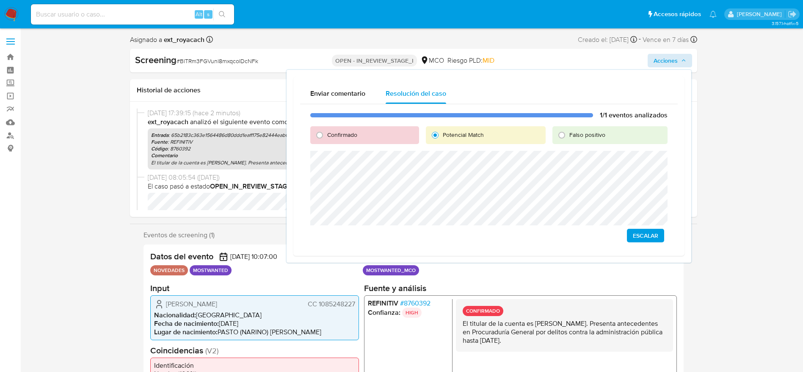
click at [637, 232] on span "Escalar" at bounding box center [645, 236] width 25 height 12
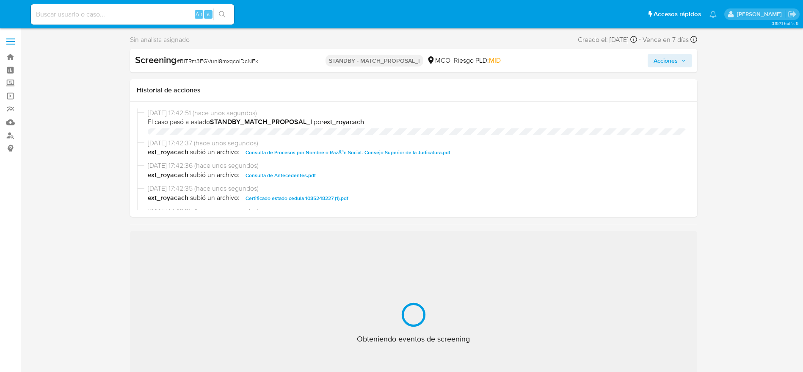
select select "10"
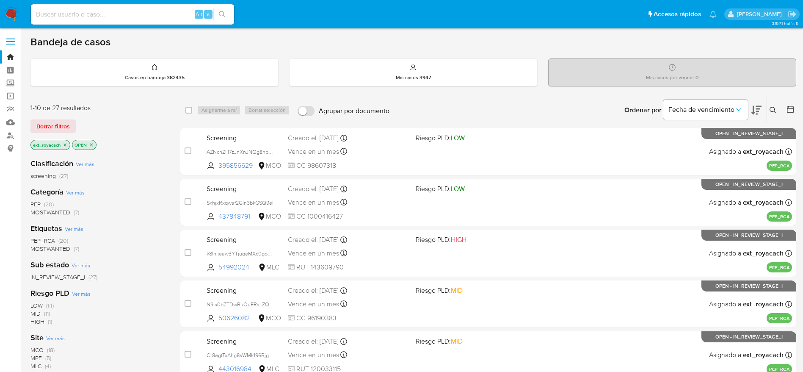
click at [54, 211] on span "MOSTWANTED" at bounding box center [50, 212] width 40 height 8
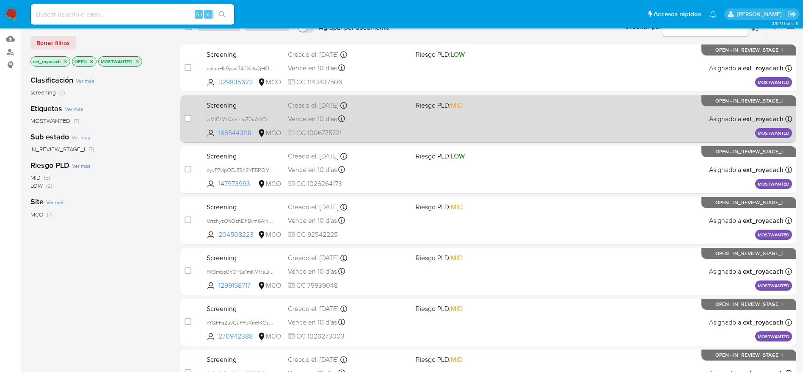
scroll to position [144, 0]
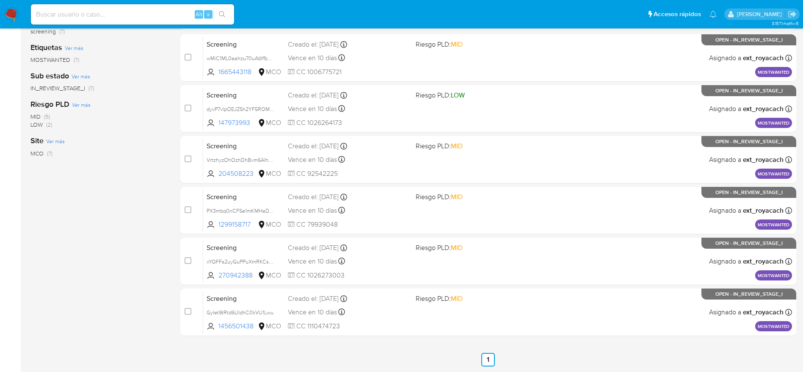
click at [404, 354] on ul "Anterior 1 Siguiente" at bounding box center [488, 360] width 616 height 14
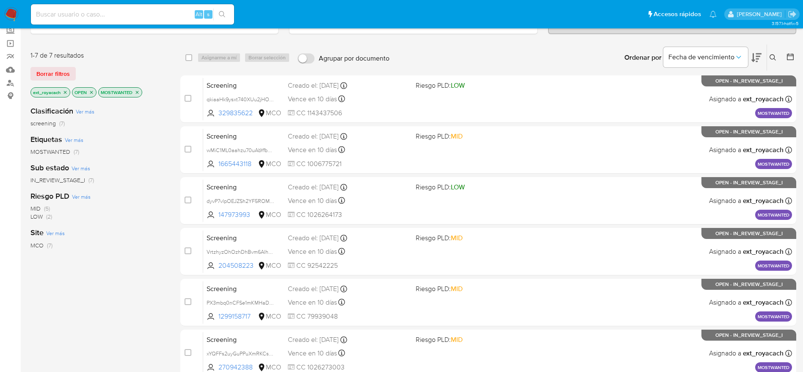
scroll to position [0, 0]
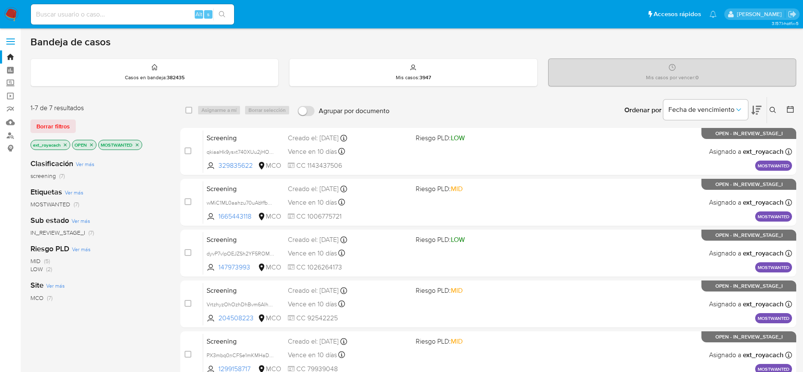
click at [139, 141] on p "MOSTWANTED" at bounding box center [120, 144] width 43 height 9
click at [137, 146] on icon "close-filter" at bounding box center [137, 144] width 3 height 3
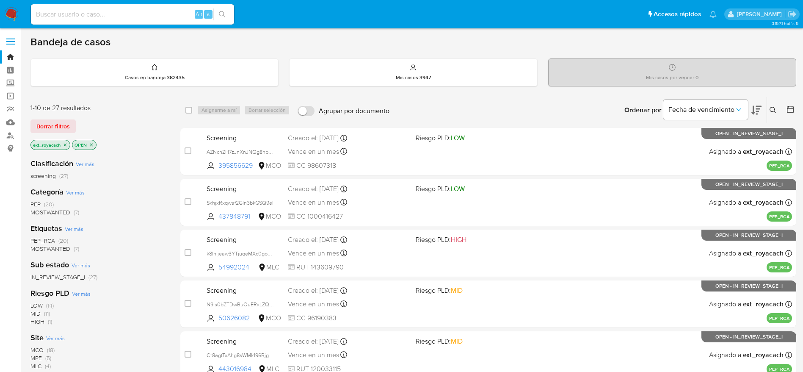
click at [47, 240] on span "PEP_RCA" at bounding box center [42, 240] width 25 height 8
click at [37, 305] on span "MCO" at bounding box center [36, 305] width 13 height 8
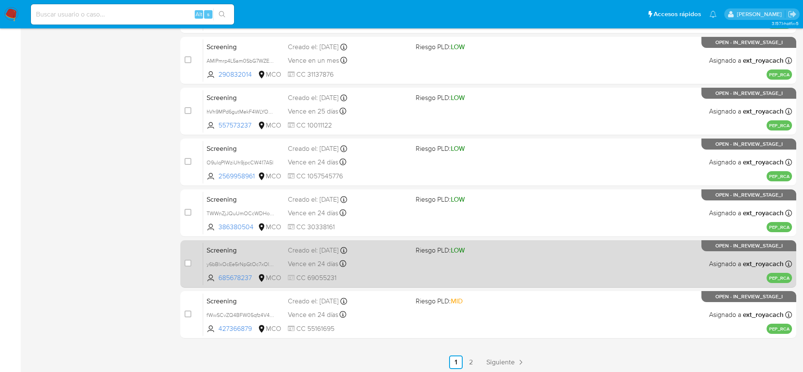
scroll to position [297, 0]
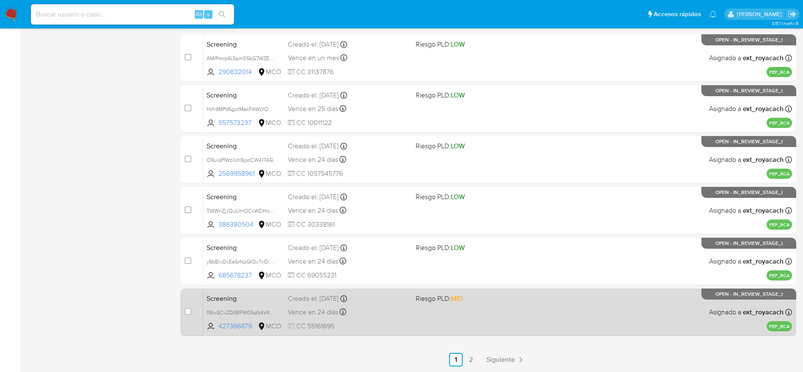
click at [390, 315] on div "Vence en 24 días Vence el 22/09/2025 07:09:40" at bounding box center [348, 311] width 121 height 11
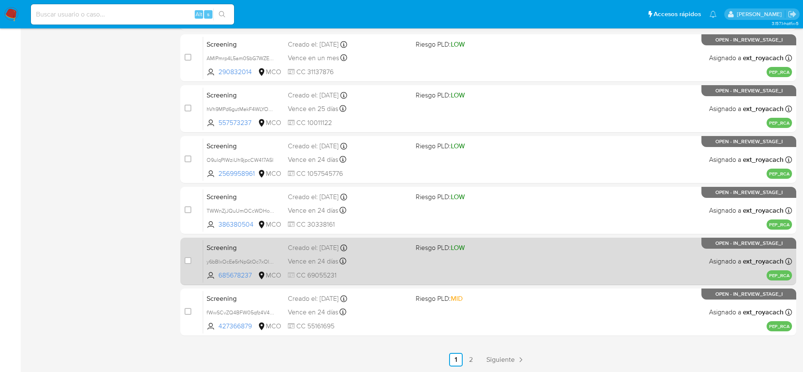
click at [356, 263] on div "Vence en 24 días Vence el 22/09/2025 11:54:00" at bounding box center [348, 260] width 121 height 11
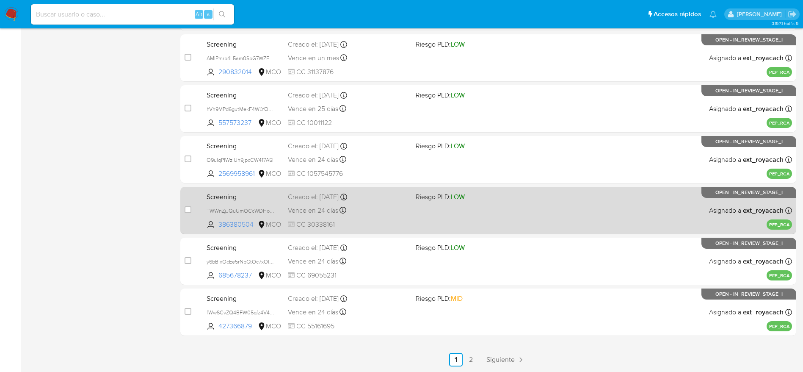
click at [306, 218] on div "Screening TWWnZjJQuUmOCcWDHoeQhmoC 386380504 MCO Riesgo PLD: LOW Creado el: 23/…" at bounding box center [497, 210] width 589 height 43
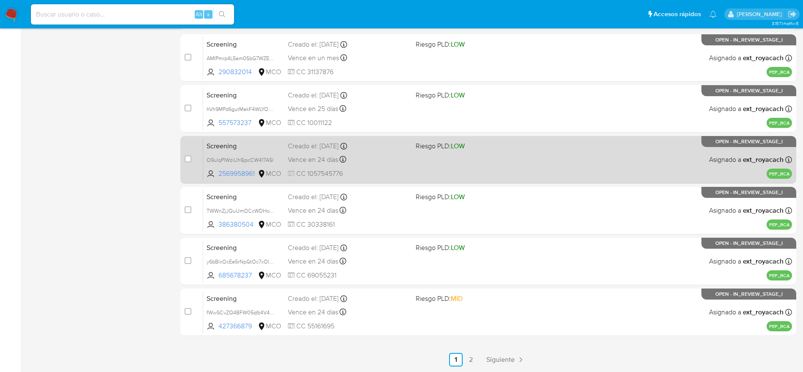
click at [326, 158] on span "Vence en 24 días" at bounding box center [313, 159] width 50 height 9
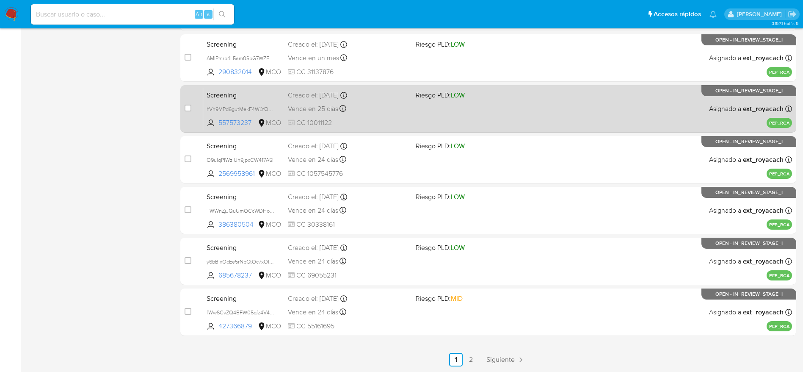
click at [384, 108] on div "Vence en 25 días Vence el 23/09/2025 12:13:45" at bounding box center [348, 108] width 121 height 11
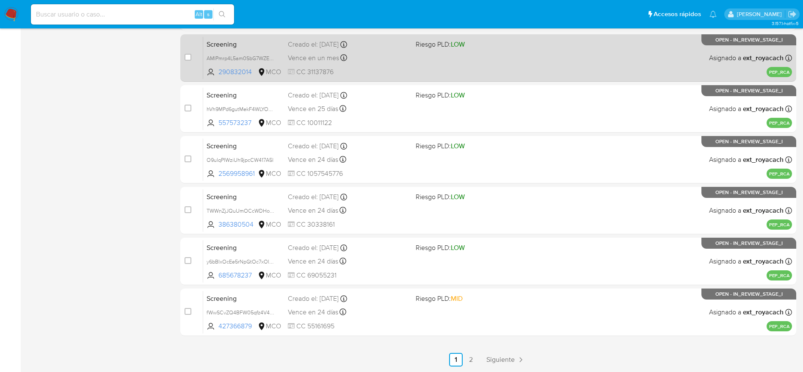
click at [328, 64] on div "Screening AMIPmrp4L5am0SbG7WZE9DGB 290832014 MCO Riesgo PLD: LOW Creado el: 26/…" at bounding box center [497, 57] width 589 height 43
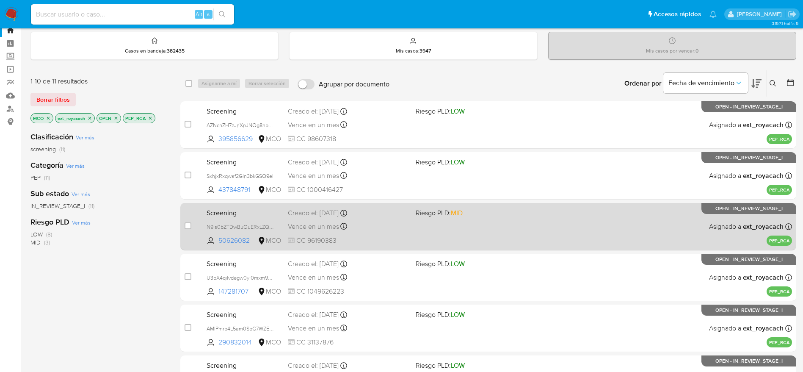
scroll to position [0, 0]
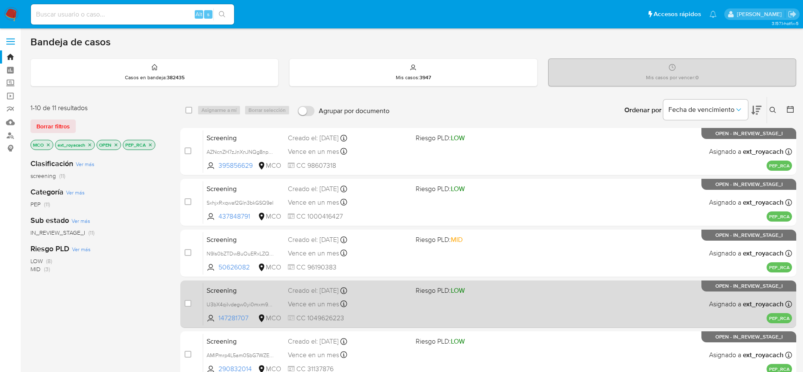
click at [338, 296] on div "Screening U3bX4qilvdegw0yi0mxm9Wth 147281707 MCO Riesgo PLD: LOW Creado el: 28/…" at bounding box center [497, 303] width 589 height 43
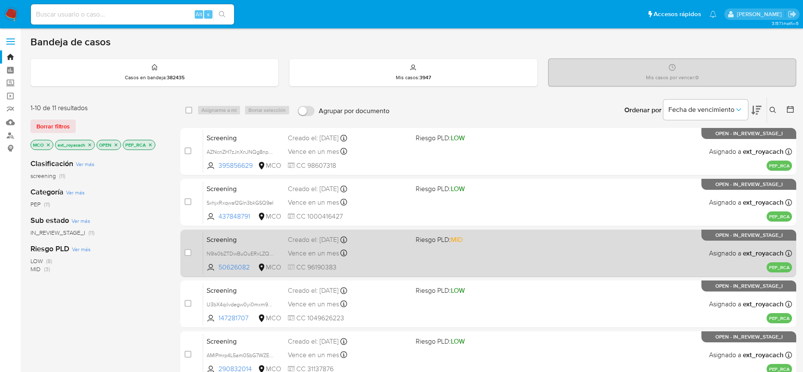
click at [312, 247] on div "Vence en un mes Vence el 28/09/2025 07:06:34" at bounding box center [348, 252] width 121 height 11
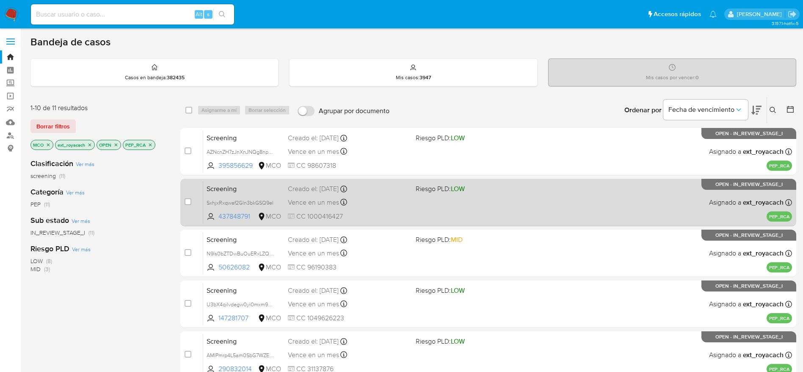
click at [341, 202] on icon at bounding box center [343, 202] width 7 height 7
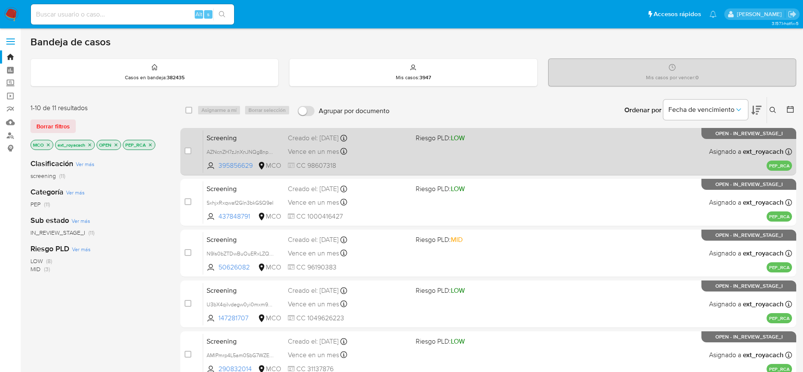
click at [384, 160] on div "Screening AZNcnZH7zJnXnJNQg8npO7Po 395856629 MCO Riesgo PLD: LOW Creado el: 29/…" at bounding box center [497, 151] width 589 height 43
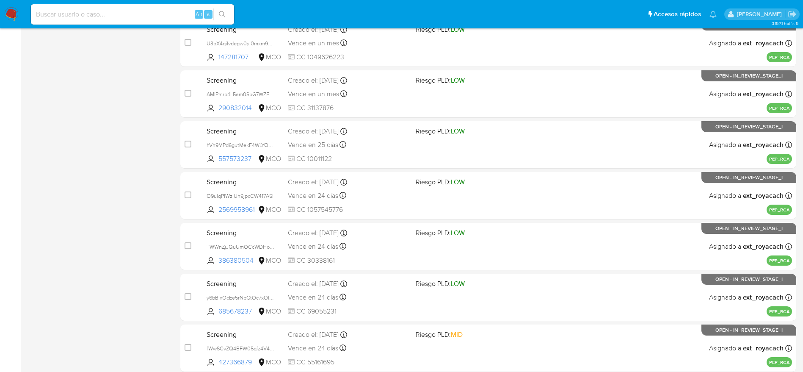
scroll to position [297, 0]
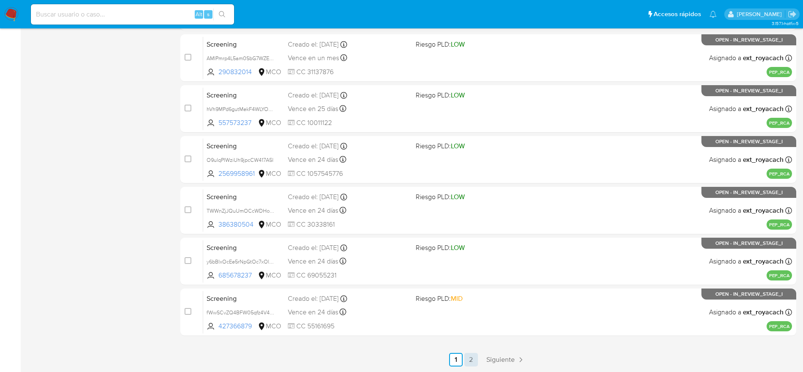
click at [467, 364] on link "2" at bounding box center [472, 360] width 14 height 14
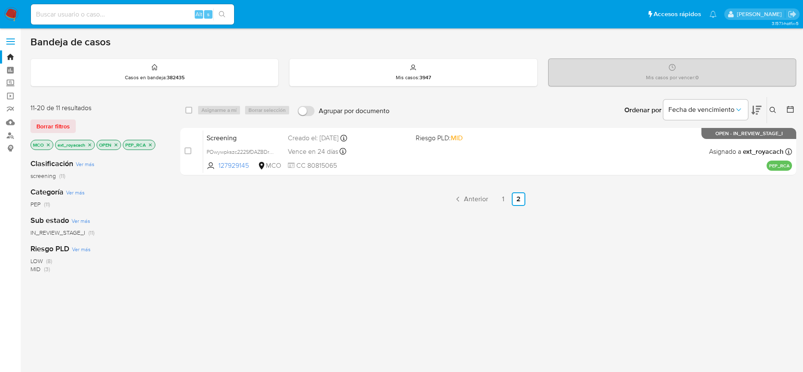
click at [340, 149] on div "Vence en 24 días" at bounding box center [348, 151] width 121 height 11
drag, startPoint x: 17, startPoint y: 8, endPoint x: 20, endPoint y: 3, distance: 5.9
click at [17, 8] on img at bounding box center [11, 14] width 14 height 14
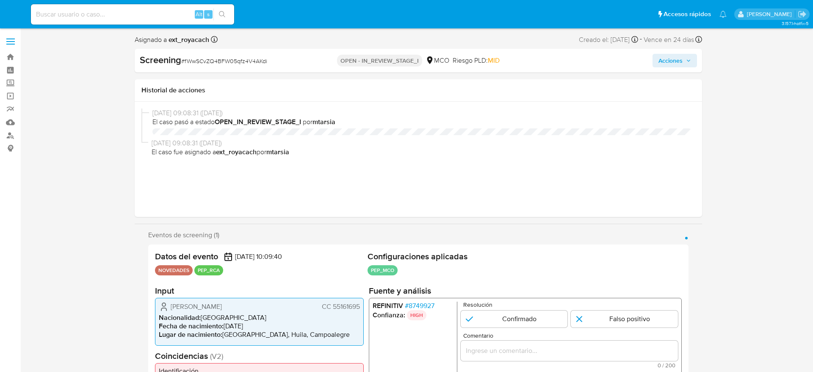
select select "10"
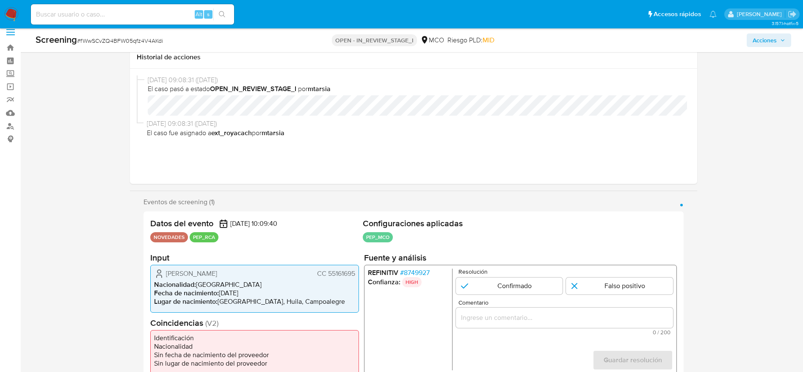
scroll to position [127, 0]
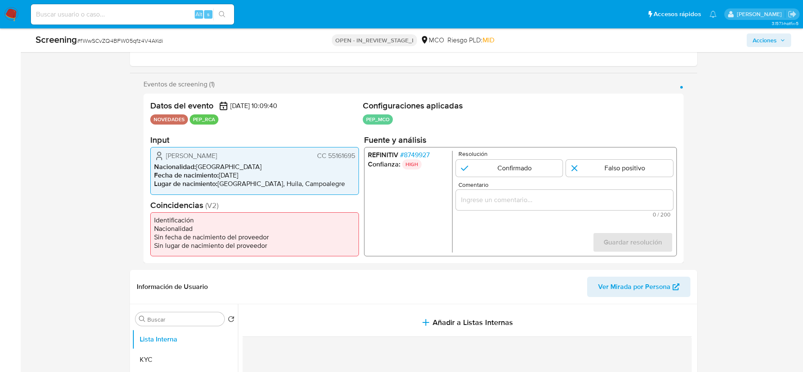
click at [418, 153] on span "# 8749927" at bounding box center [415, 155] width 30 height 8
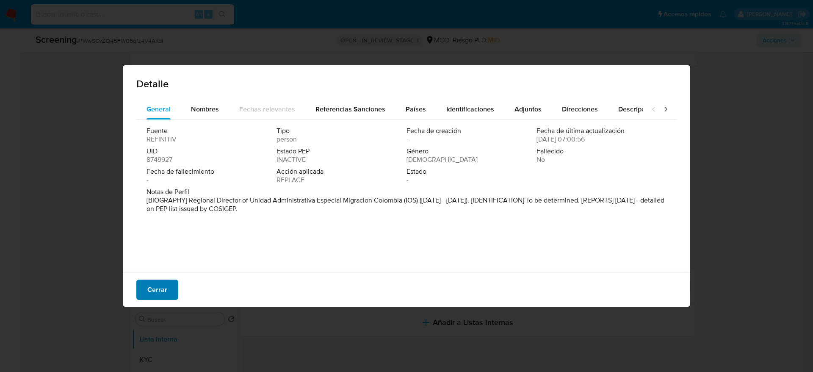
click at [163, 288] on span "Cerrar" at bounding box center [157, 289] width 20 height 19
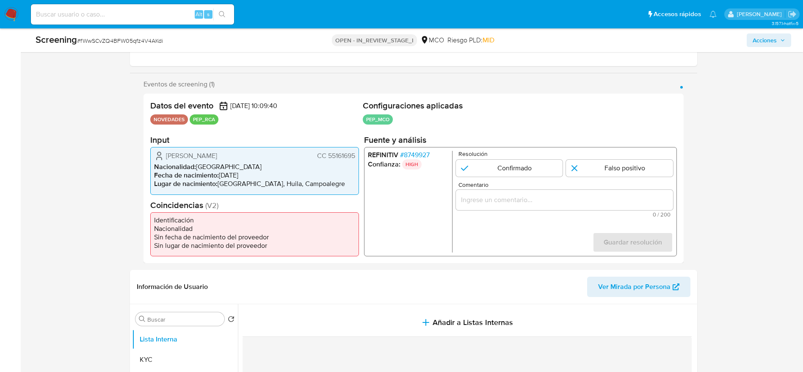
click at [131, 44] on span "# fWwSCvZQ4BFW05qfz4V4AKdi" at bounding box center [120, 40] width 86 height 8
copy span "fWwSCvZQ4BFW05qfz4V4AKdi"
drag, startPoint x: 161, startPoint y: 153, endPoint x: 353, endPoint y: 157, distance: 192.3
click at [353, 157] on div "[PERSON_NAME] CC 55161695" at bounding box center [254, 156] width 201 height 10
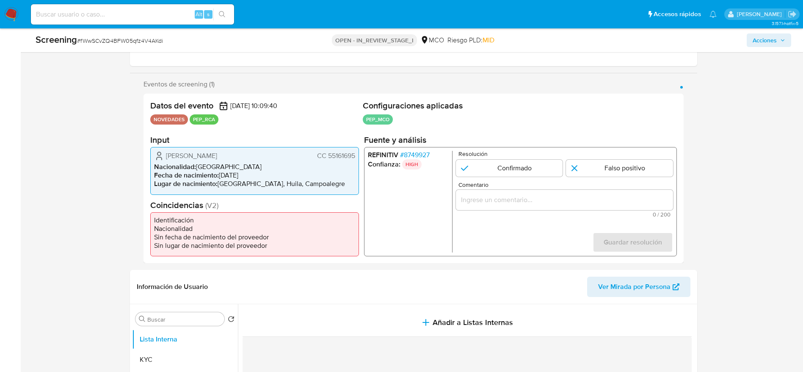
click at [161, 155] on icon "1 de 1" at bounding box center [159, 156] width 10 height 10
drag, startPoint x: 161, startPoint y: 155, endPoint x: 358, endPoint y: 156, distance: 196.5
click at [358, 156] on div "[PERSON_NAME] CC 55161695 Nacionalidad : [DEMOGRAPHIC_DATA] Fecha de nacimiento…" at bounding box center [254, 170] width 209 height 47
click at [420, 154] on span "# 8749927" at bounding box center [415, 155] width 30 height 8
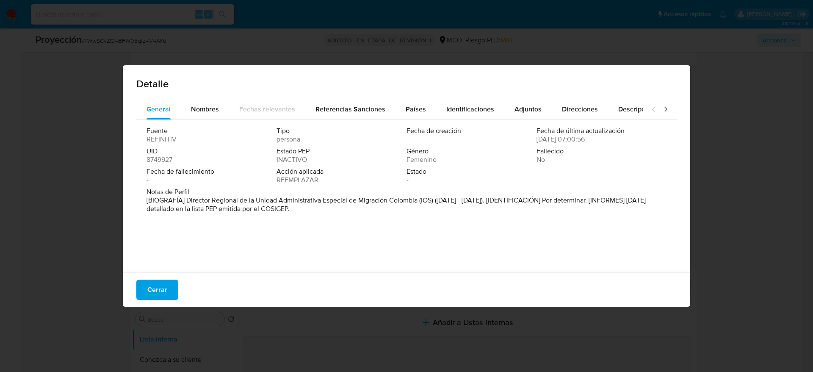
drag, startPoint x: 190, startPoint y: 198, endPoint x: 530, endPoint y: 200, distance: 340.0
click at [530, 200] on font "[BIOGRAFÍA] Director Regional de la Unidad Administrativa Especial de Migración…" at bounding box center [398, 204] width 503 height 18
click at [149, 280] on span "Cerrar" at bounding box center [157, 289] width 20 height 19
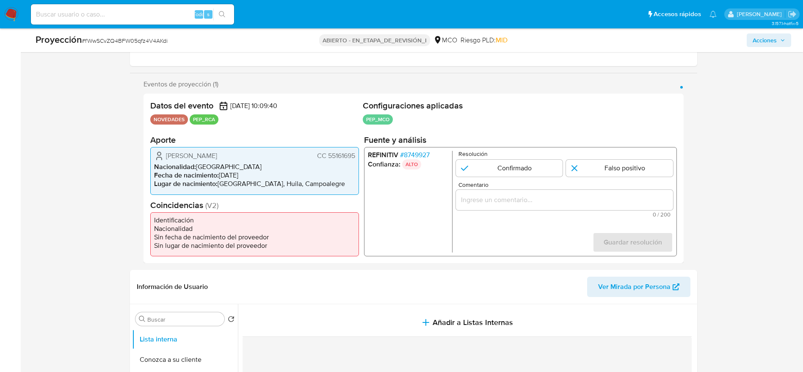
click at [478, 206] on div "1 de 1" at bounding box center [564, 200] width 217 height 20
click at [478, 196] on input "Comentario" at bounding box center [564, 199] width 217 height 11
paste input "Caso generado sobre el usuario Perdomo Leyton Elizabeth. Se desempeñó como Dire…"
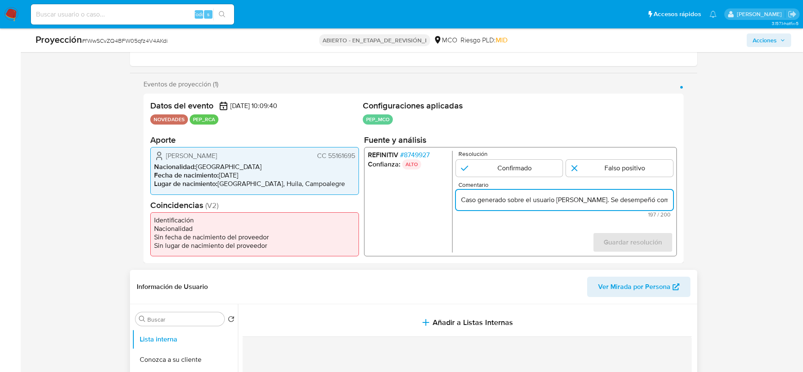
scroll to position [0, 407]
type input "Caso generado sobre el usuario Perdomo Leyton Elizabeth. Se desempeñó como Dire…"
click at [500, 172] on input "1 de 1" at bounding box center [509, 168] width 107 height 17
radio input "true"
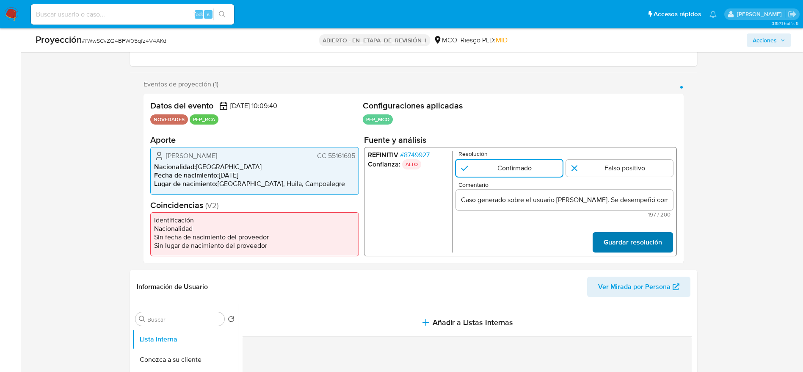
click at [612, 249] on span "Guardar resolución" at bounding box center [632, 242] width 58 height 19
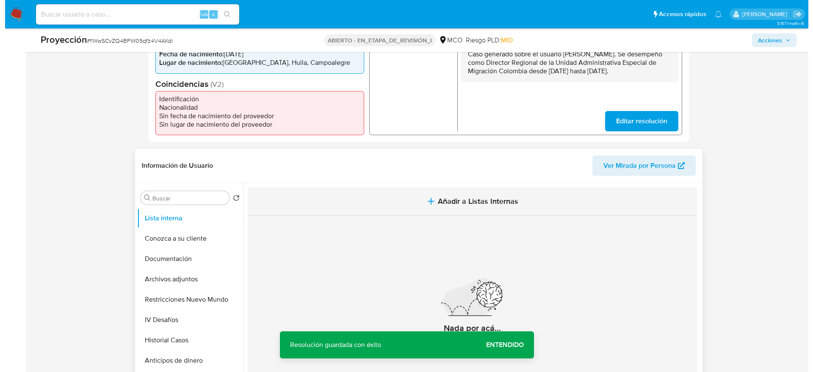
scroll to position [254, 0]
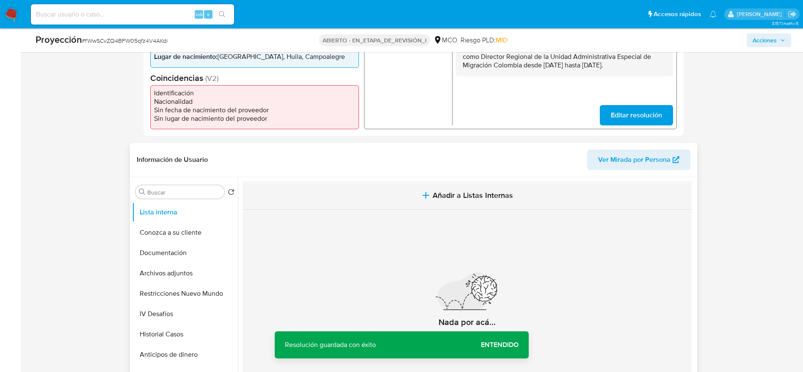
click at [406, 185] on button "Añadir a Listas Internas" at bounding box center [467, 195] width 449 height 28
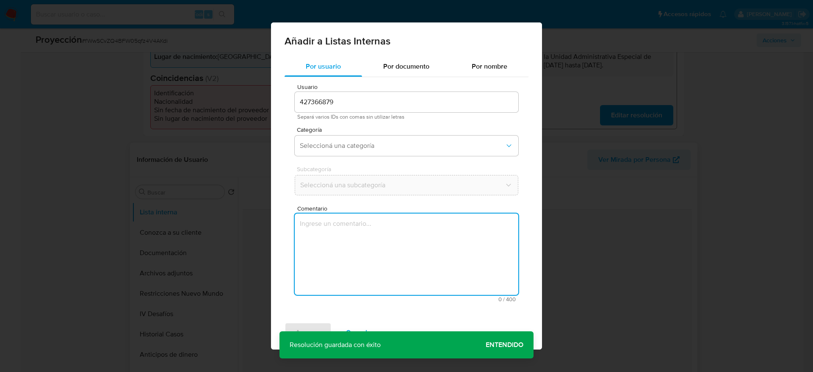
click at [420, 255] on textarea "Comentario" at bounding box center [407, 253] width 224 height 81
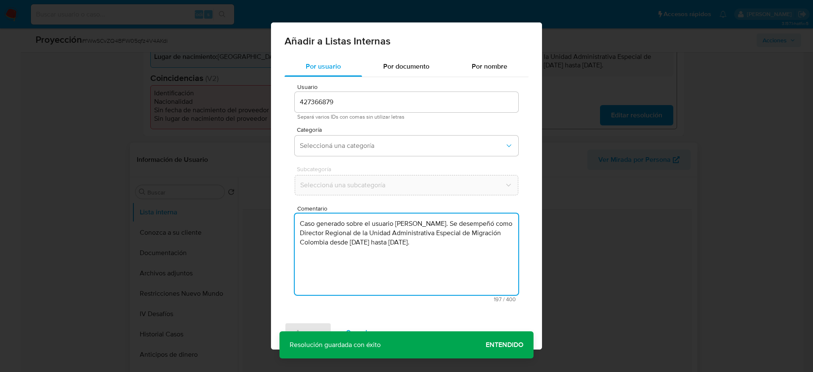
type textarea "Caso generado sobre el usuario Perdomo Leyton Elizabeth. Se desempeñó como Dire…"
click at [376, 129] on span "Categoría" at bounding box center [409, 130] width 224 height 6
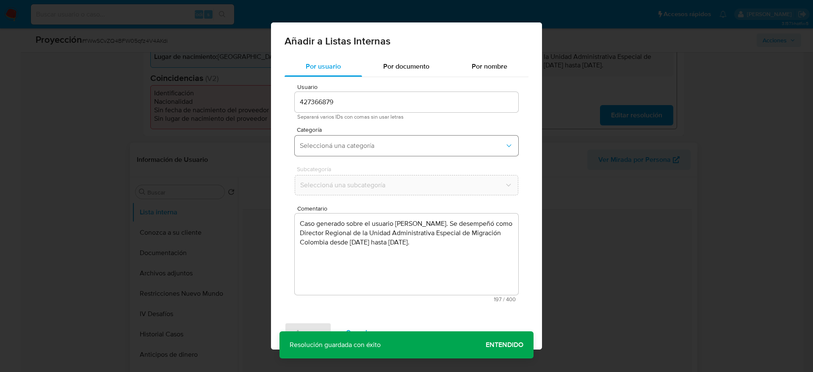
click at [375, 140] on button "Seleccioná una categoría" at bounding box center [407, 146] width 224 height 20
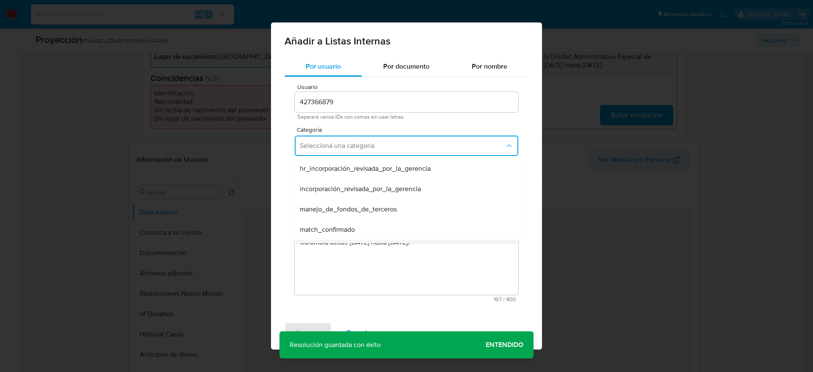
scroll to position [64, 0]
click at [339, 165] on span "match_confirmado" at bounding box center [327, 166] width 55 height 8
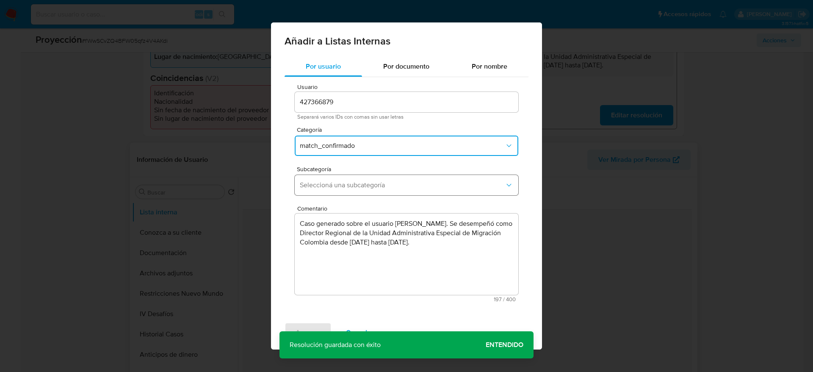
click at [340, 187] on span "Seleccioná una subcategoría" at bounding box center [402, 185] width 205 height 8
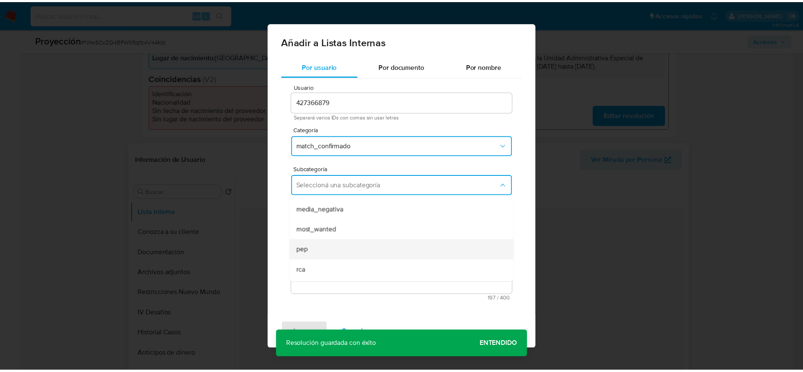
scroll to position [58, 0]
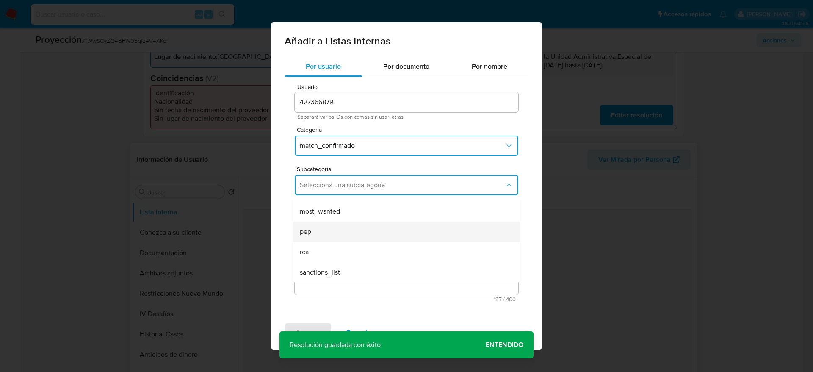
click at [321, 223] on div "pep" at bounding box center [404, 231] width 208 height 20
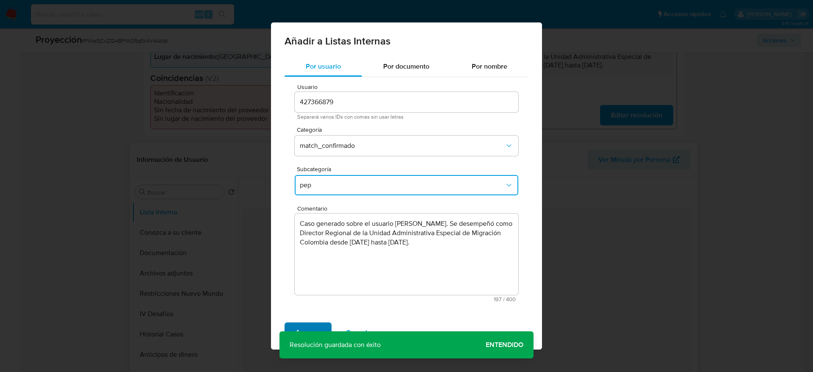
click at [306, 327] on span "Agregar" at bounding box center [308, 332] width 25 height 19
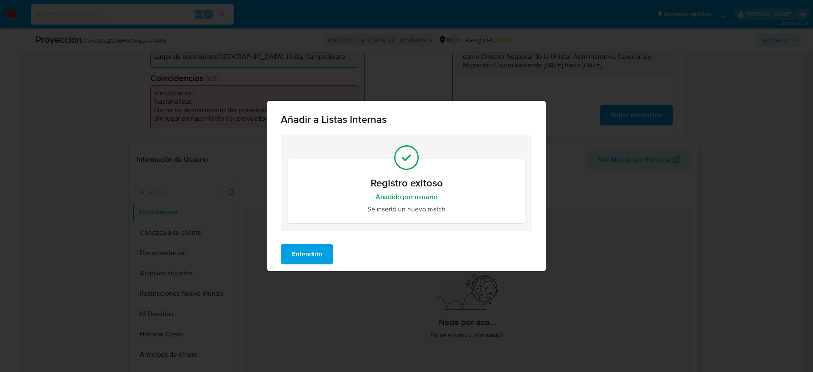
click at [324, 249] on button "Entendido" at bounding box center [307, 254] width 53 height 20
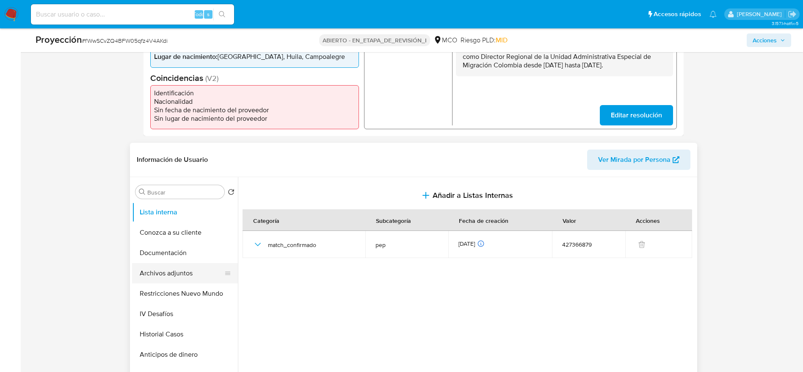
click at [178, 265] on button "Archivos adjuntos" at bounding box center [181, 273] width 99 height 20
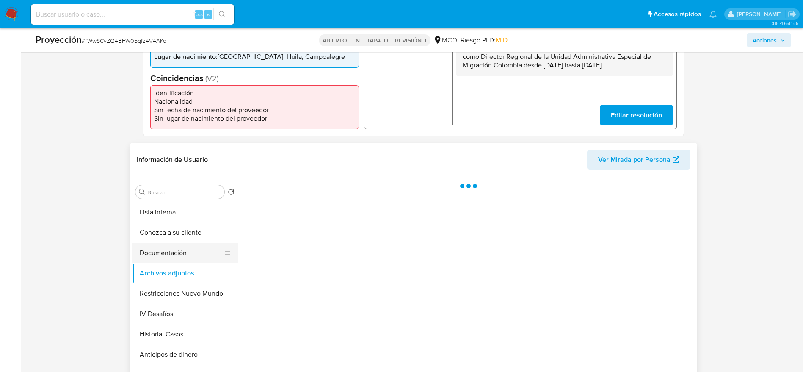
click at [171, 249] on button "Documentación" at bounding box center [181, 253] width 99 height 20
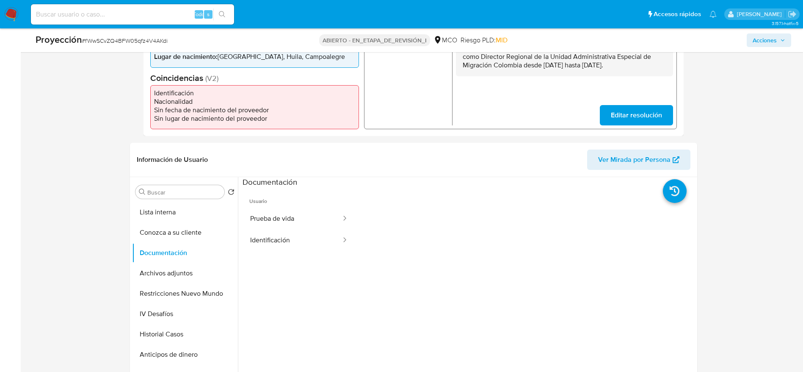
click at [273, 208] on button "Prueba de vida" at bounding box center [293, 219] width 100 height 22
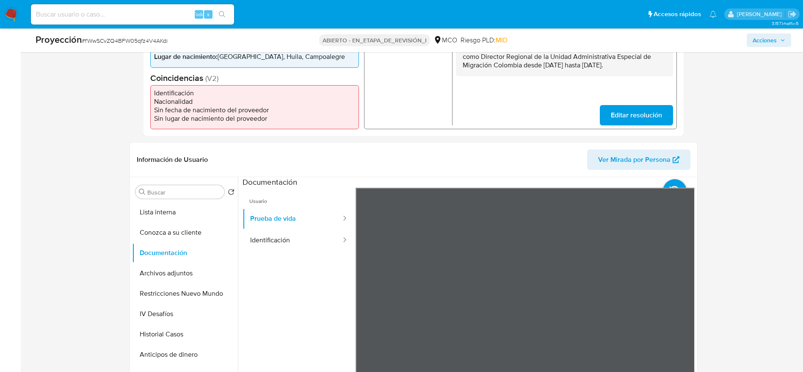
scroll to position [27, 0]
click at [321, 234] on button "Identificación" at bounding box center [293, 241] width 100 height 22
click at [164, 273] on button "Archivos adjuntos" at bounding box center [181, 273] width 99 height 20
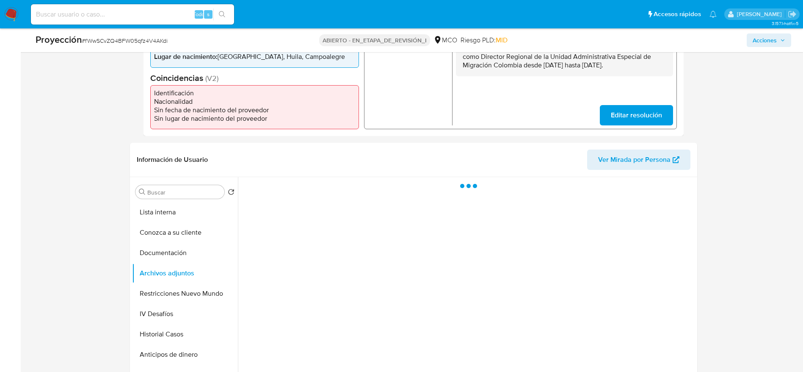
scroll to position [318, 0]
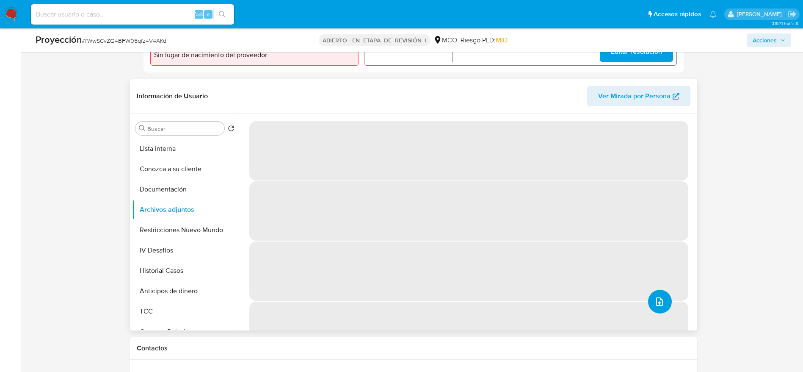
click at [655, 312] on button "upload-file" at bounding box center [660, 302] width 24 height 24
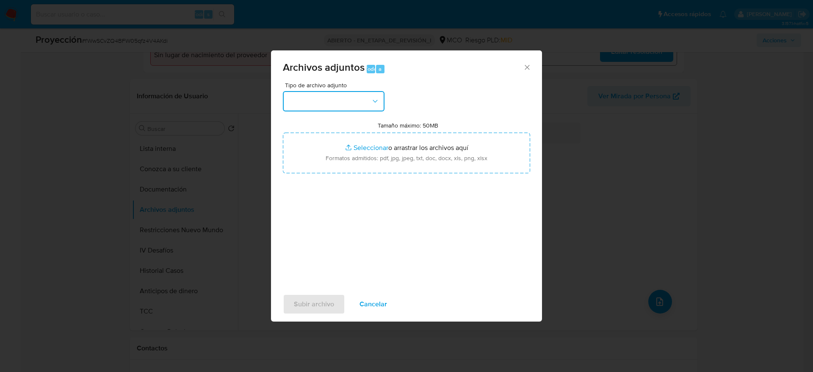
click at [346, 109] on button "button" at bounding box center [334, 101] width 102 height 20
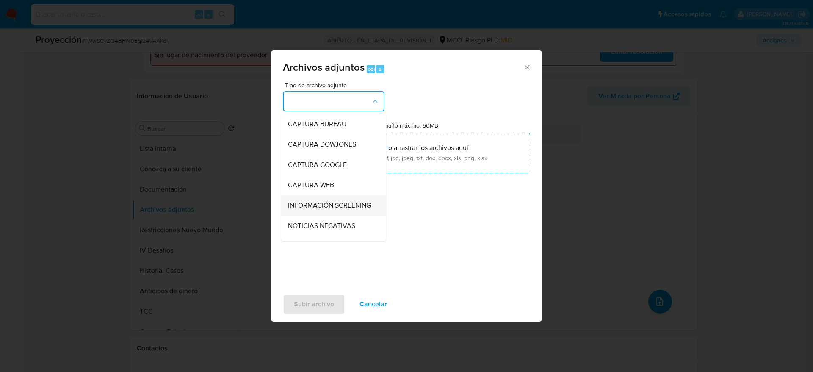
click at [305, 210] on span "INFORMACIÓN SCREENING" at bounding box center [329, 205] width 83 height 8
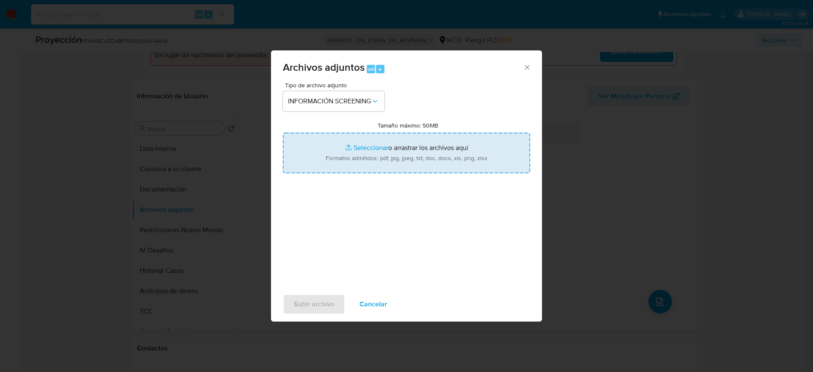
click at [289, 148] on input "Tamaño máximo: 50MB Seleccionar archivos" at bounding box center [406, 153] width 247 height 41
type input "C:\fakepath\_Perdomo Leyton Elizabeth_ - Buscar con Google.pdf"
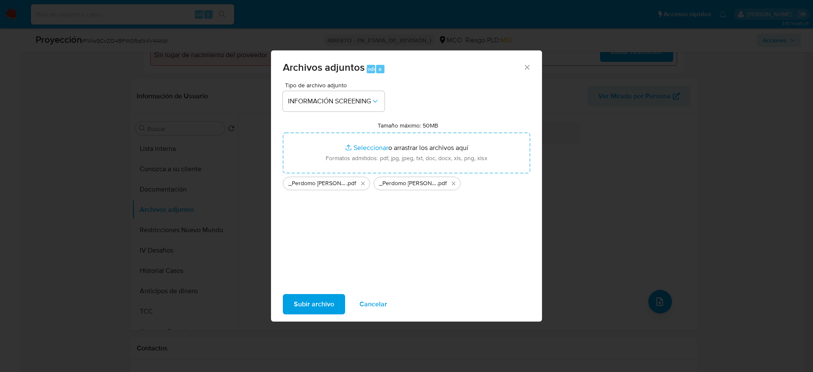
click at [321, 301] on span "Subir archivo" at bounding box center [314, 304] width 40 height 19
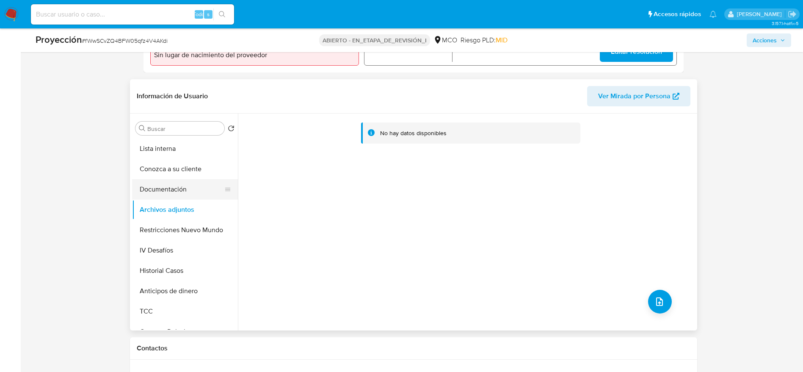
click at [166, 182] on button "Documentación" at bounding box center [181, 189] width 99 height 20
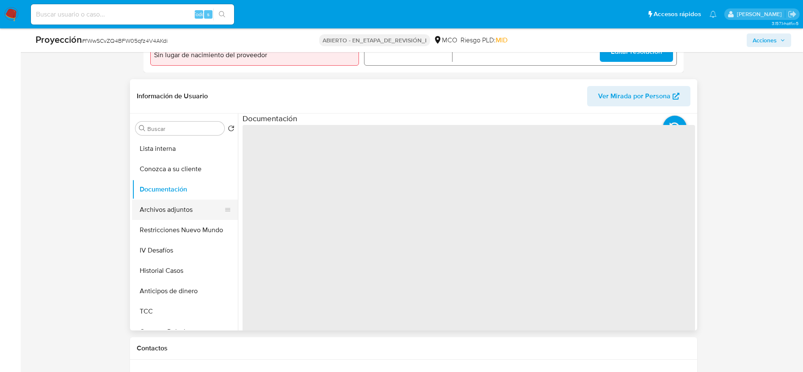
click at [165, 207] on button "Archivos adjuntos" at bounding box center [181, 209] width 99 height 20
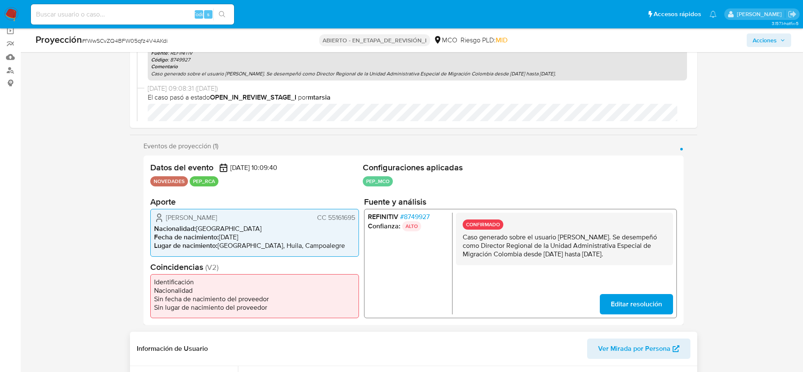
scroll to position [0, 0]
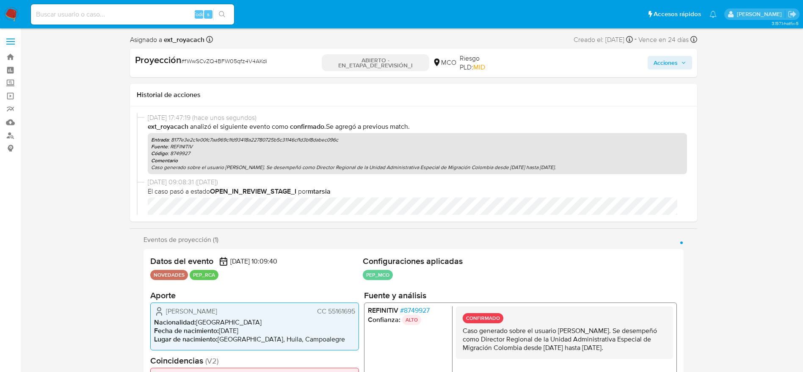
click at [671, 68] on span "Acciones" at bounding box center [666, 63] width 24 height 14
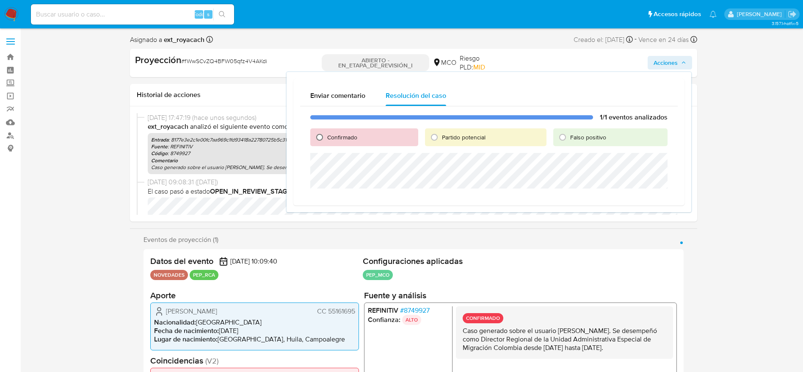
click at [313, 133] on div "Confirmado" at bounding box center [364, 137] width 108 height 18
click at [318, 135] on input "Confirmado" at bounding box center [320, 137] width 14 height 14
radio input "true"
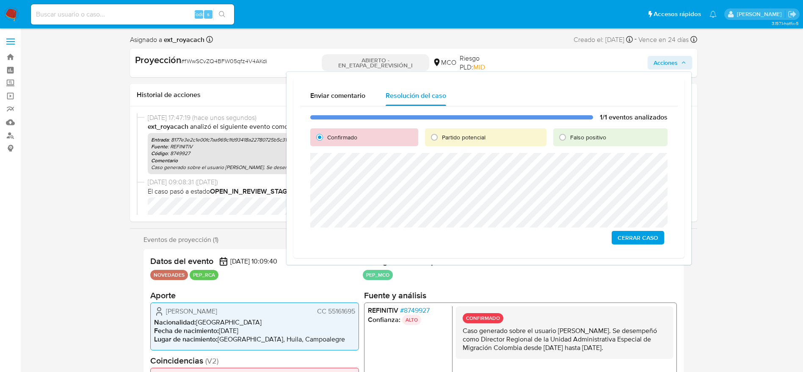
click at [633, 235] on span "Cerrar Caso" at bounding box center [638, 238] width 41 height 12
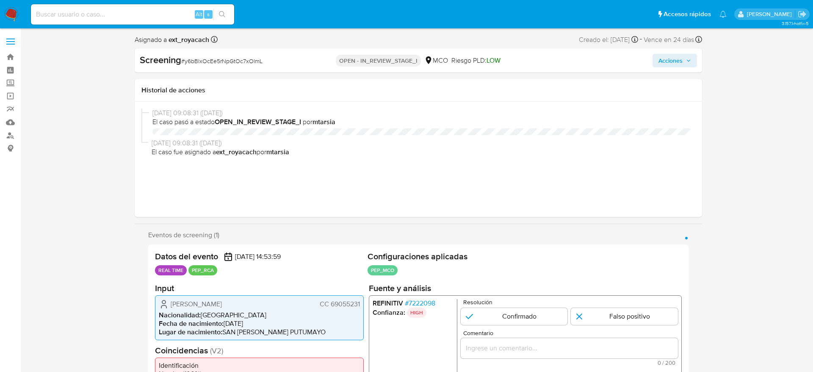
select select "10"
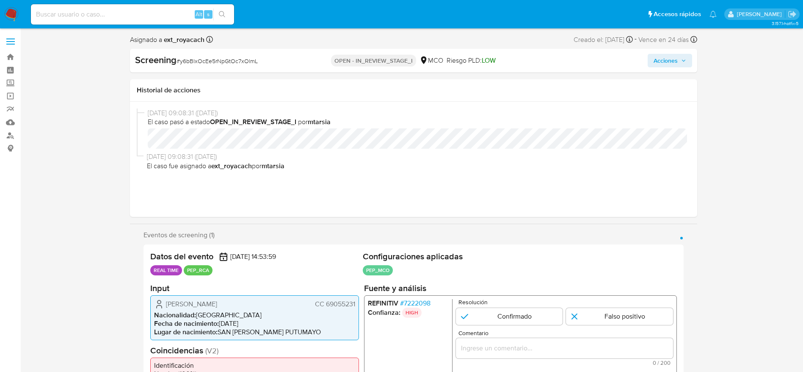
scroll to position [127, 0]
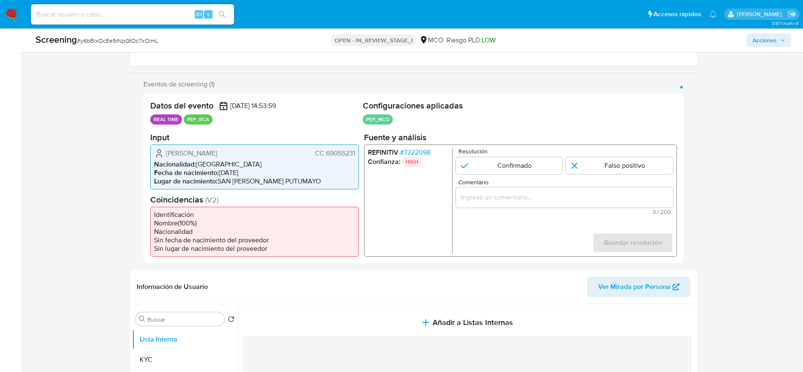
click at [414, 152] on span "# 7222098" at bounding box center [415, 152] width 30 height 8
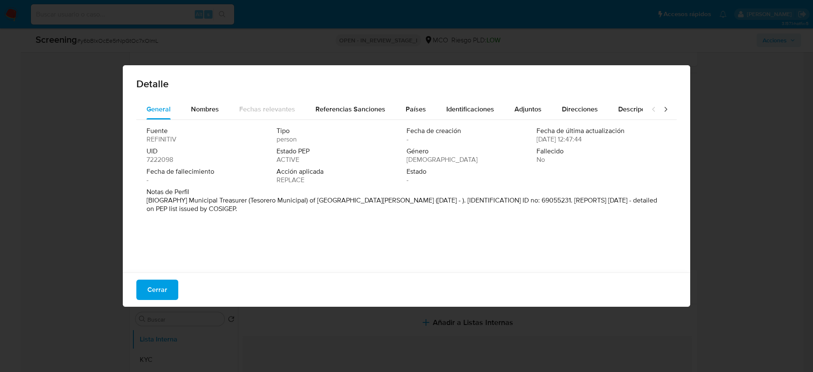
click at [417, 94] on div "Detalle" at bounding box center [406, 82] width 567 height 34
click at [417, 101] on div "Países" at bounding box center [416, 109] width 20 height 20
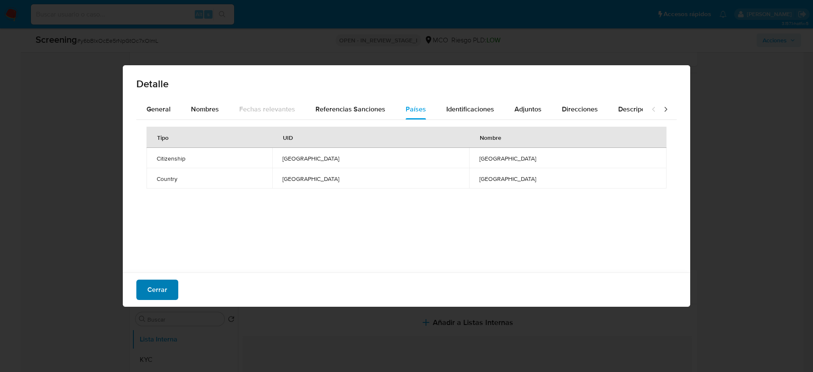
click at [160, 283] on span "Cerrar" at bounding box center [157, 289] width 20 height 19
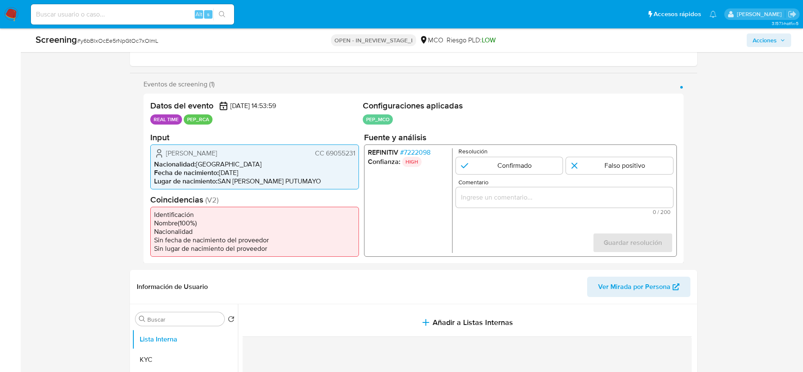
click at [124, 40] on span "# y6bBlxOcEe5rNpGtOc7xOlmL" at bounding box center [117, 40] width 81 height 8
copy span "y6bBlxOcEe5rNpGtOc7xOlmL"
drag, startPoint x: 173, startPoint y: 152, endPoint x: 357, endPoint y: 152, distance: 183.8
click at [357, 152] on div "Yeny Marcela Andrade Ortega CC 69055231 Nacionalidad : Colombia Fecha de nacimi…" at bounding box center [254, 166] width 209 height 45
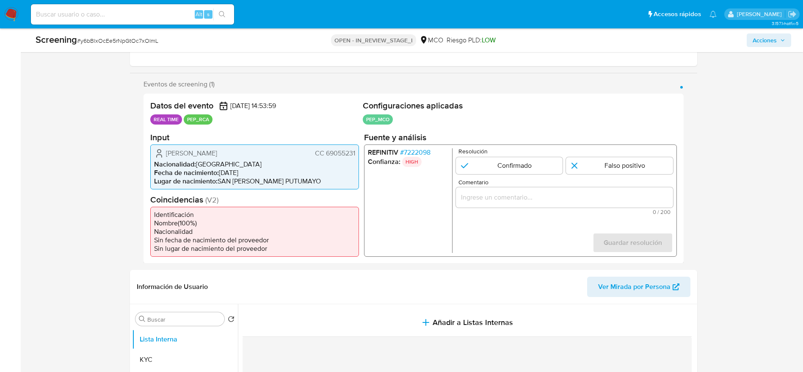
click at [421, 149] on span "# 7222098" at bounding box center [415, 152] width 30 height 8
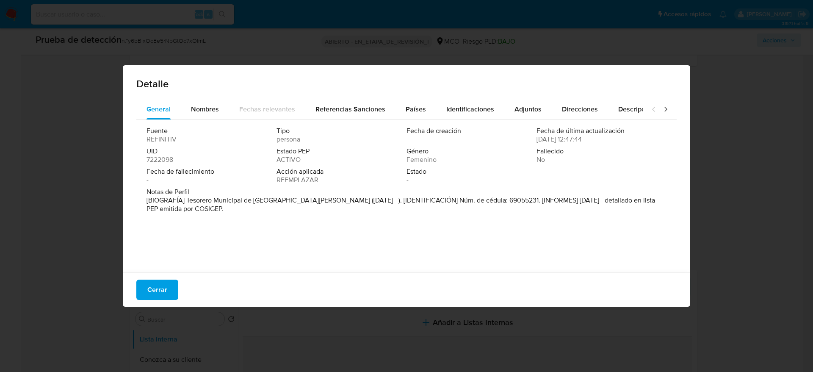
drag, startPoint x: 186, startPoint y: 203, endPoint x: 326, endPoint y: 197, distance: 140.7
click at [326, 197] on font "[BIOGRAFÍA] Tesorero Municipal de San Francisco (Oct 2022 - ). [IDENTIFICACIÓN]…" at bounding box center [401, 204] width 509 height 18
click at [165, 289] on font "Cerrar" at bounding box center [157, 289] width 20 height 20
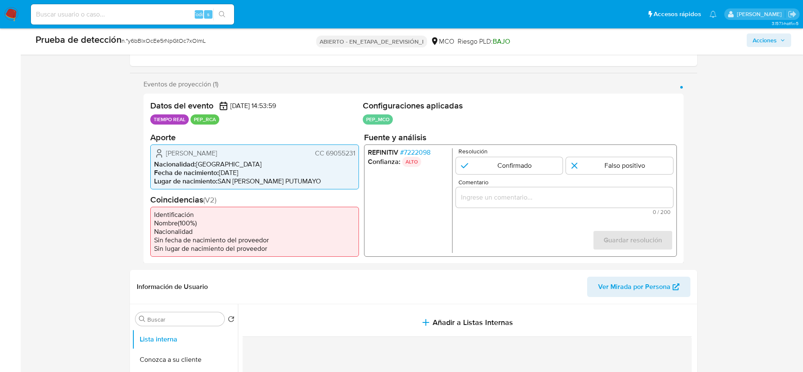
click at [470, 188] on div "1 de 1" at bounding box center [564, 197] width 217 height 20
click at [478, 196] on input "Comentario" at bounding box center [564, 196] width 217 height 11
paste input "Caso generado sobre el usuario Yeny Marcela Andrade Ortega. Se desempeña como T…"
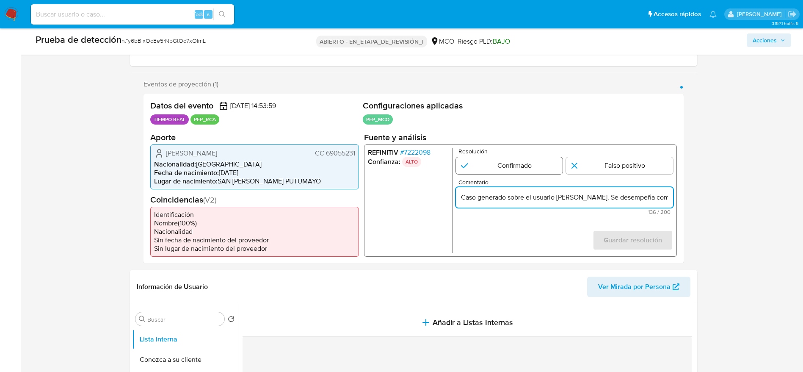
scroll to position [0, 230]
type input "Caso generado sobre el usuario Yeny Marcela Andrade Ortega. Se desempeña como T…"
click at [489, 165] on input "1 de 1" at bounding box center [509, 165] width 107 height 17
radio input "true"
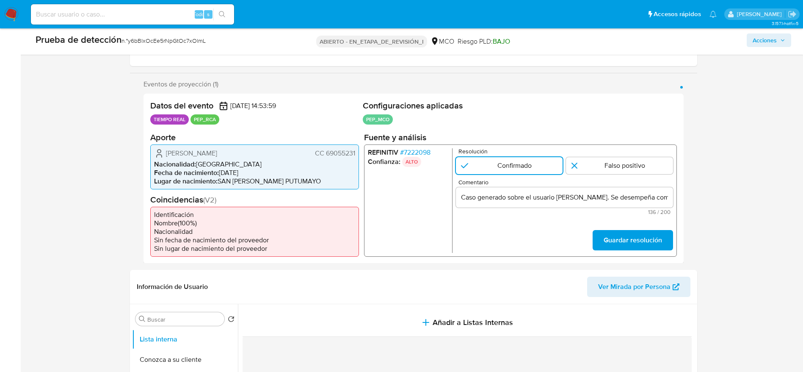
click at [591, 222] on form "Resolución Confirmado Falso positivo Comentario Caso generado sobre el usuario …" at bounding box center [564, 200] width 217 height 105
click at [607, 233] on font "Guardar resolución" at bounding box center [632, 240] width 58 height 20
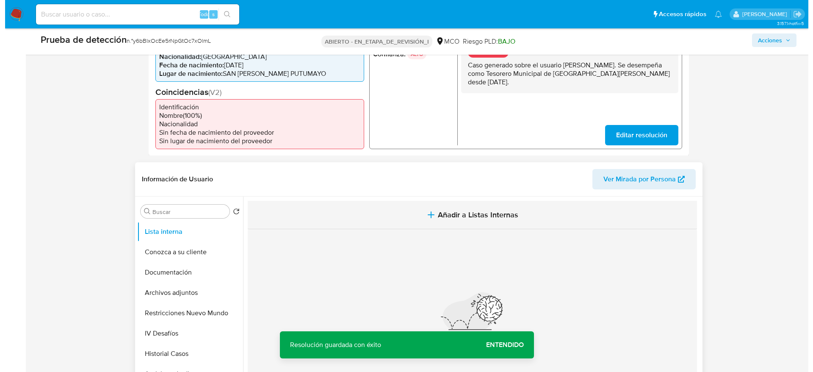
scroll to position [254, 0]
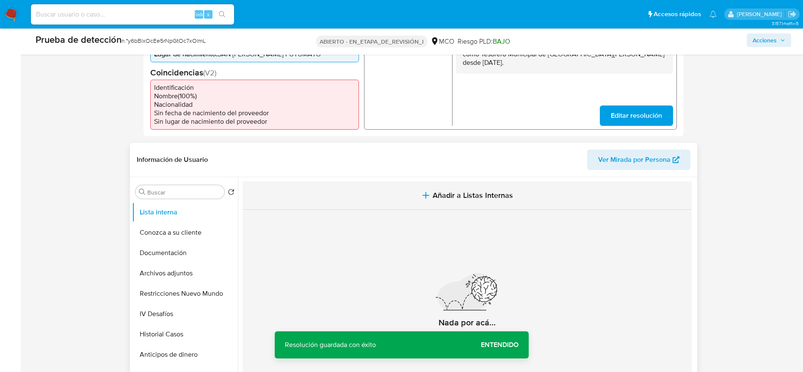
click at [412, 197] on button "Añadir a Listas Internas" at bounding box center [467, 195] width 449 height 28
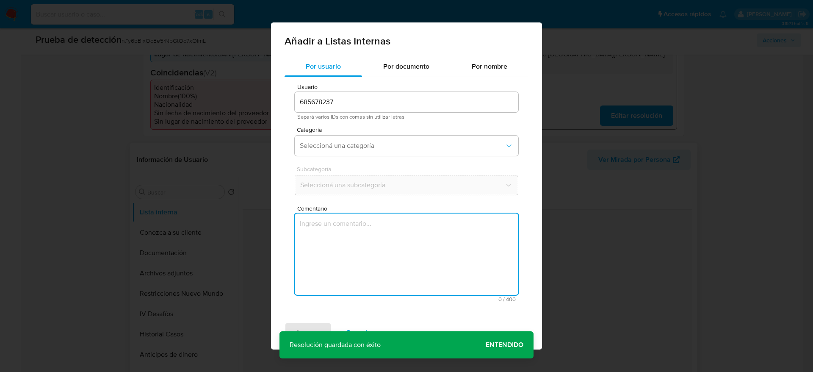
click at [415, 240] on textarea "Comentario" at bounding box center [407, 253] width 224 height 81
type textarea "Caso generado sobre el usuario Yeny Marcela Andrade Ortega. Se desempeña como T…"
click at [385, 147] on span "Seleccioná una categoría" at bounding box center [402, 145] width 205 height 8
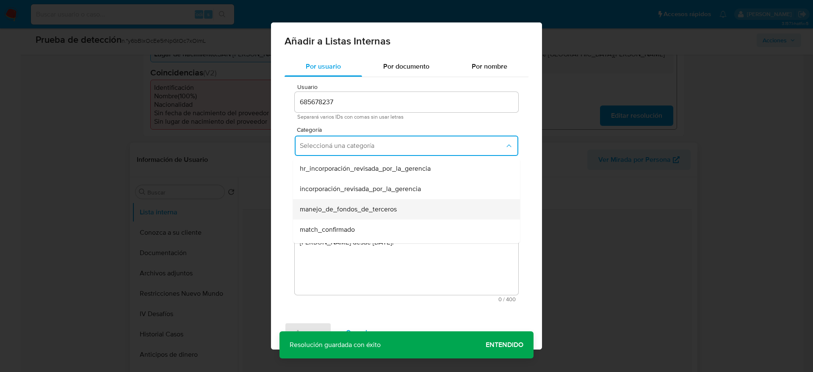
scroll to position [64, 0]
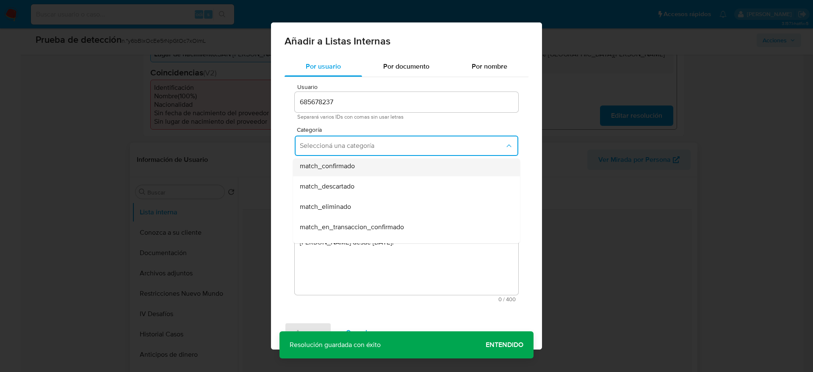
click at [337, 165] on span "match_confirmado" at bounding box center [327, 166] width 55 height 8
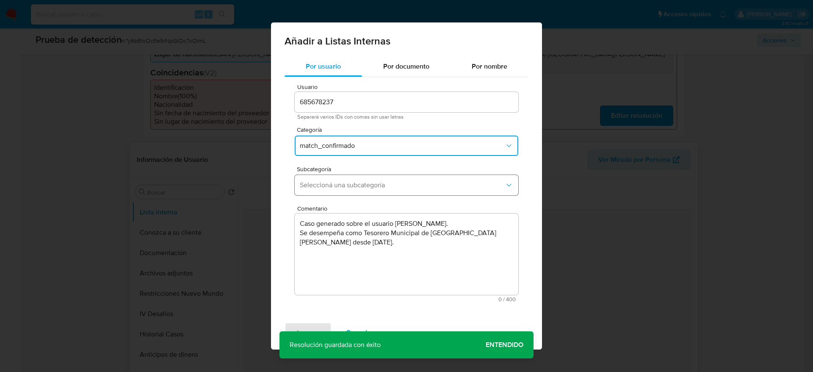
click at [349, 189] on span "Seleccioná una subcategoría" at bounding box center [402, 185] width 205 height 8
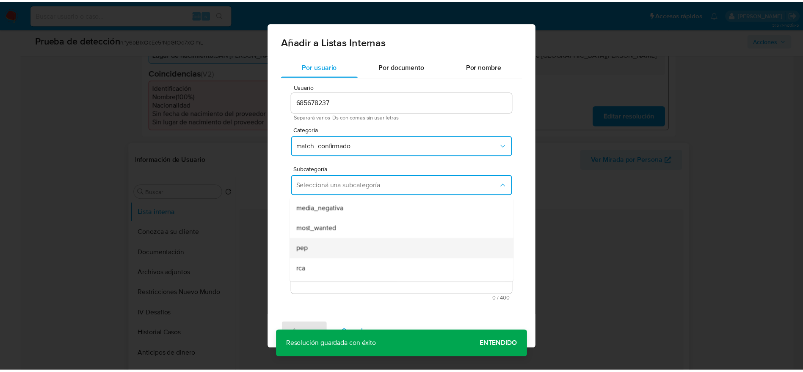
scroll to position [58, 0]
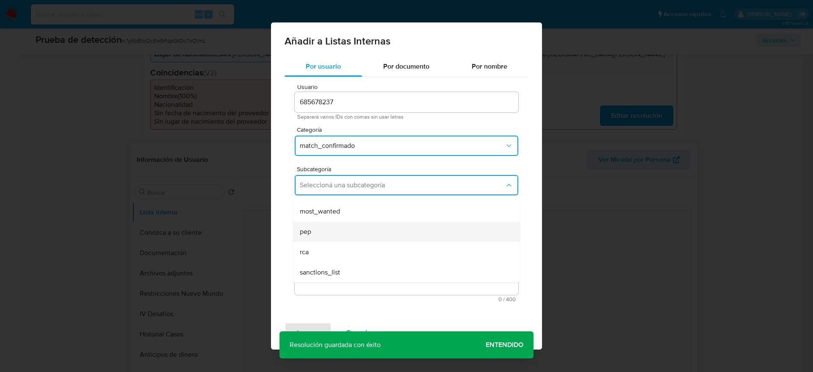
click at [323, 231] on div "pep" at bounding box center [404, 231] width 208 height 20
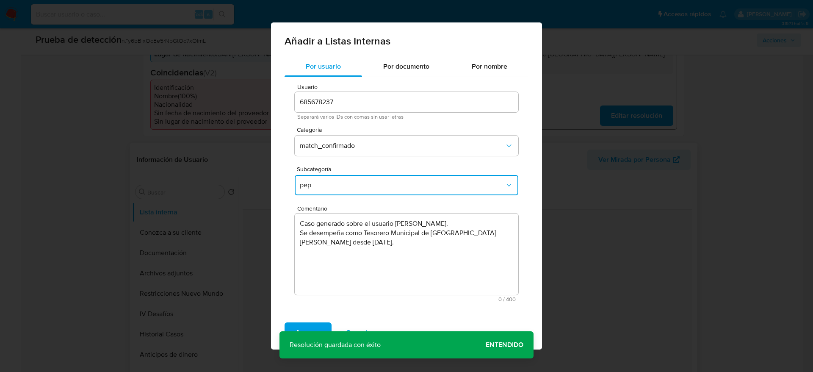
click at [293, 330] on button "Agregar" at bounding box center [308, 332] width 47 height 20
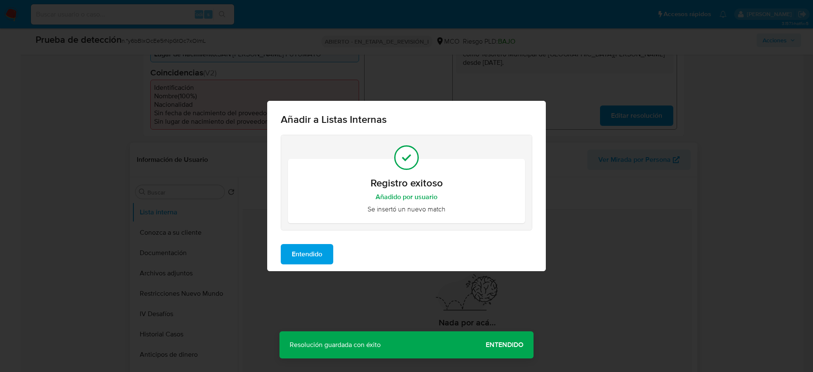
drag, startPoint x: 305, startPoint y: 260, endPoint x: 300, endPoint y: 251, distance: 10.6
click at [304, 260] on span "Entendido" at bounding box center [307, 254] width 30 height 19
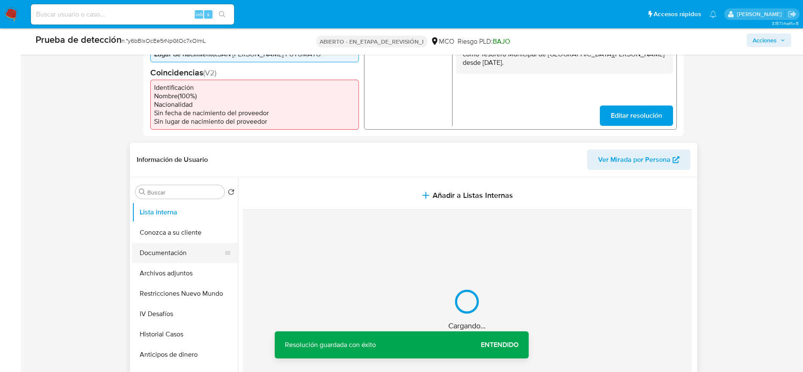
click at [192, 246] on button "Documentación" at bounding box center [181, 253] width 99 height 20
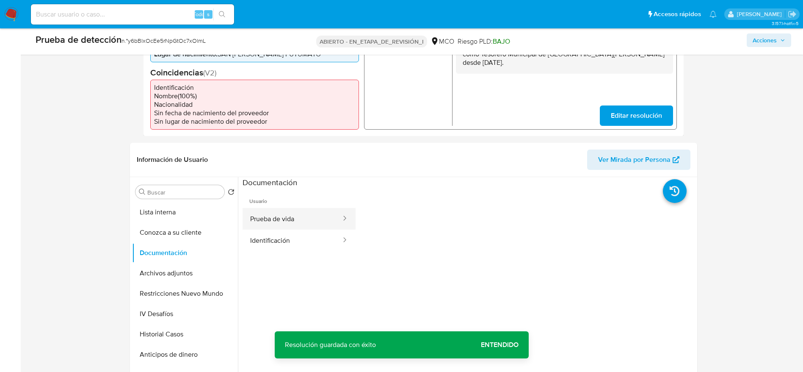
click at [312, 228] on button "Prueba de vida" at bounding box center [293, 219] width 100 height 22
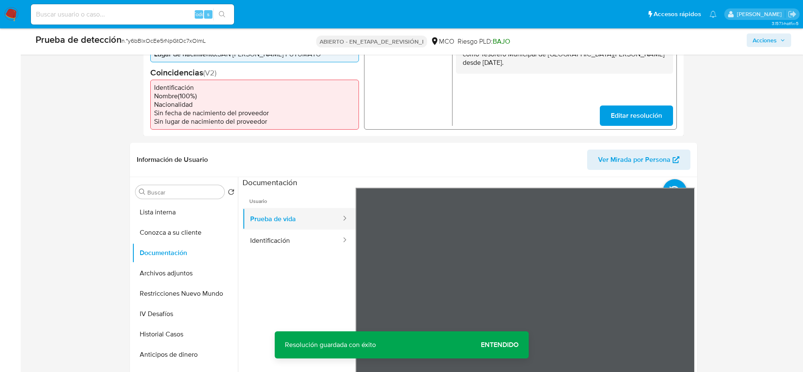
click at [286, 225] on button "Prueba de vida" at bounding box center [293, 219] width 100 height 22
click at [291, 230] on button "Identificación" at bounding box center [293, 241] width 100 height 22
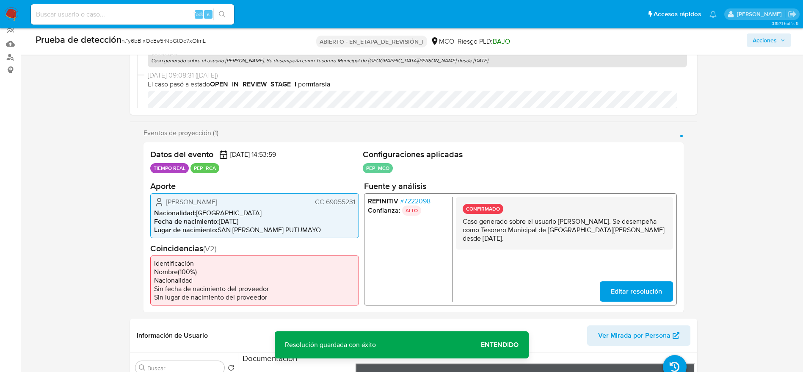
scroll to position [64, 0]
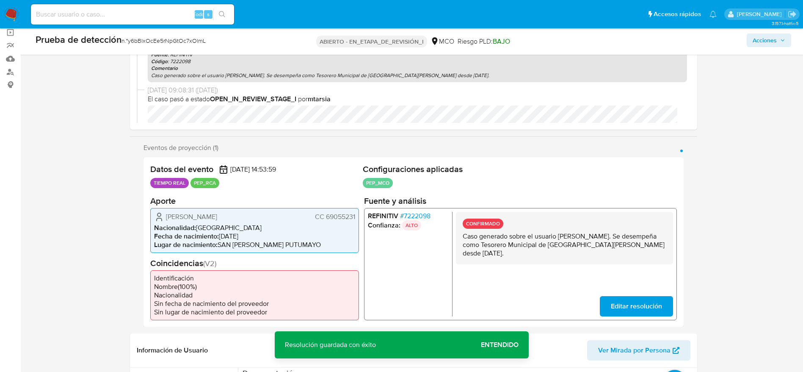
click at [231, 210] on div "Yeny Marcela Andrade Ortega CC 69055231 Nacionalidad : Colombia Fecha de nacimi…" at bounding box center [254, 229] width 209 height 45
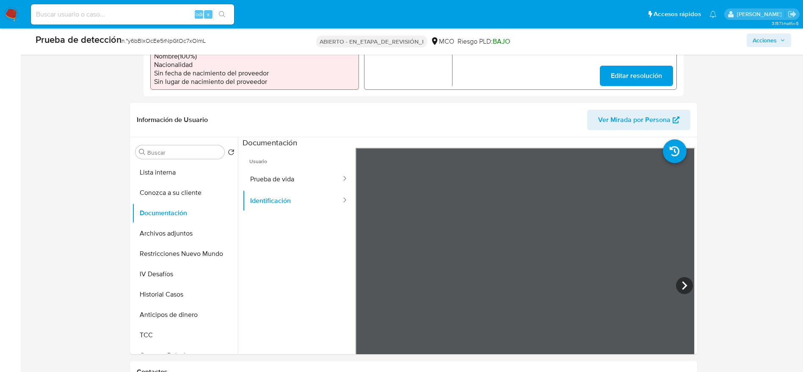
scroll to position [318, 0]
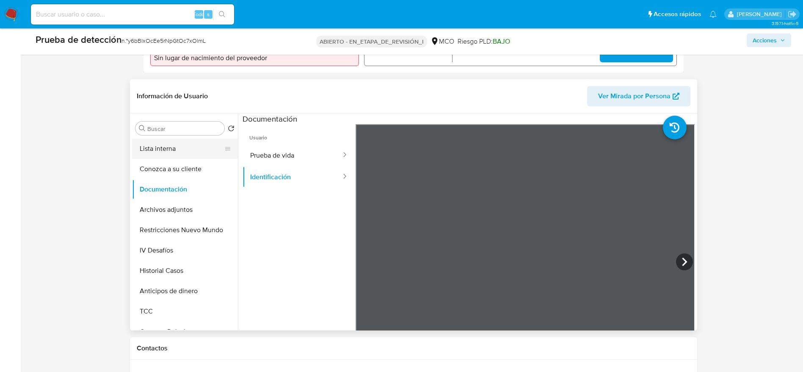
click at [166, 147] on button "Lista interna" at bounding box center [181, 148] width 99 height 20
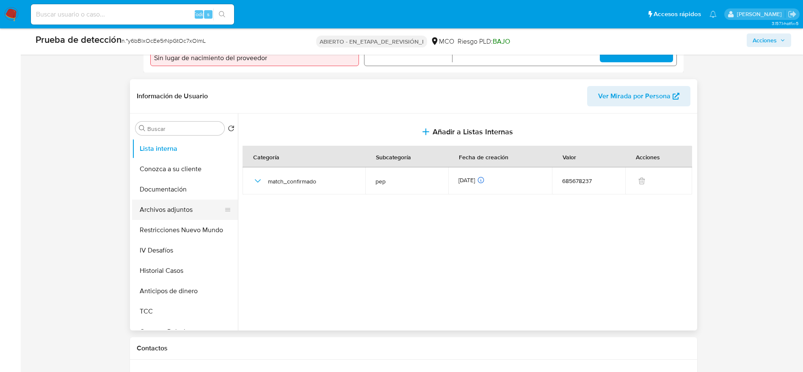
click at [182, 208] on button "Archivos adjuntos" at bounding box center [181, 209] width 99 height 20
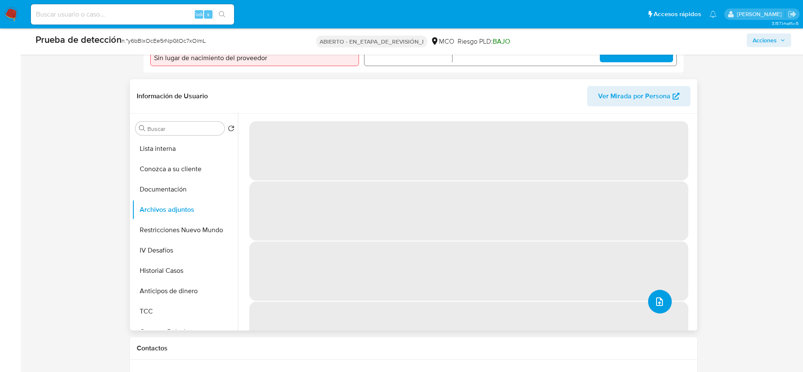
click at [666, 295] on button "subir archivo" at bounding box center [660, 302] width 24 height 24
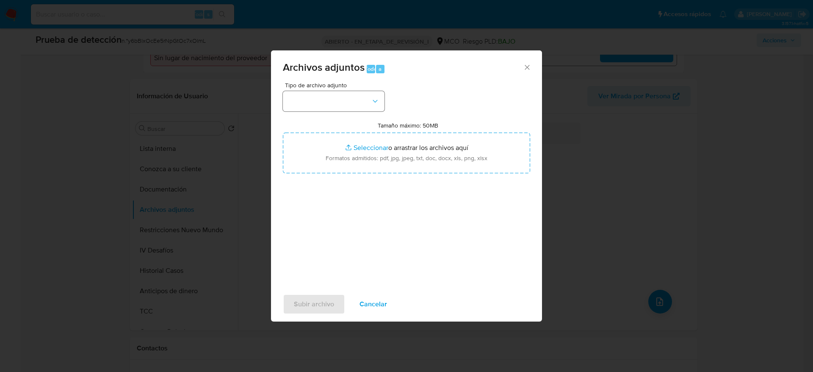
drag, startPoint x: 666, startPoint y: 295, endPoint x: 351, endPoint y: 98, distance: 371.3
click at [349, 87] on span "Tipo de archivo adjunto" at bounding box center [336, 85] width 102 height 6
click at [351, 99] on button "button" at bounding box center [334, 101] width 102 height 20
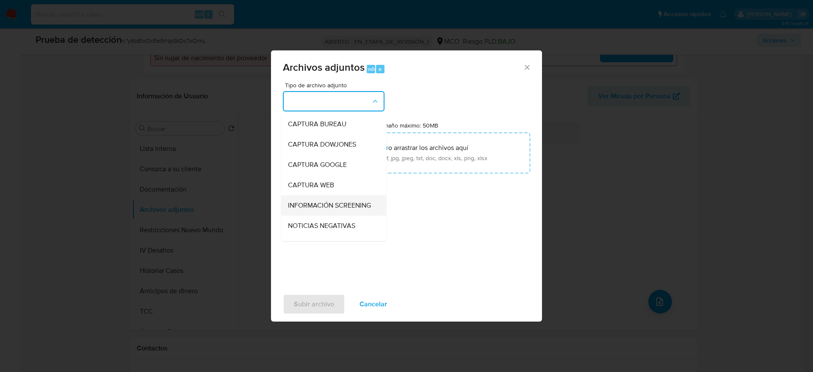
click at [347, 210] on span "INFORMACIÓN SCREENING" at bounding box center [329, 205] width 83 height 8
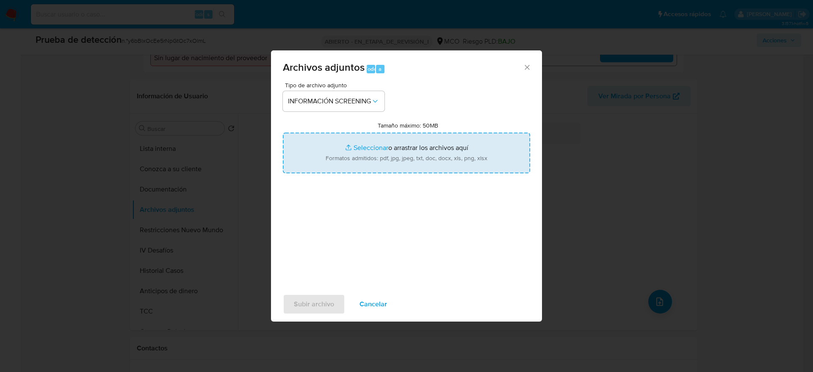
click at [343, 137] on input "Tamaño máximo: 50MB Seleccionar archivos" at bounding box center [406, 153] width 247 height 41
type input "C:\fakepath\_Yeny Marcela Andrade Ortega_ - Buscar con Google.pdf"
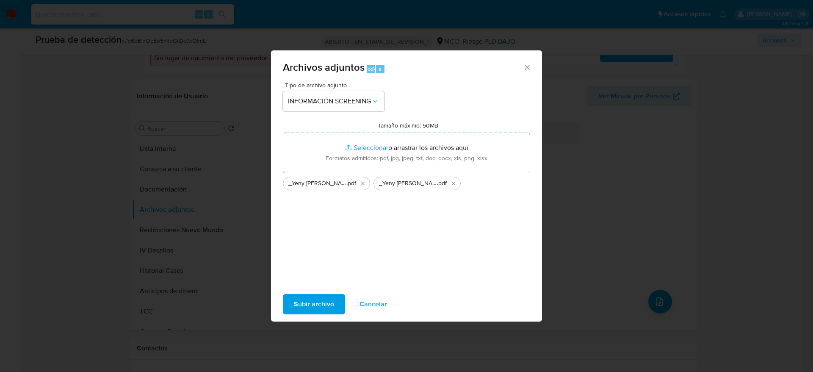
drag, startPoint x: 343, startPoint y: 137, endPoint x: 329, endPoint y: 300, distance: 164.0
click at [329, 300] on span "Subir archivo" at bounding box center [314, 304] width 40 height 19
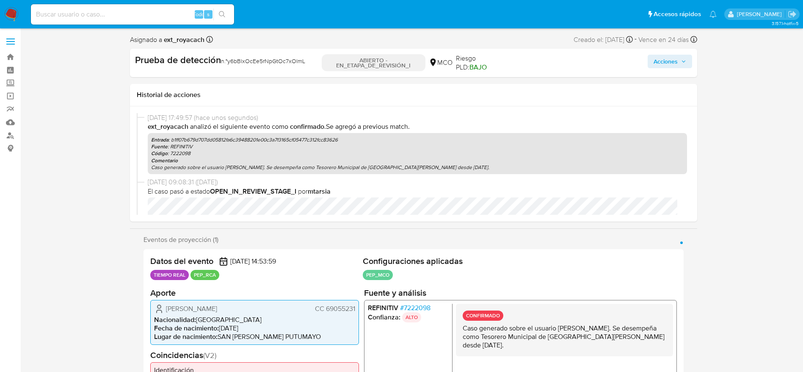
click at [666, 64] on font "Acciones" at bounding box center [666, 62] width 24 height 14
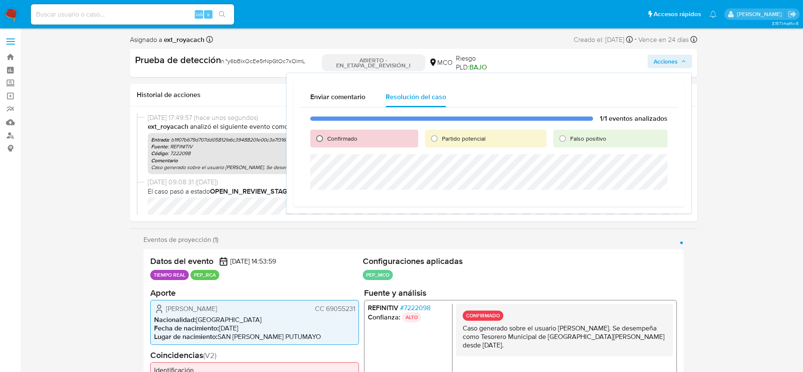
click at [318, 138] on input "Confirmado" at bounding box center [320, 139] width 14 height 14
radio input "true"
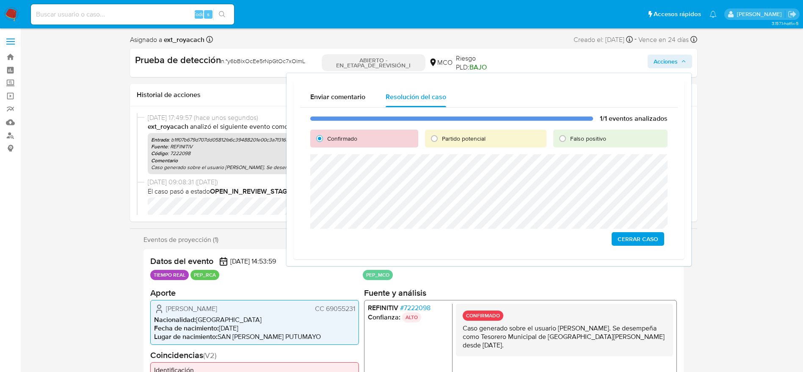
click at [636, 230] on div "1/1 eventos analizados Confirmado Partido potencial Falso positivo Cerrar Caso" at bounding box center [489, 180] width 378 height 145
click at [645, 237] on span "Cerrar Caso" at bounding box center [638, 239] width 41 height 12
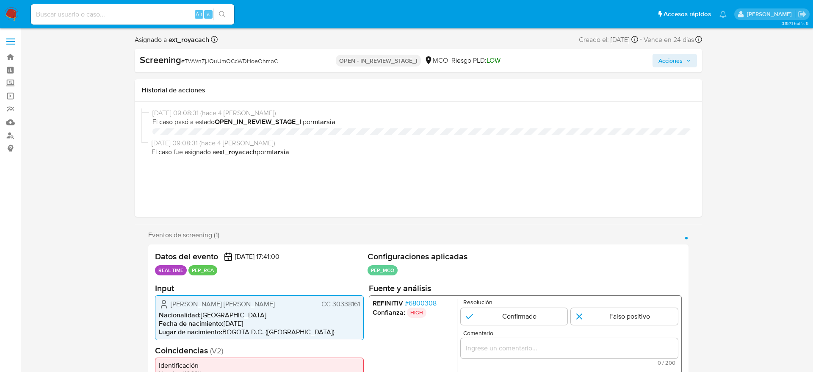
select select "10"
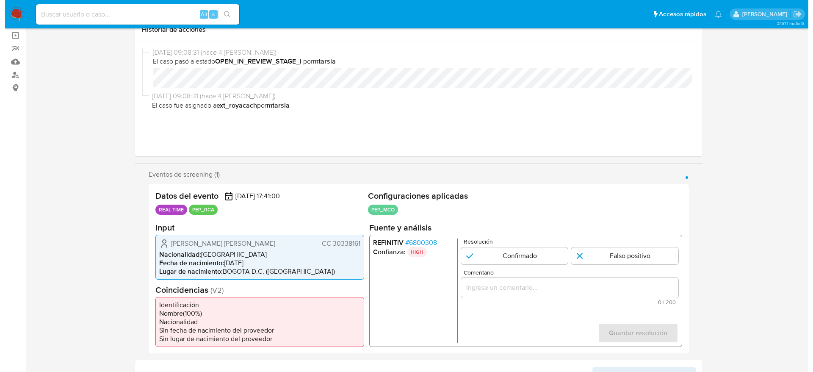
scroll to position [127, 0]
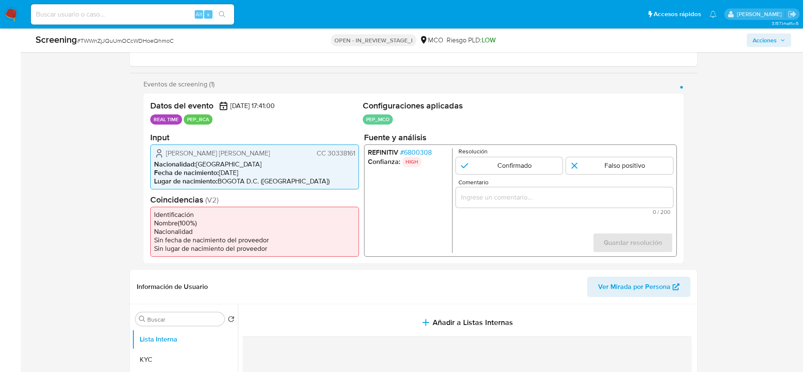
click at [420, 152] on span "# 6800308" at bounding box center [416, 152] width 32 height 8
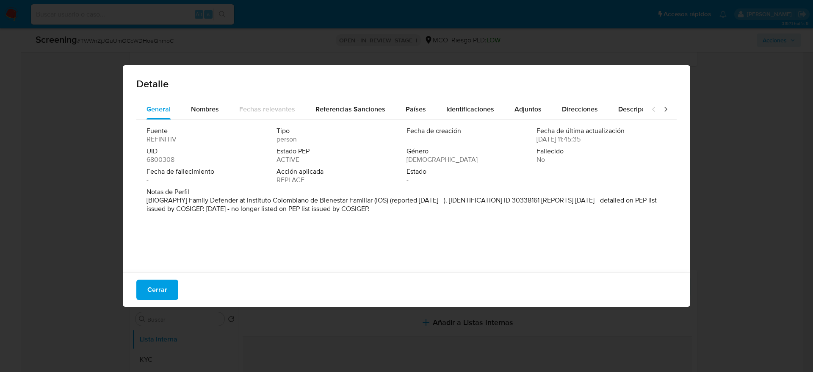
click at [141, 293] on button "Cerrar" at bounding box center [157, 289] width 42 height 20
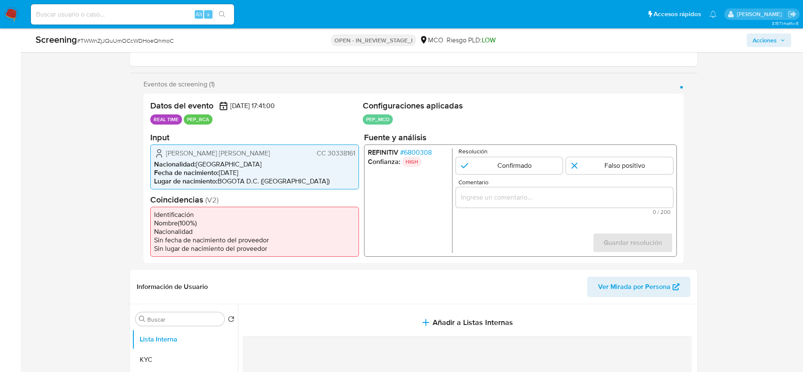
click at [246, 155] on span "[PERSON_NAME] [PERSON_NAME]" at bounding box center [218, 153] width 104 height 8
click at [424, 156] on span "# 6800308" at bounding box center [416, 152] width 32 height 8
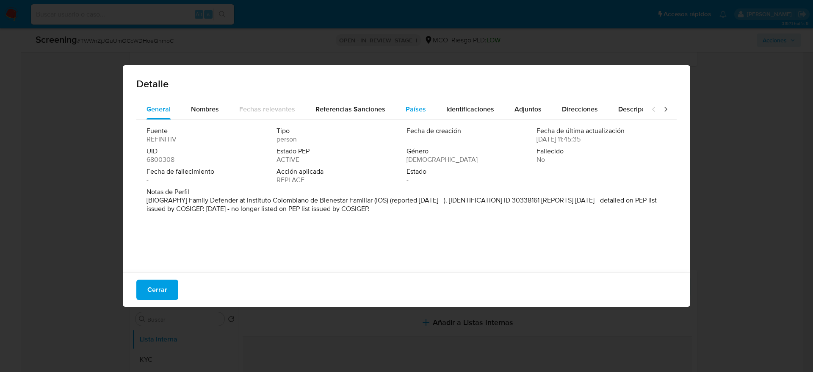
click at [398, 112] on button "Países" at bounding box center [415, 109] width 41 height 20
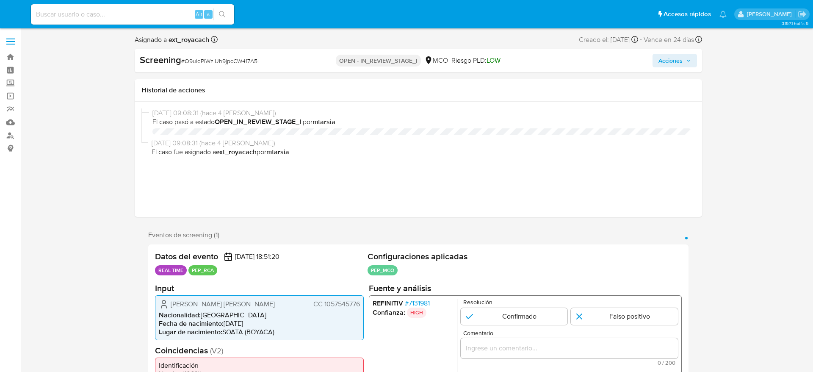
select select "10"
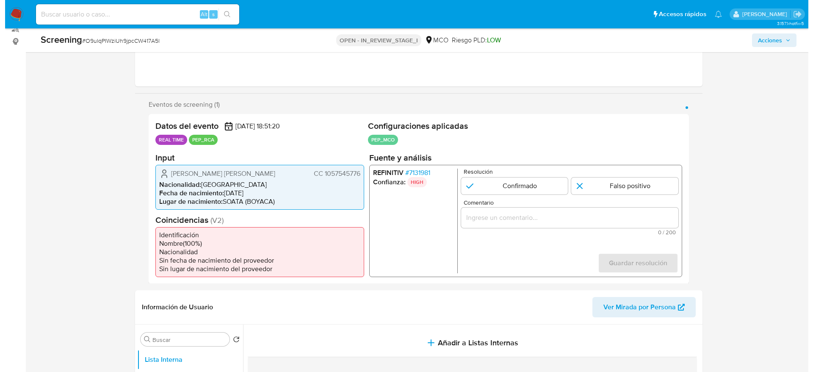
scroll to position [191, 0]
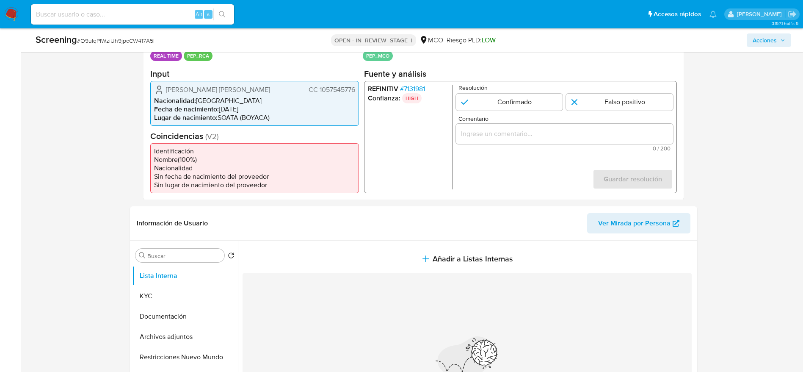
click at [423, 85] on span "# 7131981" at bounding box center [412, 88] width 25 height 8
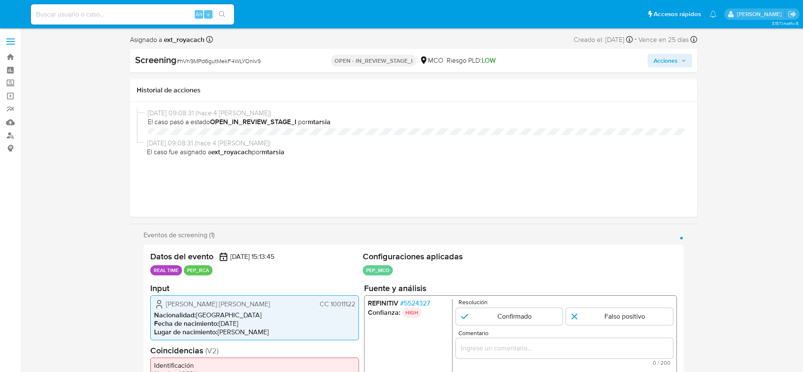
select select "10"
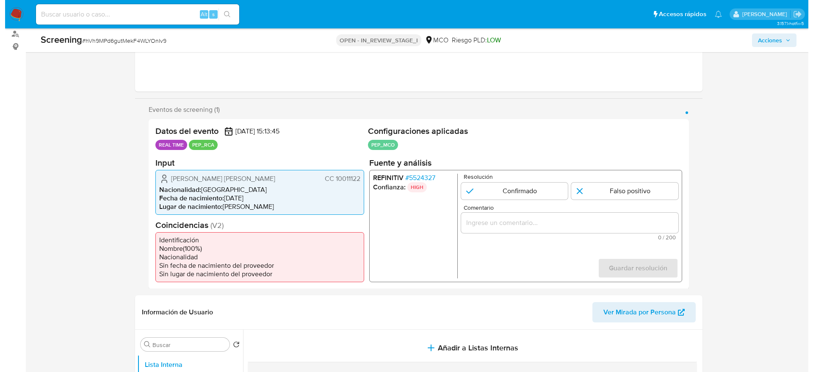
scroll to position [127, 0]
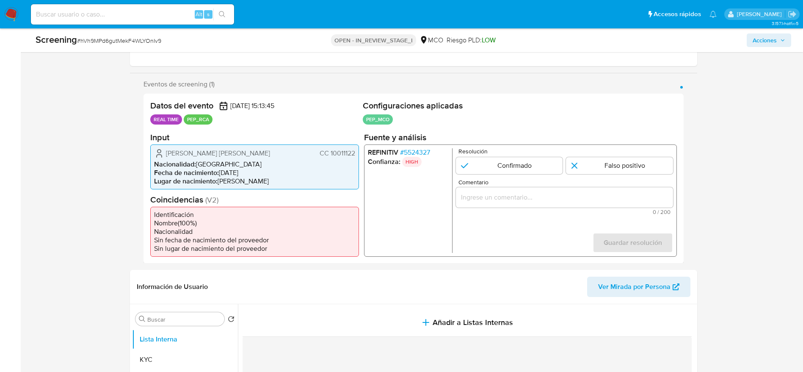
click at [411, 152] on span "# 5524327" at bounding box center [415, 152] width 30 height 8
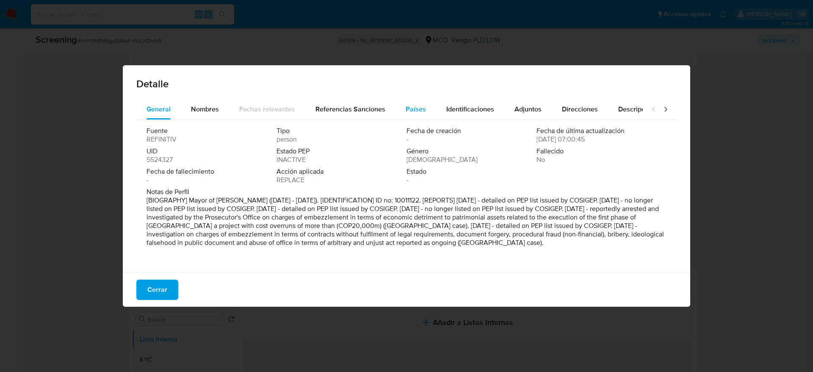
click at [428, 110] on button "Países" at bounding box center [415, 109] width 41 height 20
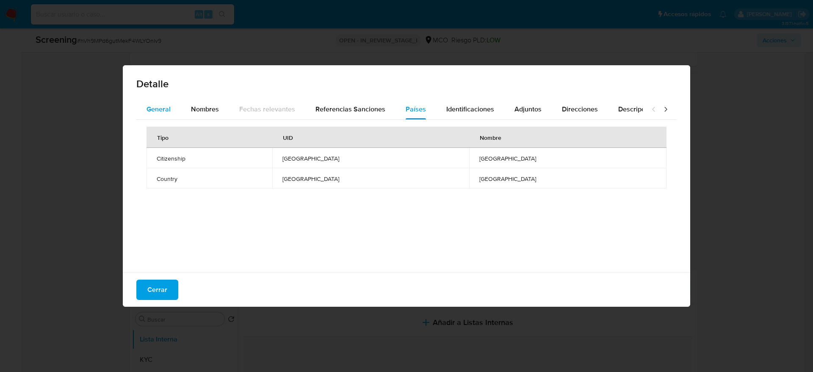
click at [158, 109] on span "General" at bounding box center [159, 109] width 24 height 10
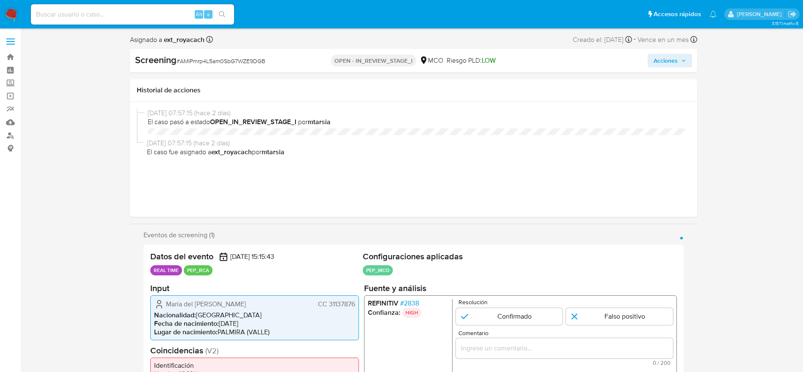
select select "10"
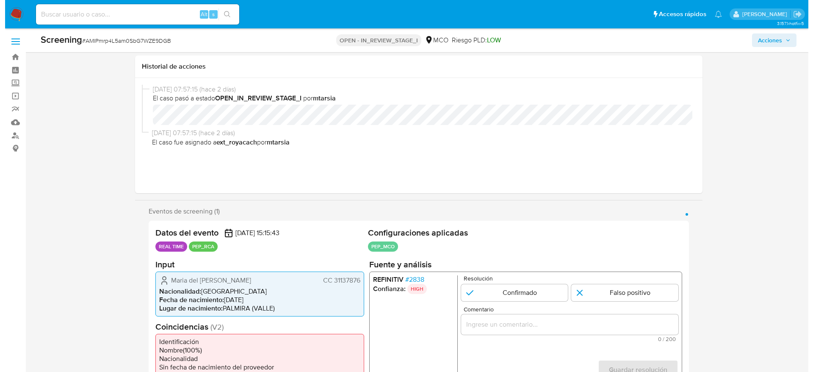
scroll to position [127, 0]
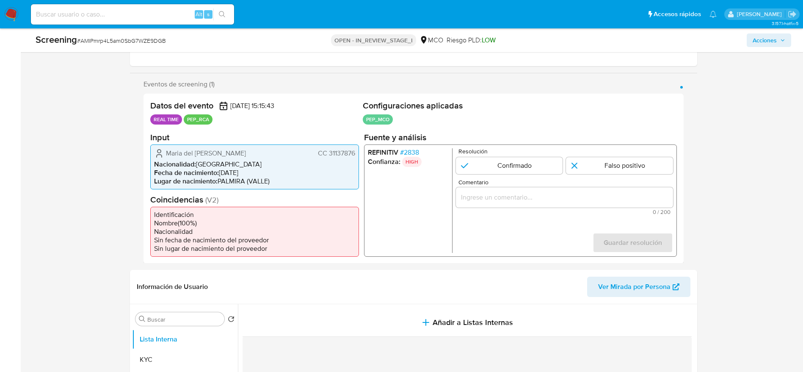
click at [413, 149] on span "# 2838" at bounding box center [409, 152] width 19 height 8
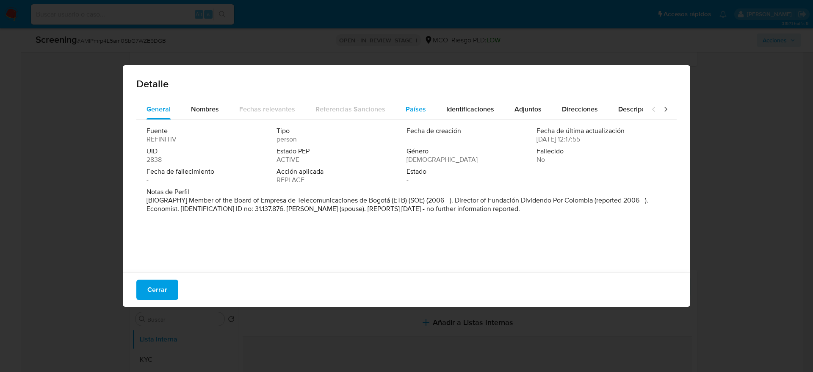
click at [408, 105] on span "Países" at bounding box center [416, 109] width 20 height 10
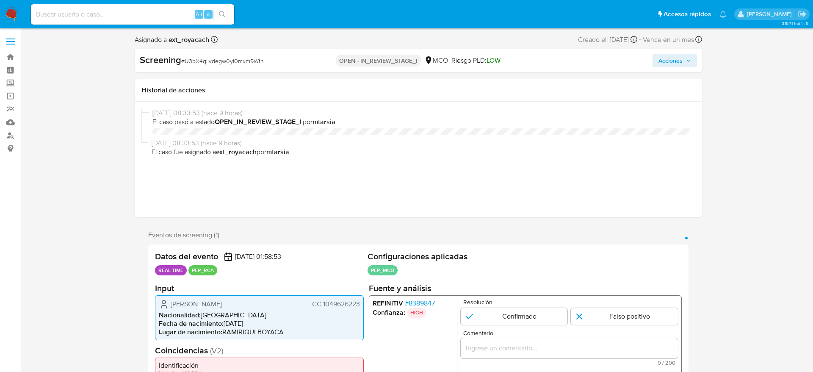
select select "10"
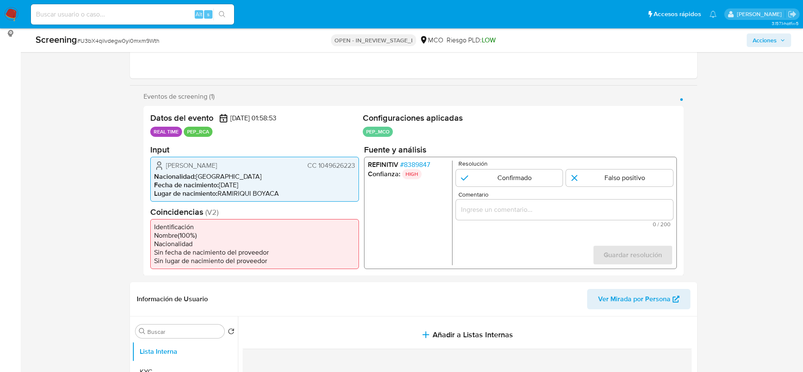
scroll to position [127, 0]
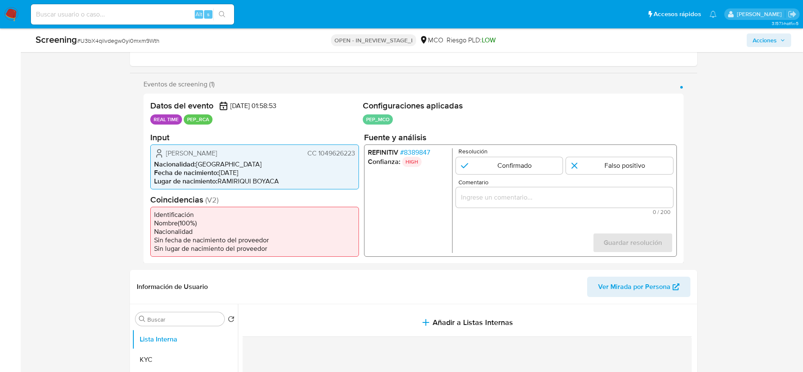
click at [425, 148] on span "# 8389847" at bounding box center [415, 152] width 30 height 8
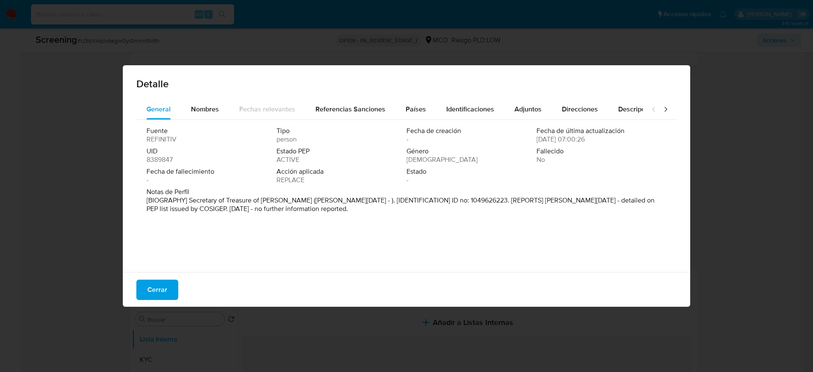
click at [408, 122] on div "Fuente REFINITIV Tipo person Fecha de creación - Fecha de última actualización …" at bounding box center [406, 194] width 540 height 148
click at [408, 118] on div "Países" at bounding box center [416, 109] width 20 height 20
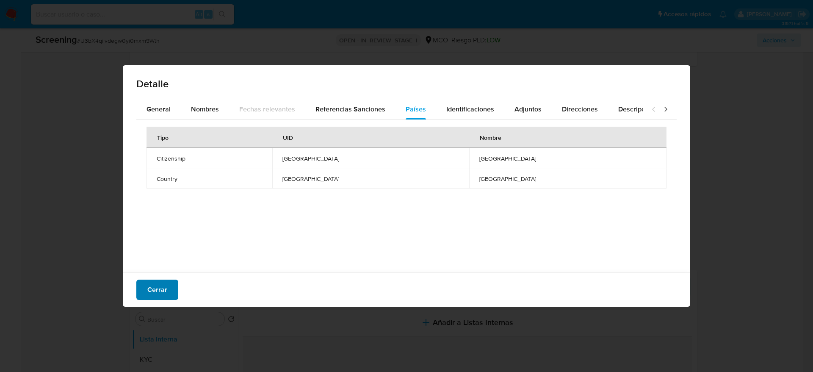
click at [165, 286] on span "Cerrar" at bounding box center [157, 289] width 20 height 19
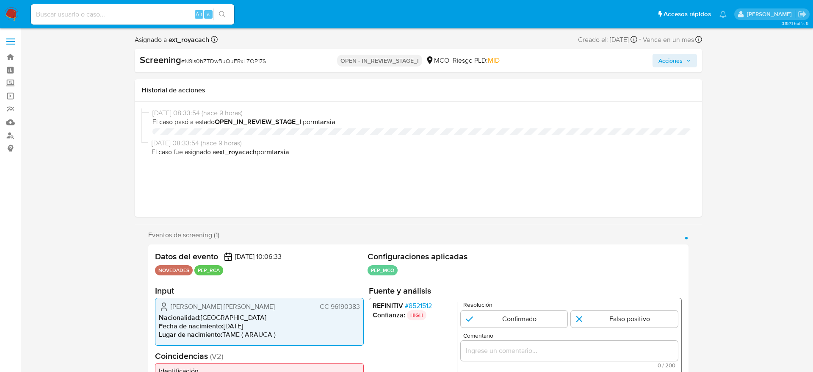
select select "10"
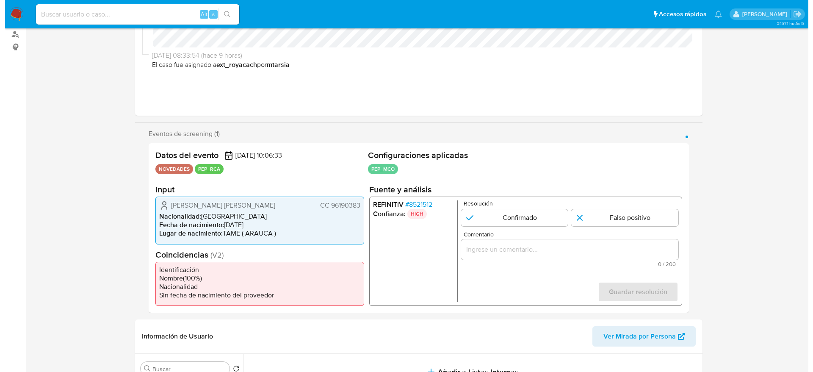
scroll to position [127, 0]
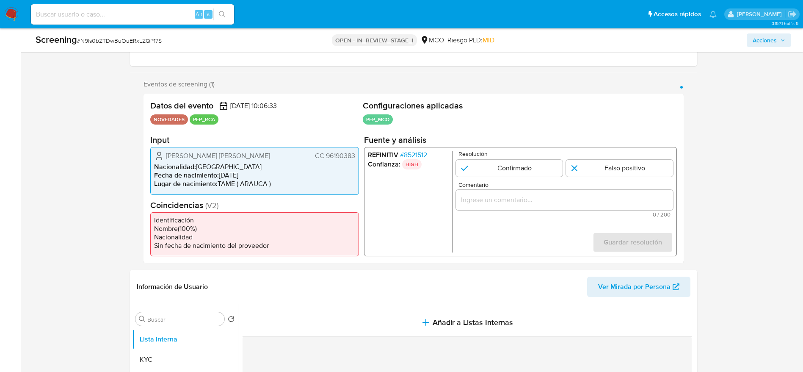
click at [407, 158] on span "# 8521512" at bounding box center [413, 155] width 27 height 8
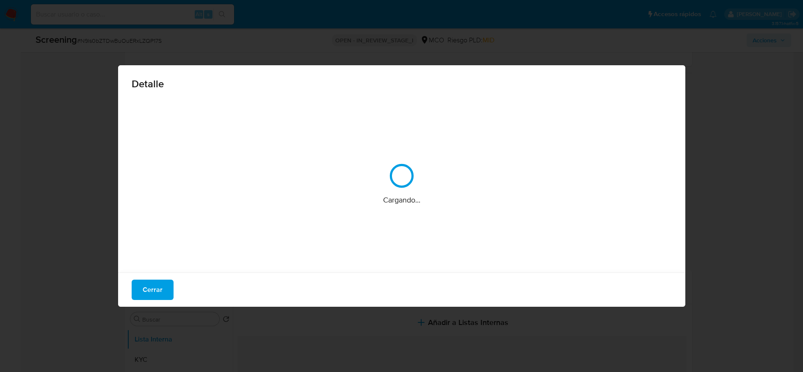
click at [407, 153] on div "Cargando..." at bounding box center [402, 183] width 540 height 169
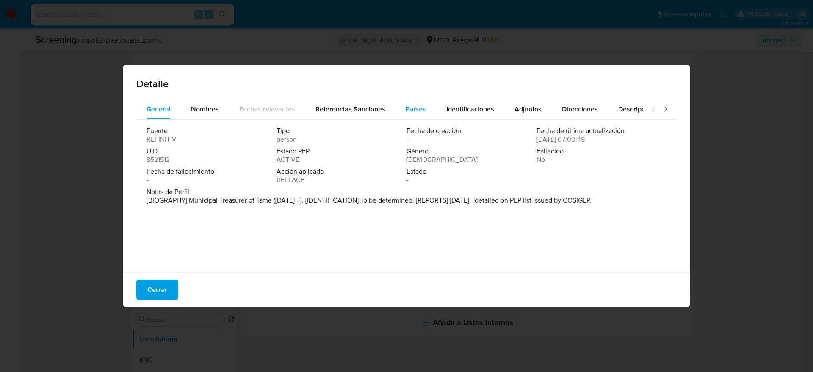
click at [407, 113] on span "Países" at bounding box center [416, 109] width 20 height 10
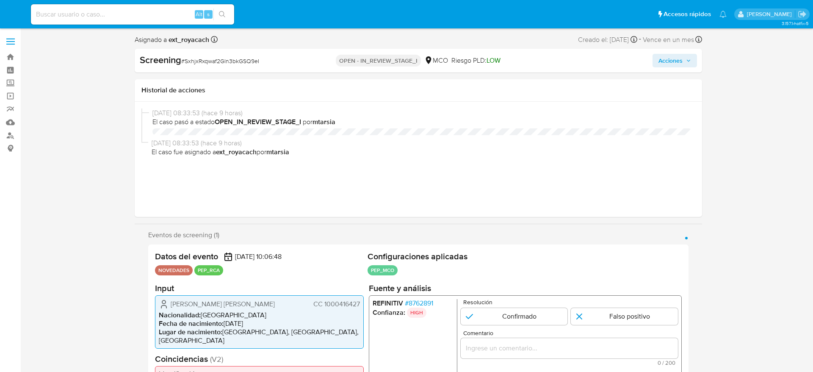
select select "10"
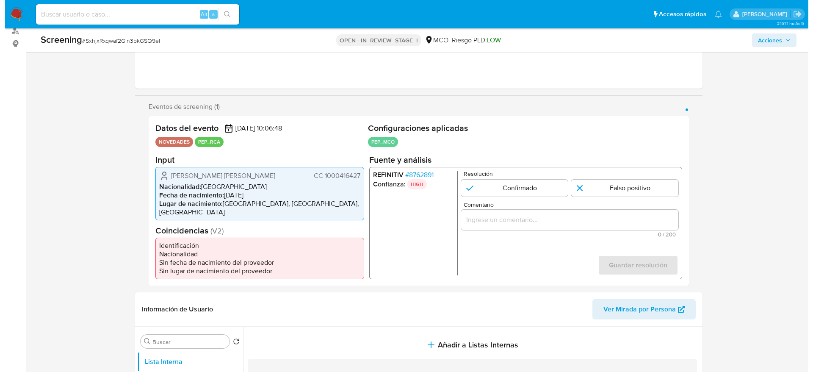
scroll to position [127, 0]
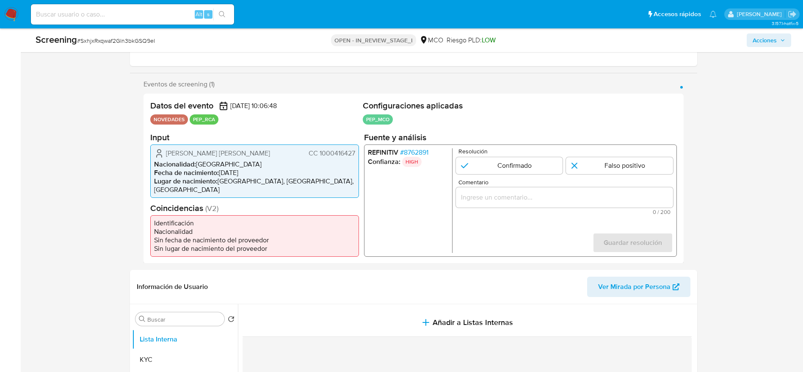
click at [409, 154] on span "# 8762891" at bounding box center [414, 152] width 28 height 8
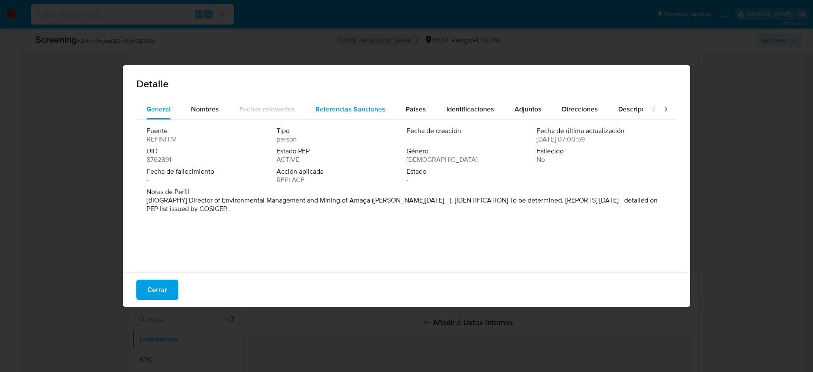
click at [391, 100] on button "Referencias Sanciones" at bounding box center [350, 109] width 90 height 20
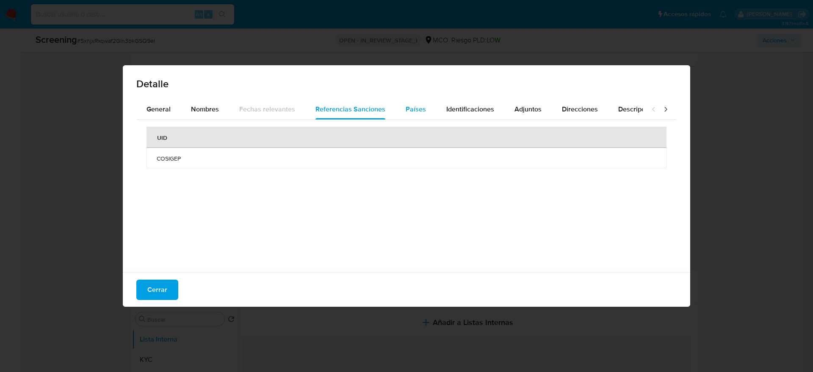
click at [401, 103] on button "Países" at bounding box center [415, 109] width 41 height 20
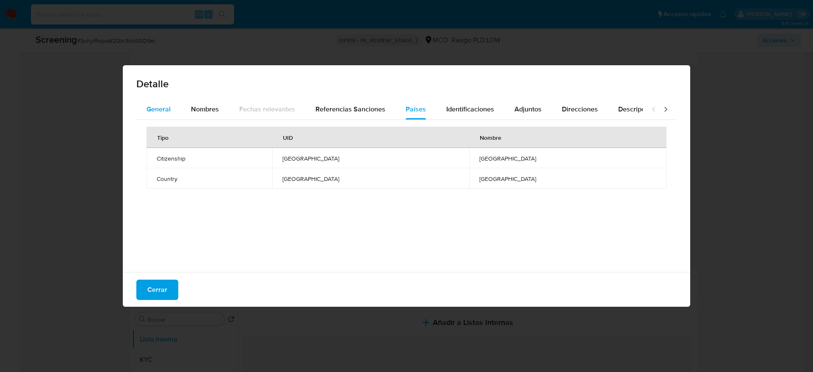
drag, startPoint x: 183, startPoint y: 98, endPoint x: 178, endPoint y: 103, distance: 6.9
click at [182, 99] on div "Detalle General Nombres Fechas relevantes Referencias Sanciones Países Identifi…" at bounding box center [406, 185] width 567 height 241
click at [178, 103] on button "General" at bounding box center [158, 109] width 44 height 20
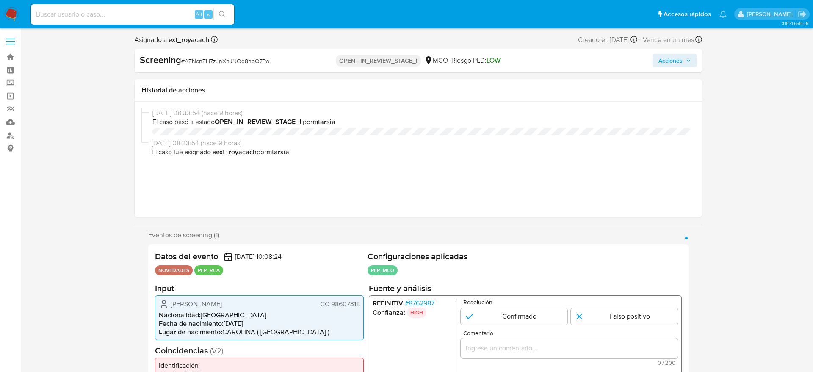
select select "10"
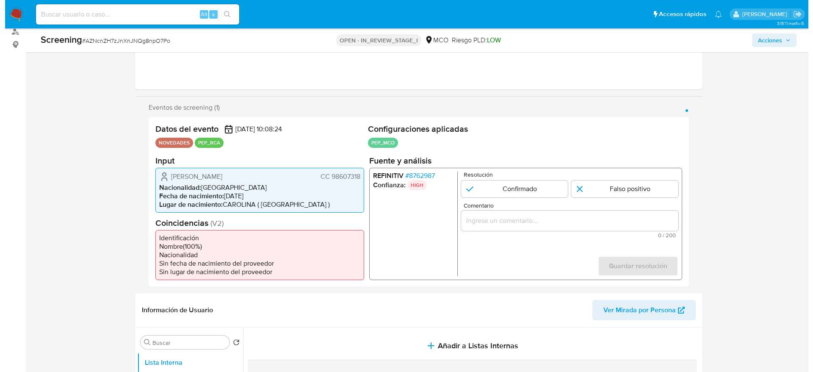
scroll to position [127, 0]
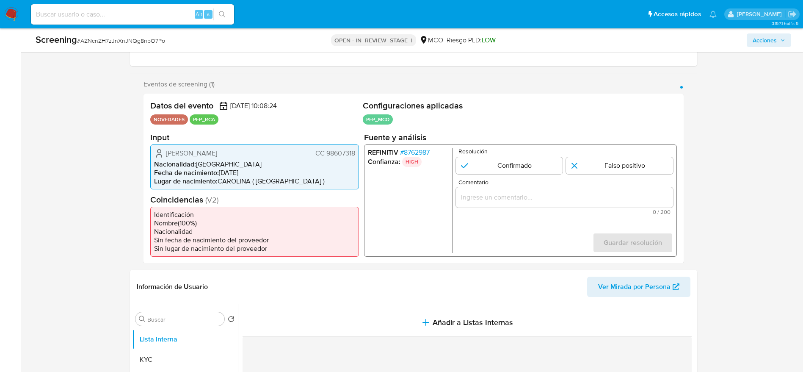
click at [416, 151] on span "# 8762987" at bounding box center [415, 152] width 30 height 8
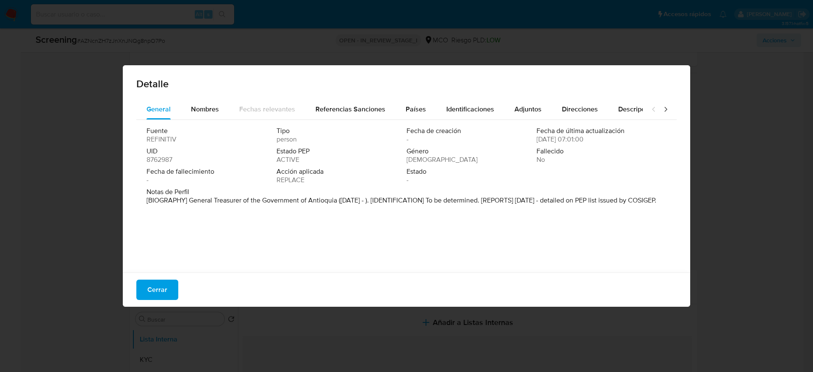
click at [400, 123] on div "Fuente REFINITIV Tipo person Fecha de creación - Fecha de última actualización …" at bounding box center [406, 194] width 540 height 148
click at [408, 111] on span "Países" at bounding box center [416, 109] width 20 height 10
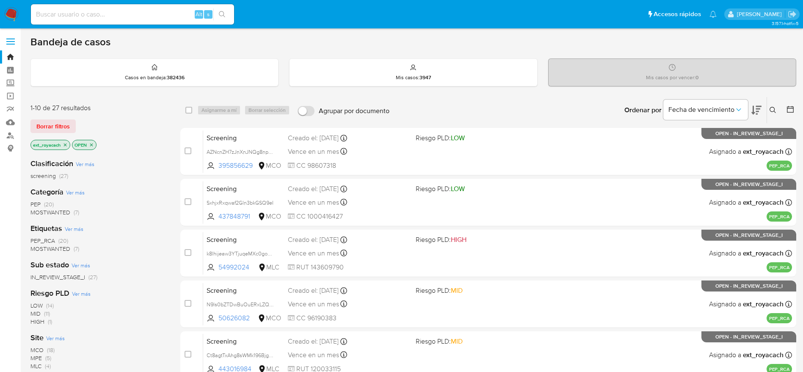
click at [11, 20] on img at bounding box center [11, 14] width 14 height 14
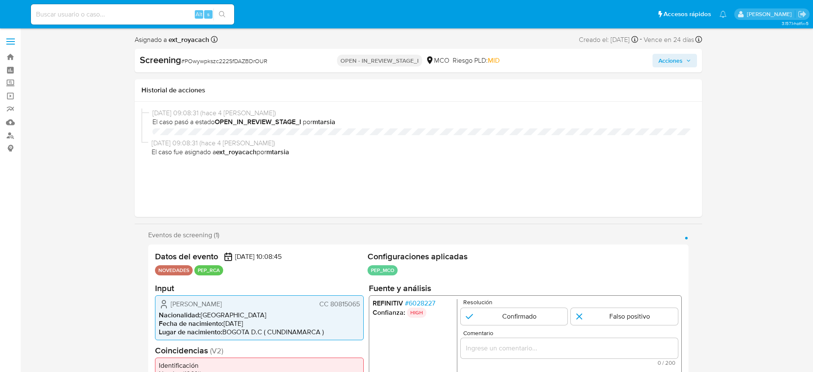
select select "10"
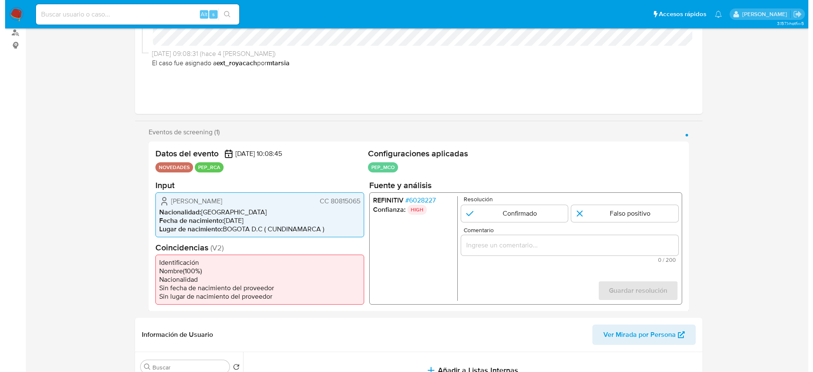
scroll to position [127, 0]
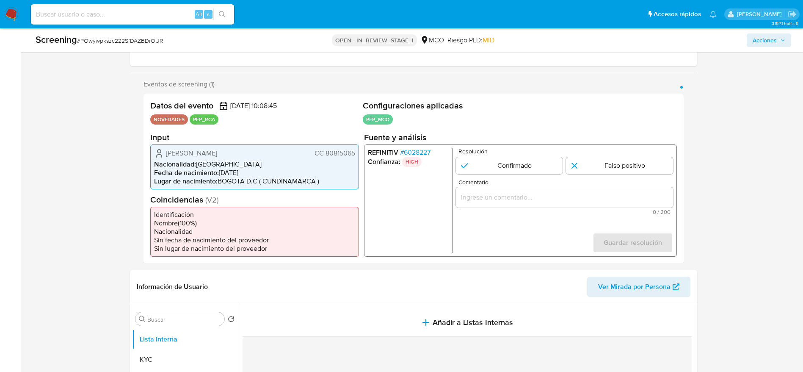
click at [423, 144] on div "REFINITIV # 6028227 Confianza: HIGH Resolución Confirmado Falso positivo Coment…" at bounding box center [520, 200] width 313 height 112
click at [425, 148] on span "# 6028227" at bounding box center [415, 152] width 30 height 8
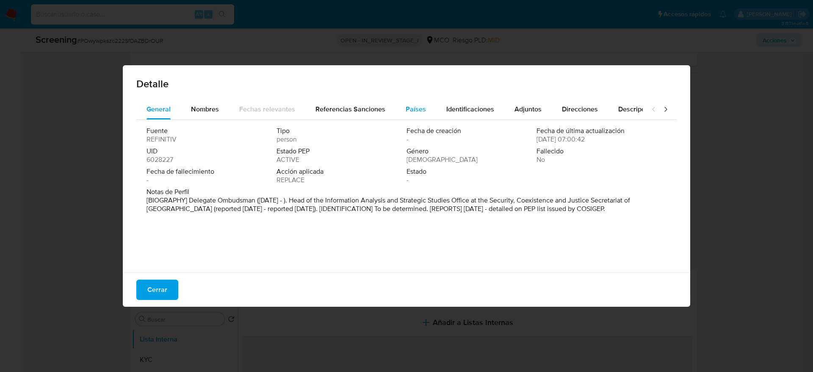
click at [399, 119] on button "Países" at bounding box center [415, 109] width 41 height 20
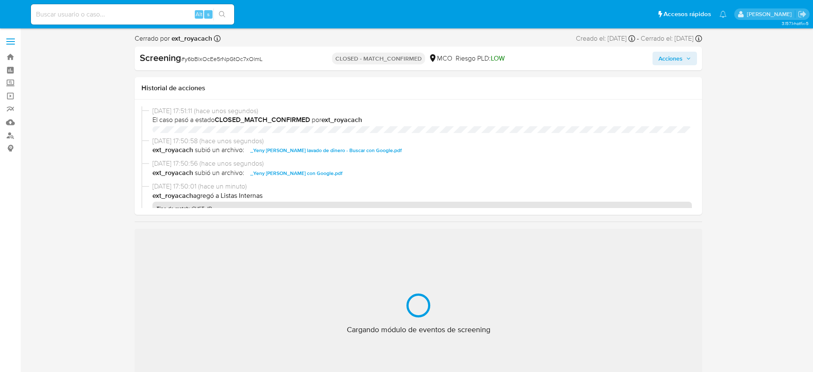
select select "10"
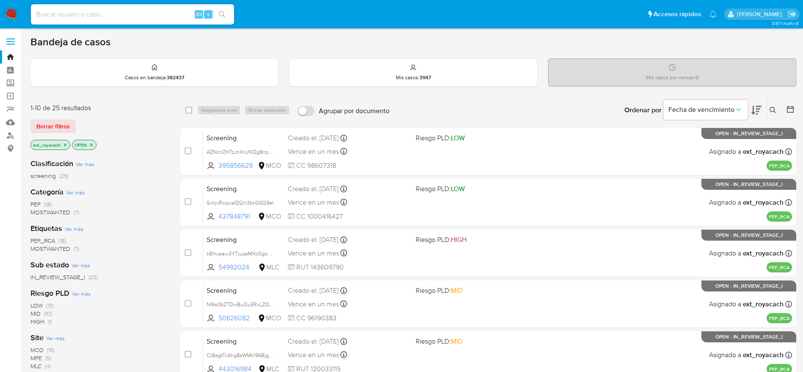
click at [66, 147] on icon "close-filter" at bounding box center [65, 144] width 5 height 5
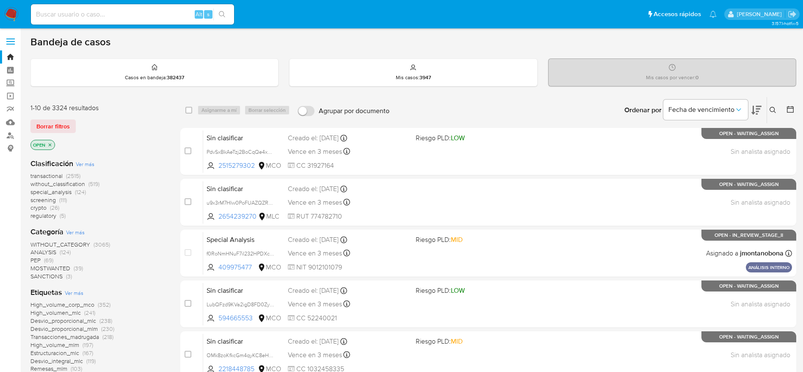
click at [47, 215] on span "regulatory" at bounding box center [43, 215] width 26 height 8
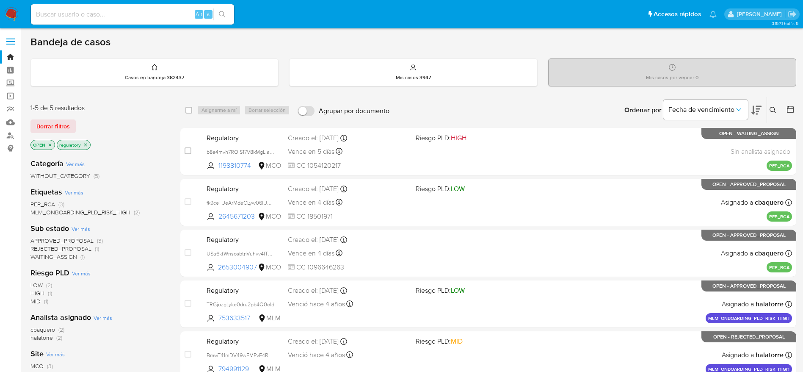
click at [76, 256] on span "WAITING_ASSIGN" at bounding box center [53, 256] width 47 height 8
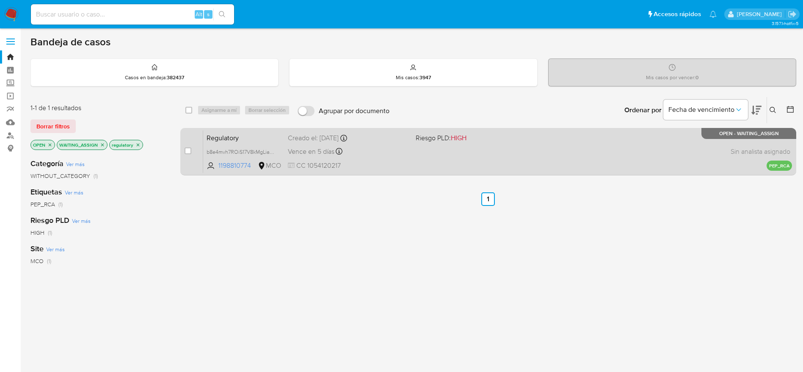
click at [192, 146] on div "case-item-checkbox No es posible asignar el caso" at bounding box center [194, 151] width 19 height 43
click at [186, 147] on input "checkbox" at bounding box center [188, 150] width 7 height 7
checkbox input "true"
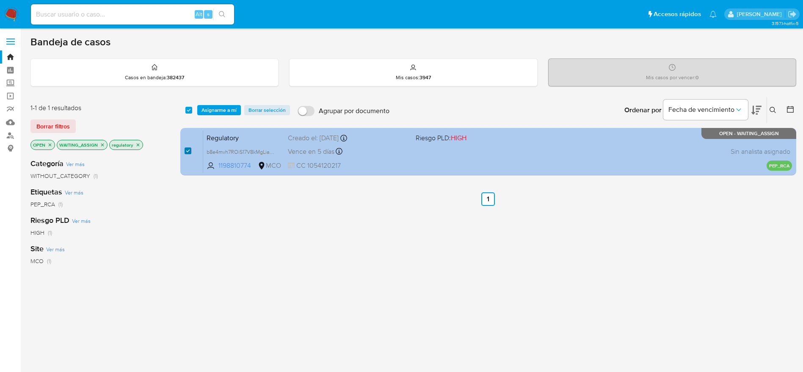
checkbox input "true"
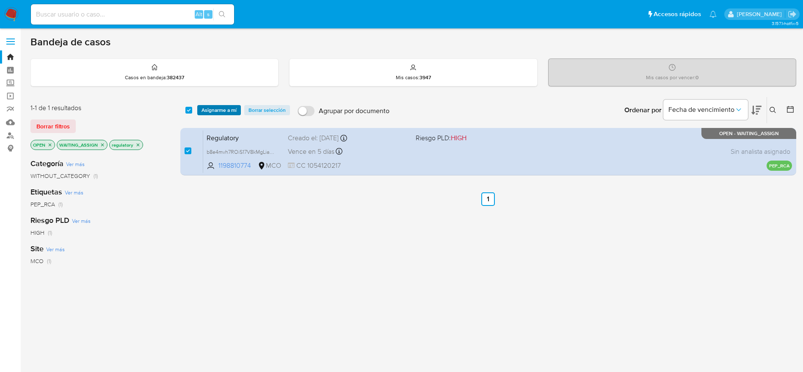
click at [230, 108] on span "Asignarme a mí" at bounding box center [219, 110] width 35 height 8
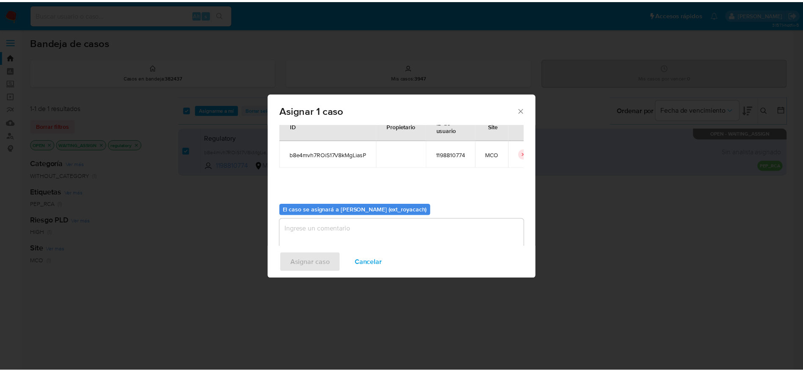
scroll to position [44, 0]
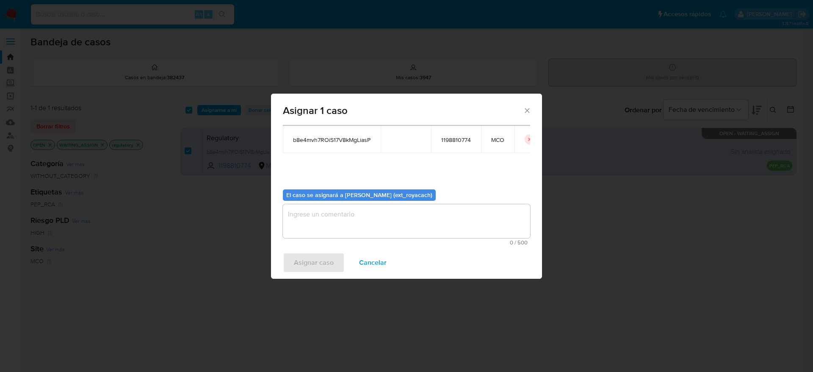
click at [350, 215] on textarea "assign-modal" at bounding box center [406, 221] width 247 height 34
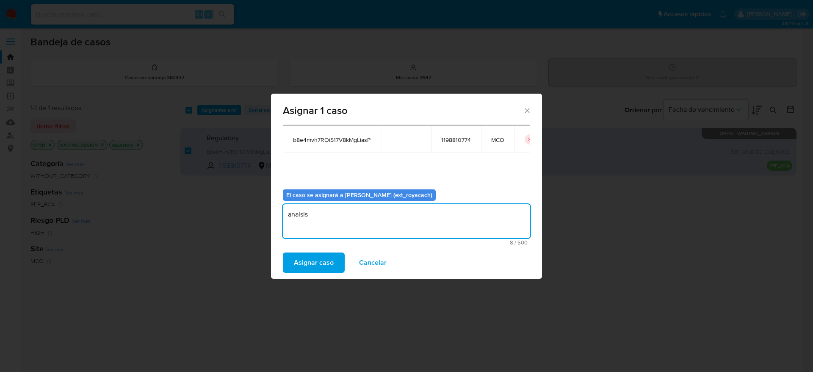
type textarea "analsis"
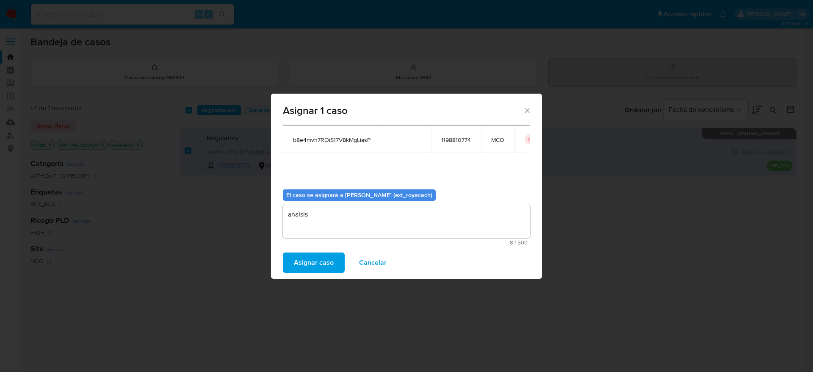
click at [283, 252] on button "Asignar caso" at bounding box center [314, 262] width 62 height 20
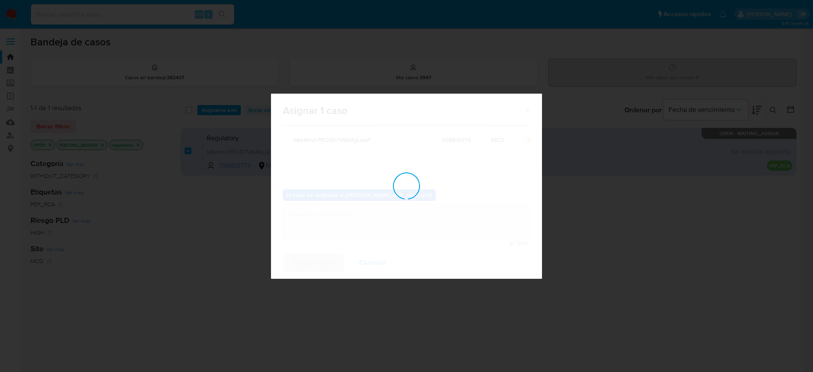
checkbox input "false"
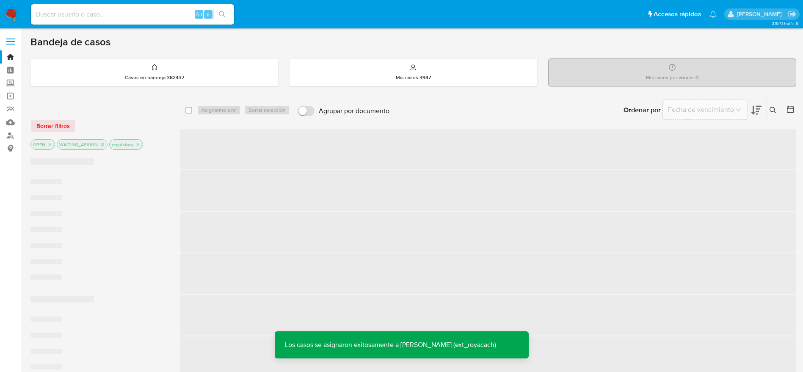
click at [12, 14] on img at bounding box center [11, 14] width 14 height 14
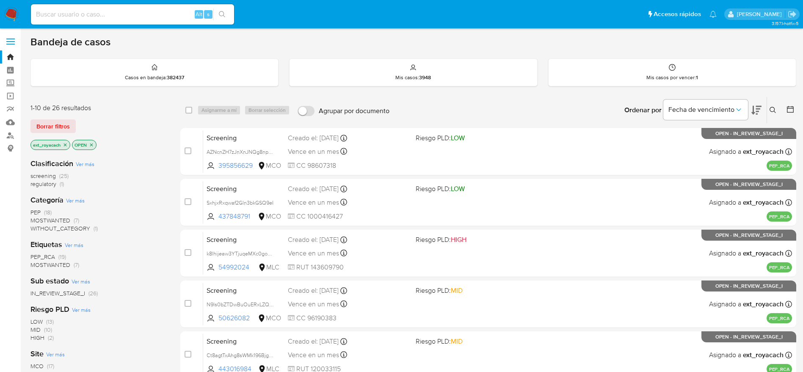
click at [53, 183] on span "regulatory" at bounding box center [43, 184] width 26 height 8
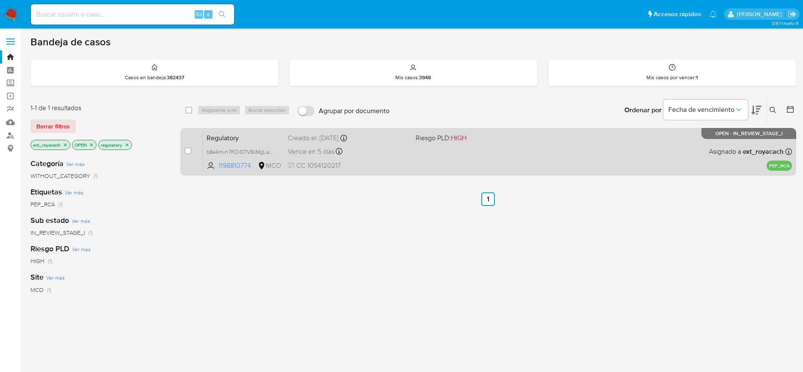
click at [433, 151] on div "Regulatory b8e4mvh7ROiS17V8kMgLiasP 1198810774 MCO Riesgo PLD: HIGH Creado el: …" at bounding box center [497, 151] width 589 height 43
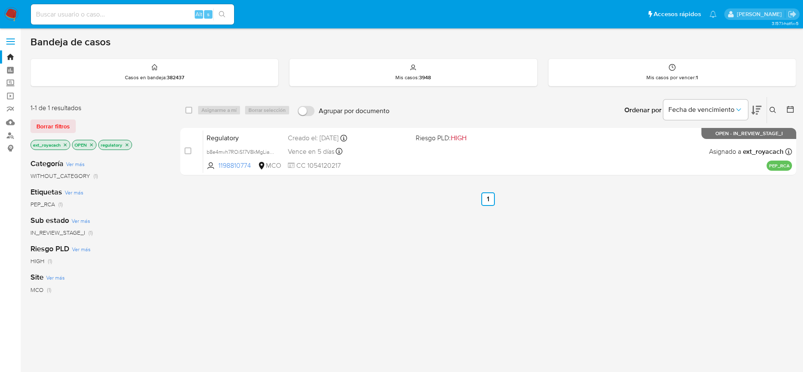
click at [13, 7] on img at bounding box center [11, 14] width 14 height 14
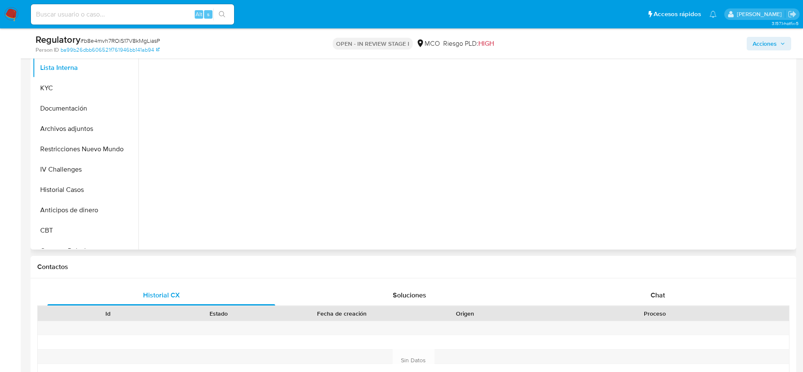
scroll to position [191, 0]
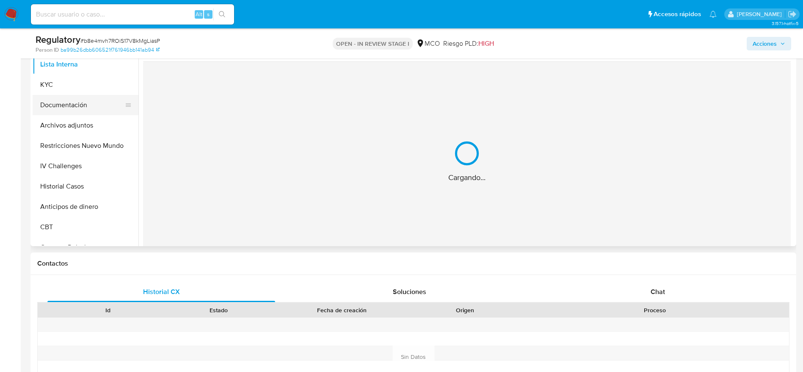
select select "10"
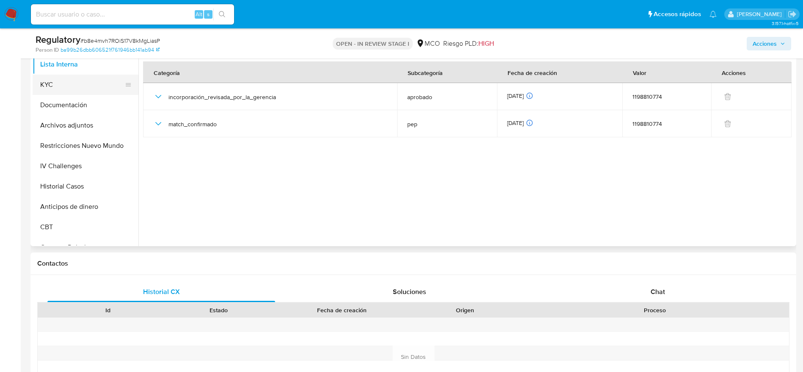
click at [49, 90] on button "KYC" at bounding box center [82, 85] width 99 height 20
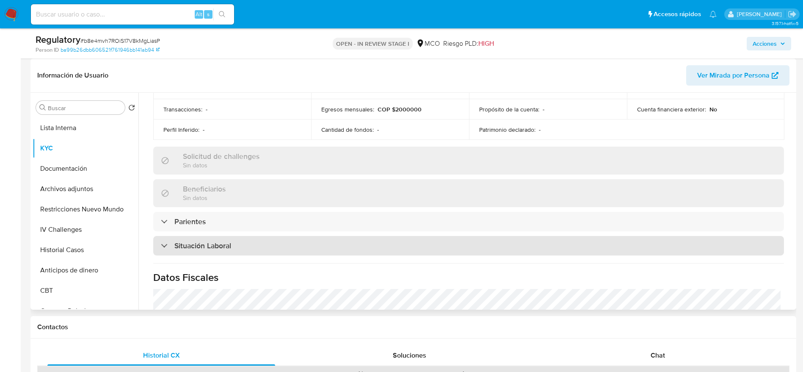
scroll to position [318, 0]
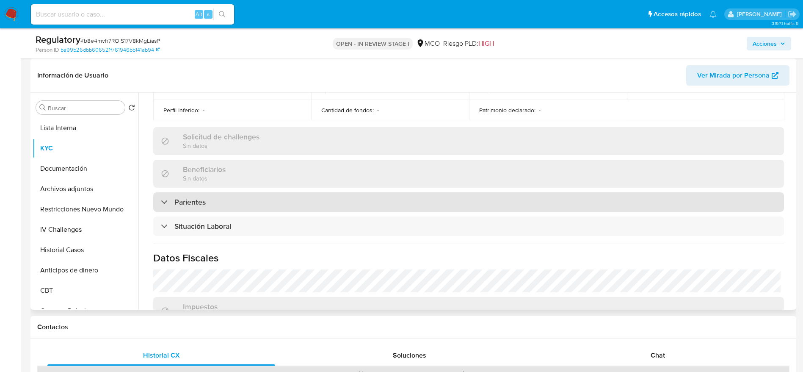
click at [232, 203] on div "Parientes" at bounding box center [468, 201] width 631 height 19
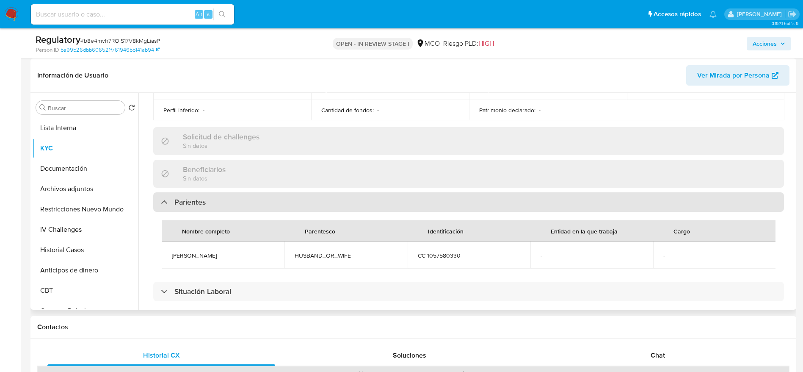
click at [226, 205] on div "Parientes" at bounding box center [468, 201] width 631 height 19
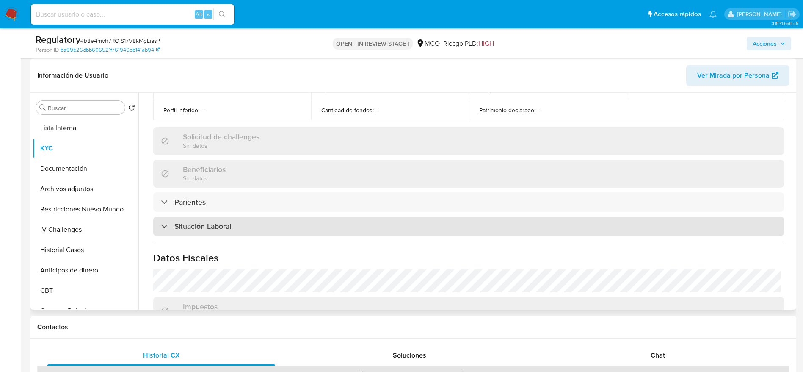
click at [226, 226] on h3 "Situación Laboral" at bounding box center [202, 225] width 57 height 9
click at [226, 225] on h3 "Situación Laboral" at bounding box center [202, 225] width 57 height 9
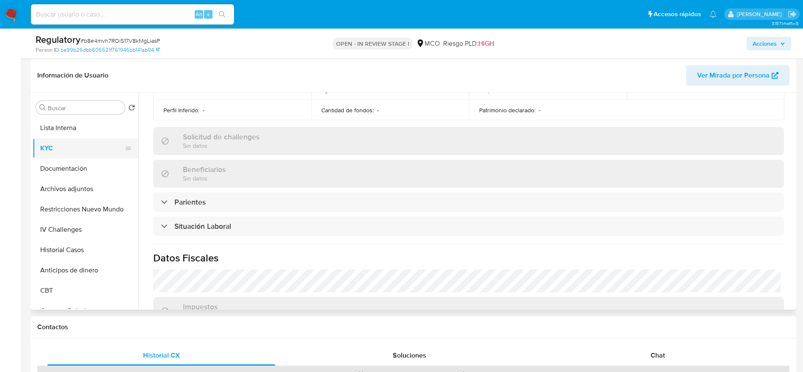
click at [53, 139] on button "KYC" at bounding box center [82, 148] width 99 height 20
click at [57, 128] on button "Lista Interna" at bounding box center [82, 128] width 99 height 20
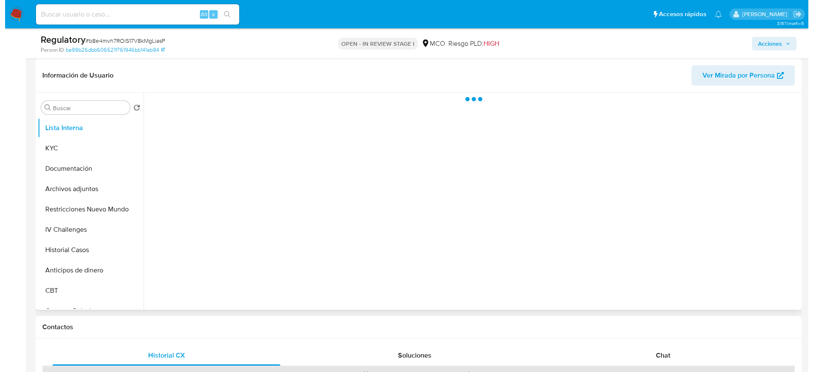
scroll to position [0, 0]
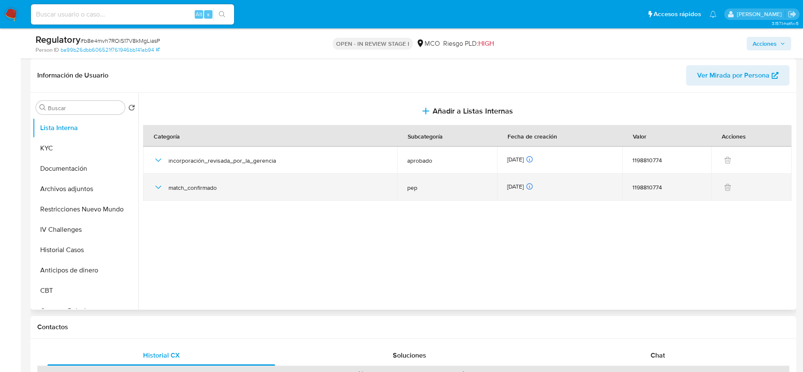
click at [159, 186] on icon "button" at bounding box center [158, 187] width 10 height 10
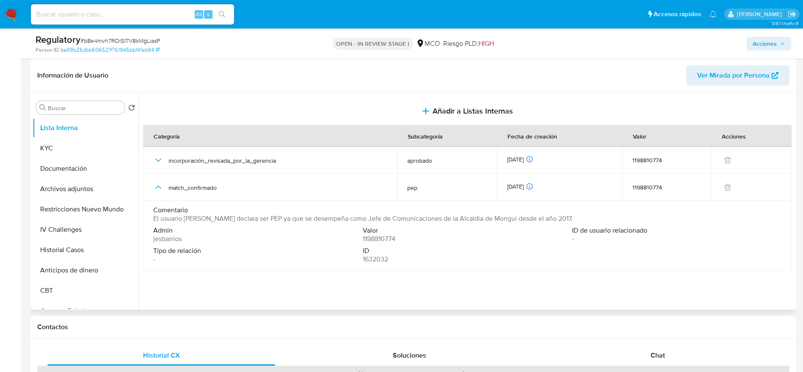
click at [164, 221] on span "El usuario Jose Edilberto Gutierrez Alvarez declara ser PEP ya que se desempeña…" at bounding box center [363, 218] width 420 height 8
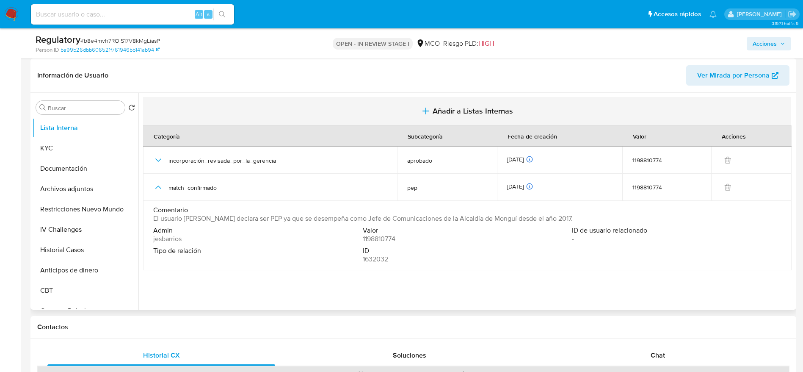
click at [410, 109] on button "Añadir a Listas Internas" at bounding box center [467, 111] width 648 height 28
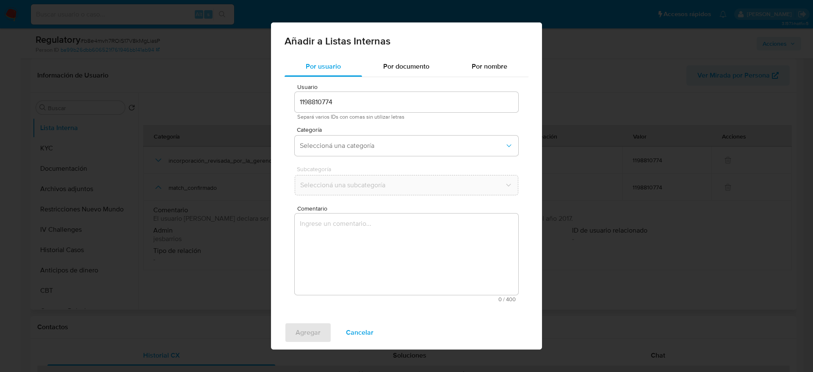
click at [395, 209] on span "Comentario" at bounding box center [409, 208] width 224 height 6
click at [395, 213] on textarea "Comentario" at bounding box center [407, 253] width 224 height 81
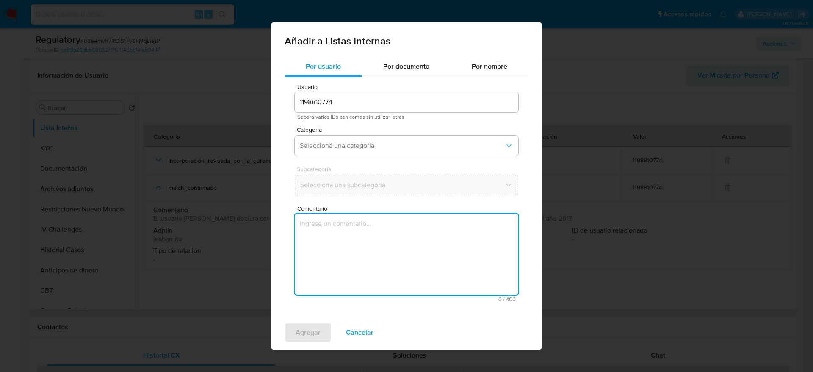
click at [395, 227] on textarea "Comentario" at bounding box center [407, 253] width 224 height 81
type textarea "El usuario Jose Edilberto Gutierrez Alvarez declara ser PEP ya que se desempeña…"
click at [357, 144] on span "Seleccioná una categoría" at bounding box center [402, 145] width 205 height 8
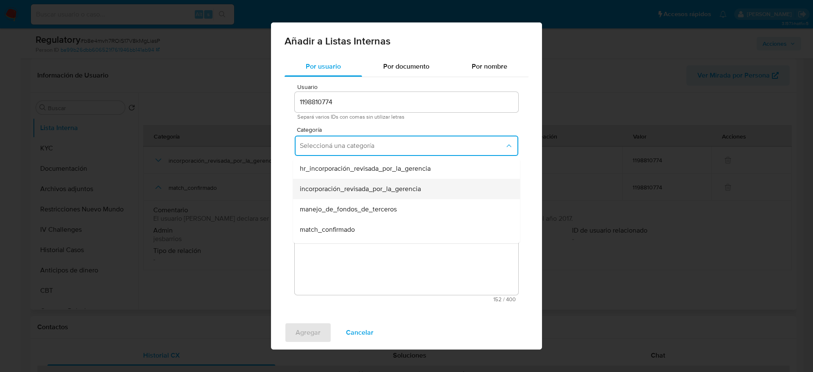
scroll to position [64, 0]
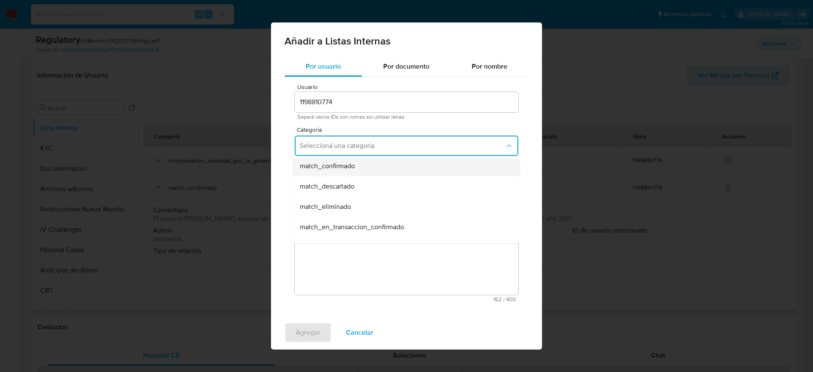
click at [344, 170] on span "match_confirmado" at bounding box center [327, 166] width 55 height 8
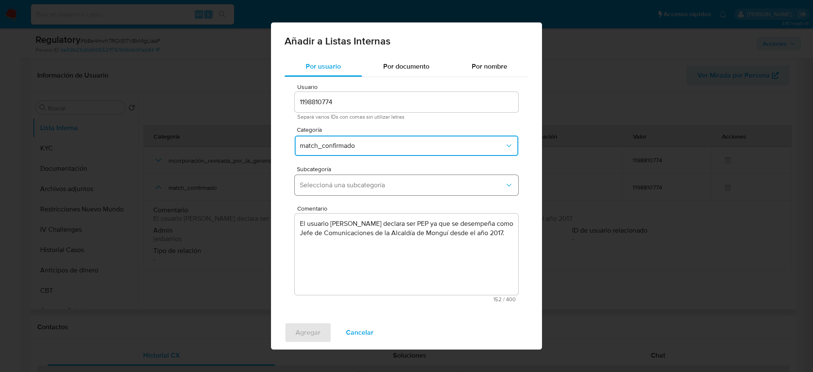
click at [348, 181] on span "Seleccioná una subcategoría" at bounding box center [402, 185] width 205 height 8
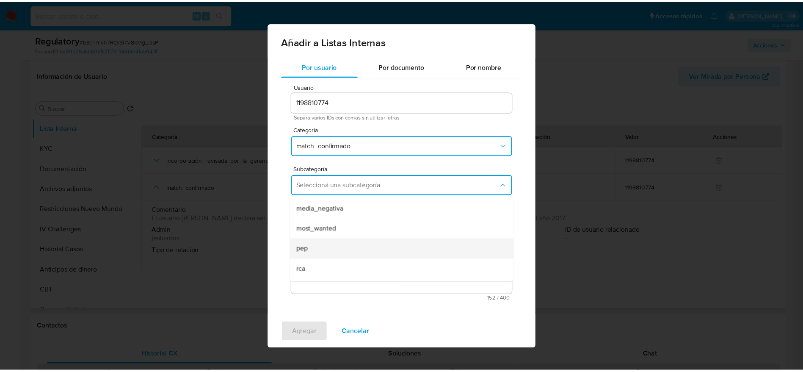
scroll to position [58, 0]
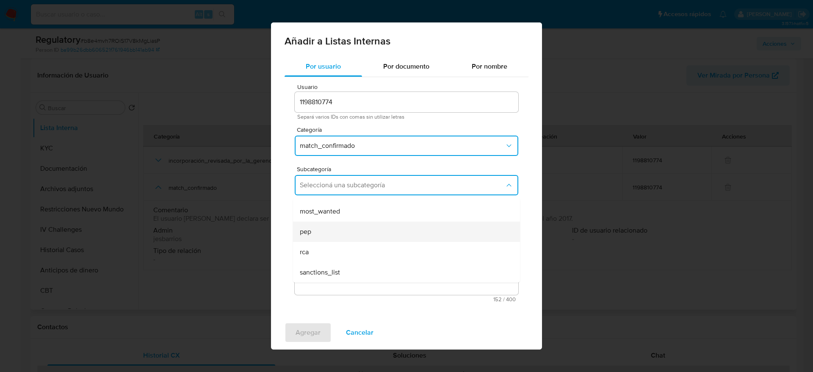
click at [320, 231] on div "pep" at bounding box center [404, 231] width 208 height 20
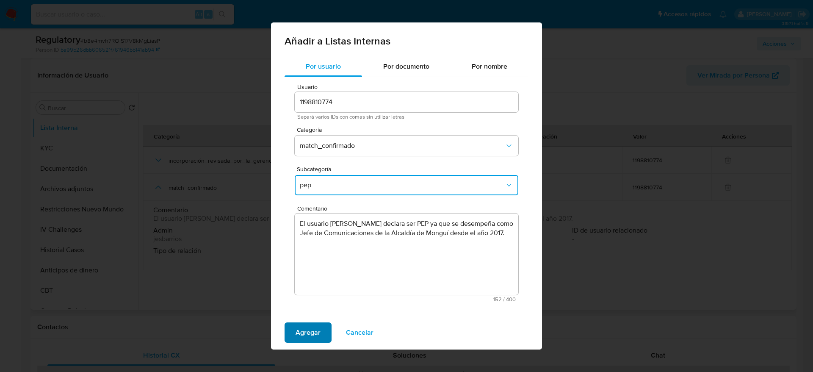
click at [315, 327] on span "Agregar" at bounding box center [308, 332] width 25 height 19
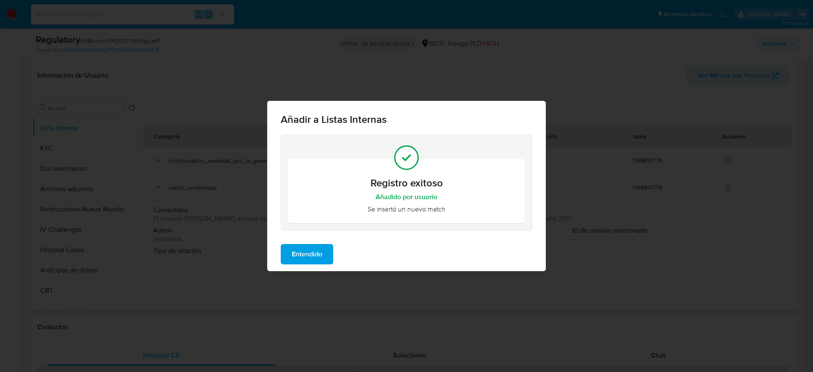
click at [310, 255] on span "Entendido" at bounding box center [307, 254] width 30 height 19
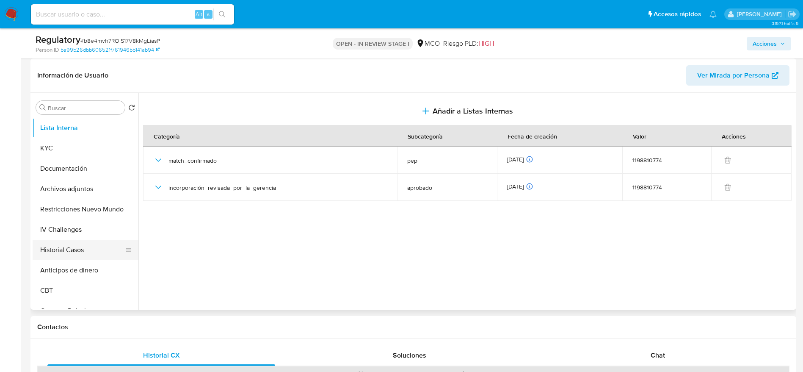
click at [71, 254] on button "Historial Casos" at bounding box center [82, 250] width 99 height 20
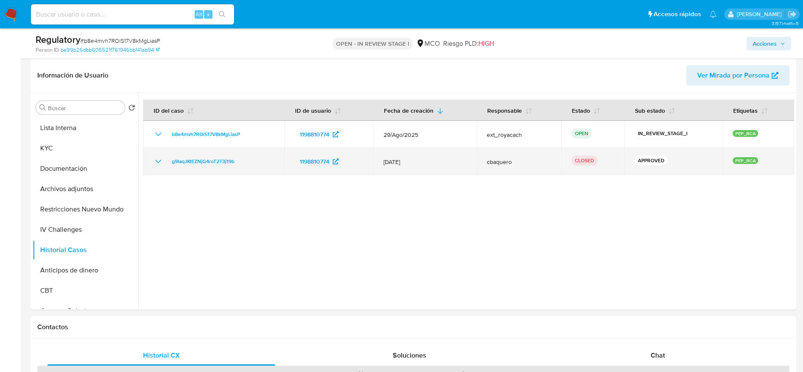
click at [153, 164] on td "g9IaqJKtEZNjG4roT2T3j19b" at bounding box center [213, 161] width 141 height 27
click at [157, 158] on icon "Mostrar/Ocultar" at bounding box center [158, 161] width 10 height 10
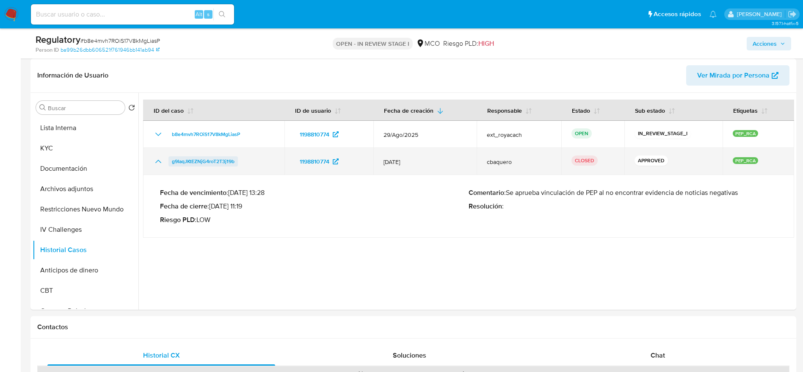
click at [216, 160] on span "g9IaqJKtEZNjG4roT2T3j19b" at bounding box center [203, 161] width 63 height 10
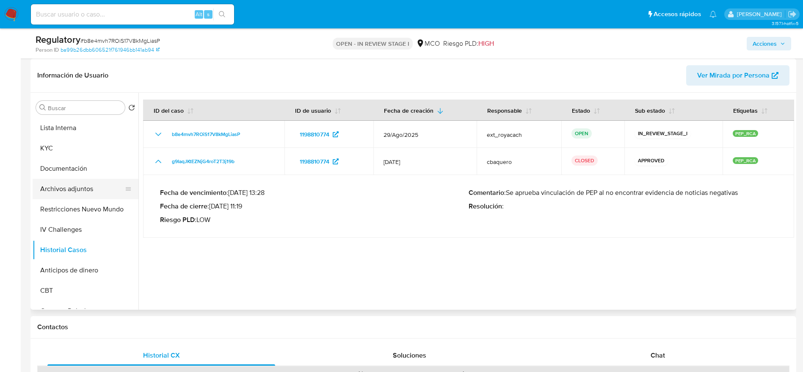
click at [98, 182] on button "Archivos adjuntos" at bounding box center [82, 189] width 99 height 20
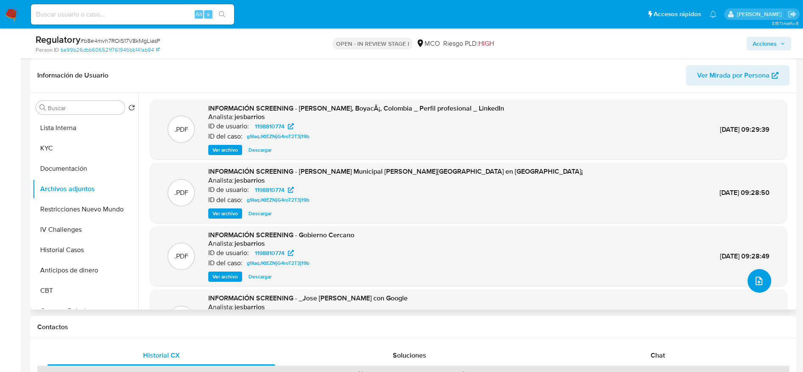
click at [764, 276] on button "upload-file" at bounding box center [760, 281] width 24 height 24
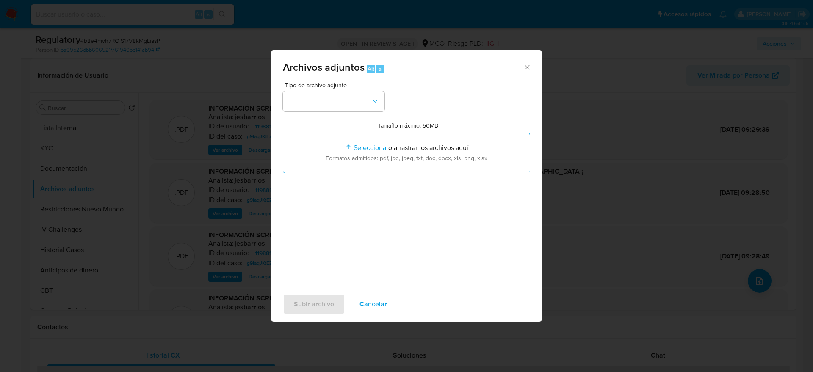
click at [332, 87] on span "Tipo de archivo adjunto" at bounding box center [336, 85] width 102 height 6
click at [340, 105] on button "button" at bounding box center [334, 101] width 102 height 20
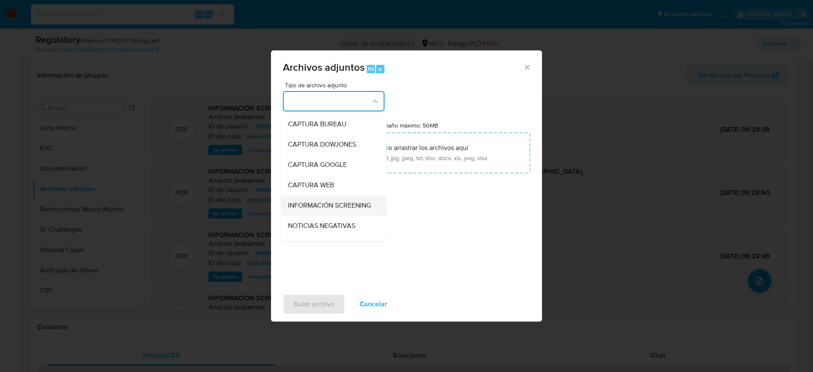
click at [336, 203] on span "INFORMACIÓN SCREENING" at bounding box center [329, 205] width 83 height 8
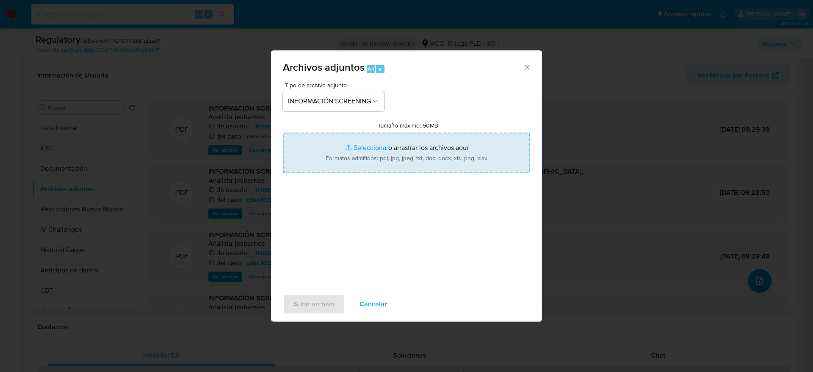
click at [342, 162] on input "Tamaño máximo: 50MB Seleccionar archivos" at bounding box center [406, 153] width 247 height 41
type input "C:\fakepath\_Jose Edilberto Gutierrez Alvarez _ - Buscar con Google.pdf"
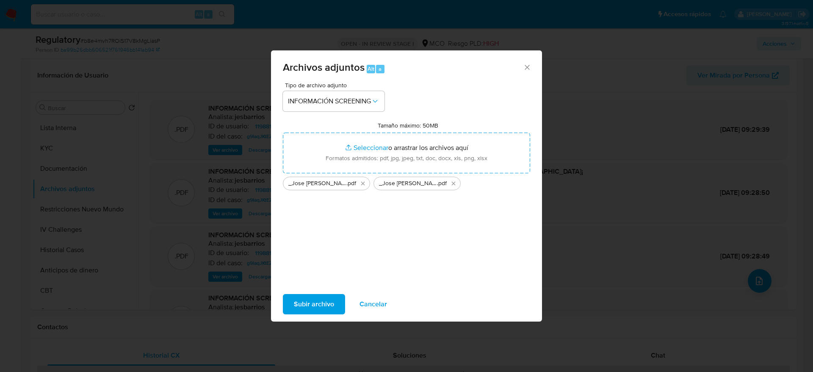
click at [325, 307] on span "Subir archivo" at bounding box center [314, 304] width 40 height 19
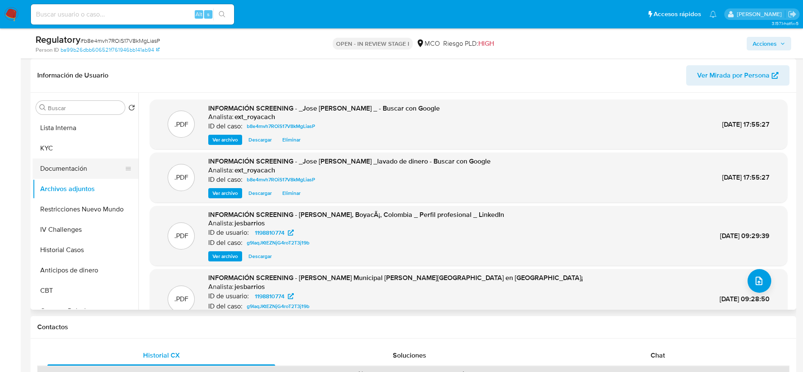
click at [81, 163] on button "Documentación" at bounding box center [82, 168] width 99 height 20
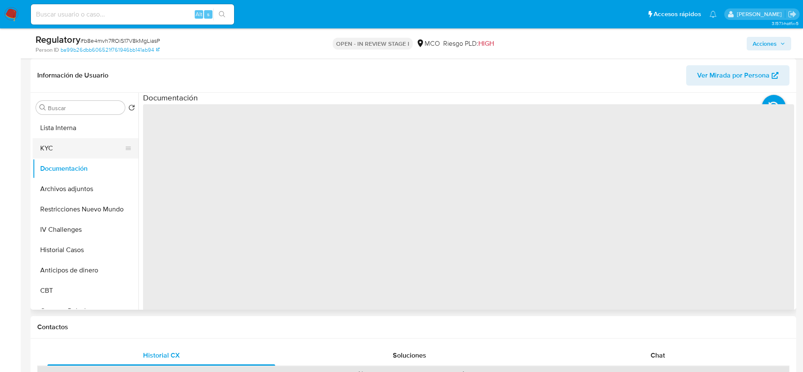
click at [80, 149] on button "KYC" at bounding box center [82, 148] width 99 height 20
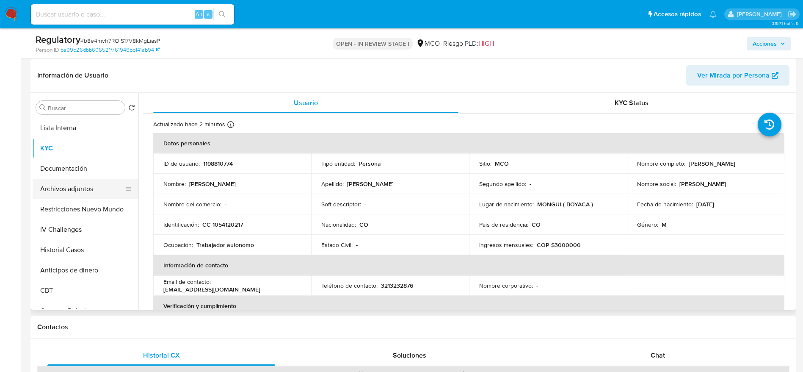
click at [65, 180] on button "Archivos adjuntos" at bounding box center [82, 189] width 99 height 20
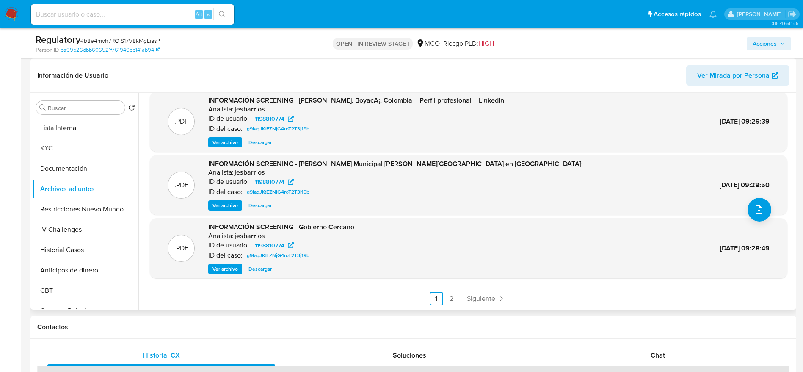
scroll to position [0, 0]
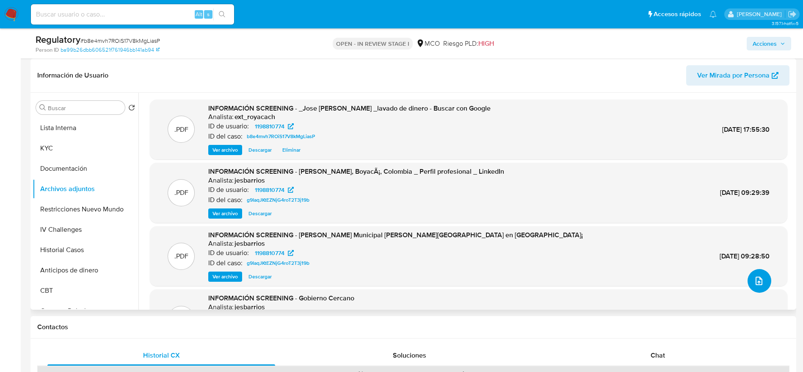
click at [753, 274] on button "upload-file" at bounding box center [760, 281] width 24 height 24
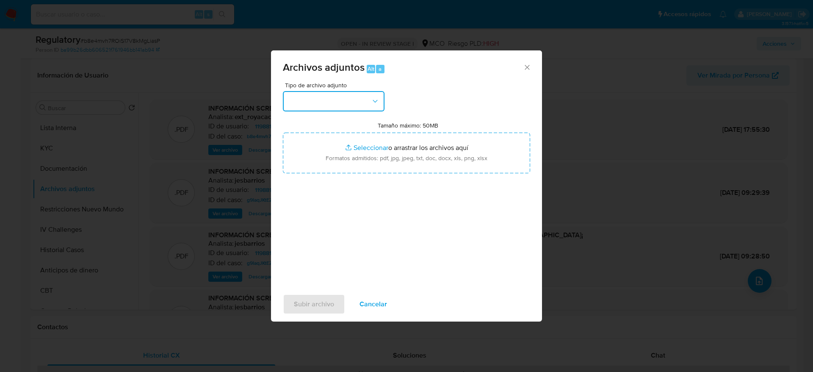
click at [360, 111] on button "button" at bounding box center [334, 101] width 102 height 20
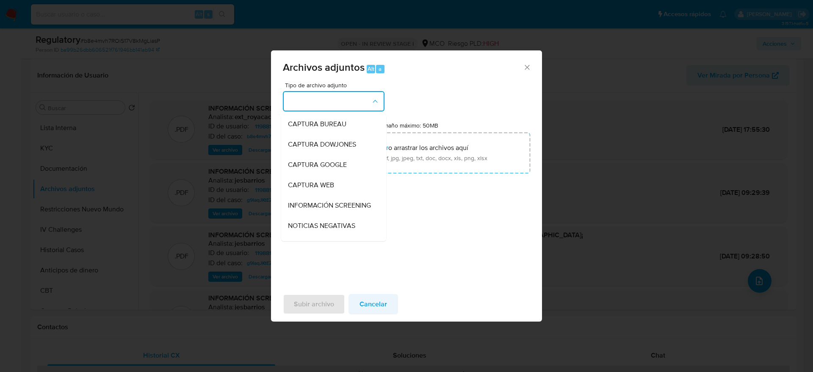
click at [370, 310] on span "Cancelar" at bounding box center [373, 304] width 28 height 19
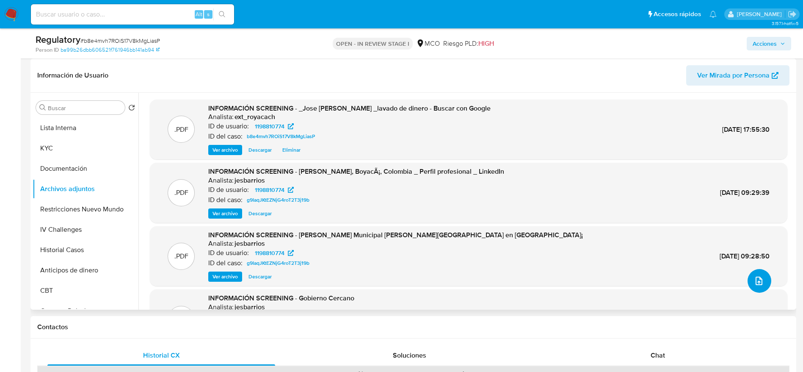
click at [762, 282] on button "upload-file" at bounding box center [760, 281] width 24 height 24
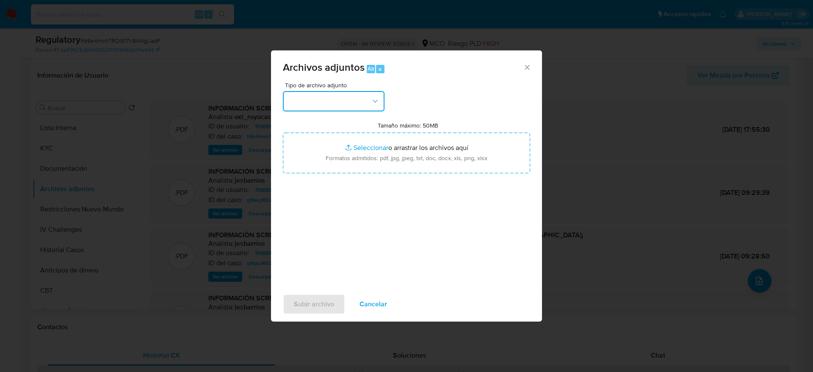
click at [349, 110] on button "button" at bounding box center [334, 101] width 102 height 20
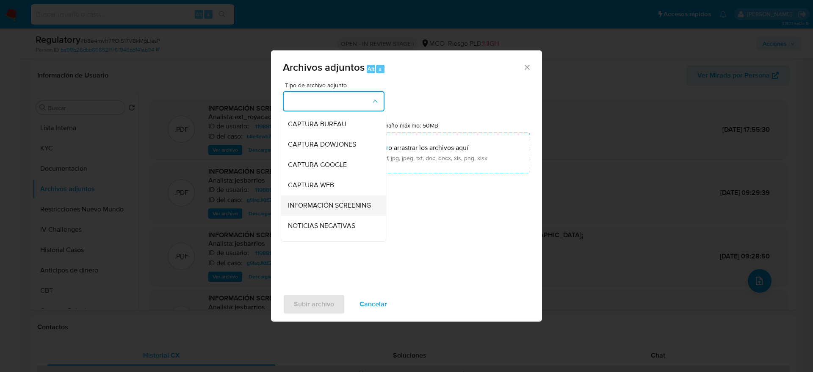
click at [348, 195] on div "INFORMACIÓN SCREENING" at bounding box center [331, 205] width 86 height 20
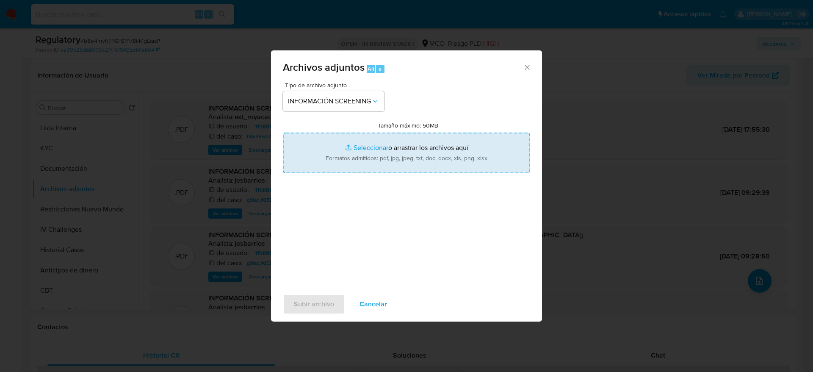
click at [362, 147] on input "Tamaño máximo: 50MB Seleccionar archivos" at bounding box center [406, 153] width 247 height 41
type input "C:\fakepath\_Jose Edilberto Gutierrez Alvarez _ - Buscar con Google.pdf"
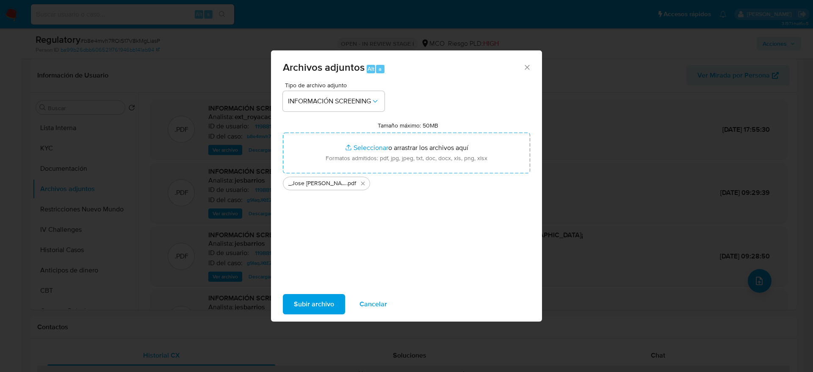
click at [318, 303] on span "Subir archivo" at bounding box center [314, 304] width 40 height 19
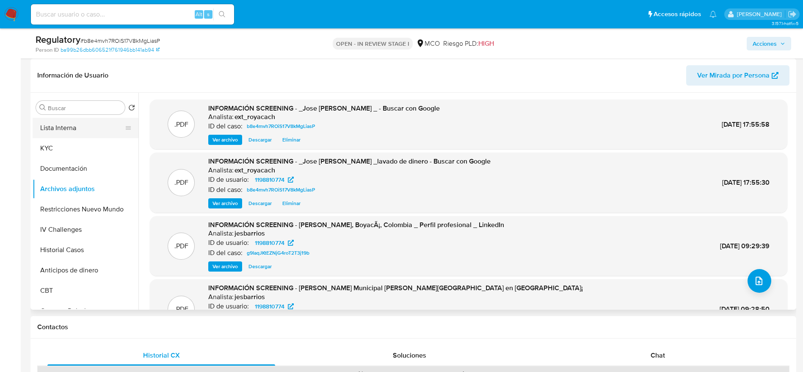
click at [54, 124] on button "Lista Interna" at bounding box center [82, 128] width 99 height 20
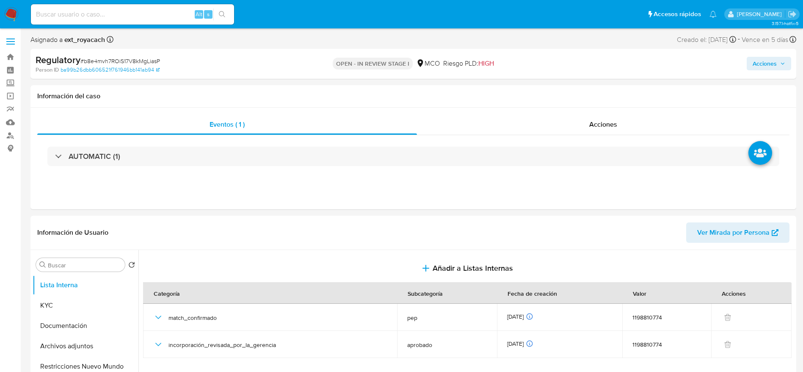
click at [769, 57] on span "Acciones" at bounding box center [765, 64] width 24 height 14
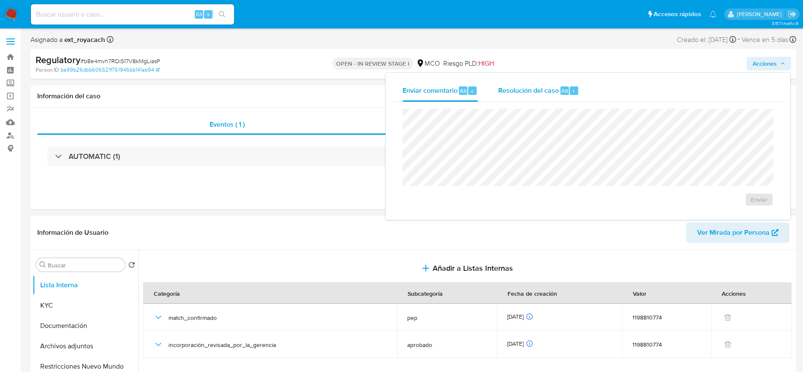
click at [553, 93] on span "Resolución del caso" at bounding box center [528, 91] width 61 height 10
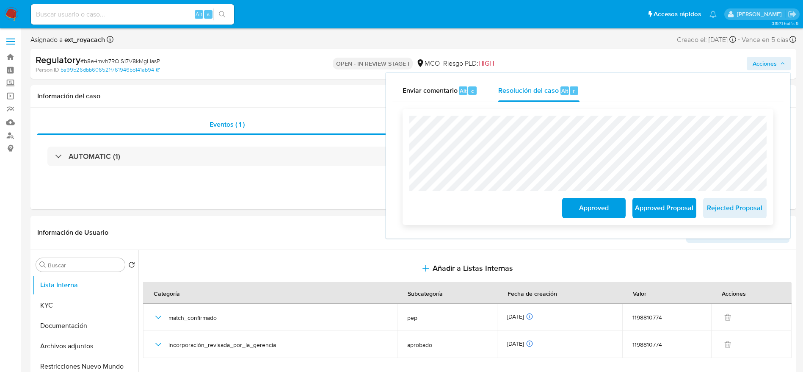
click at [659, 211] on span "Approved Proposal" at bounding box center [664, 208] width 41 height 19
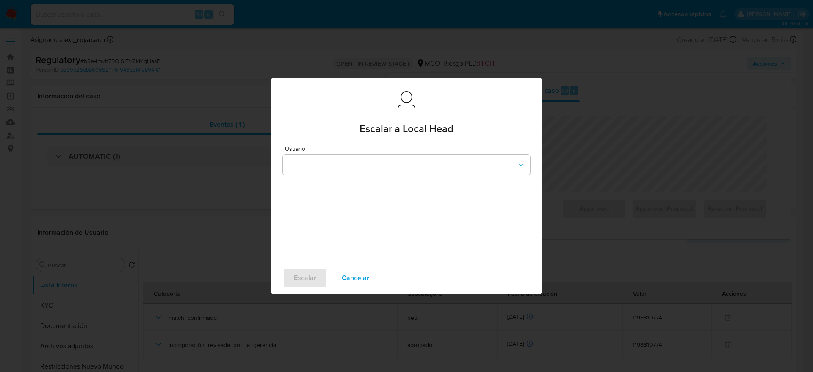
click at [371, 276] on button "Cancelar" at bounding box center [356, 278] width 50 height 20
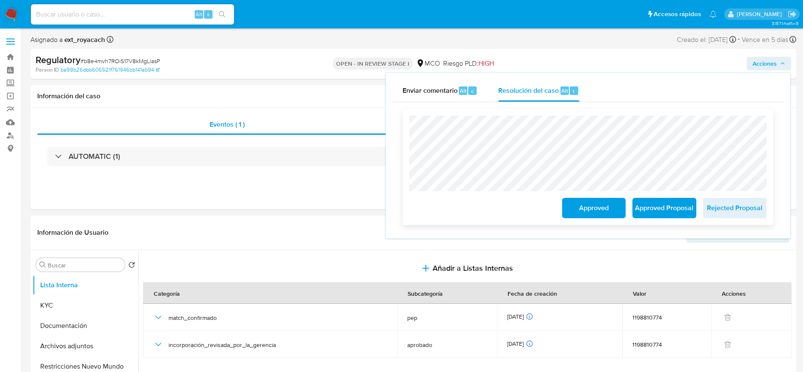
click at [685, 205] on span "Approved Proposal" at bounding box center [664, 208] width 41 height 19
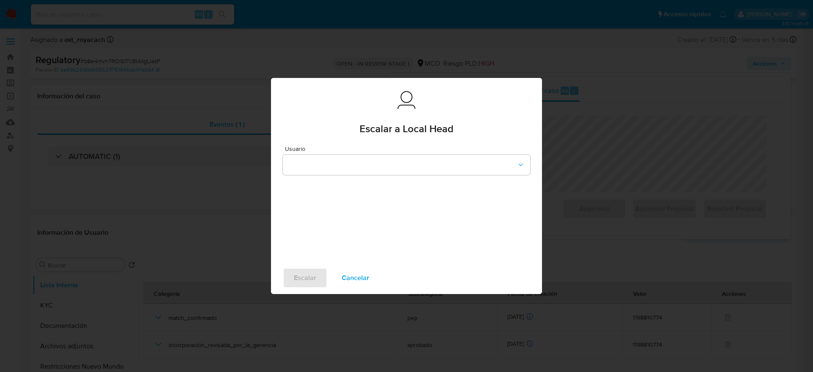
click at [382, 149] on span "Usuario" at bounding box center [408, 149] width 247 height 6
click at [385, 159] on button "button" at bounding box center [406, 165] width 247 height 20
click at [346, 167] on div "cbaquero" at bounding box center [404, 164] width 232 height 20
click at [307, 271] on span "Escalar" at bounding box center [305, 277] width 22 height 19
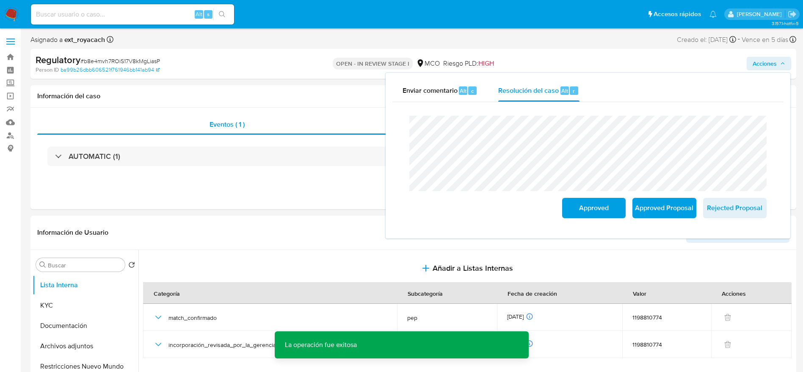
click at [86, 59] on span "# b8e4mvh7ROiS17V8kMgLiasP" at bounding box center [120, 61] width 80 height 8
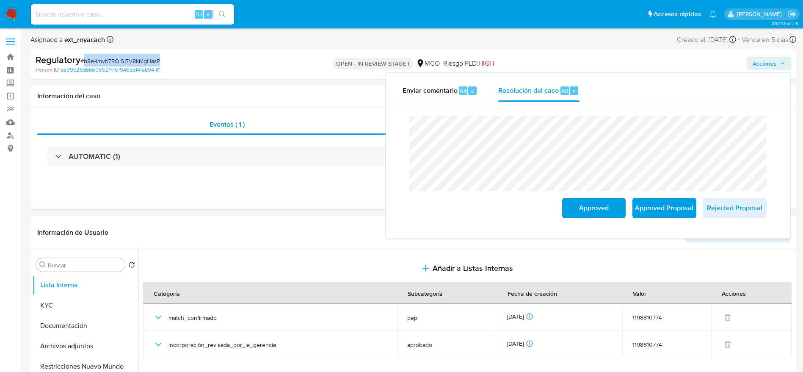
copy span "b8e4mvh7ROiS17V8kMgLiasP"
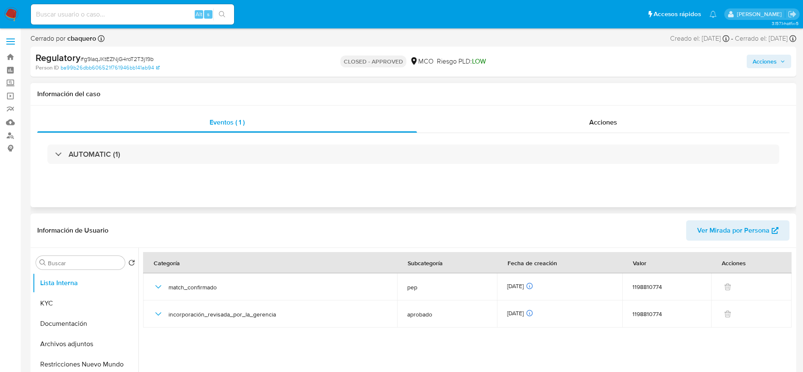
select select "10"
click at [539, 122] on div "Acciones" at bounding box center [603, 122] width 373 height 20
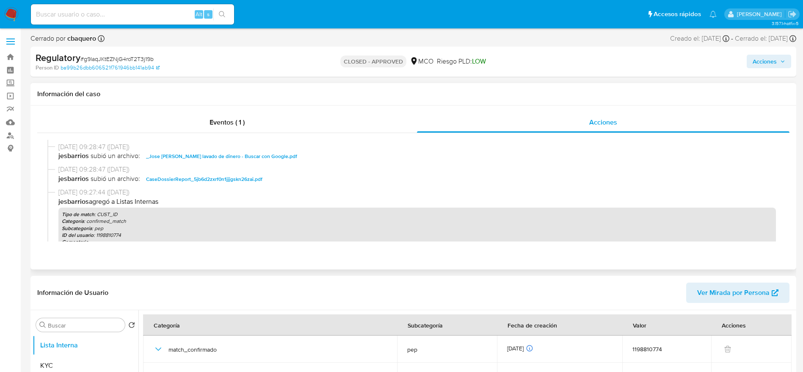
scroll to position [318, 0]
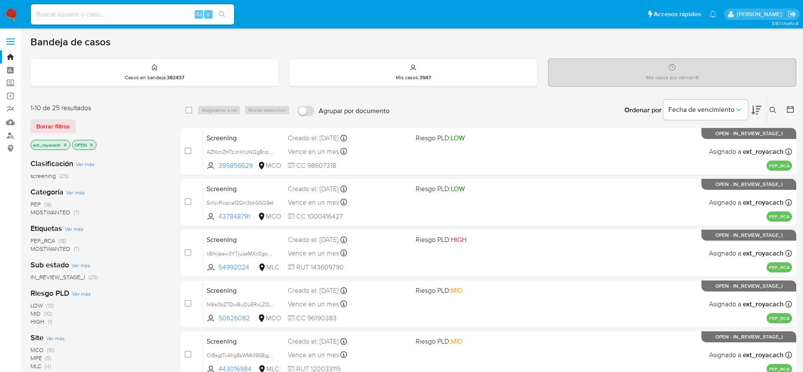
click at [40, 204] on span "PEP" at bounding box center [35, 204] width 10 height 8
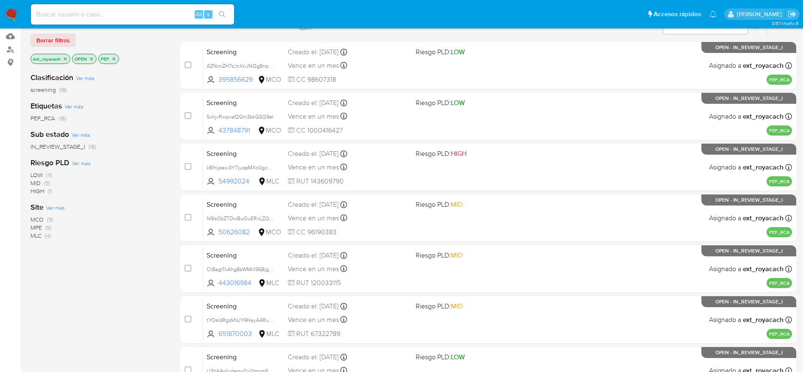
scroll to position [127, 0]
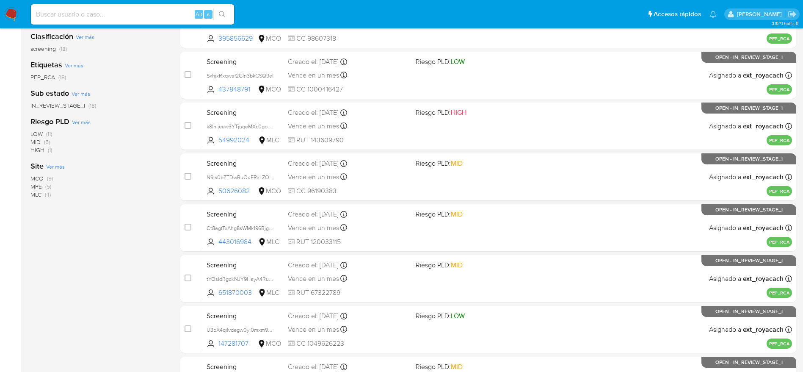
click at [36, 185] on span "MPE" at bounding box center [35, 186] width 11 height 8
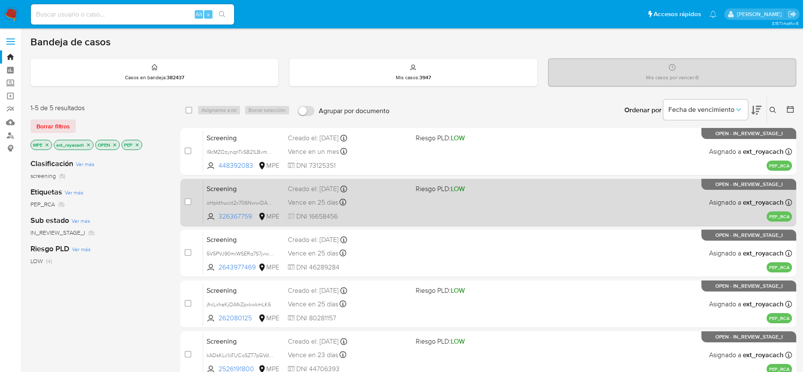
scroll to position [64, 0]
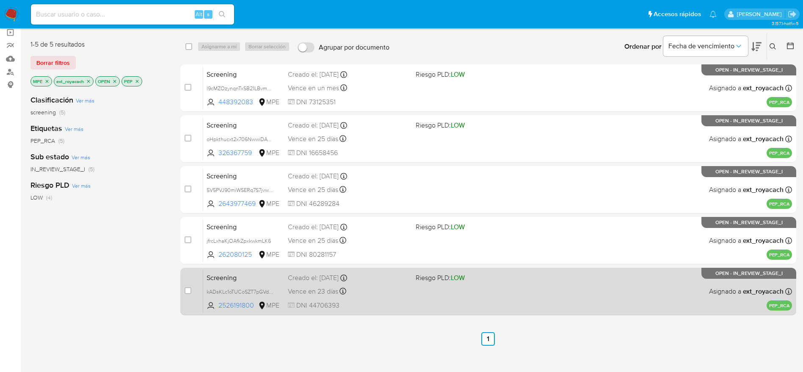
click at [359, 302] on span "DNI 44706393" at bounding box center [348, 305] width 121 height 9
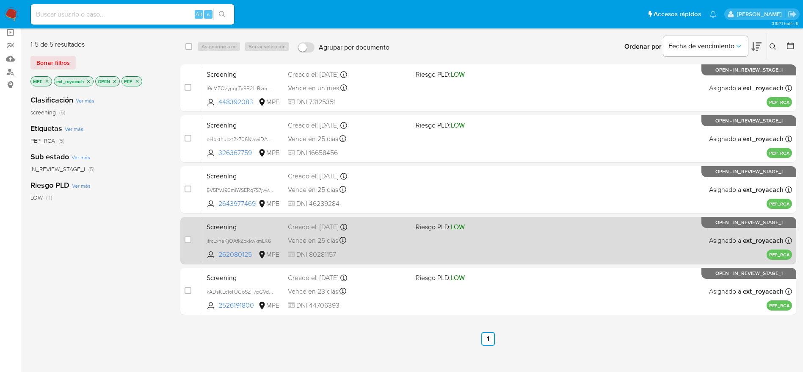
click at [360, 257] on span "DNI 80281157" at bounding box center [348, 254] width 121 height 9
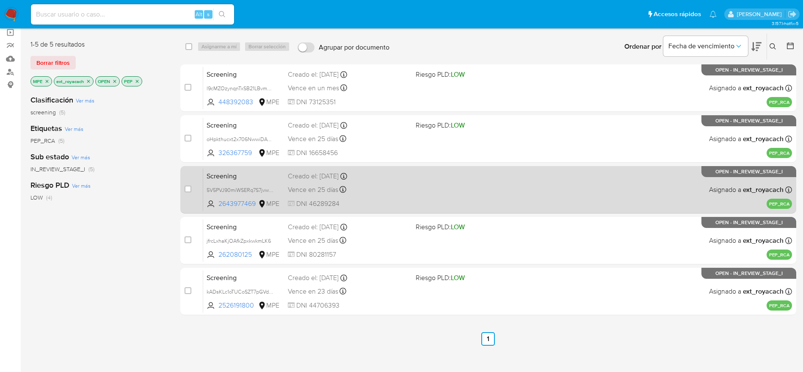
click at [363, 193] on div "Vence en 25 días Vence el 23/09/2025 16:59:32" at bounding box center [348, 189] width 121 height 11
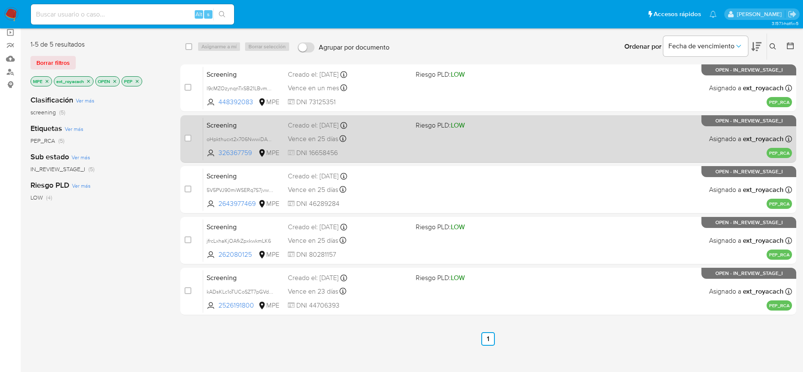
click at [332, 134] on span "Vence en 25 días" at bounding box center [313, 138] width 50 height 9
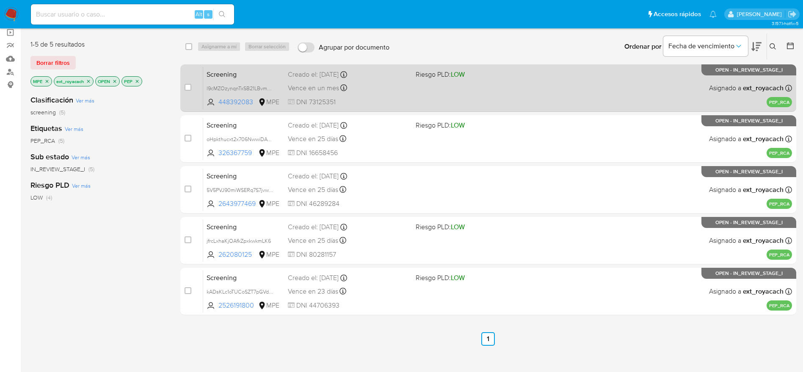
click at [341, 72] on div "Creado el: 28/08/2025 Creado el: 28/08/2025 22:09:24" at bounding box center [348, 74] width 121 height 9
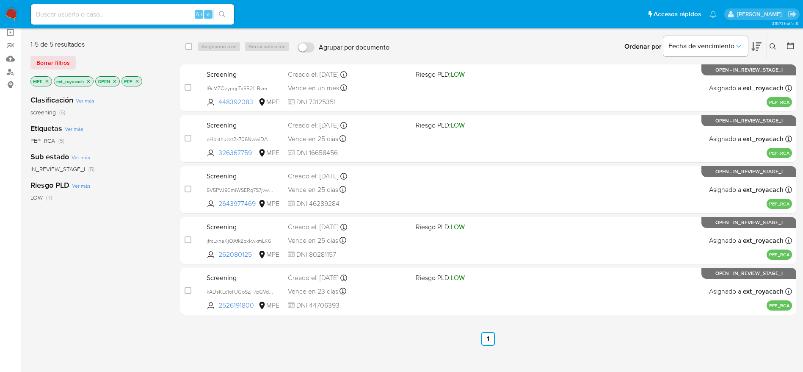
scroll to position [0, 0]
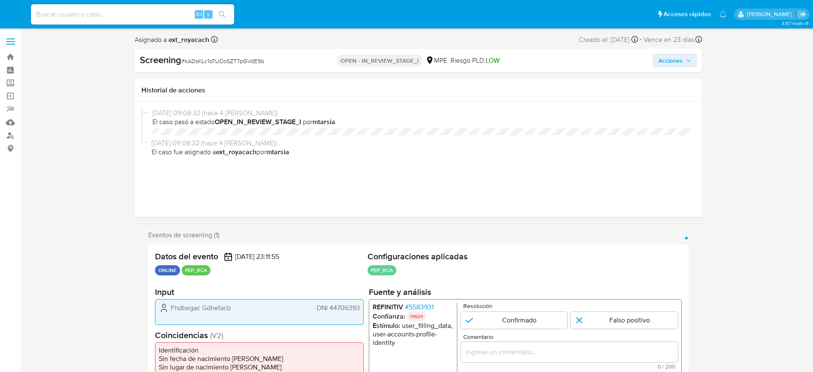
select select "10"
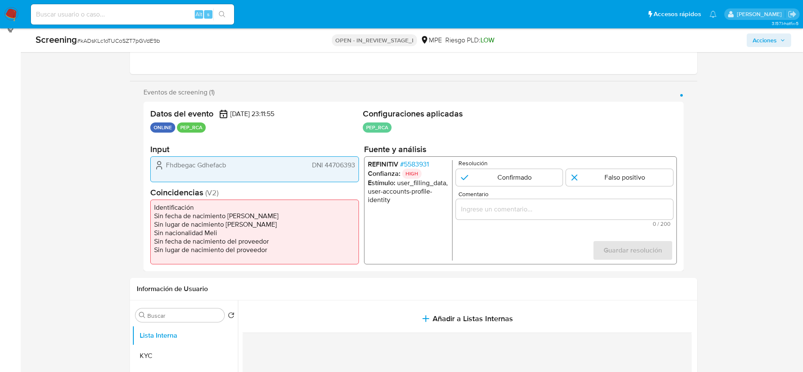
scroll to position [127, 0]
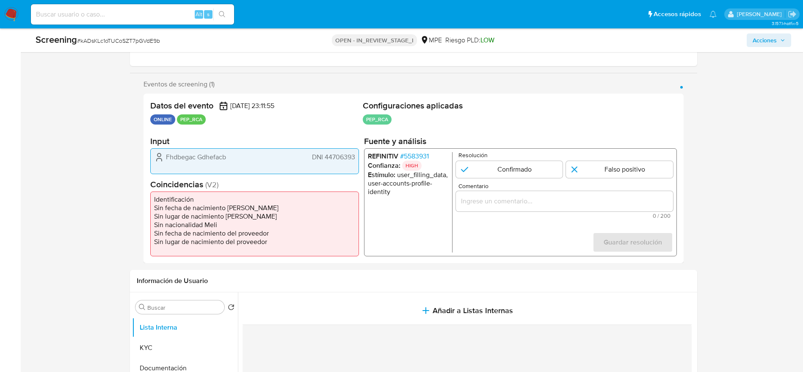
click at [407, 152] on span "# 5583931" at bounding box center [414, 156] width 29 height 8
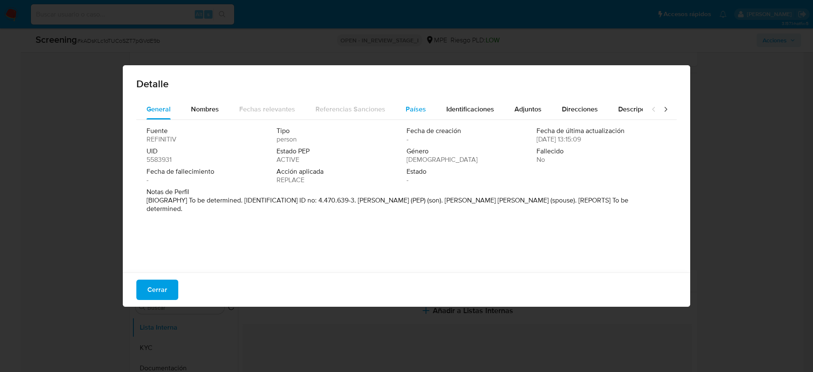
click at [407, 118] on div "Países" at bounding box center [416, 109] width 20 height 20
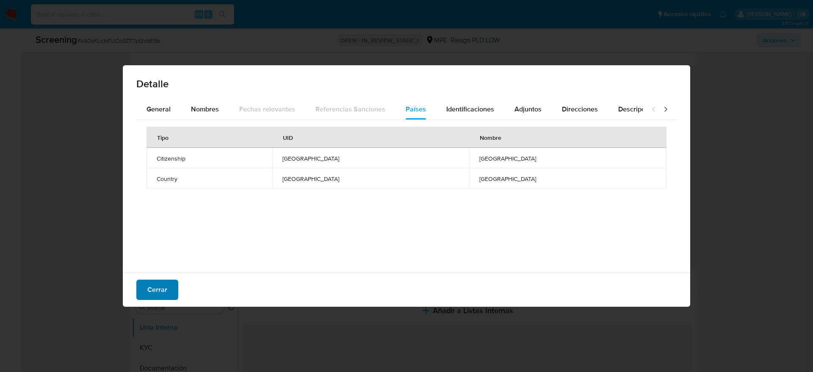
click at [154, 285] on span "Cerrar" at bounding box center [157, 289] width 20 height 19
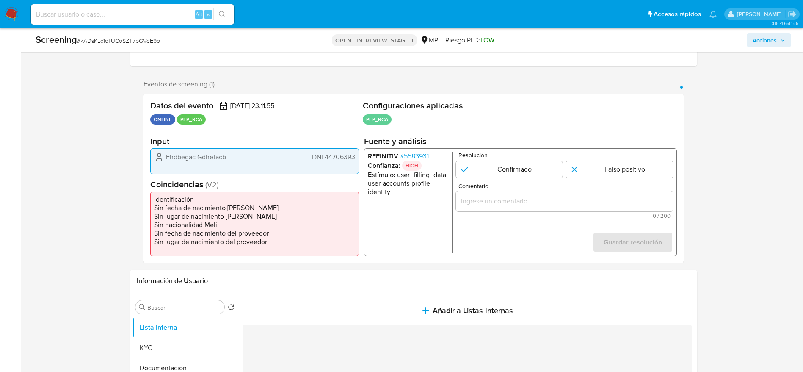
click at [125, 38] on span "# kADsKLc1oTUCoSZT7pGVdE9b" at bounding box center [118, 40] width 83 height 8
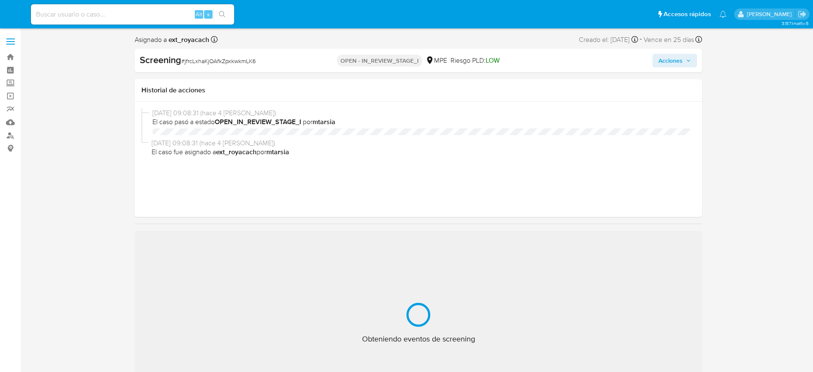
select select "10"
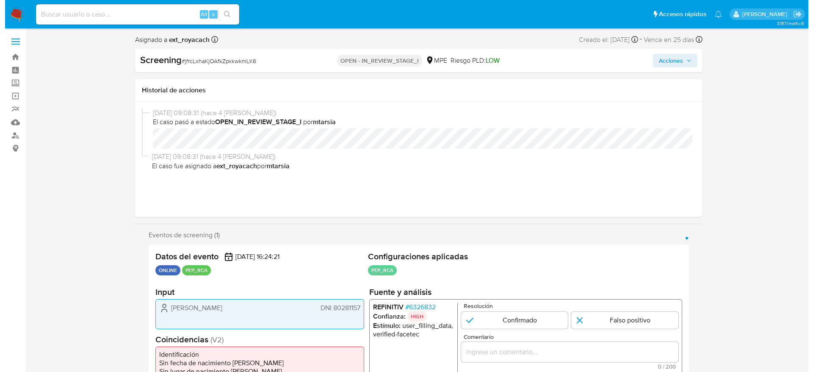
scroll to position [127, 0]
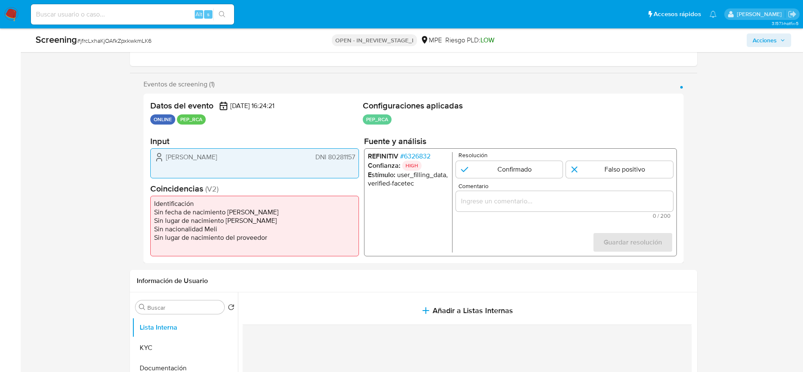
click at [422, 158] on span "# 6326832" at bounding box center [415, 156] width 30 height 8
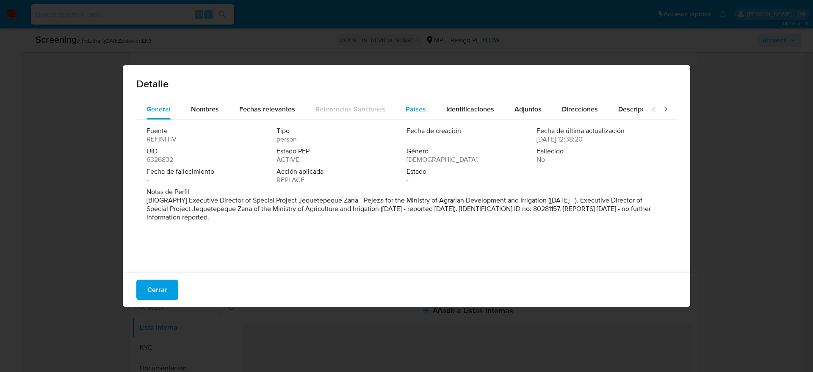
click at [427, 113] on button "Países" at bounding box center [415, 109] width 41 height 20
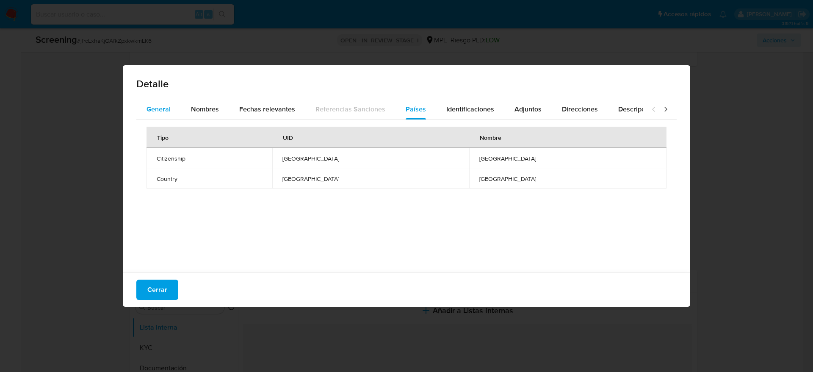
click at [165, 105] on span "General" at bounding box center [159, 109] width 24 height 10
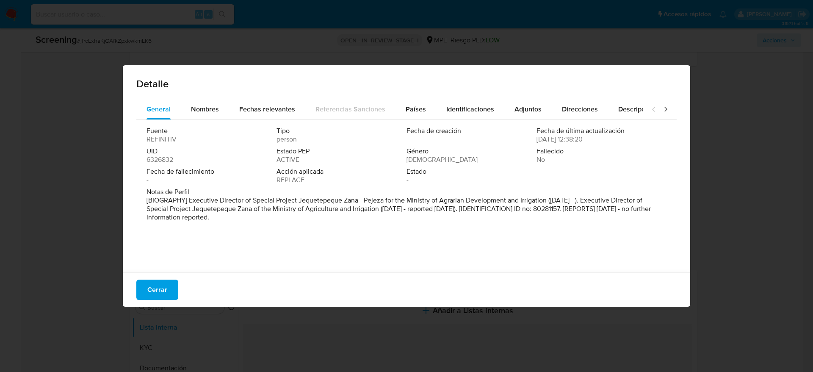
drag, startPoint x: 240, startPoint y: 200, endPoint x: 578, endPoint y: 199, distance: 338.3
click at [578, 199] on p "[BIOGRAPHY] Executive Director of Special Project Jequetepeque Zana - Pejeza fo…" at bounding box center [406, 208] width 518 height 25
click at [172, 278] on div "Cerrar" at bounding box center [406, 289] width 567 height 34
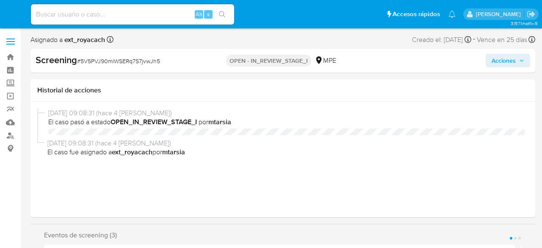
select select "10"
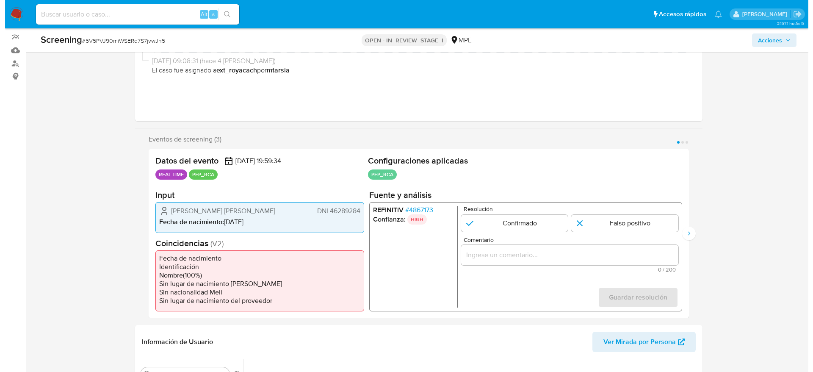
scroll to position [127, 0]
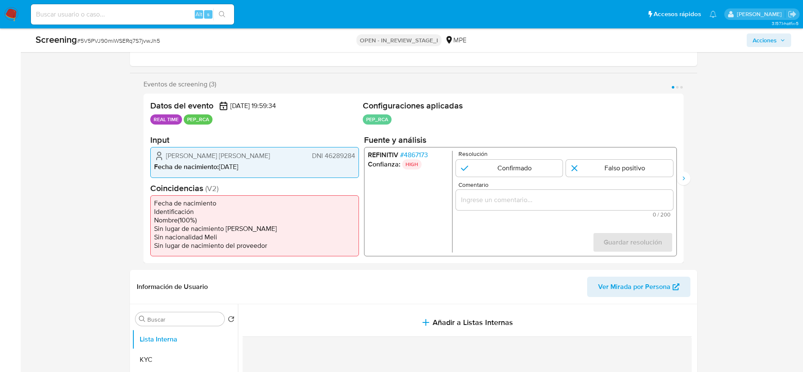
click at [404, 152] on span "# 4867173" at bounding box center [414, 155] width 28 height 8
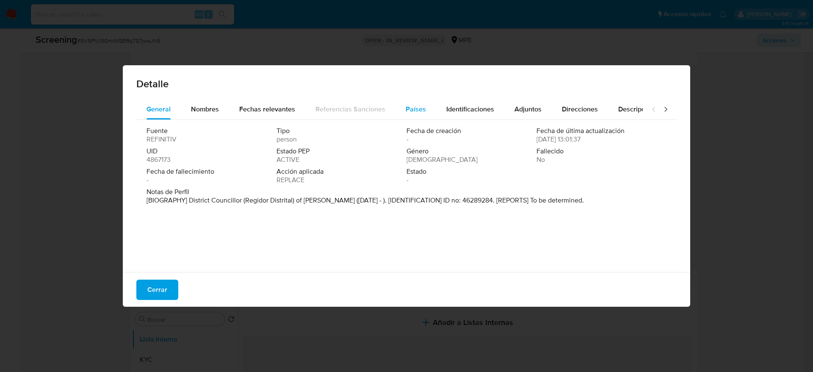
click at [406, 111] on span "Países" at bounding box center [416, 109] width 20 height 10
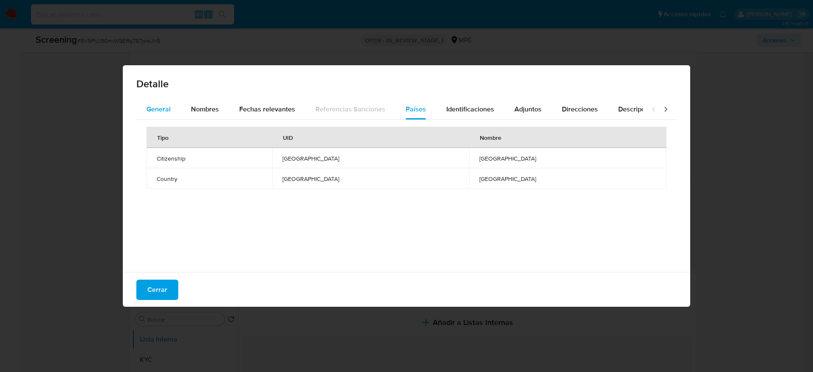
click at [162, 116] on div "General" at bounding box center [159, 109] width 24 height 20
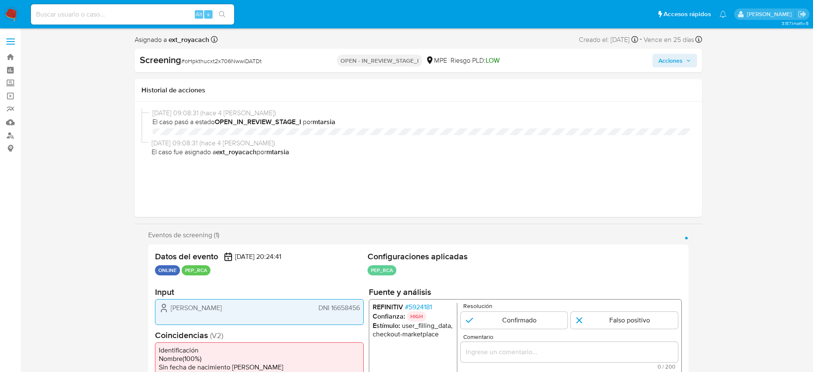
select select "10"
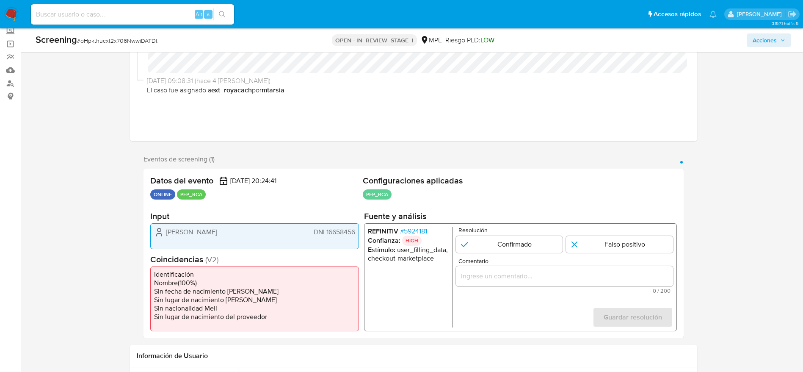
scroll to position [64, 0]
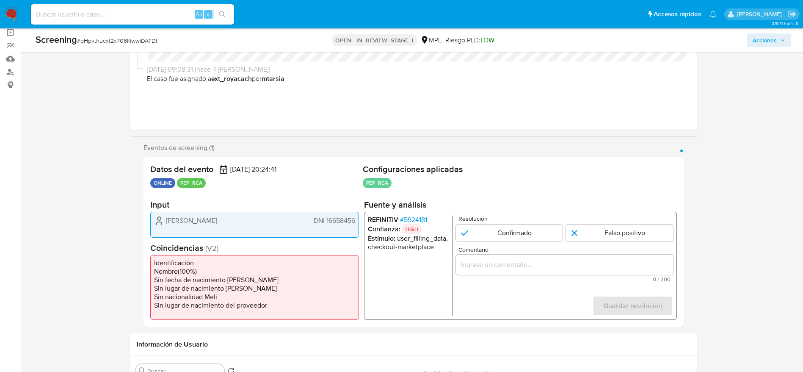
click at [425, 221] on span "# 5924181" at bounding box center [413, 220] width 27 height 8
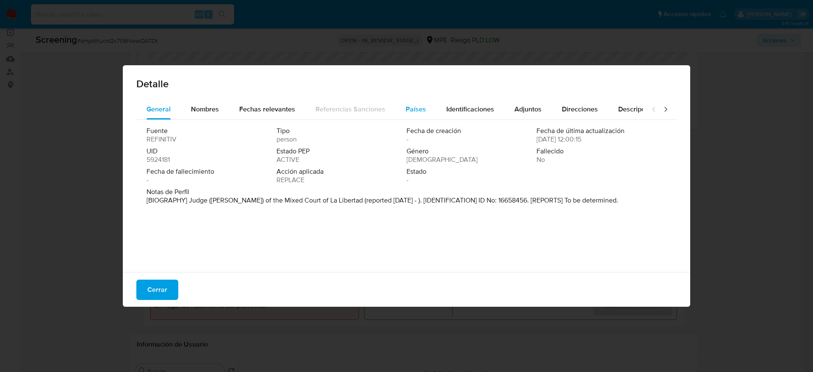
click at [410, 101] on div "Países" at bounding box center [416, 109] width 20 height 20
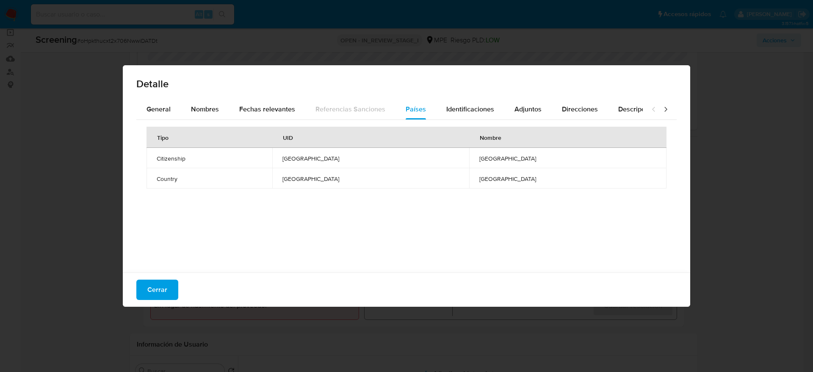
click at [148, 296] on span "Cerrar" at bounding box center [157, 289] width 20 height 19
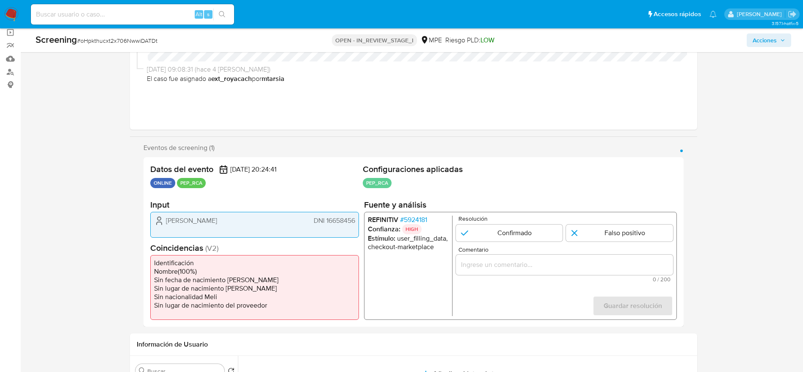
click at [542, 144] on div "Eventos de screening (1) Página 1" at bounding box center [414, 148] width 540 height 8
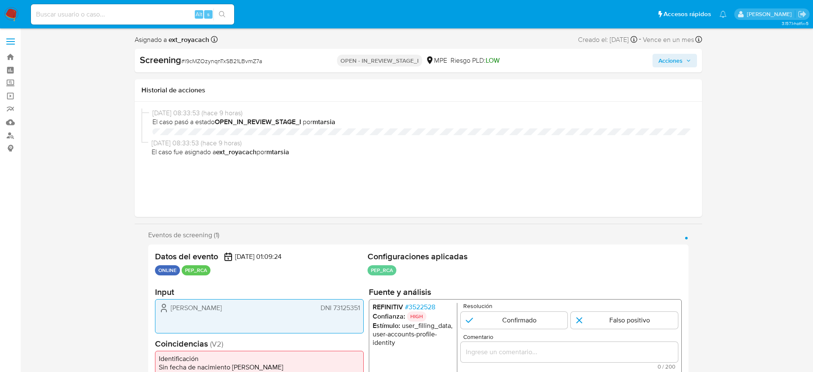
select select "10"
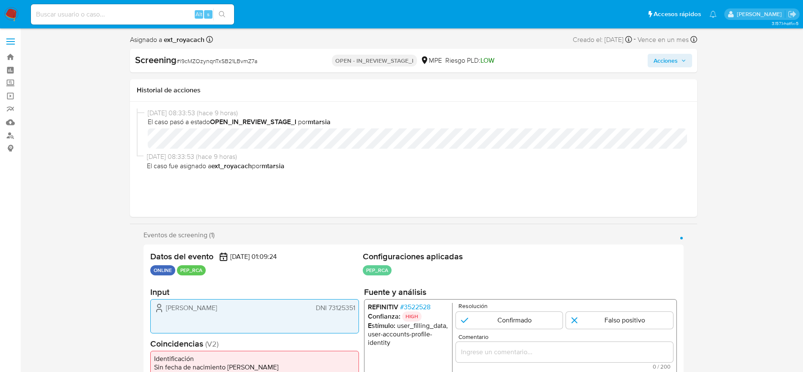
click at [407, 308] on span "# 3522528" at bounding box center [415, 307] width 30 height 8
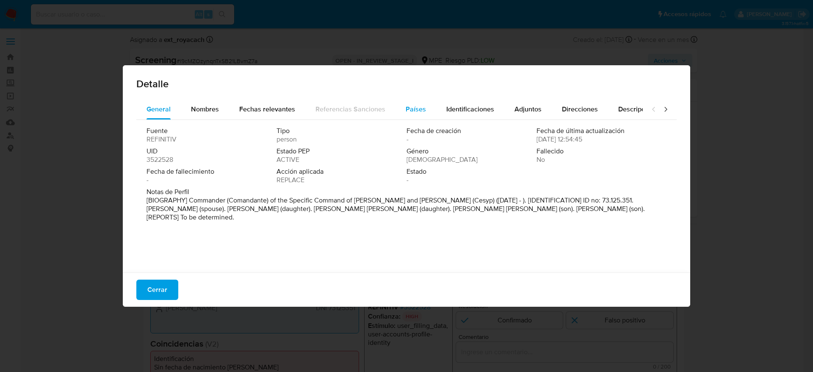
click at [406, 102] on div "Países" at bounding box center [416, 109] width 20 height 20
